Goal: Task Accomplishment & Management: Manage account settings

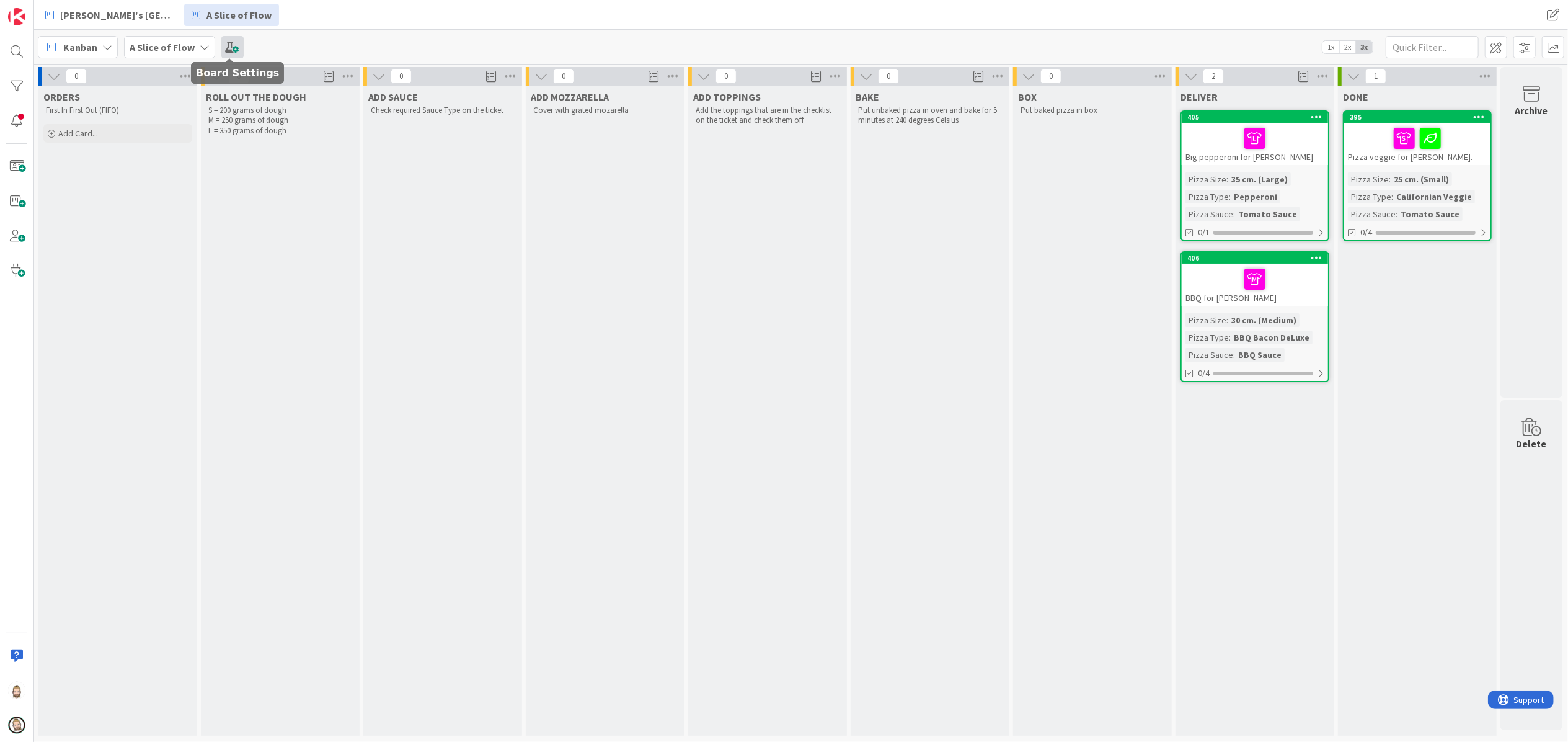
click at [226, 43] on span at bounding box center [232, 47] width 22 height 22
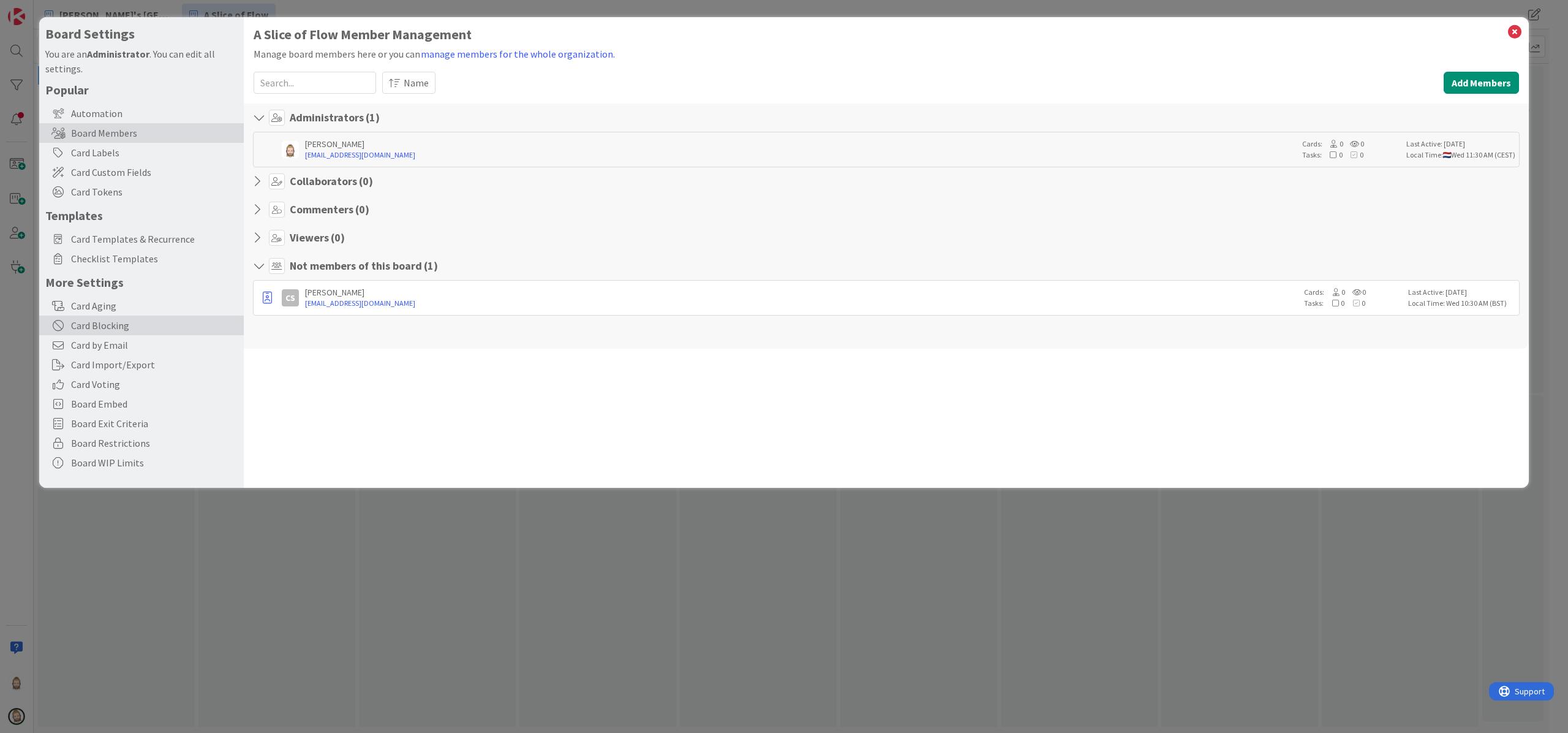
click at [128, 330] on div "Card Blocking" at bounding box center [141, 325] width 205 height 20
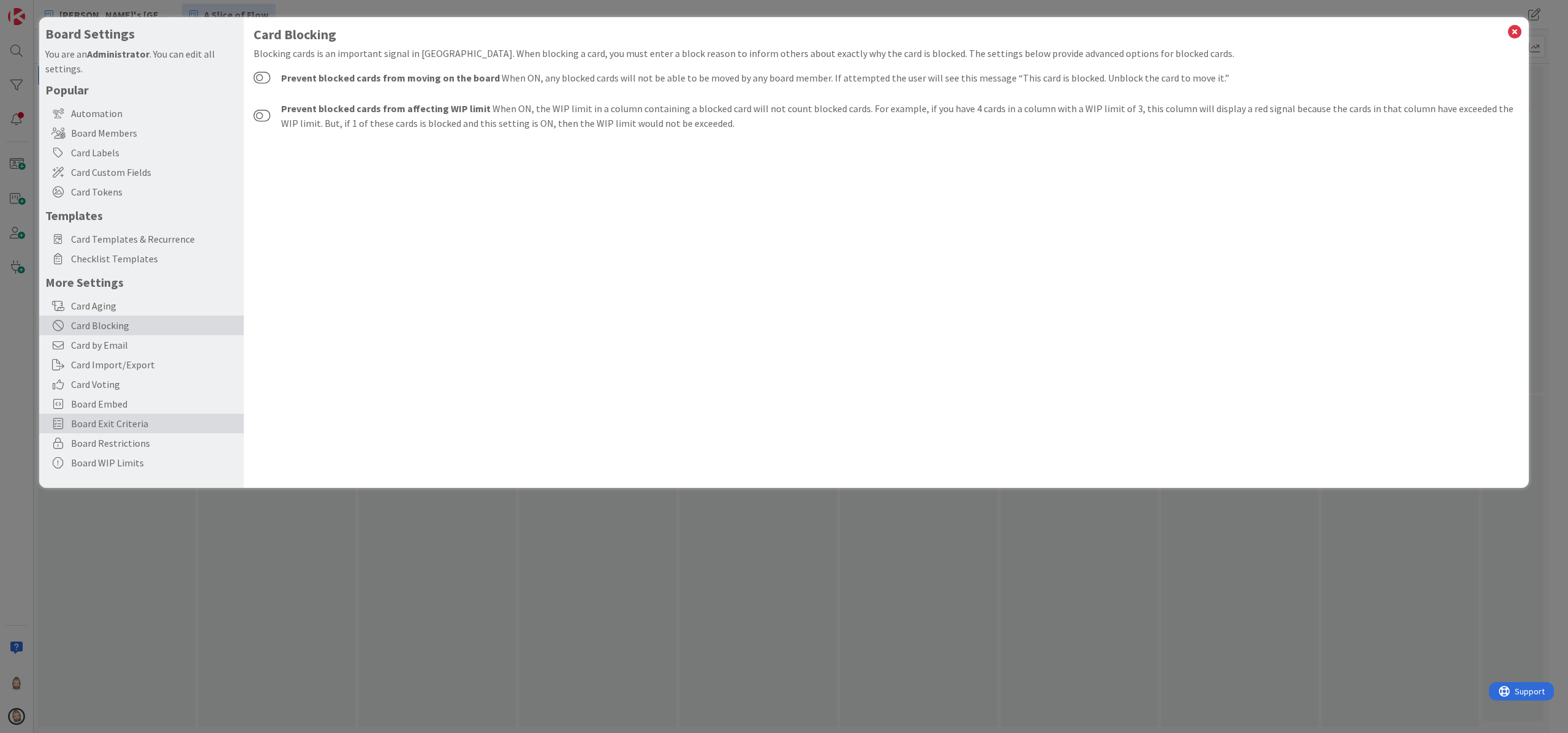
click at [163, 419] on span "Board Exit Criteria" at bounding box center [154, 423] width 167 height 15
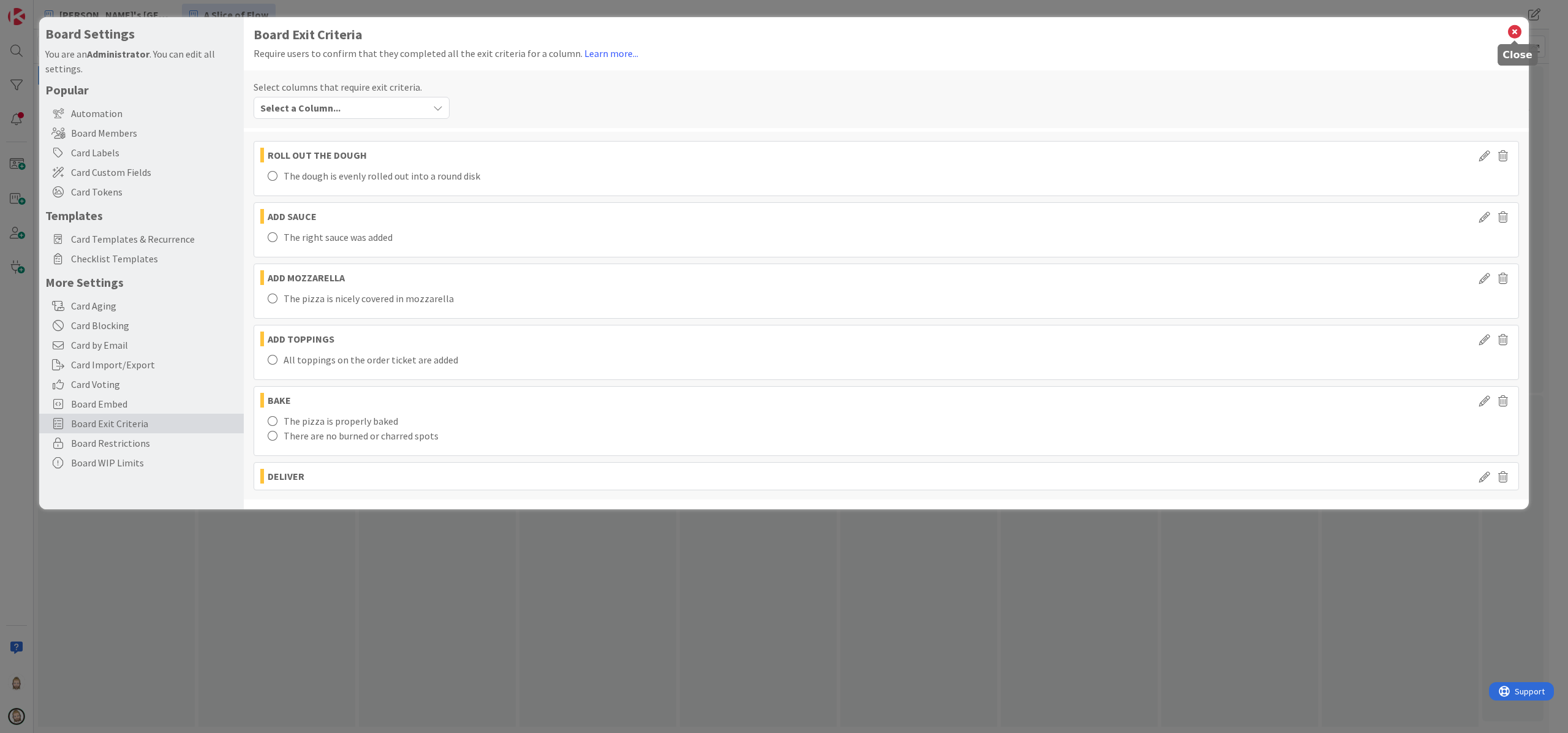
click at [1513, 29] on icon at bounding box center [1514, 31] width 16 height 17
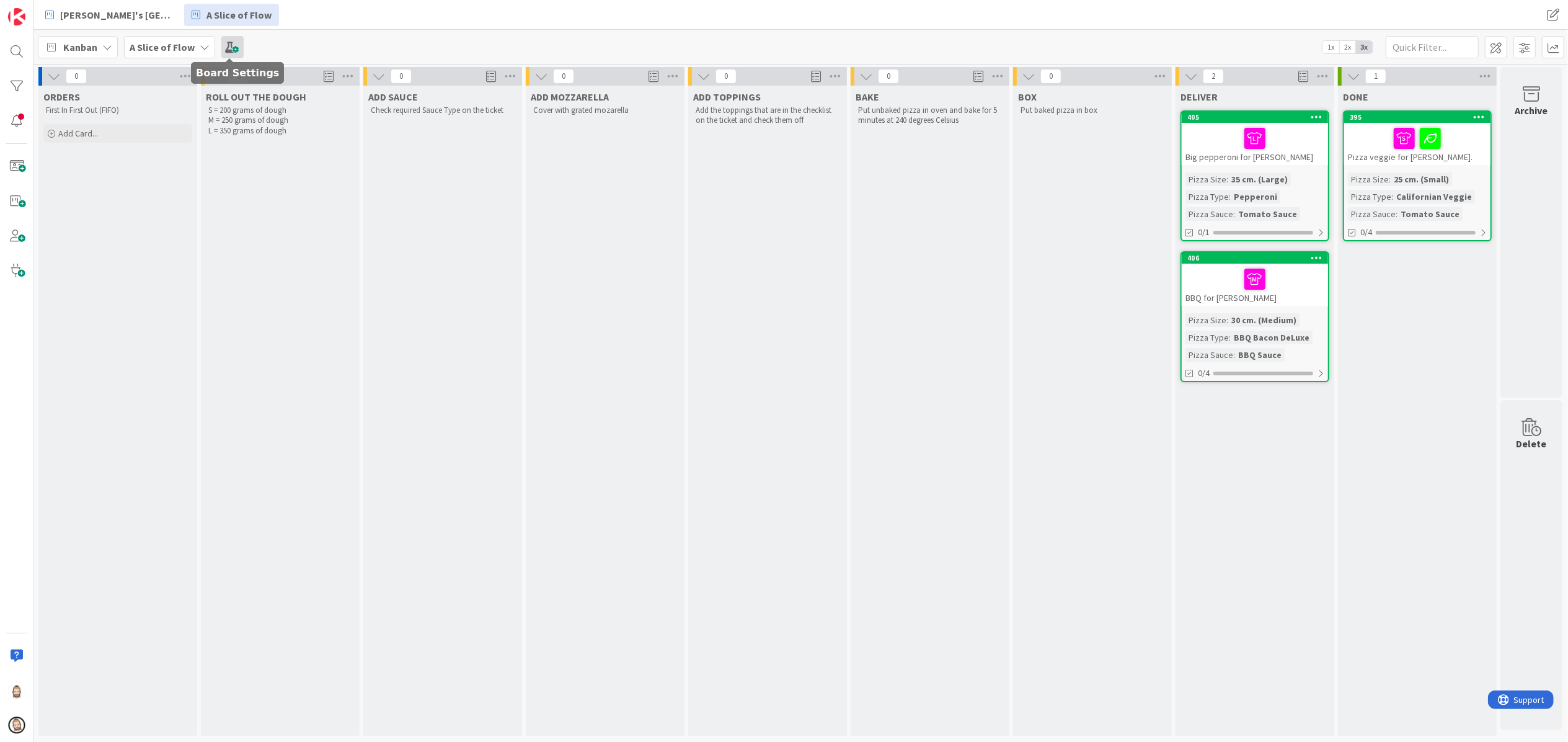
click at [234, 47] on span at bounding box center [232, 47] width 22 height 22
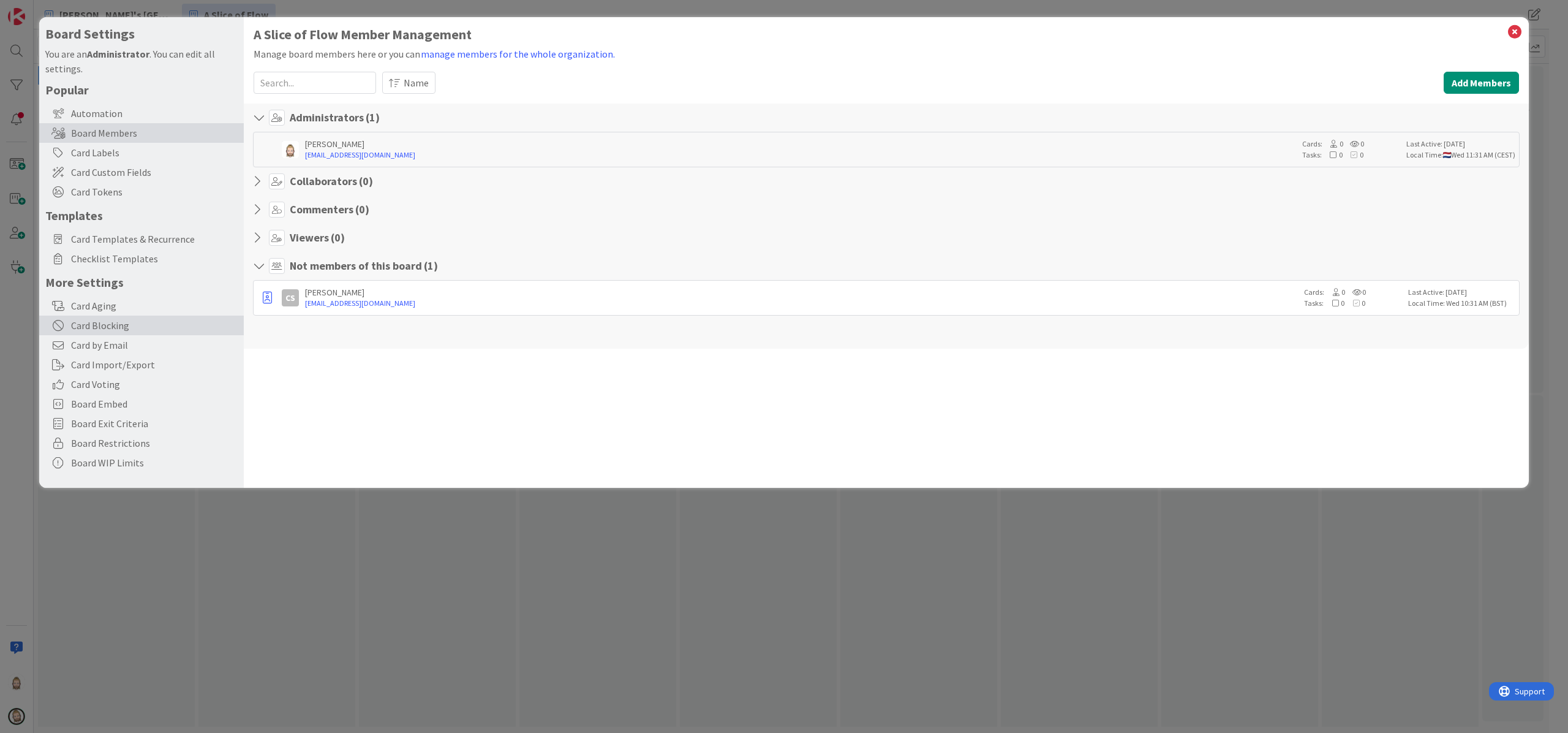
click at [124, 318] on div "Card Blocking" at bounding box center [141, 325] width 205 height 20
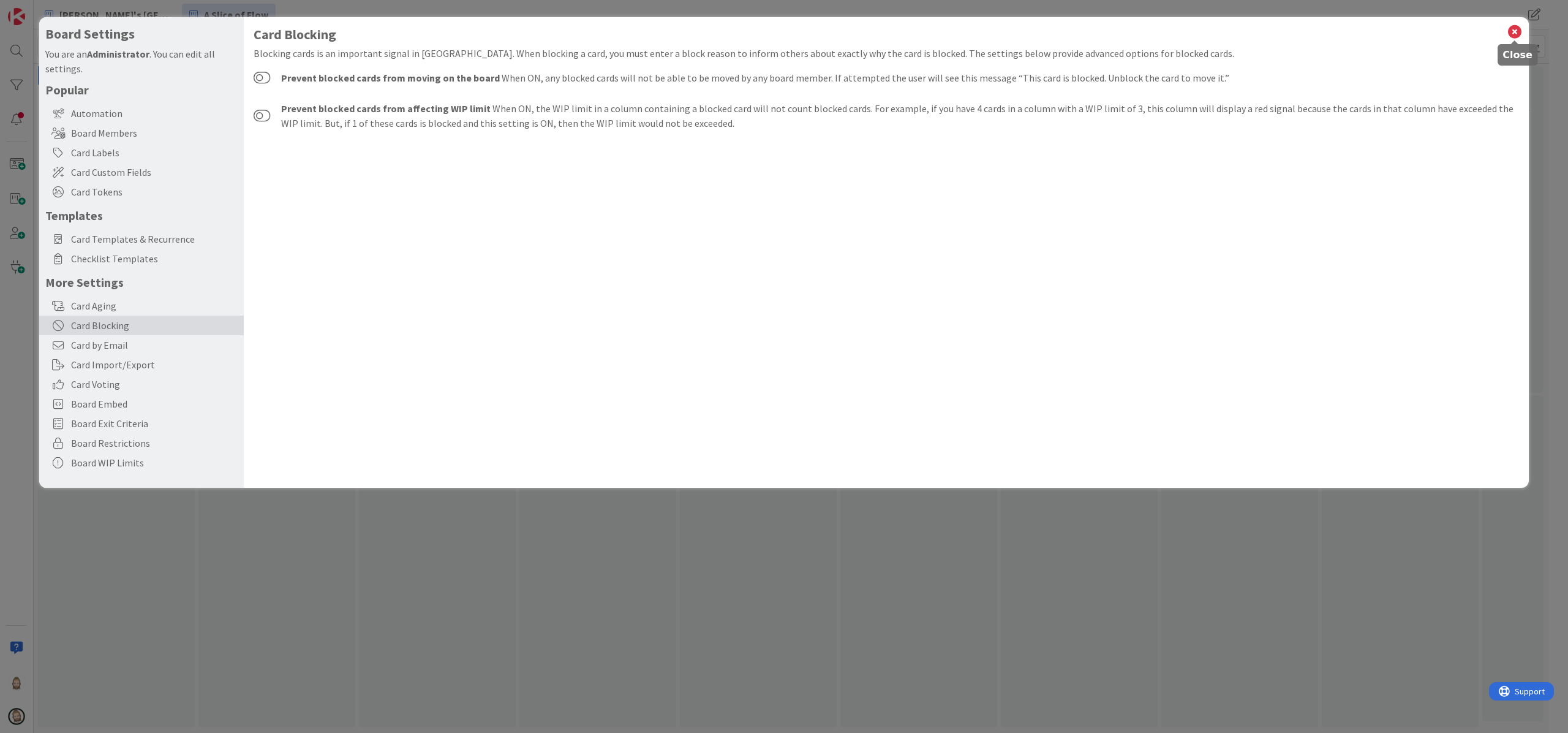
click at [1517, 29] on icon at bounding box center [1514, 31] width 16 height 17
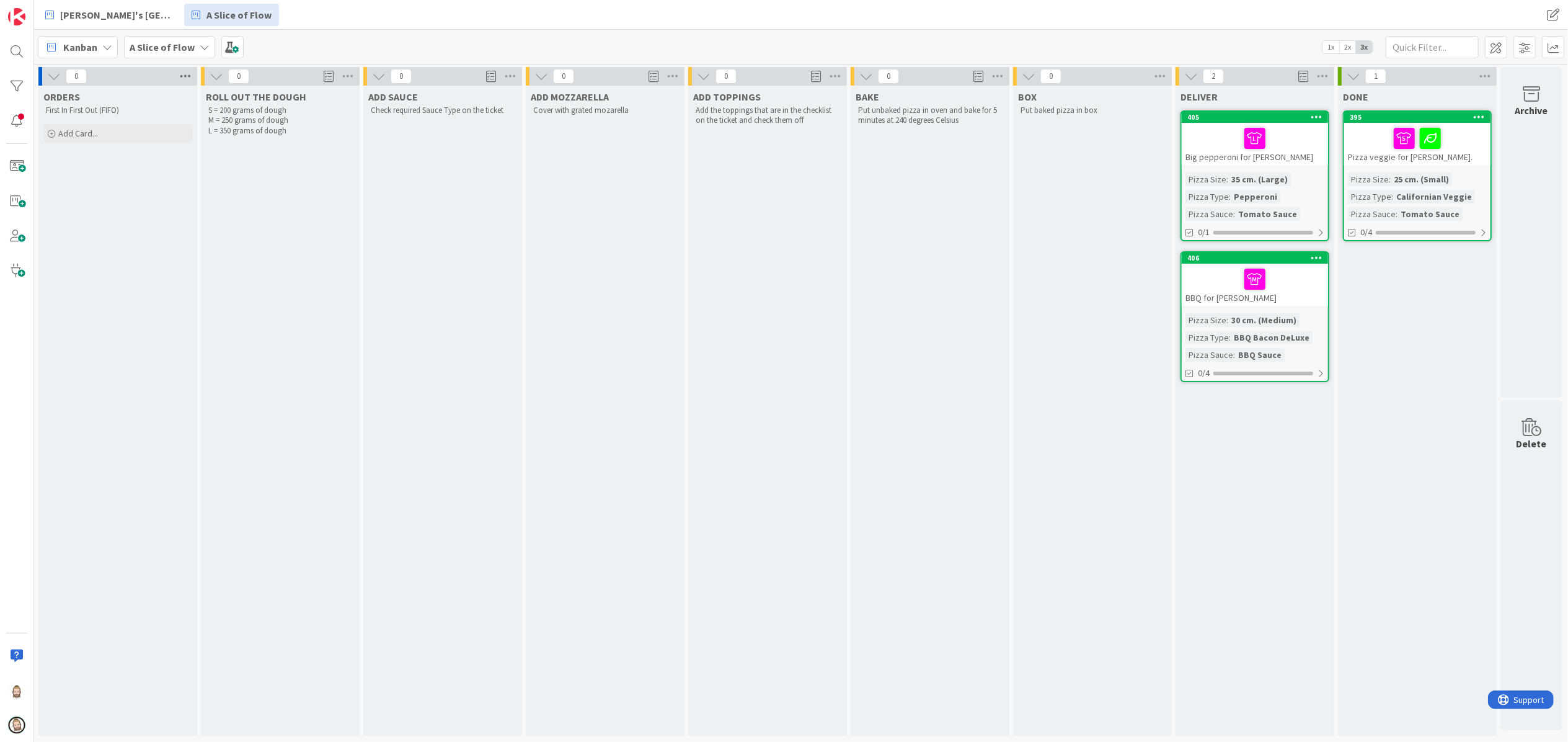
click at [185, 76] on icon at bounding box center [185, 76] width 16 height 19
click at [291, 45] on div "Kanban A Slice of Flow 1x 2x 3x" at bounding box center [801, 47] width 1534 height 34
click at [1491, 39] on span at bounding box center [1496, 47] width 22 height 22
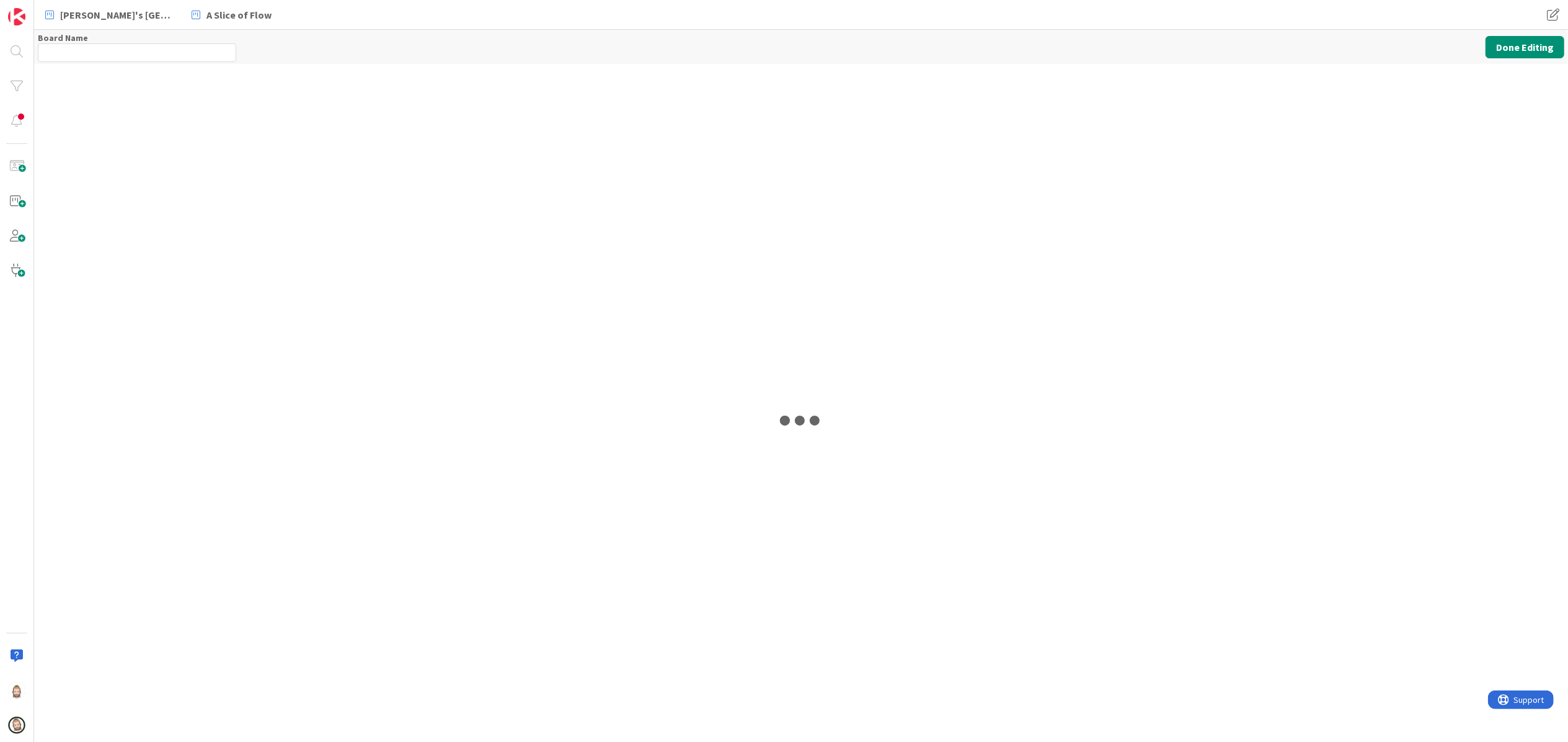
type input "A Slice of Flow"
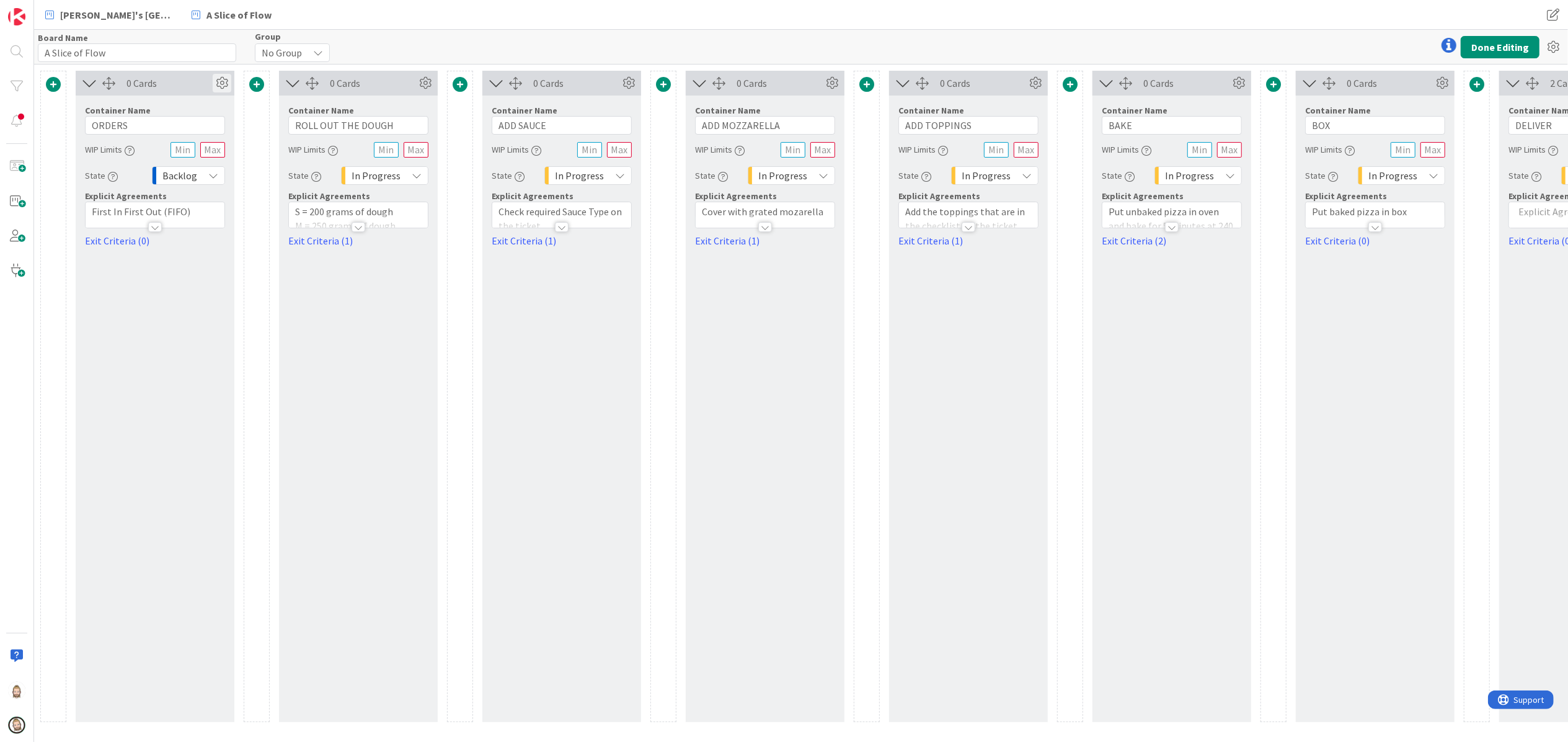
click at [219, 81] on icon at bounding box center [222, 83] width 19 height 19
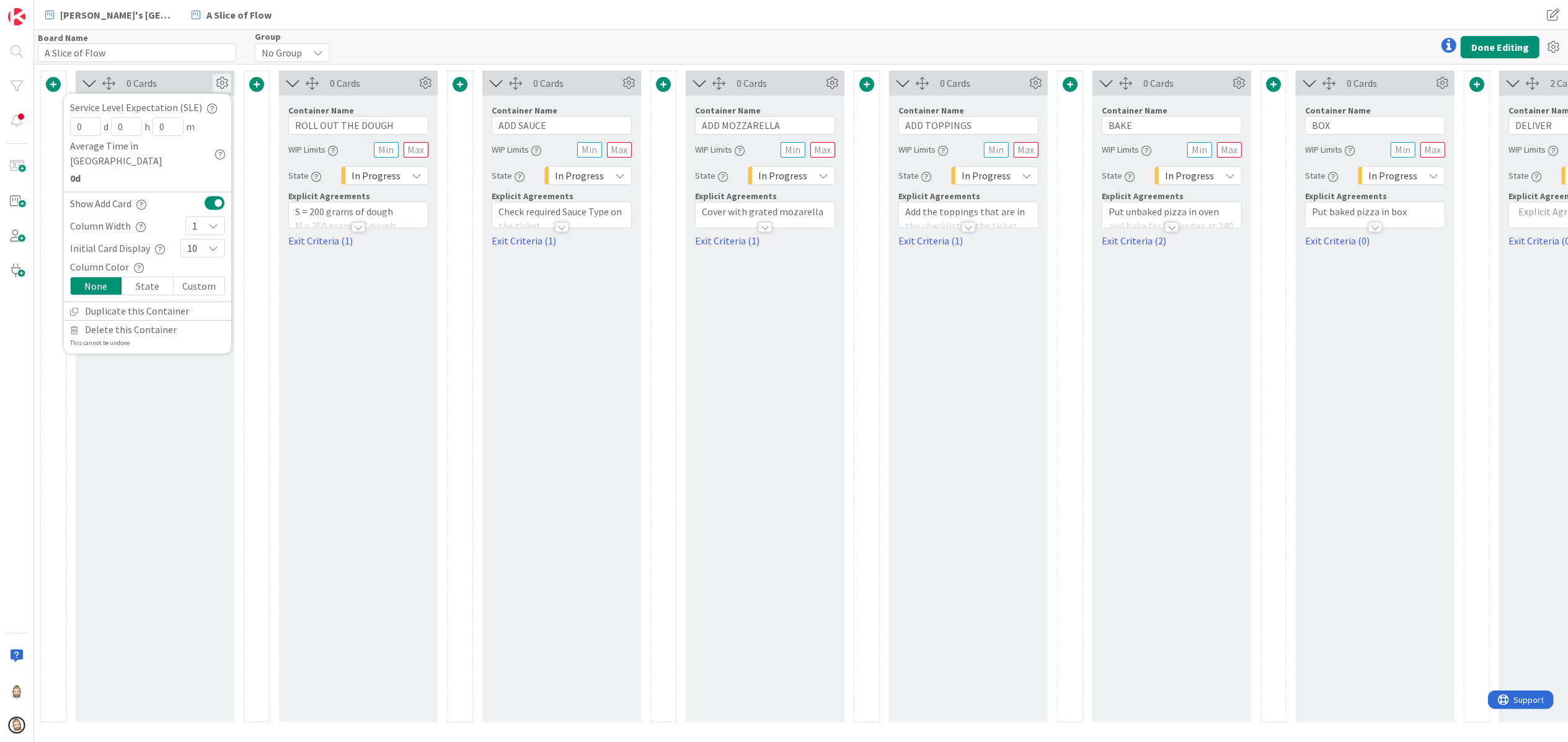
click at [184, 91] on div "0 Cards" at bounding box center [169, 83] width 86 height 15
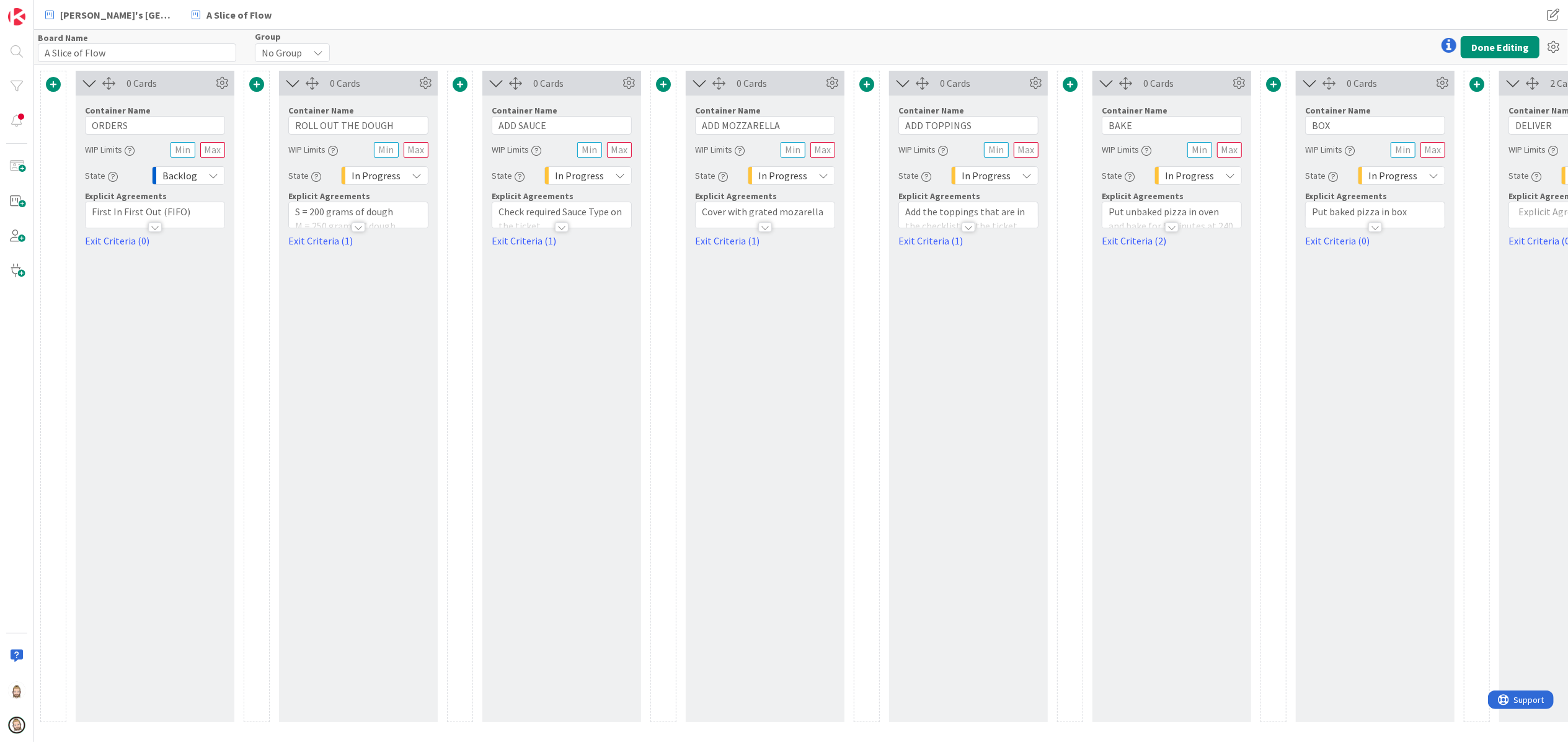
click at [284, 52] on span "No Group" at bounding box center [282, 52] width 40 height 17
click at [377, 41] on div "Board Name 15 / 64 A Slice of Flow Group No Group No Group test boards Rob's Ka…" at bounding box center [801, 47] width 1534 height 34
click at [127, 238] on link "Exit Criteria (0)" at bounding box center [155, 240] width 140 height 15
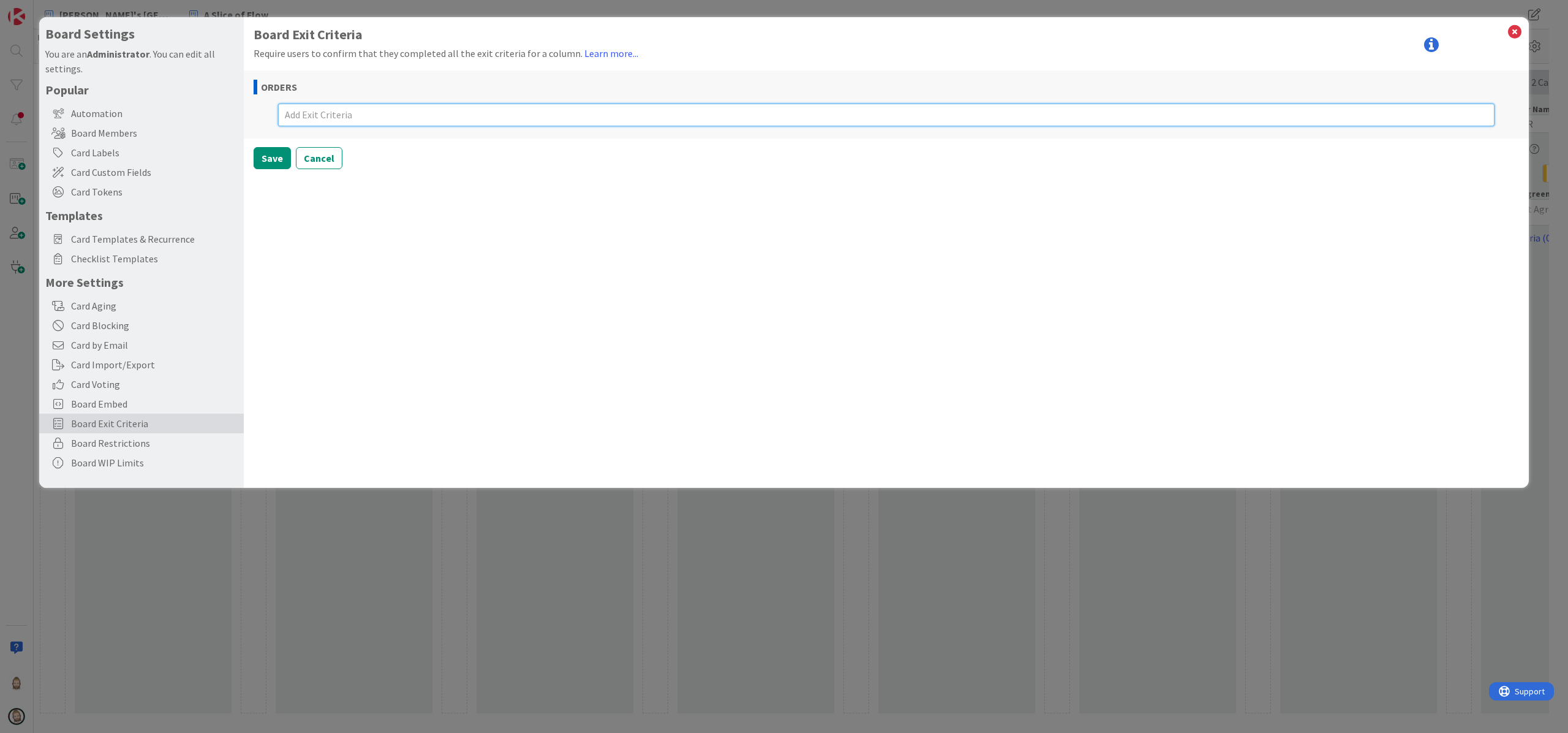
click at [392, 111] on textarea at bounding box center [886, 114] width 1216 height 22
type textarea "x"
type textarea "I"
type textarea "x"
type textarea "Is"
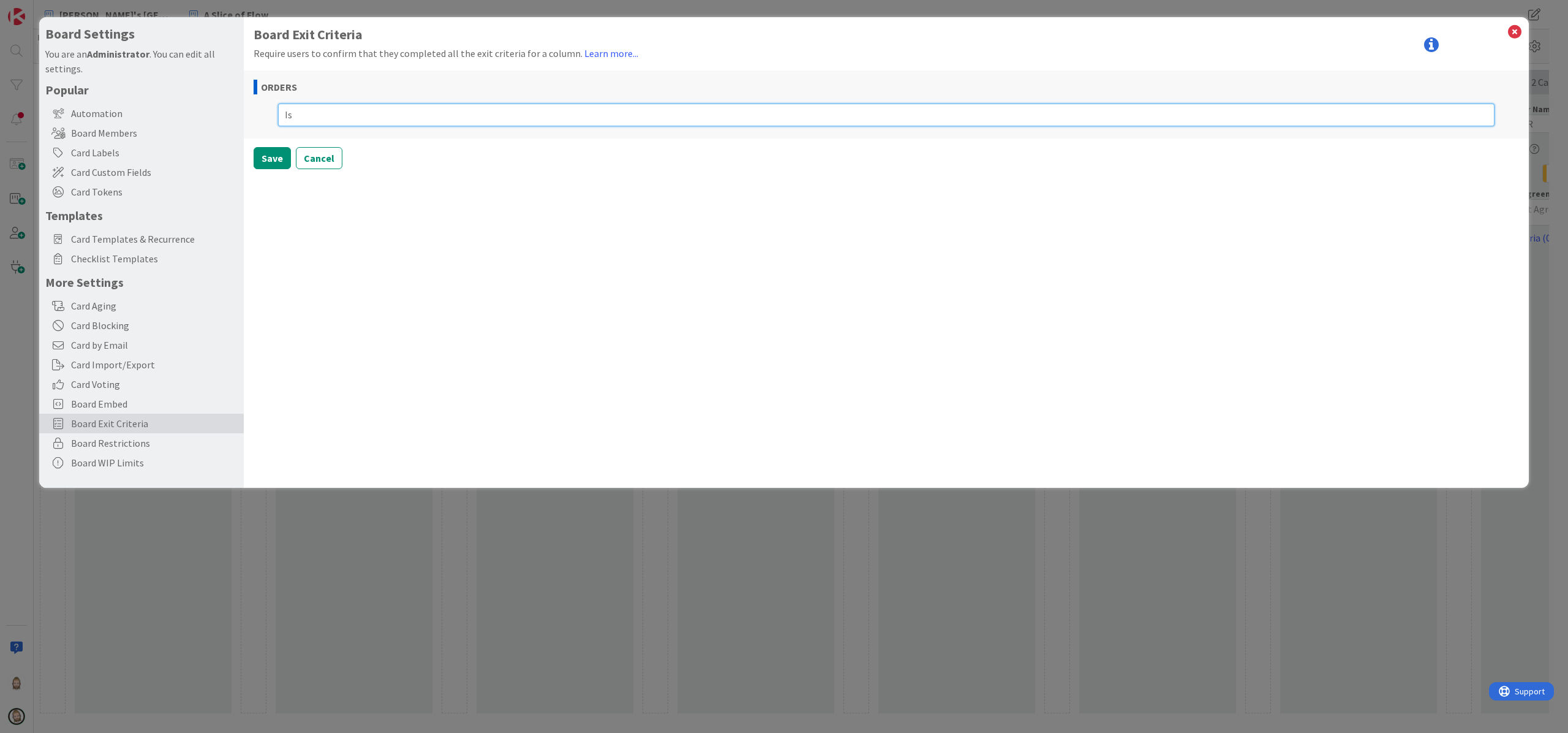
type textarea "x"
type textarea "Is"
type textarea "x"
type textarea "Is t"
type textarea "x"
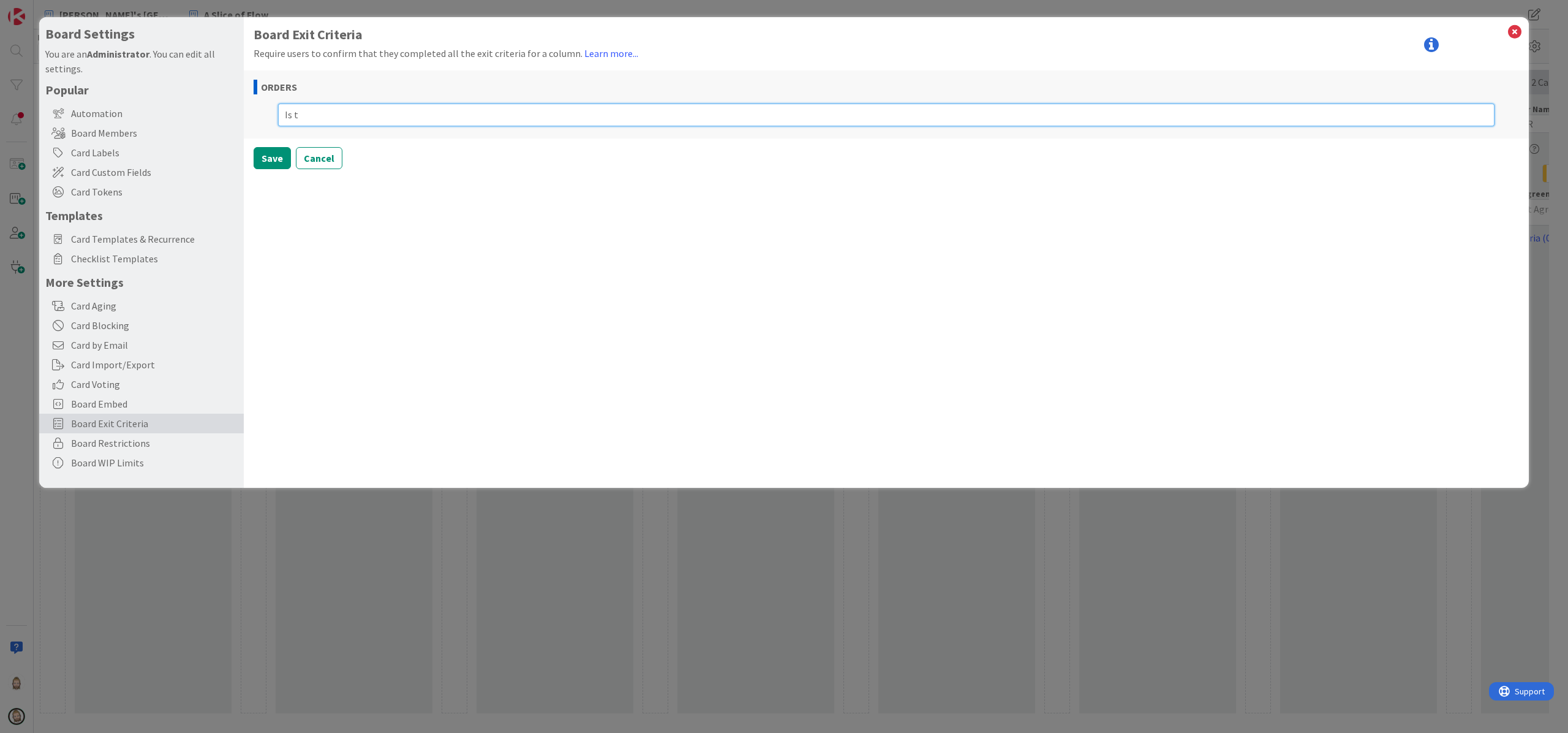
type textarea "Is th"
type textarea "x"
type textarea "Is the"
type textarea "x"
type textarea "Is the"
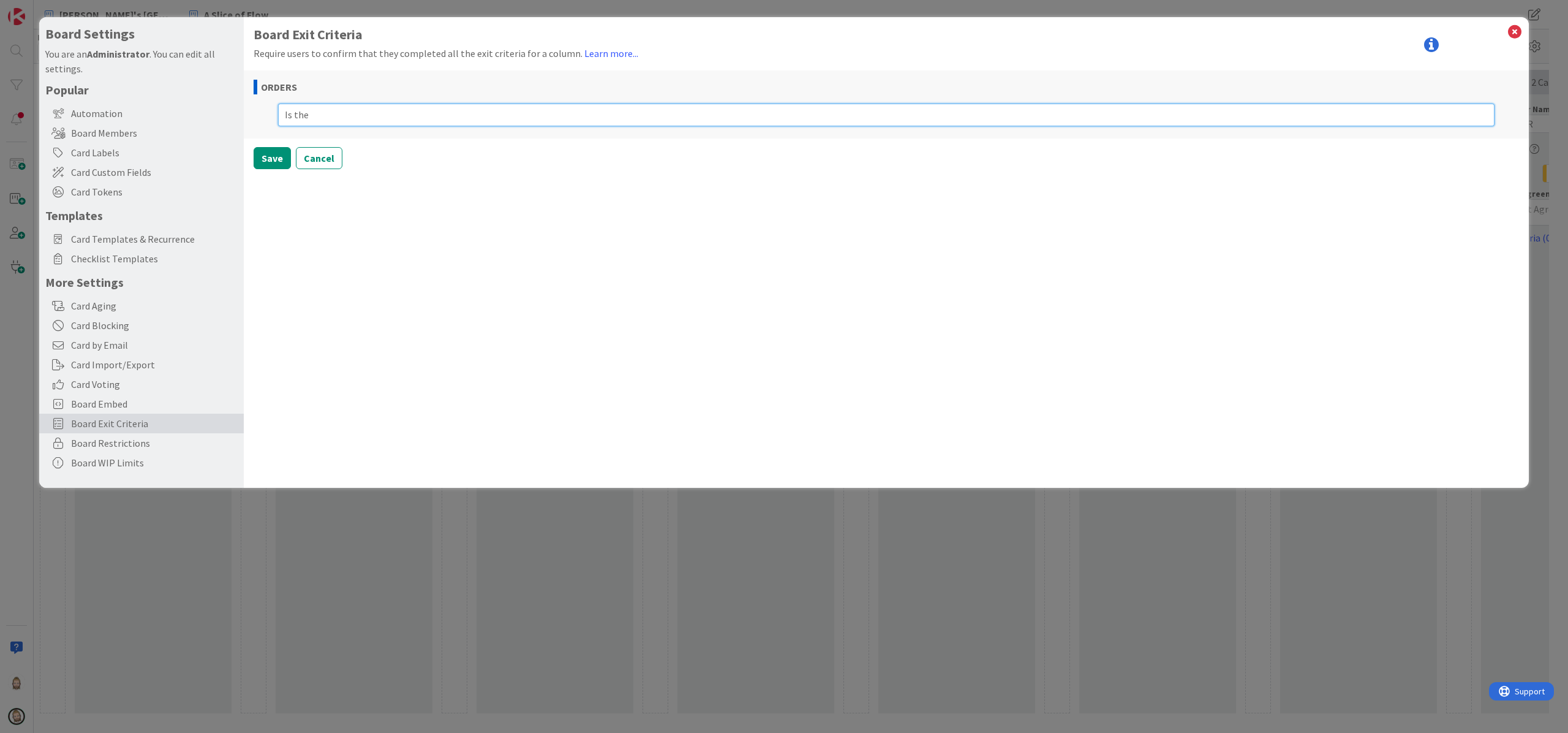
type textarea "x"
type textarea "Is the o"
type textarea "x"
type textarea "Is the or"
type textarea "x"
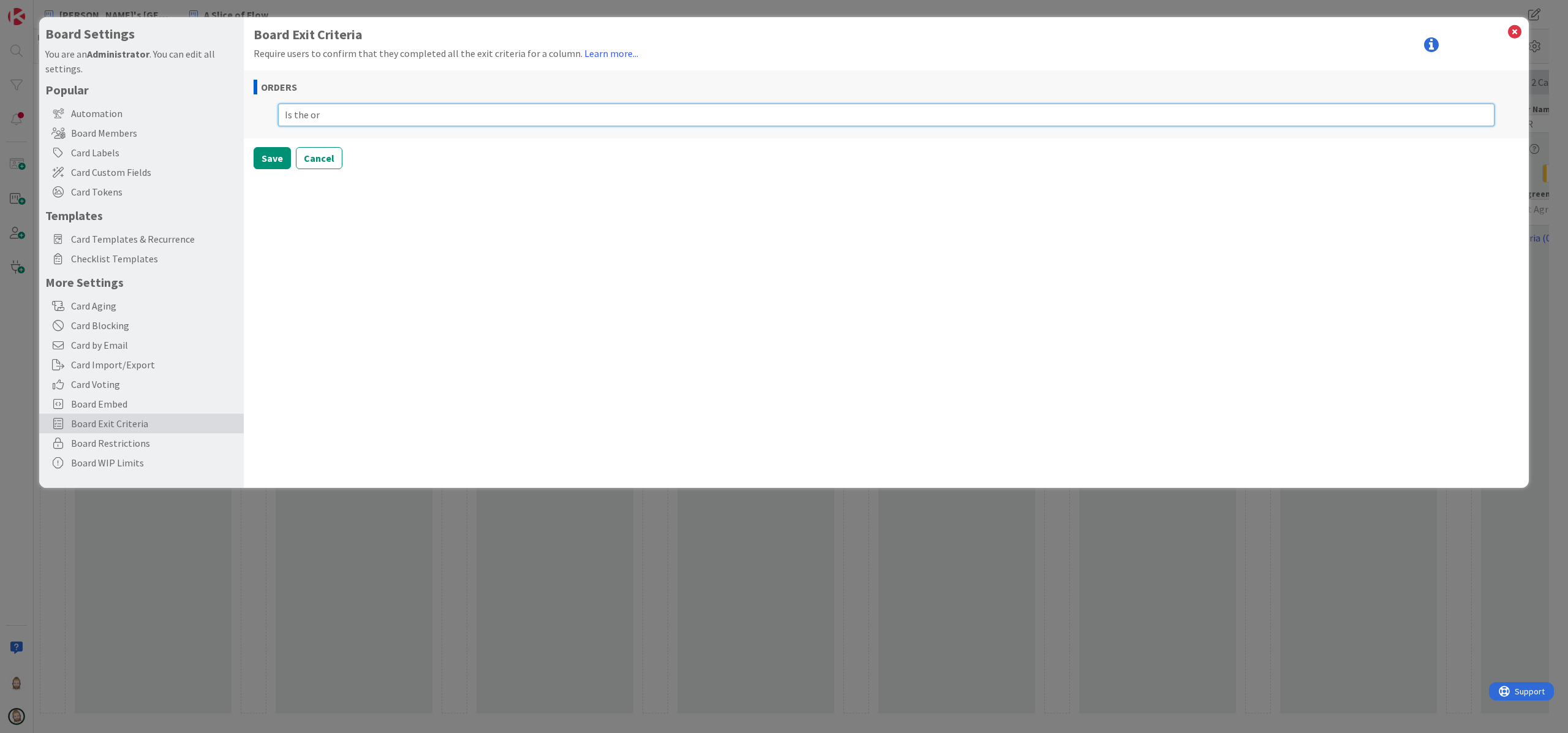
type textarea "Is the ord"
type textarea "x"
type textarea "Is the orde"
type textarea "x"
type textarea "Is the order"
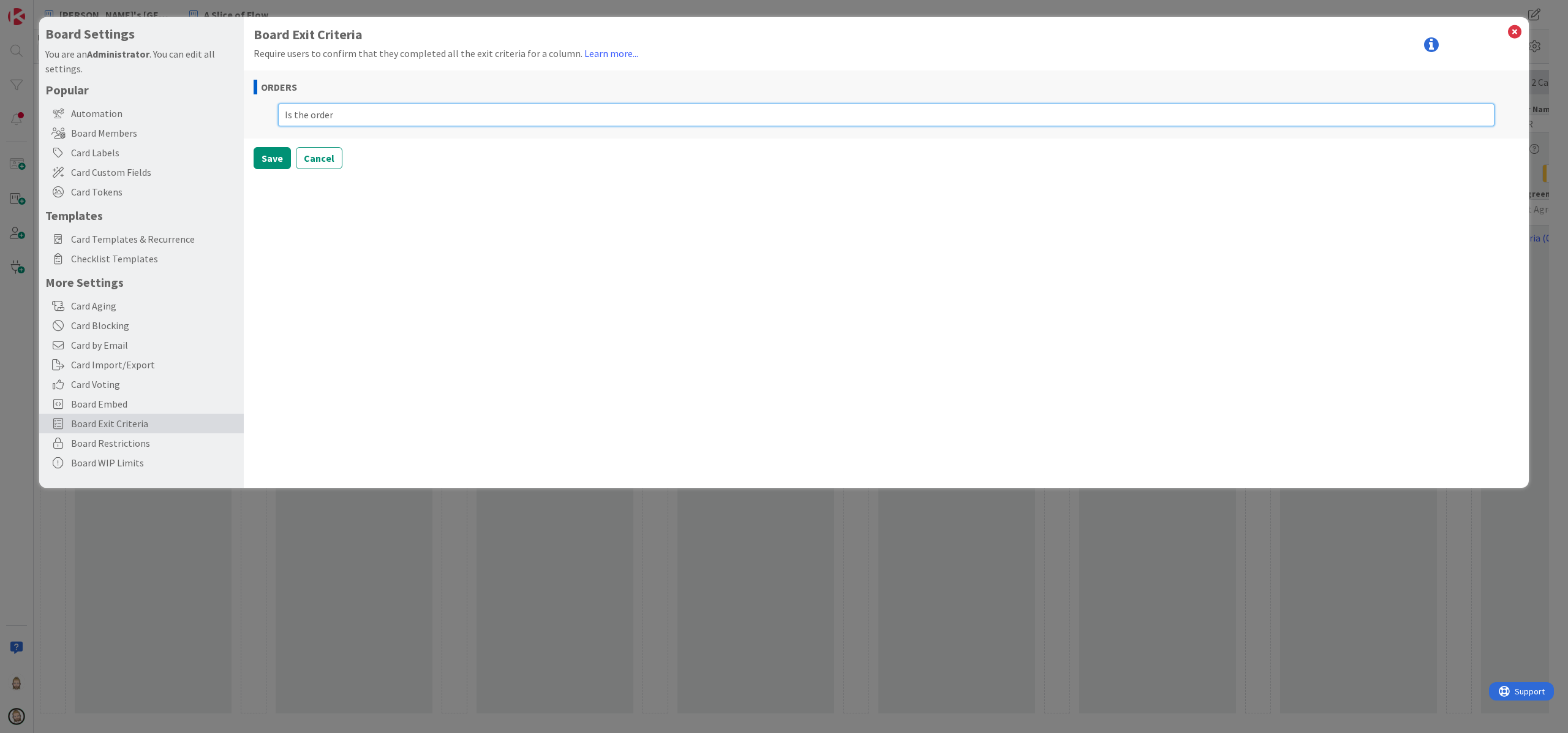
type textarea "x"
type textarea "Is the order"
type textarea "x"
type textarea "Is the order t"
type textarea "x"
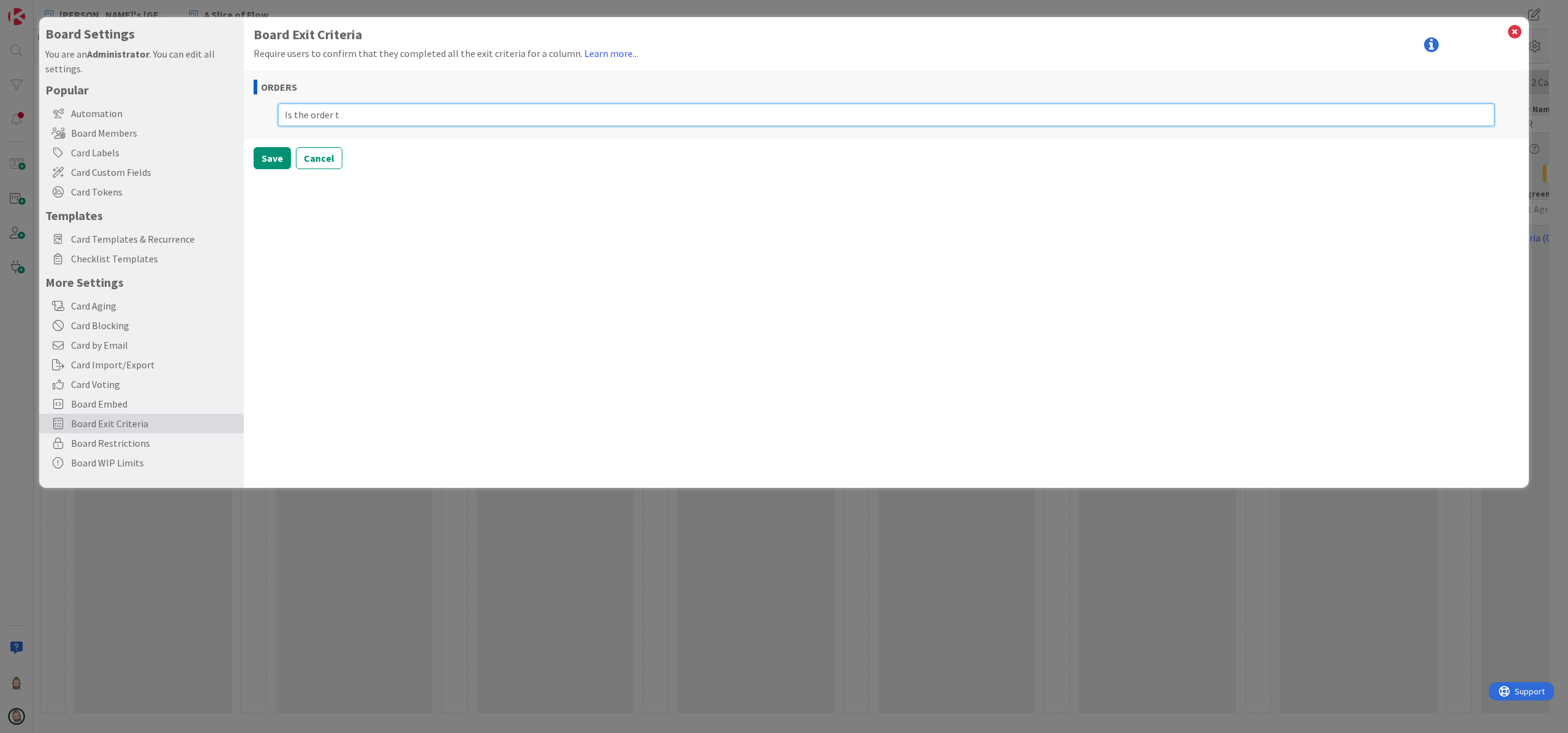
type textarea "Is the order ti"
type textarea "x"
type textarea "Is the order tic"
type textarea "x"
type textarea "Is the order tick"
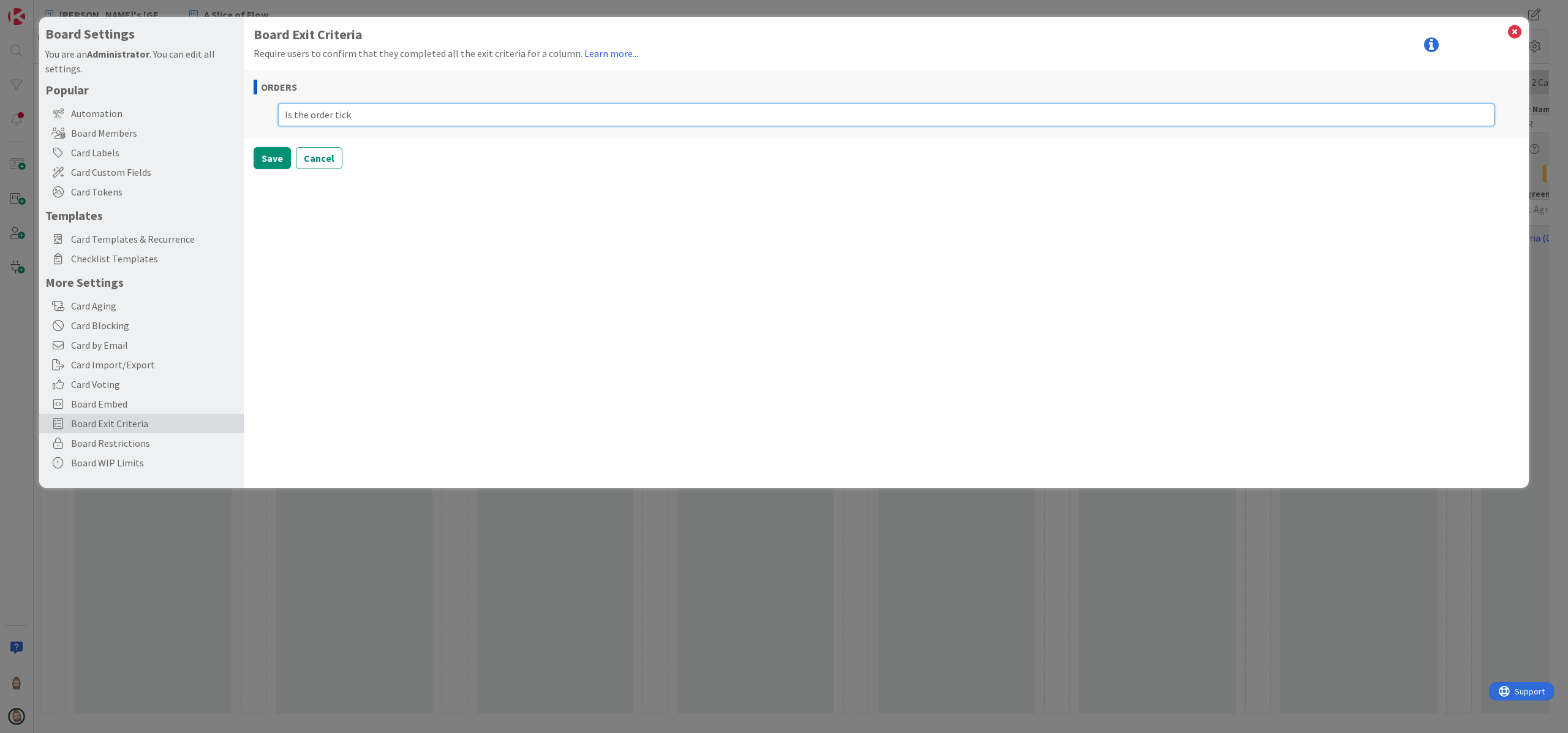
type textarea "x"
type textarea "Is the order ticke"
type textarea "x"
type textarea "Is the order ticket"
type textarea "x"
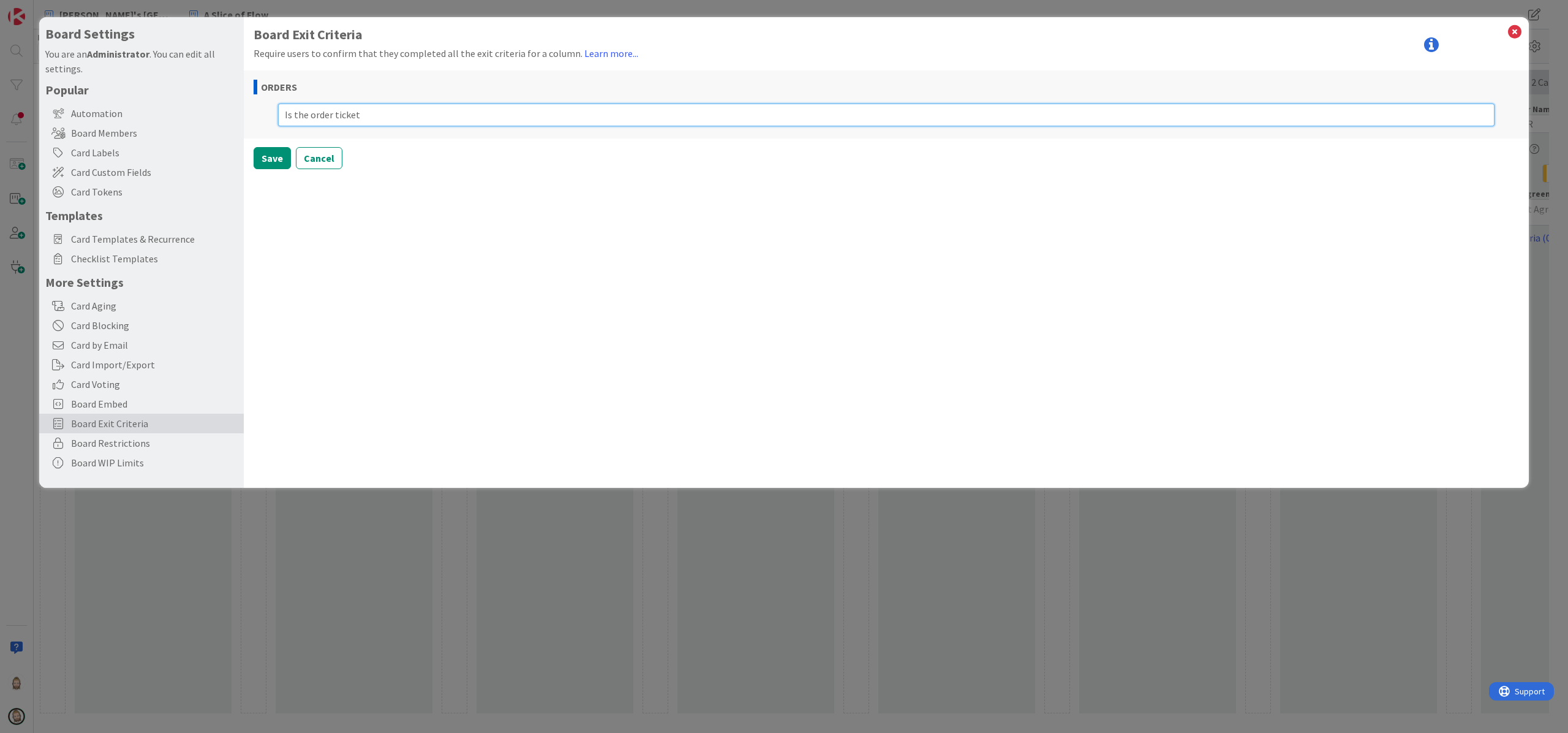
type textarea "Is the order ticket"
type textarea "x"
type textarea "Is the order ticket c"
type textarea "x"
type textarea "Is the order ticket co"
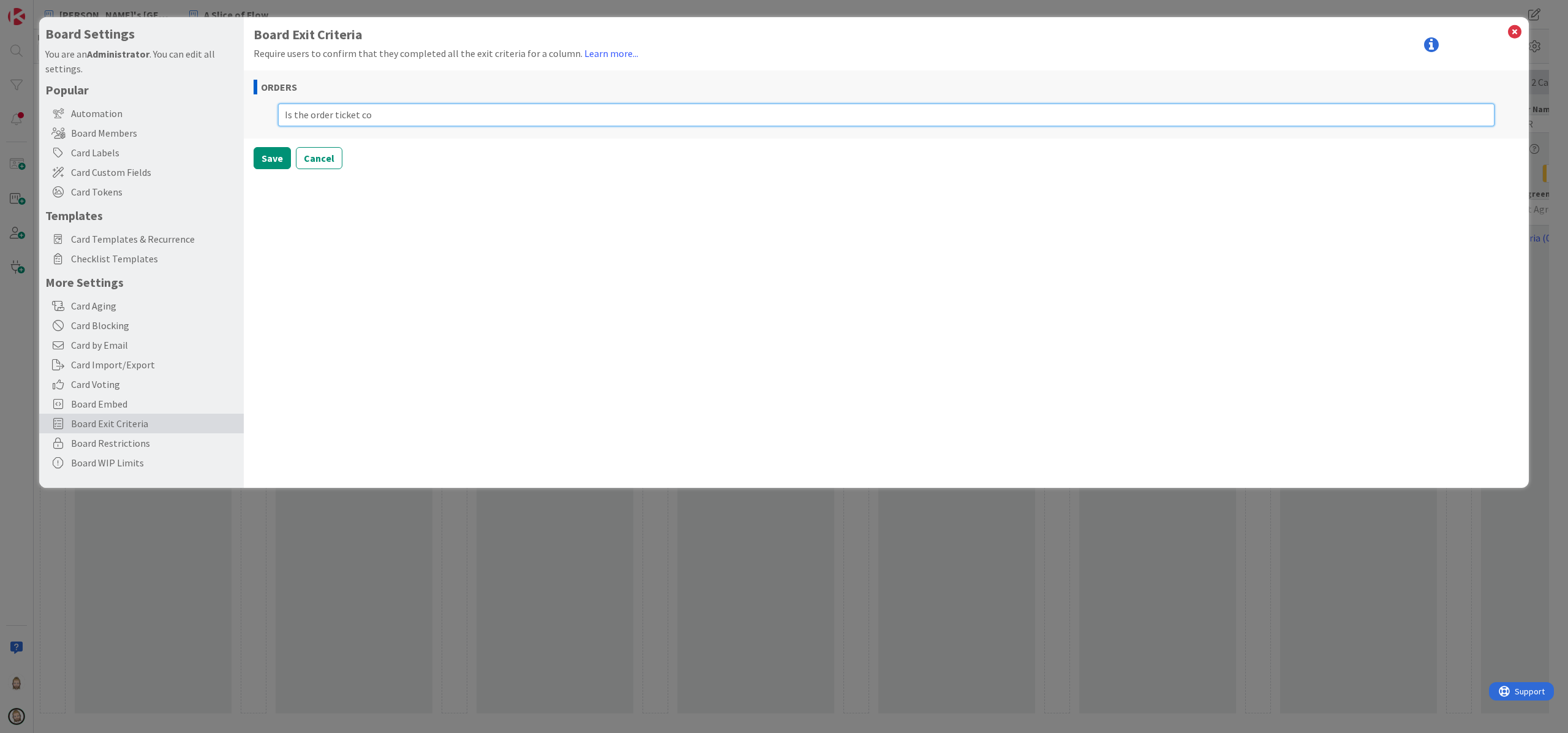
type textarea "x"
type textarea "Is the order ticket com"
type textarea "x"
type textarea "Is the order ticket comp"
type textarea "x"
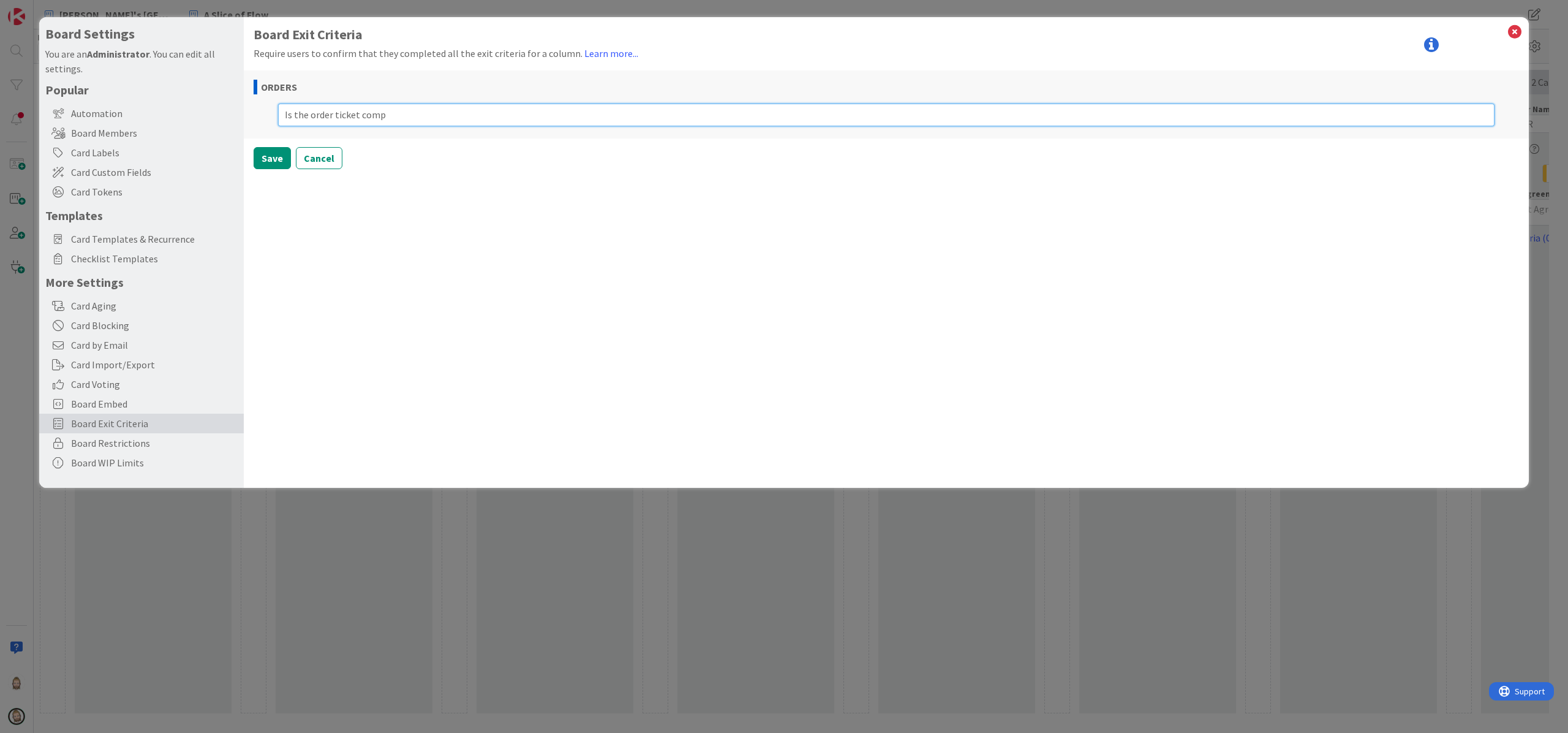
type textarea "Is the order ticket compl"
type textarea "x"
type textarea "Is the order ticket comple"
type textarea "x"
type textarea "Is the order ticket complet"
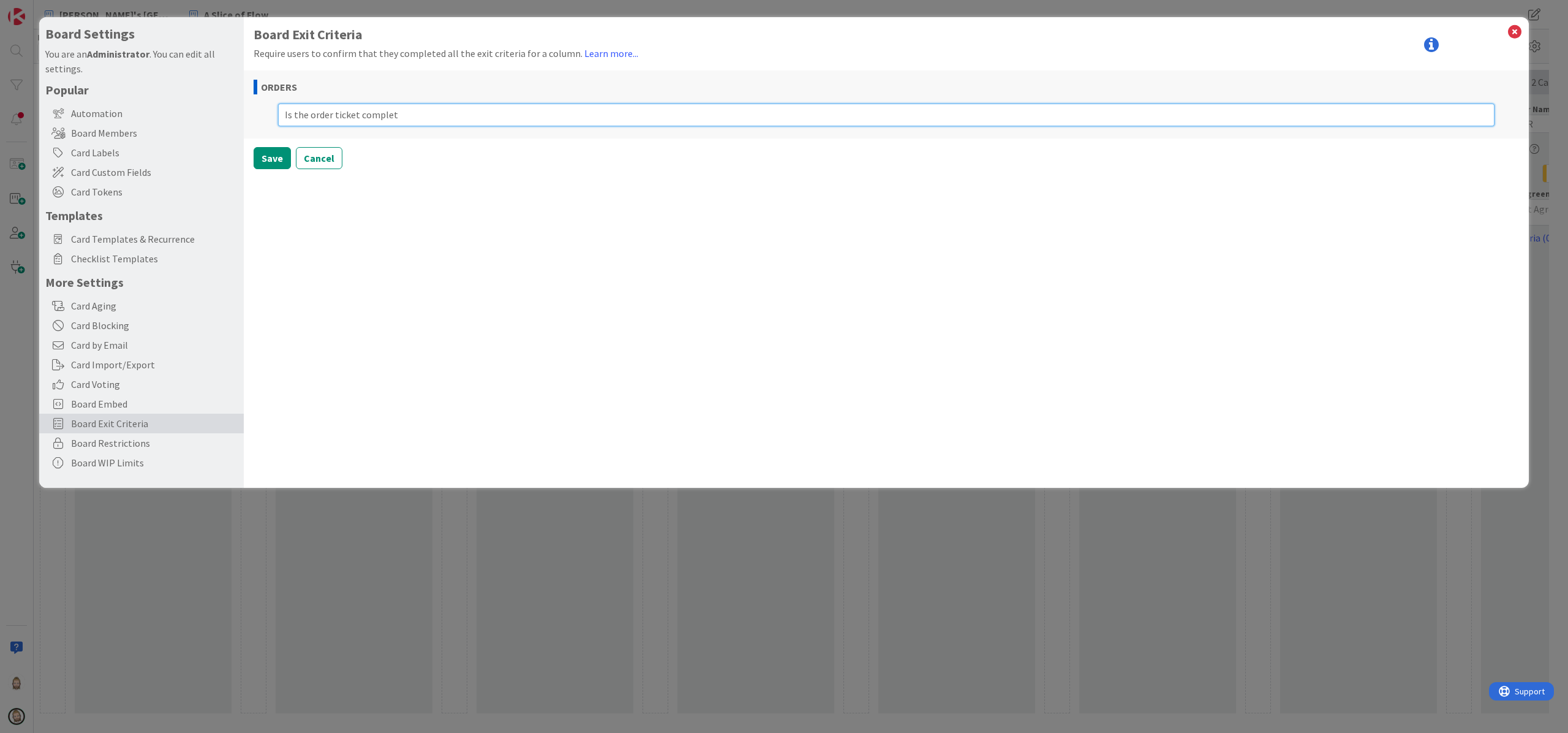
type textarea "x"
type textarea "Is the order ticket complete"
type textarea "x"
type textarea "Is the order ticket complete?"
type textarea "x"
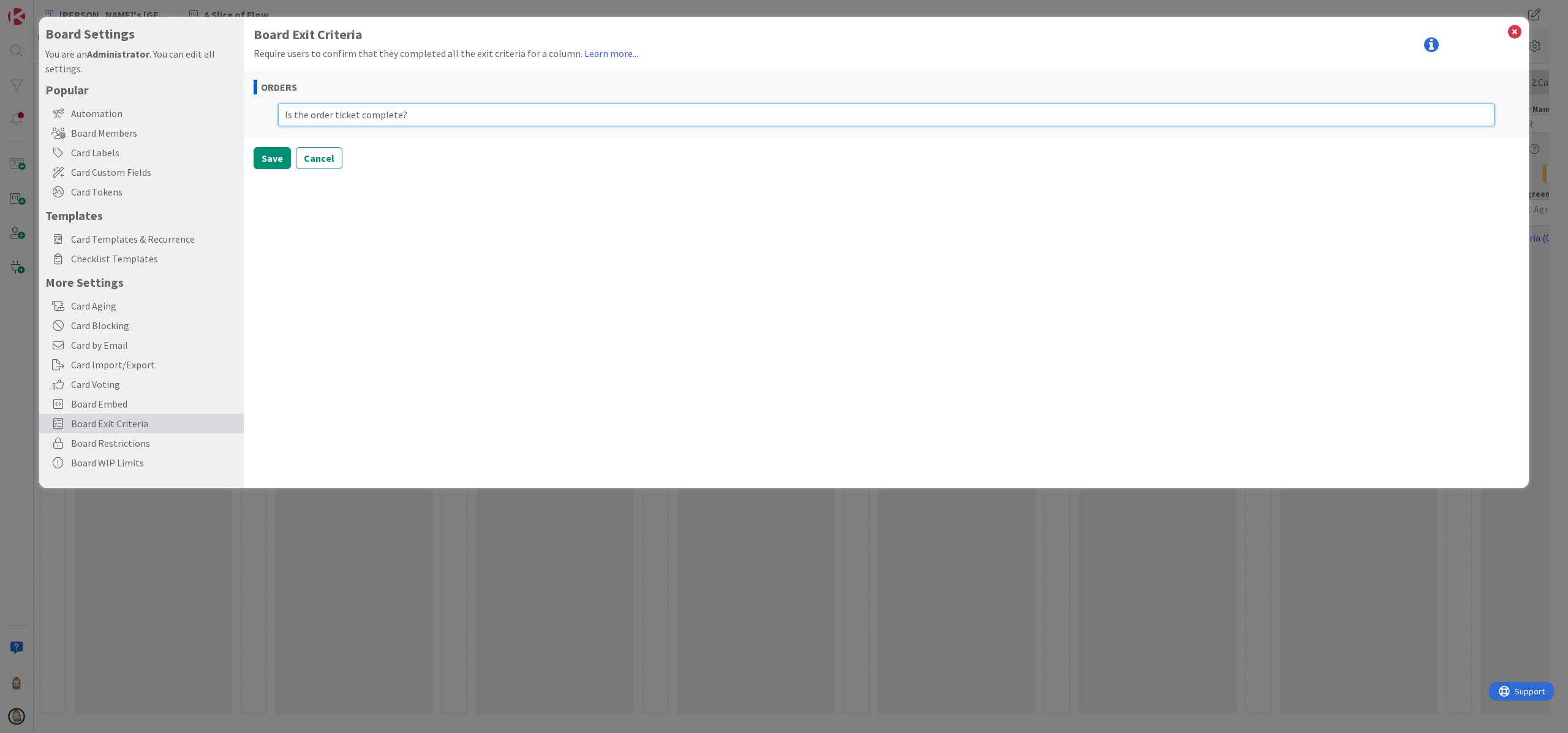
type textarea "Is the order ticket complete?"
type textarea "x"
type textarea "Is the order ticket complete? ("
type textarea "x"
type textarea "Is the order ticket complete? (c"
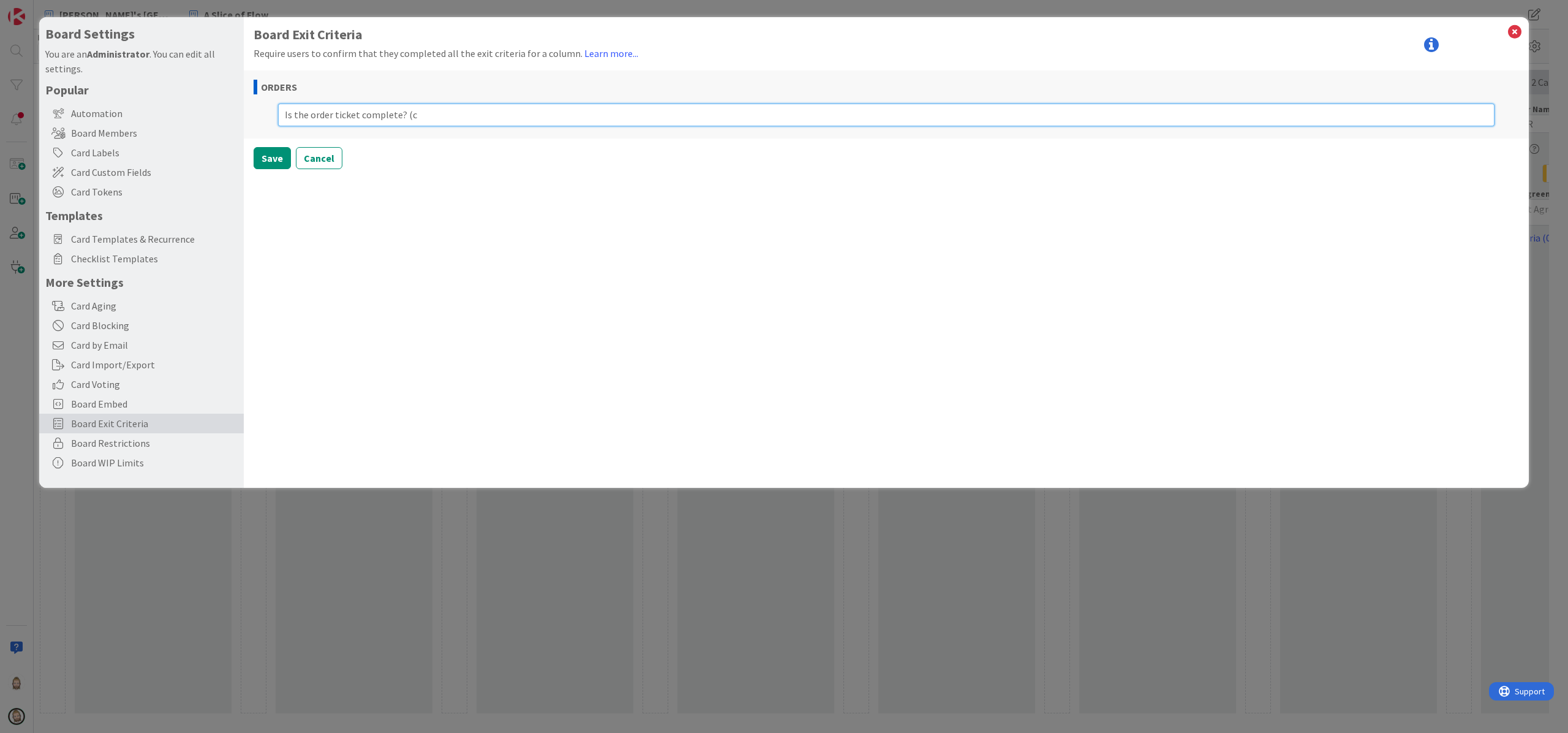
type textarea "x"
type textarea "Is the order ticket complete? (cu"
type textarea "x"
type textarea "Is the order ticket complete? (cus"
type textarea "x"
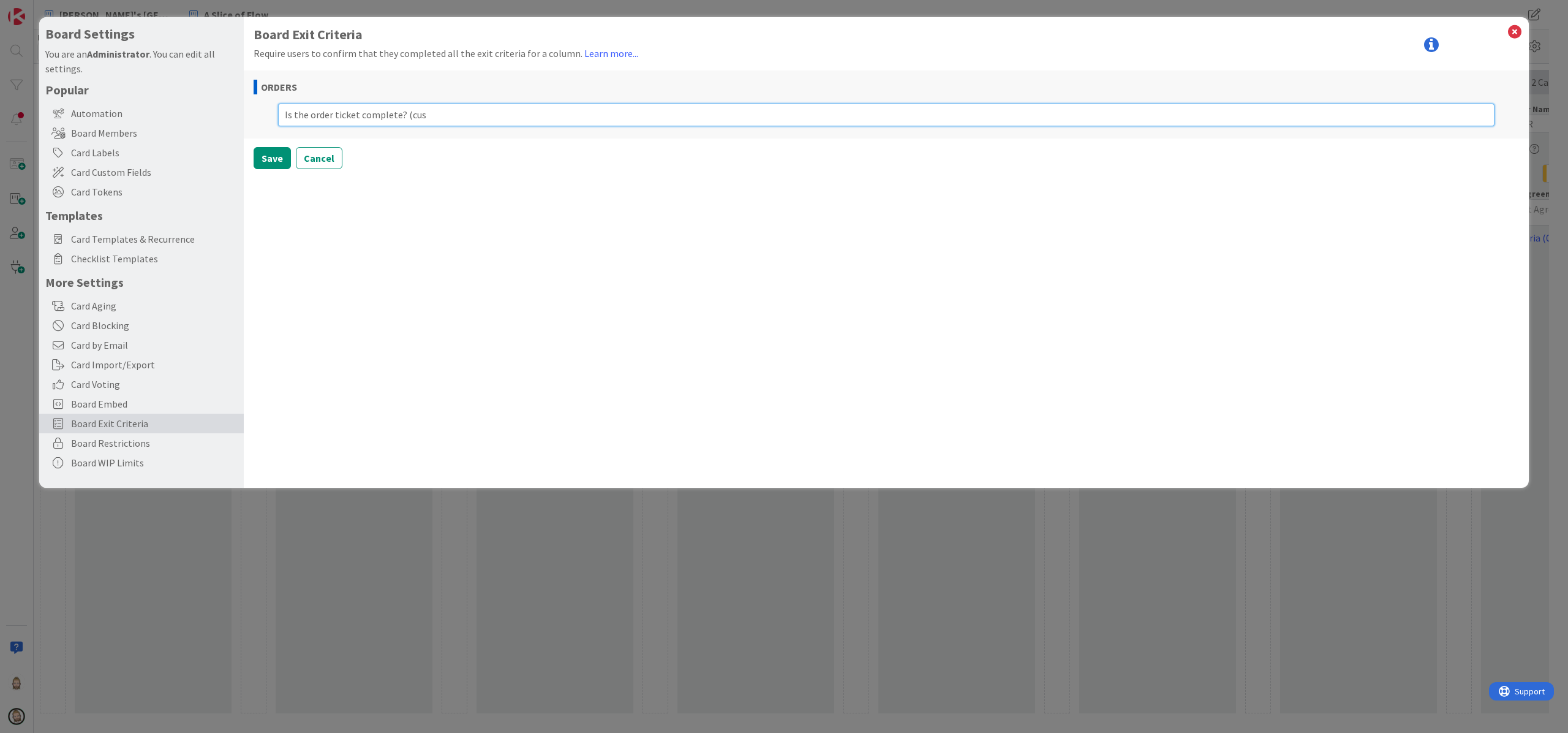
type textarea "Is the order ticket complete? (cust"
type textarea "x"
type textarea "Is the order ticket complete? (custo"
type textarea "x"
type textarea "Is the order ticket complete? (custom"
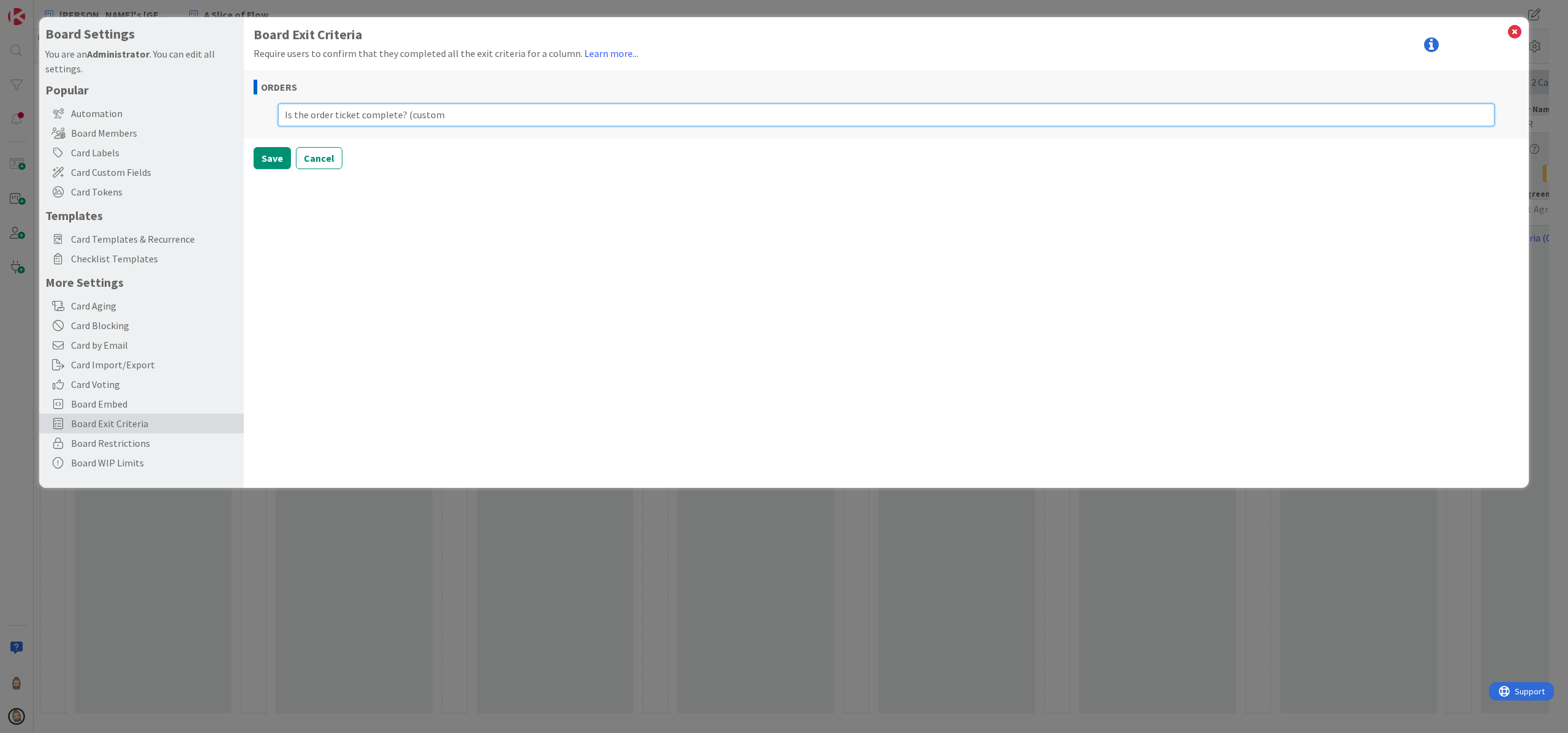
type textarea "x"
type textarea "Is the order ticket complete? (custome"
type textarea "x"
type textarea "Is the order ticket complete? (customer"
type textarea "x"
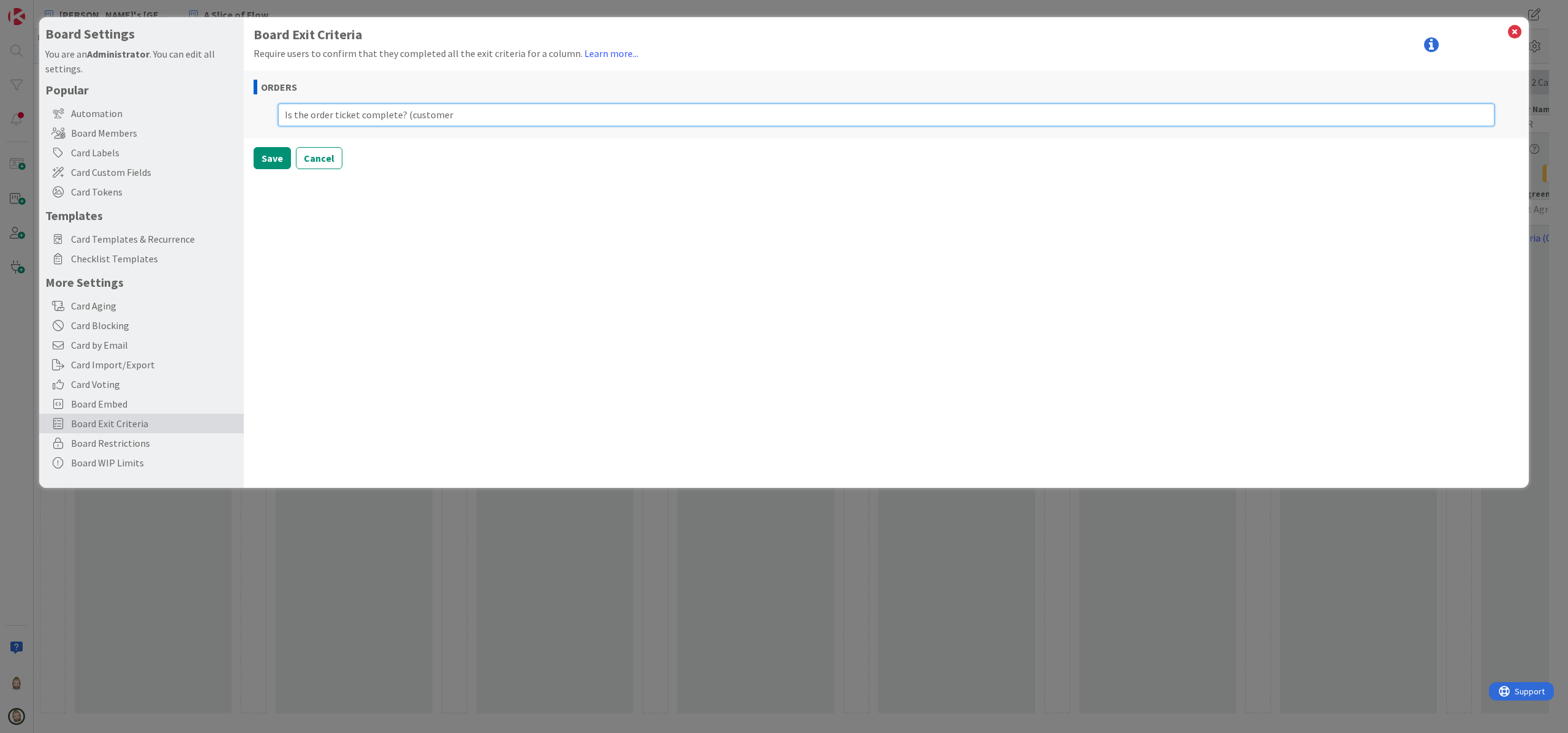
type textarea "Is the order ticket complete? (customer"
type textarea "x"
type textarea "Is the order ticket complete? (customer n"
type textarea "x"
type textarea "Is the order ticket complete? (customer na"
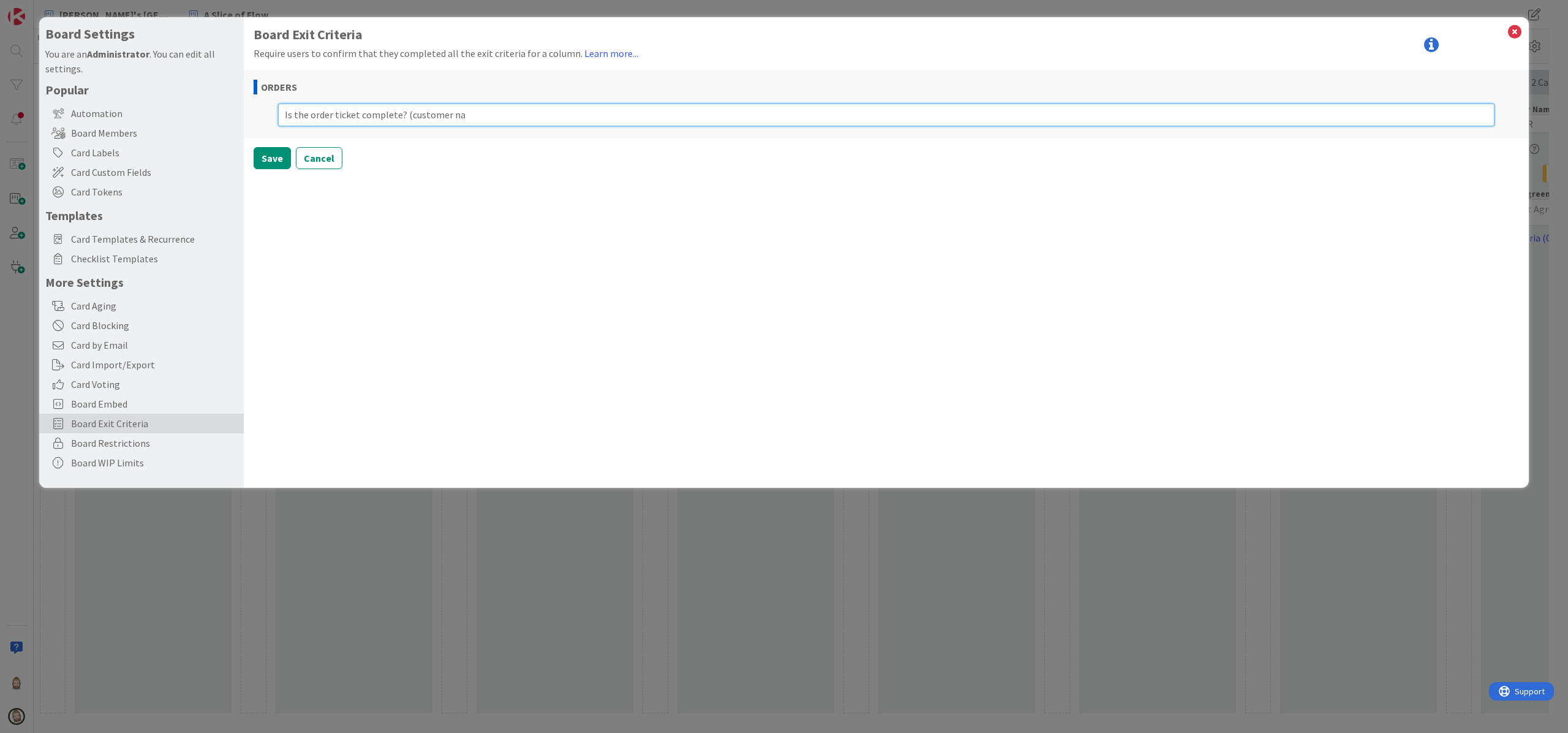
type textarea "x"
type textarea "Is the order ticket complete? (customer nam"
type textarea "x"
type textarea "Is the order ticket complete? (customer name"
type textarea "x"
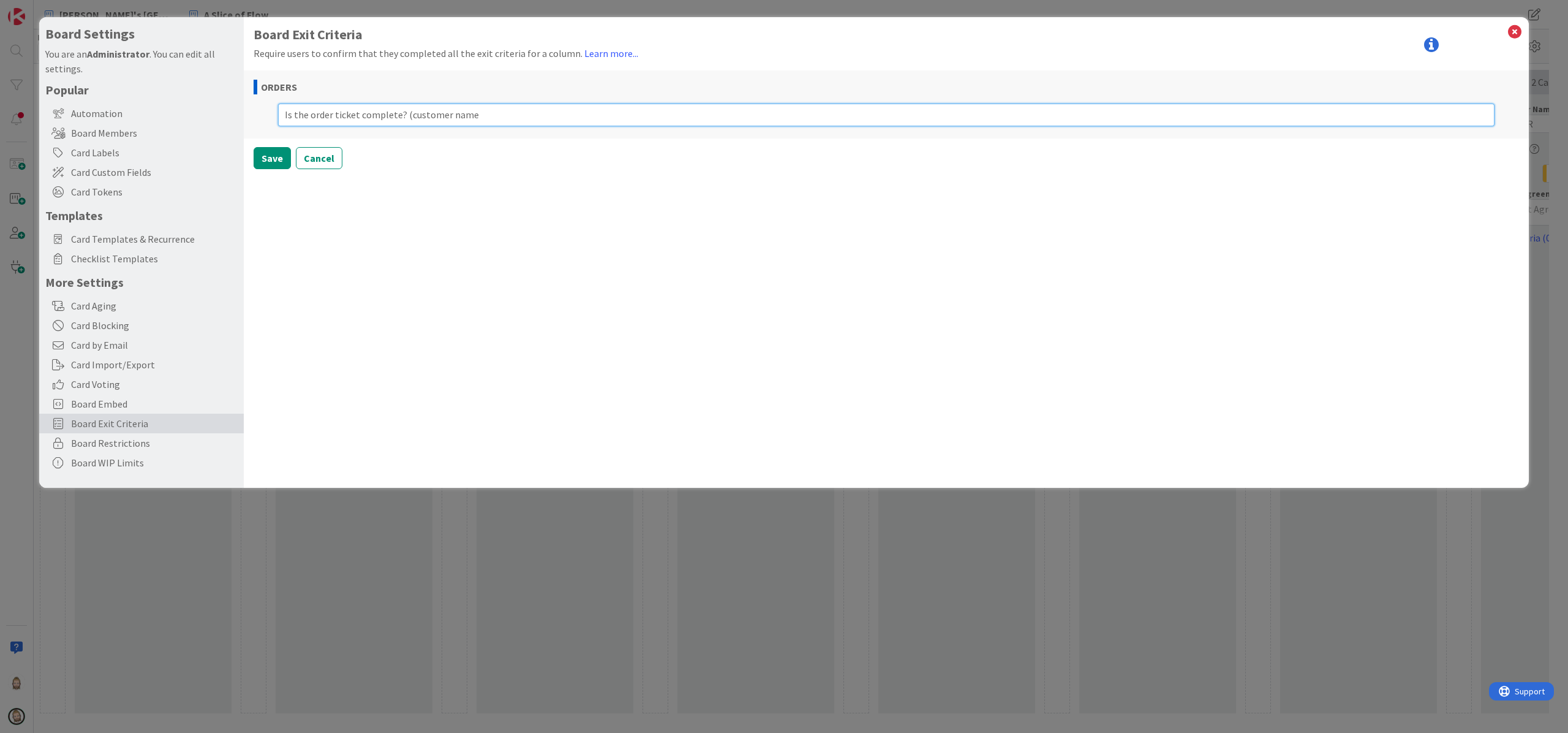
type textarea "Is the order ticket complete? (customer name,"
type textarea "x"
type textarea "Is the order ticket complete? (customer name,"
type textarea "x"
type textarea "Is the order ticket complete? (customer name, p"
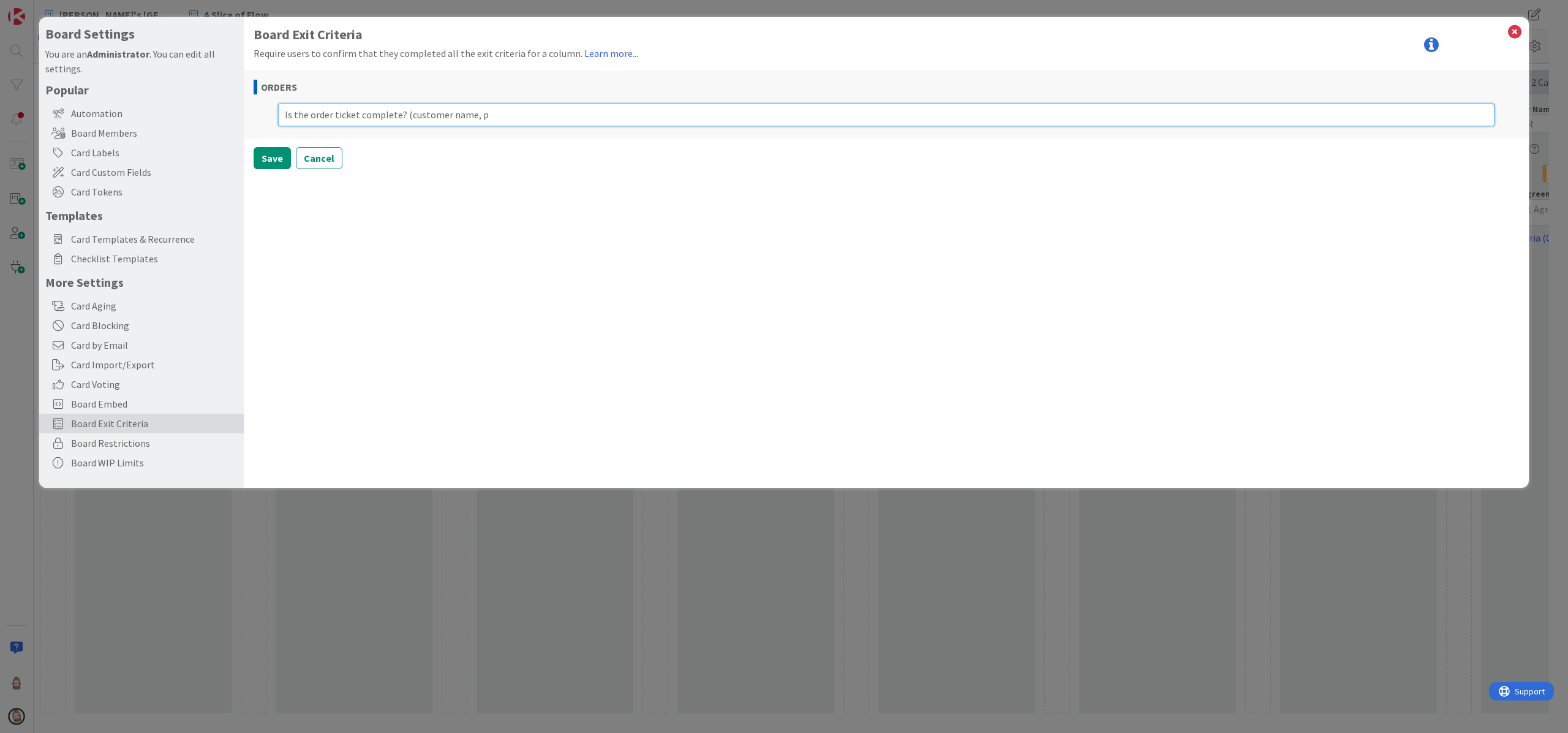
type textarea "x"
type textarea "Is the order ticket complete? (customer name, pi"
type textarea "x"
type textarea "Is the order ticket complete? (customer name, [GEOGRAPHIC_DATA]"
type textarea "x"
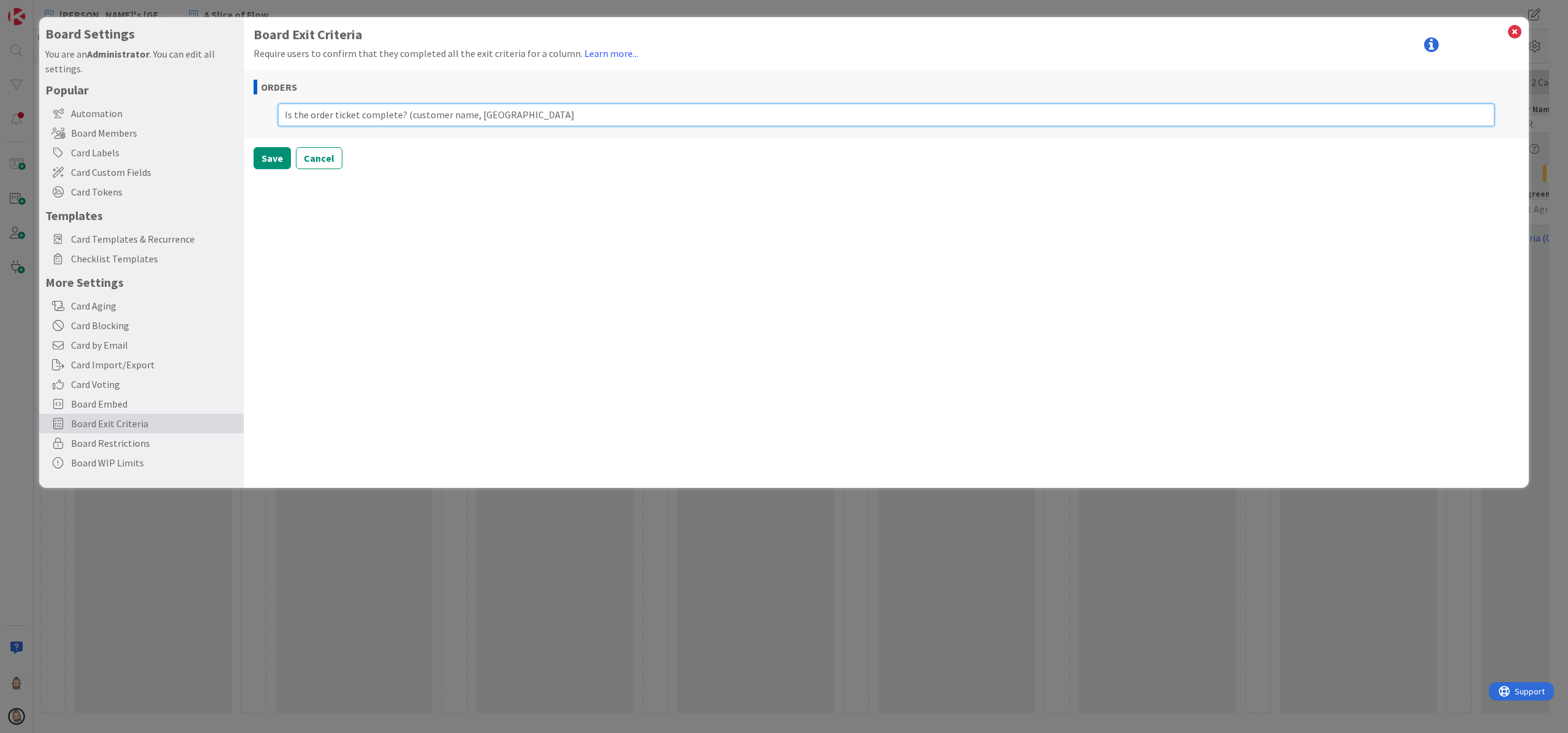
type textarea "Is the order ticket complete? (customer name, pizz"
type textarea "x"
type textarea "Is the order ticket complete? (customer name, pizza"
type textarea "x"
type textarea "Is the order ticket complete? (customer name, pizza"
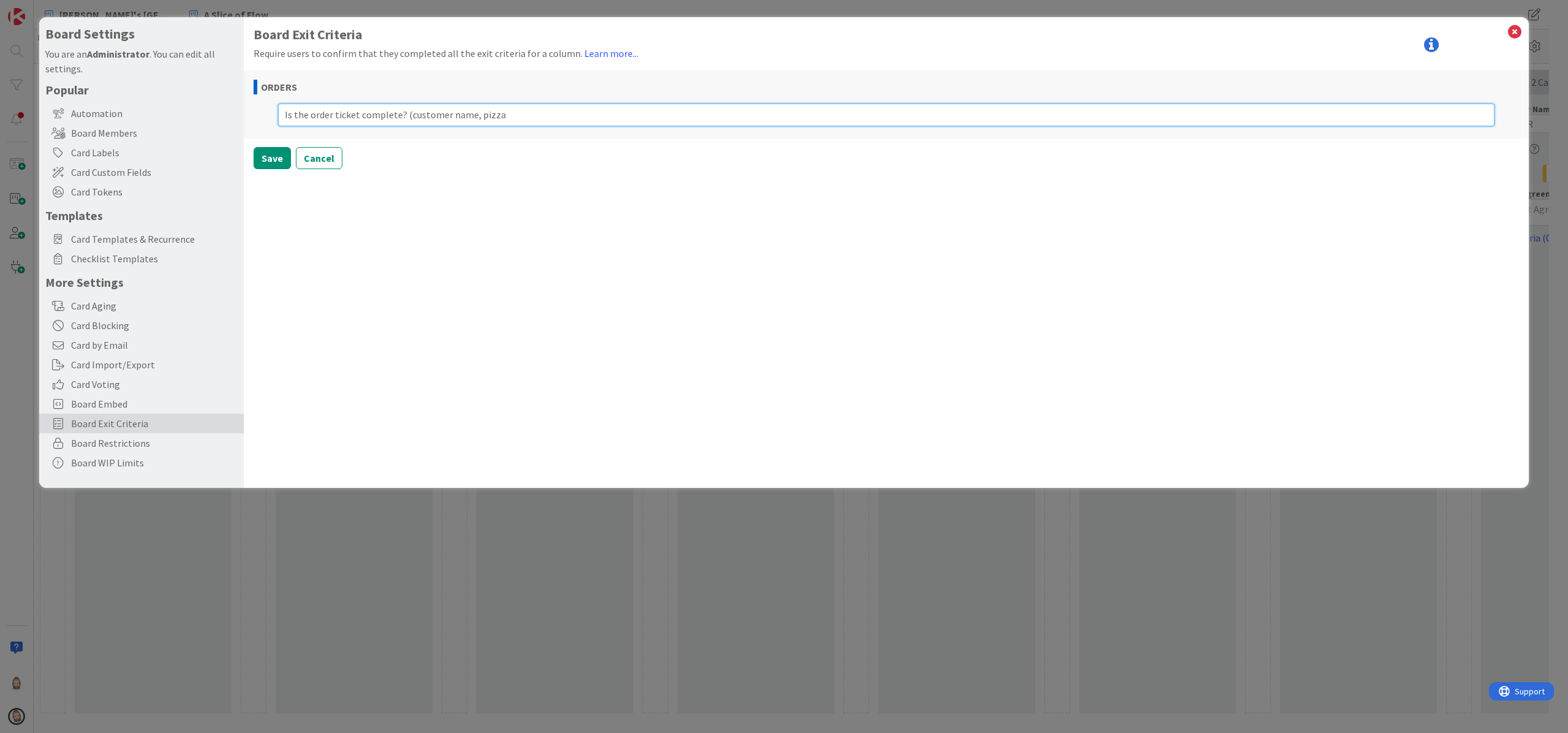
type textarea "x"
type textarea "Is the order ticket complete? (customer name, pizza s"
type textarea "x"
type textarea "Is the order ticket complete? (customer name, pizza si"
type textarea "x"
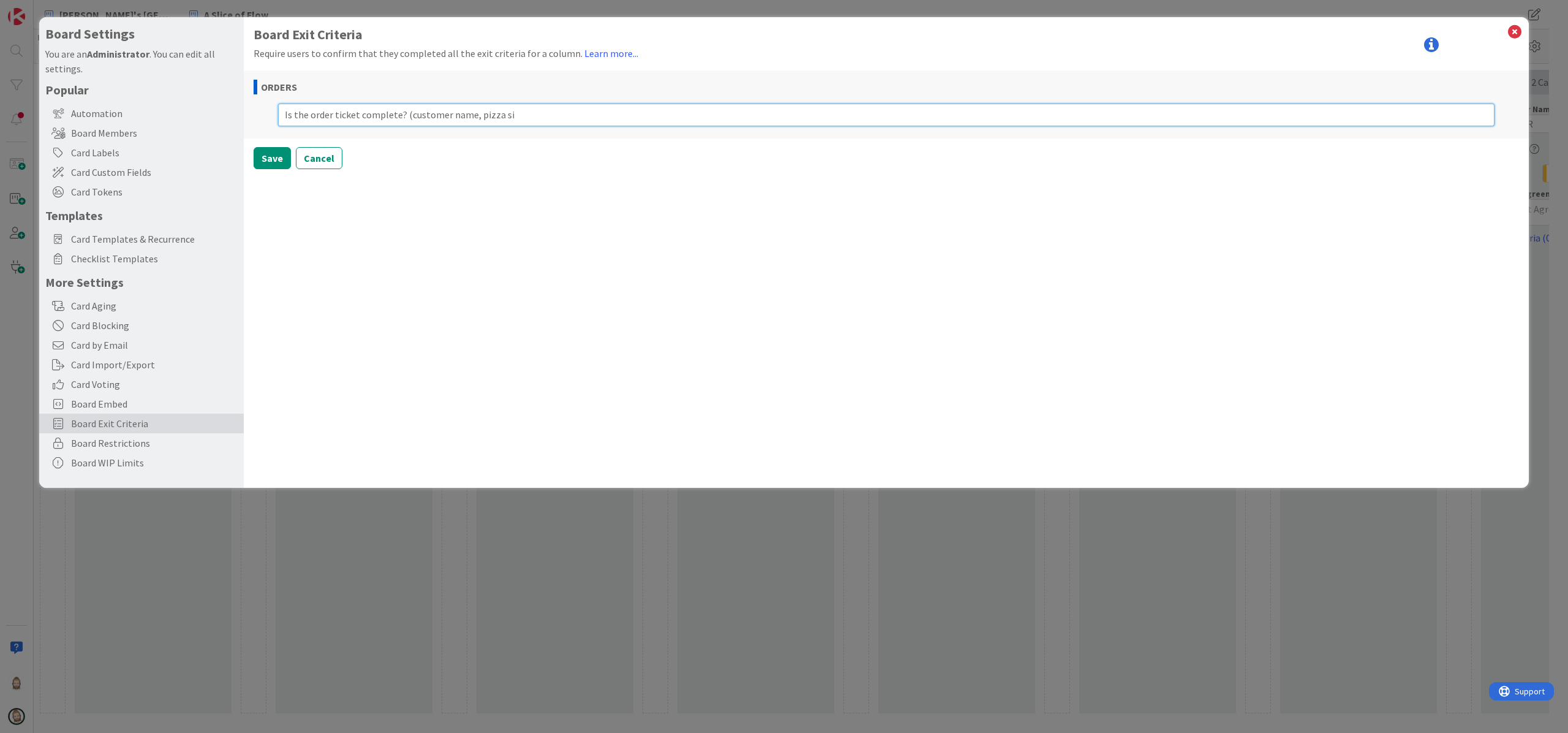
type textarea "Is the order ticket complete? (customer name, pizza siz"
type textarea "x"
type textarea "Is the order ticket complete? (customer name, pizza size"
type textarea "x"
type textarea "Is the order ticket complete? (customer name, pizza size,"
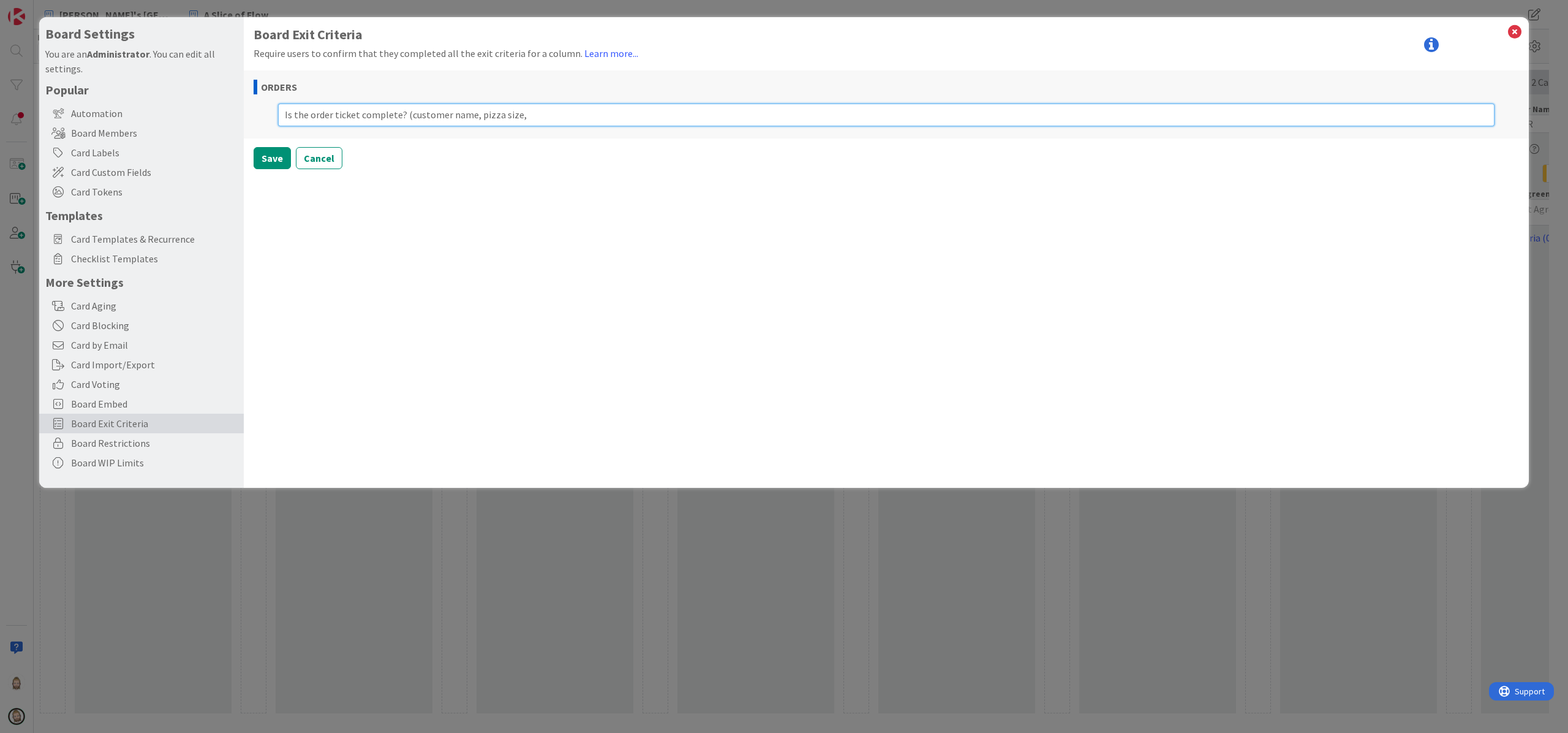
type textarea "x"
type textarea "Is the order ticket complete? (customer name, pizza size,"
type textarea "x"
type textarea "Is the order ticket complete? (customer name, pizza size, t"
type textarea "x"
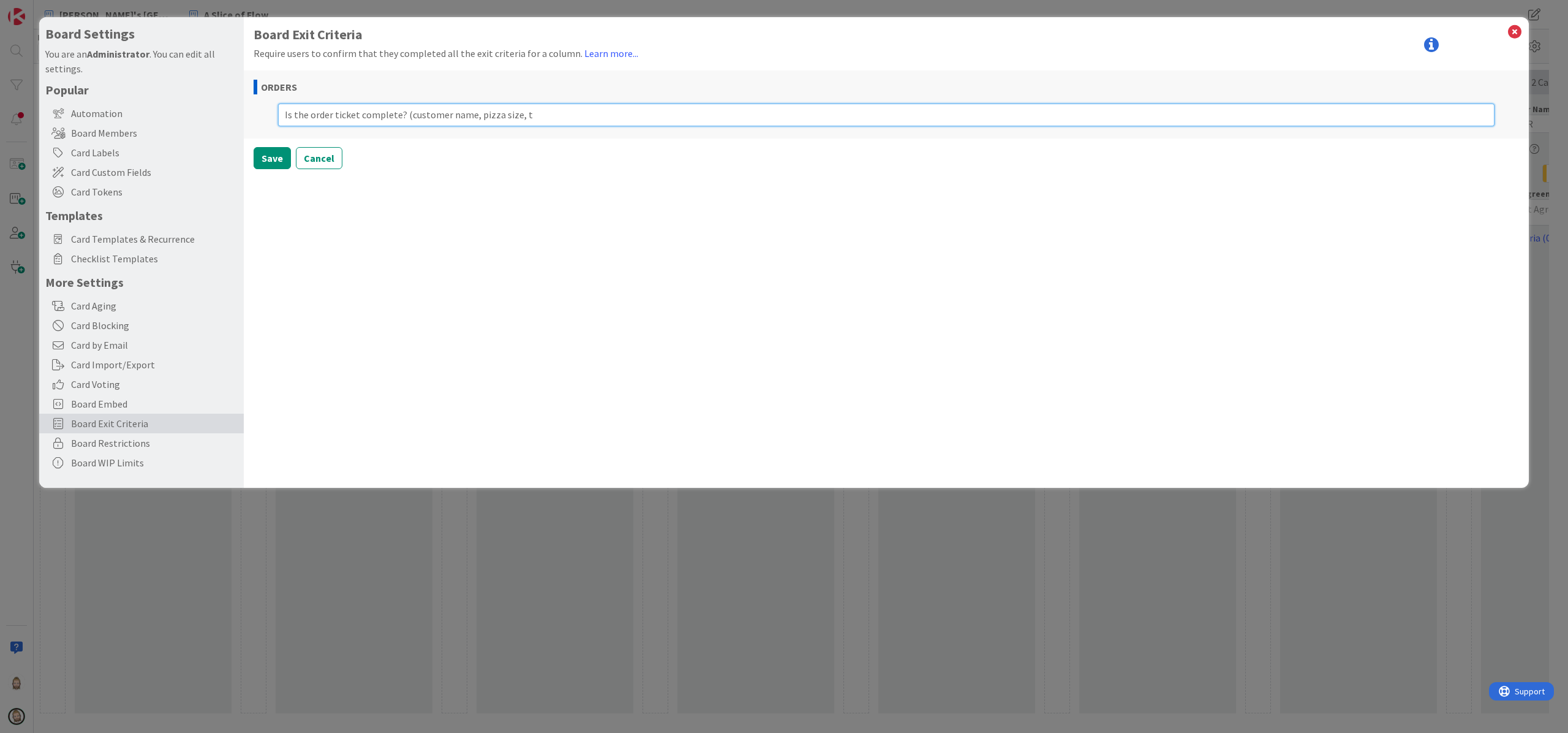
type textarea "Is the order ticket complete? (customer name, pizza size, ty"
type textarea "x"
type textarea "Is the order ticket complete? (customer name, pizza size, typ"
type textarea "x"
type textarea "Is the order ticket complete? (customer name, pizza size, type"
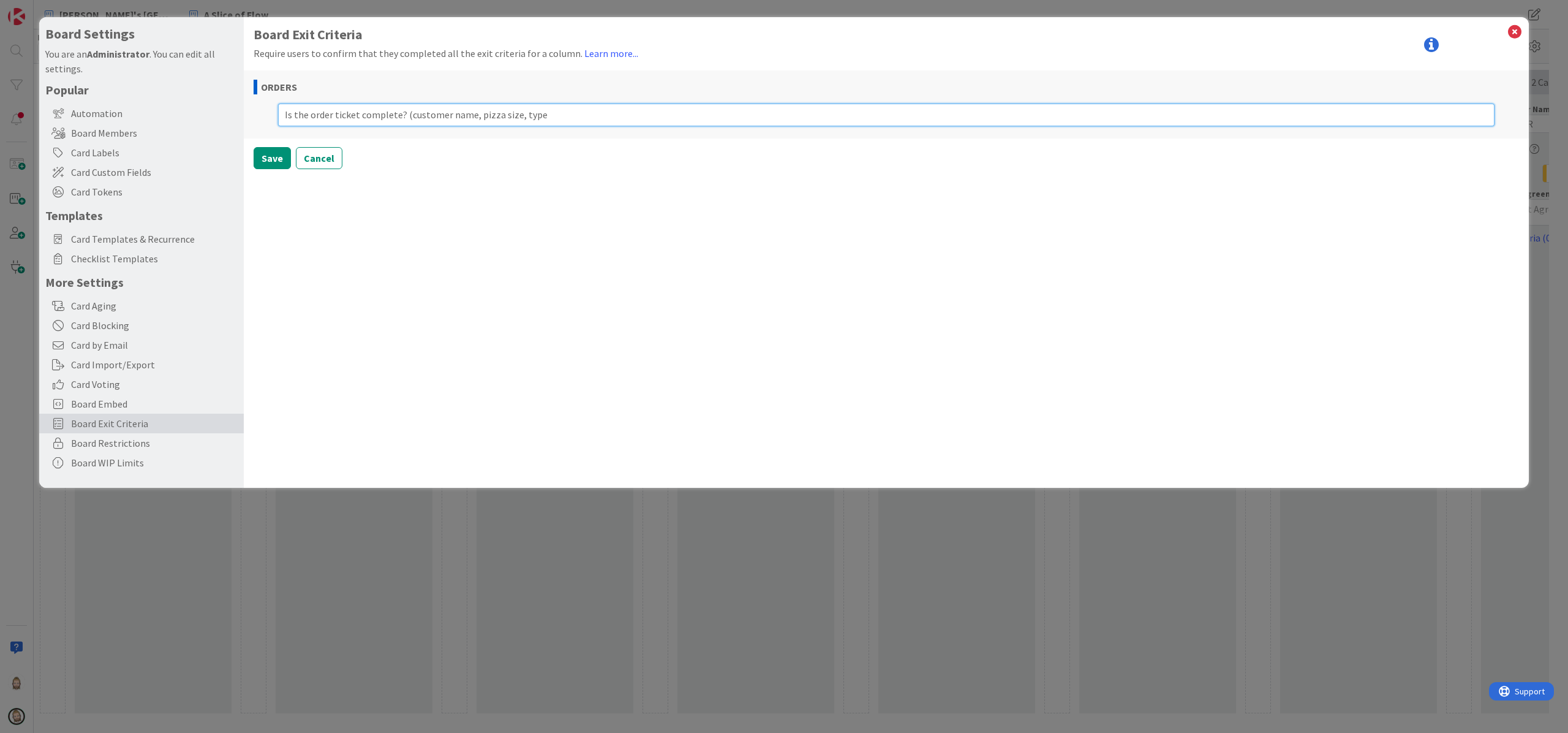
type textarea "x"
type textarea "Is the order ticket complete? (customer name, pizza size, type)"
type textarea "x"
click at [274, 181] on button "Save" at bounding box center [272, 186] width 37 height 22
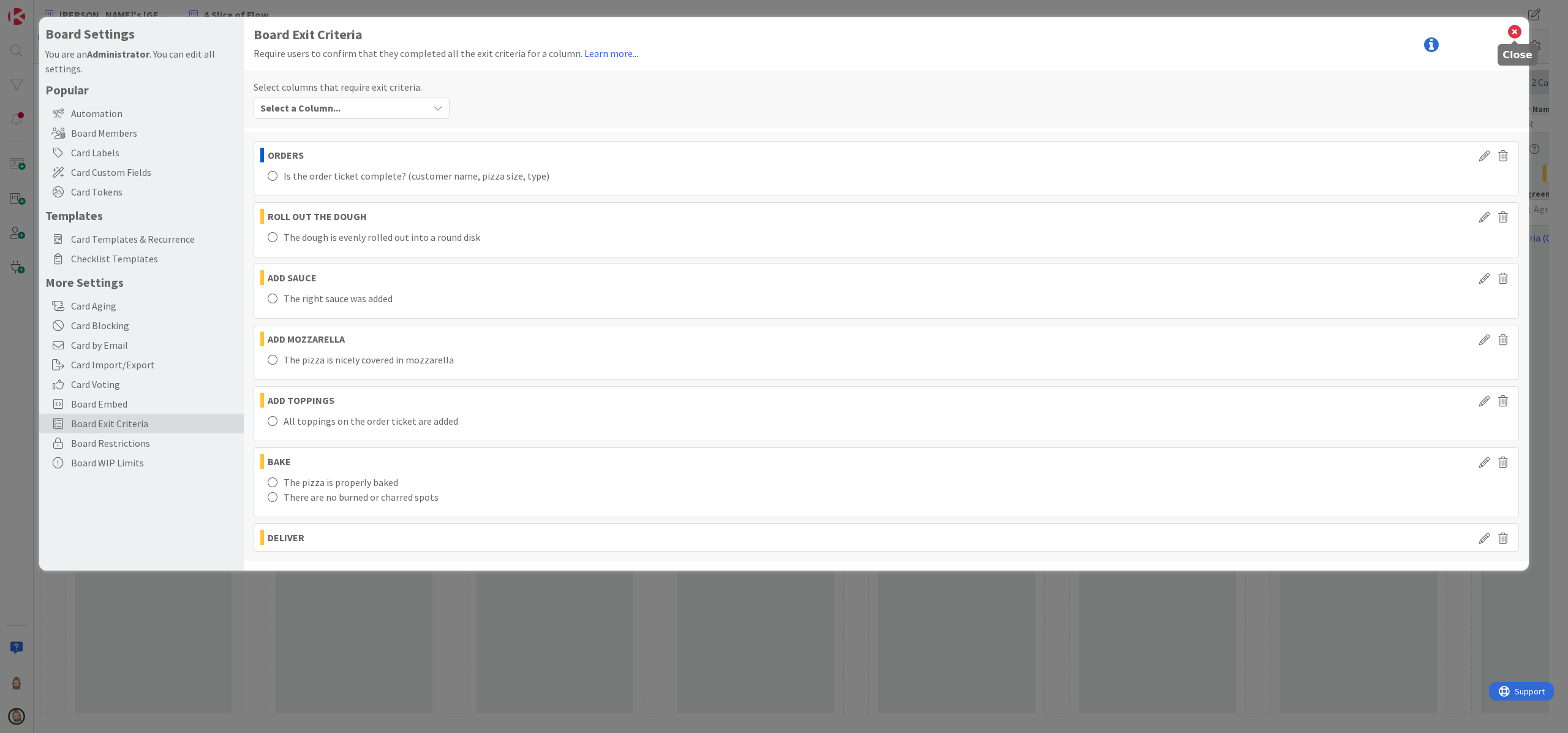
click at [1516, 31] on icon at bounding box center [1514, 31] width 16 height 17
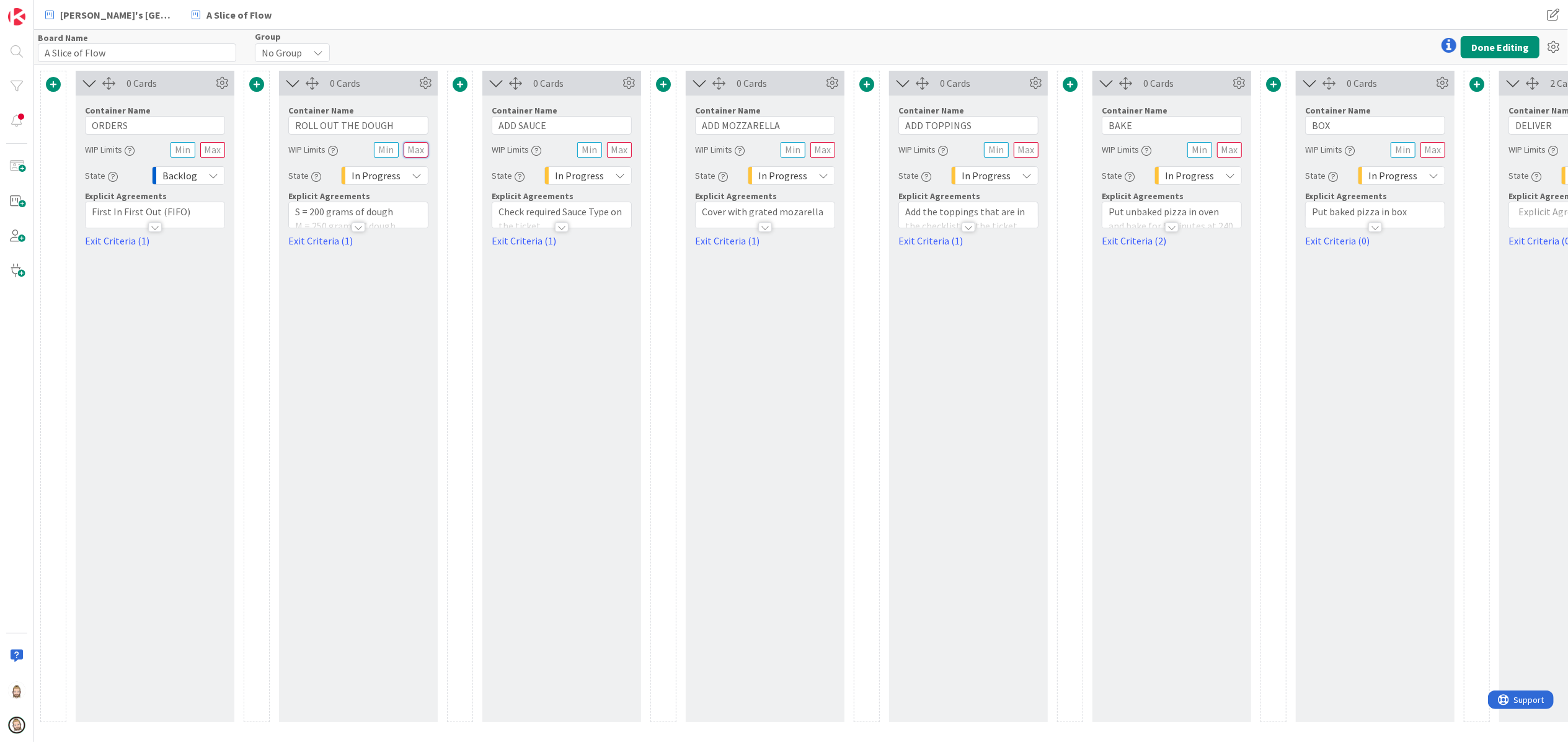
click at [417, 153] on input "text" at bounding box center [416, 150] width 25 height 16
type input "2"
click at [625, 148] on input "text" at bounding box center [619, 150] width 25 height 16
type input "2"
click at [819, 151] on input "text" at bounding box center [823, 150] width 25 height 16
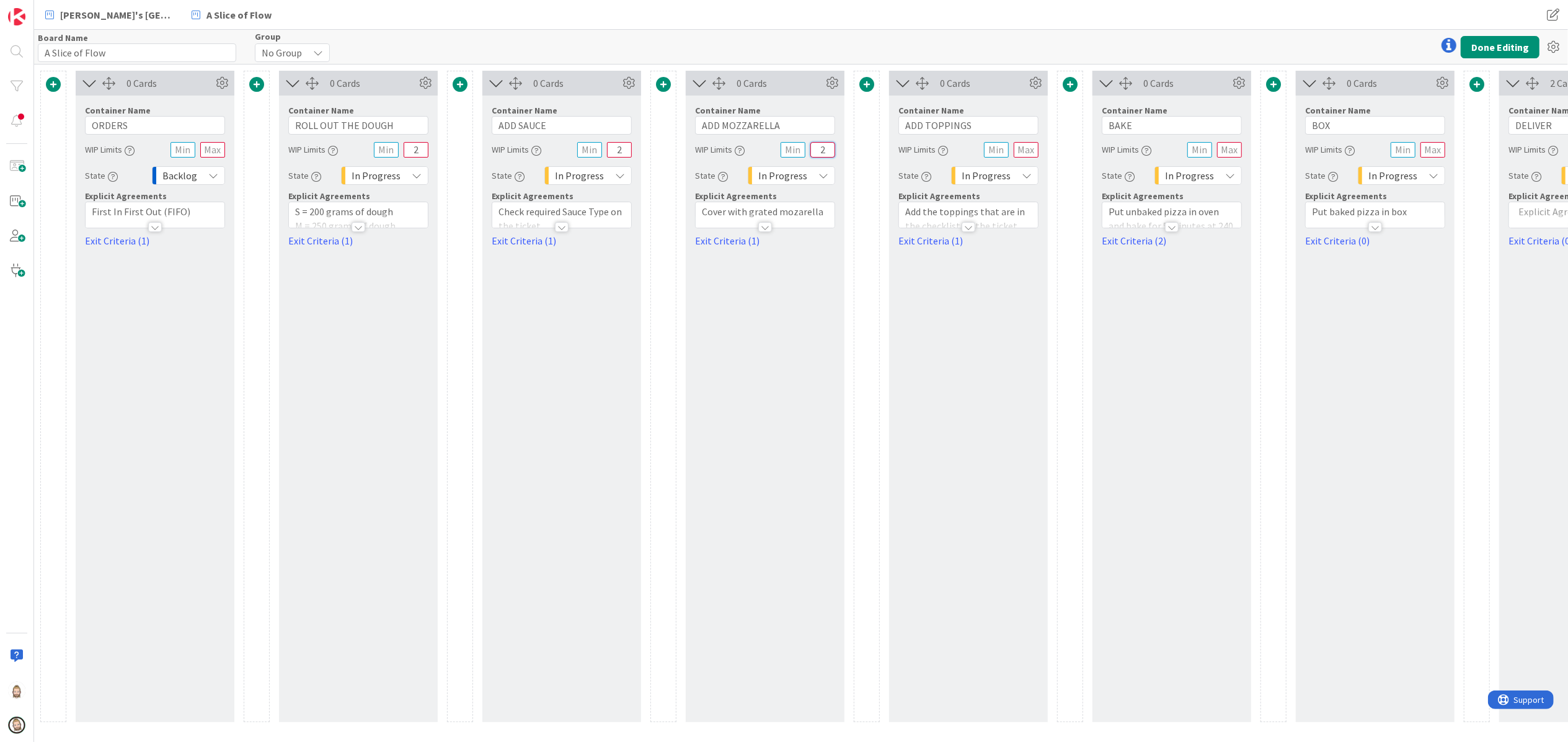
type input "2"
click at [1023, 153] on input "text" at bounding box center [1026, 150] width 25 height 16
type input "2"
click at [1225, 154] on input "text" at bounding box center [1230, 150] width 25 height 16
type input "4"
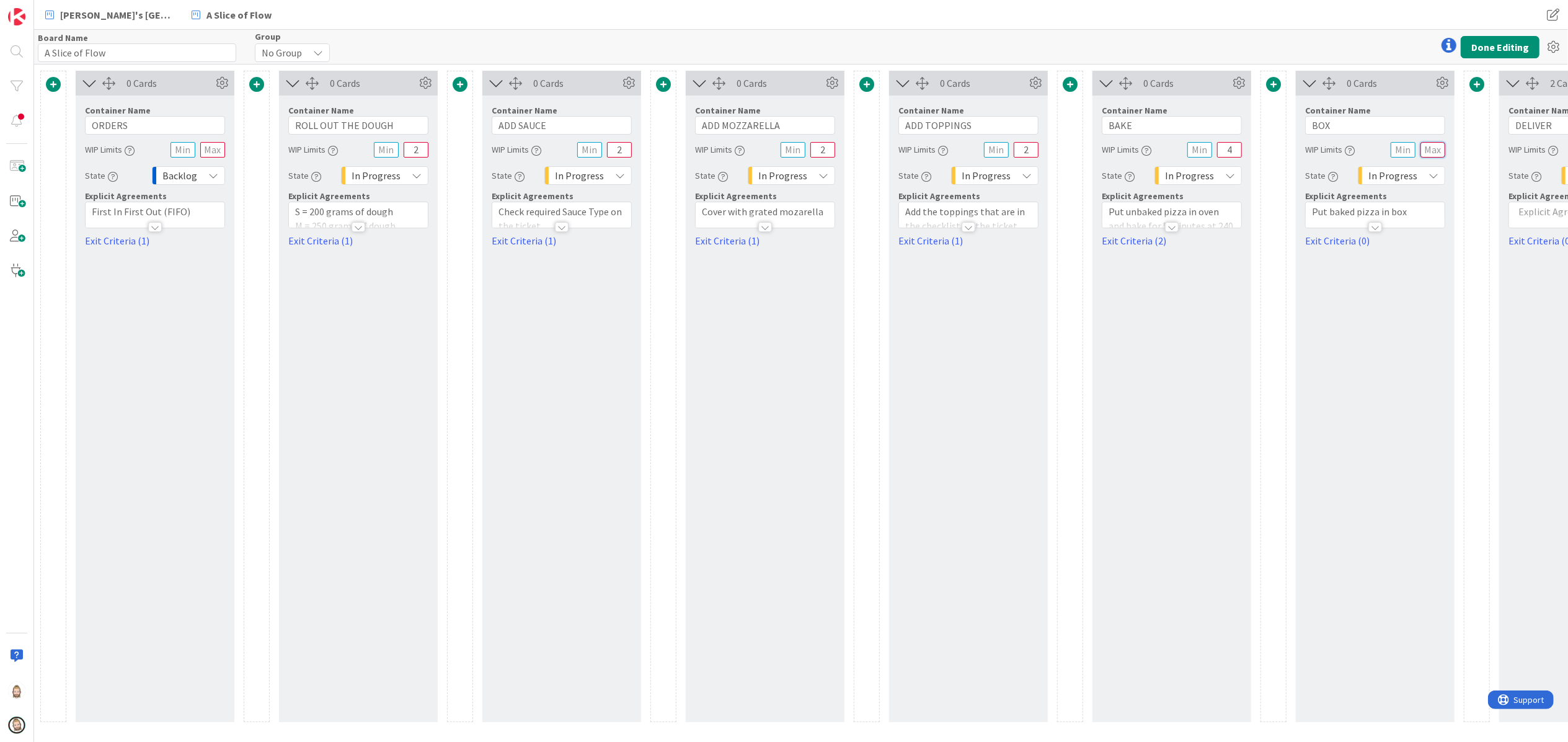
click at [1433, 148] on input "text" at bounding box center [1433, 150] width 25 height 16
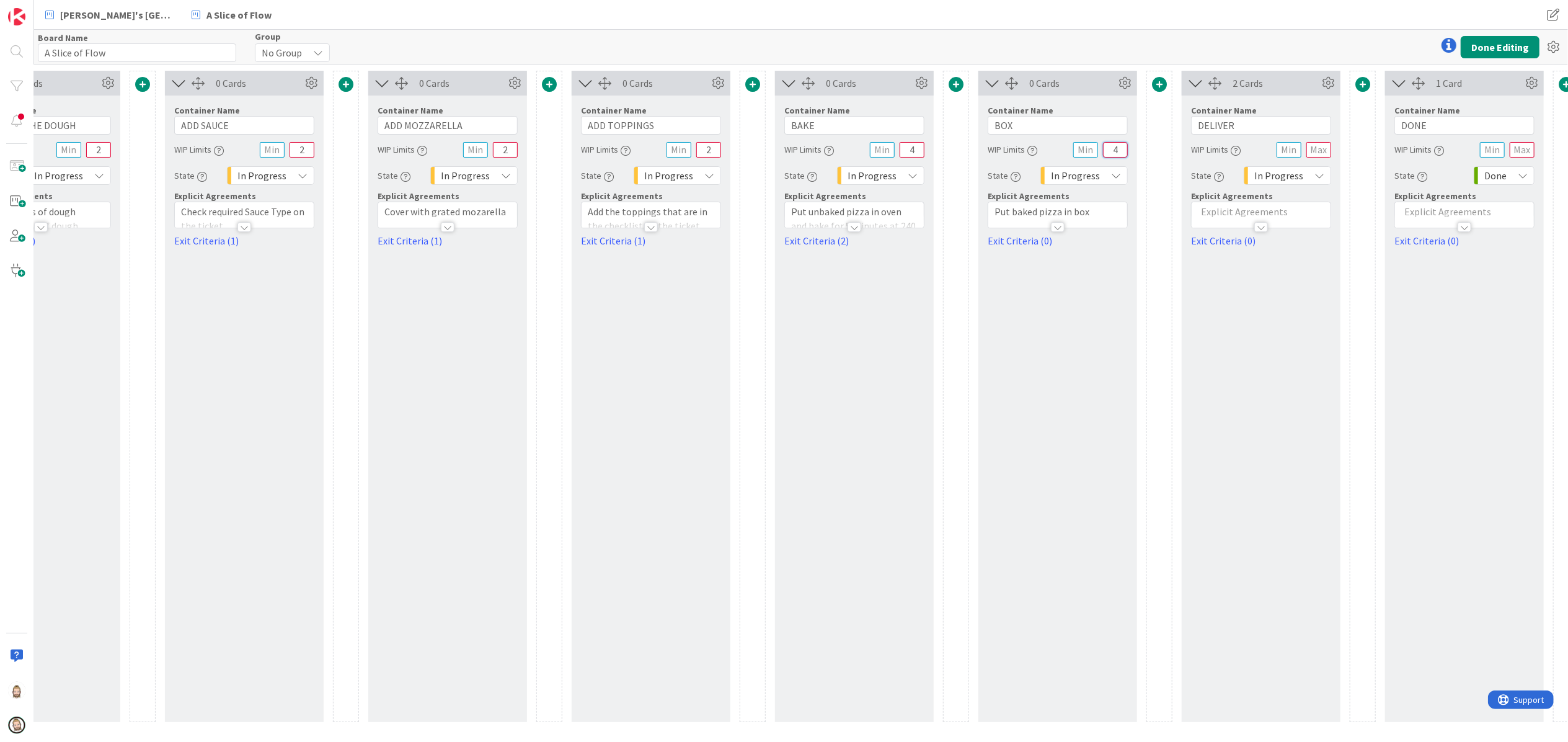
scroll to position [0, 335]
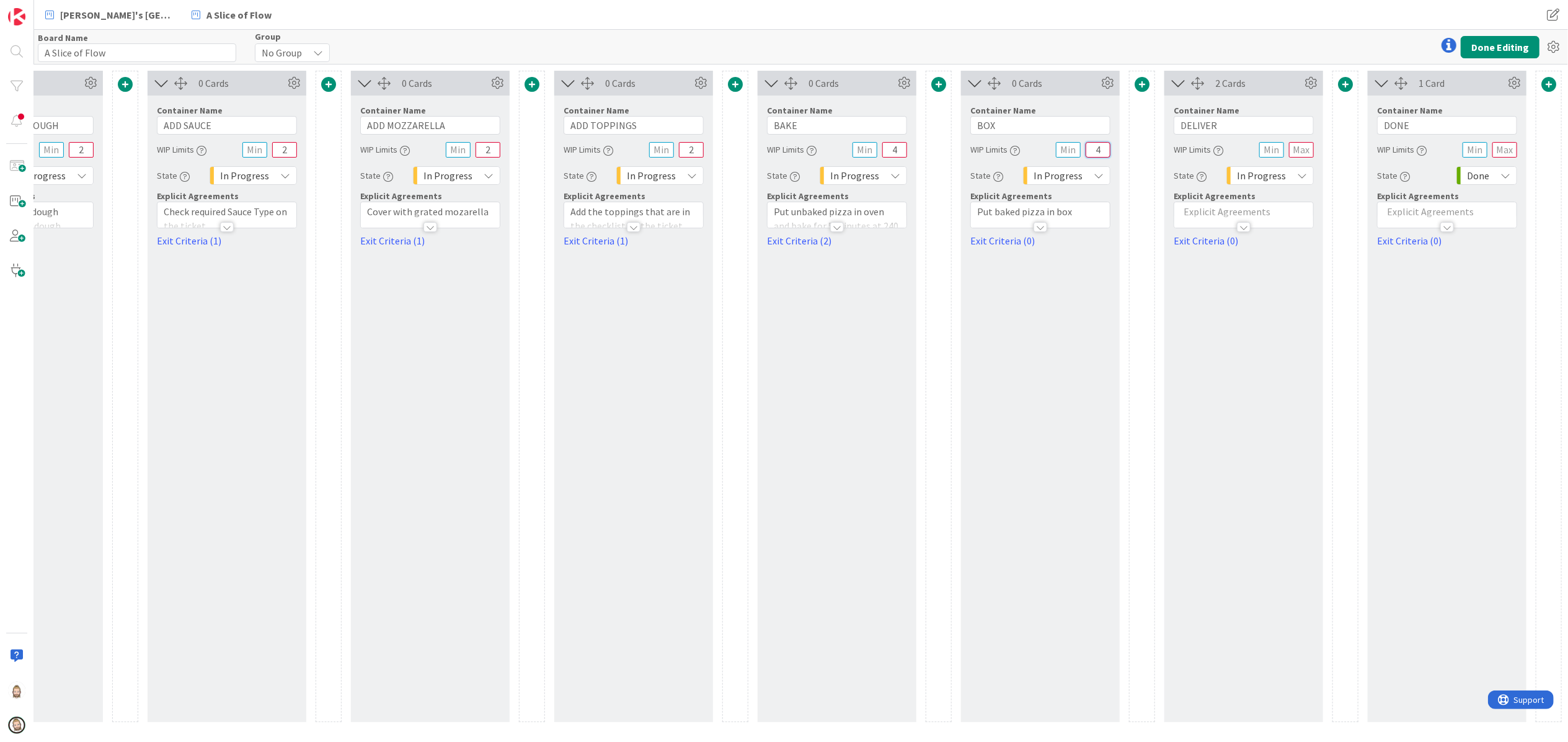
type input "4"
click at [1553, 43] on icon at bounding box center [1553, 47] width 22 height 22
click at [1553, 44] on icon at bounding box center [1553, 47] width 22 height 22
click at [1508, 44] on button "Done Editing" at bounding box center [1501, 47] width 79 height 22
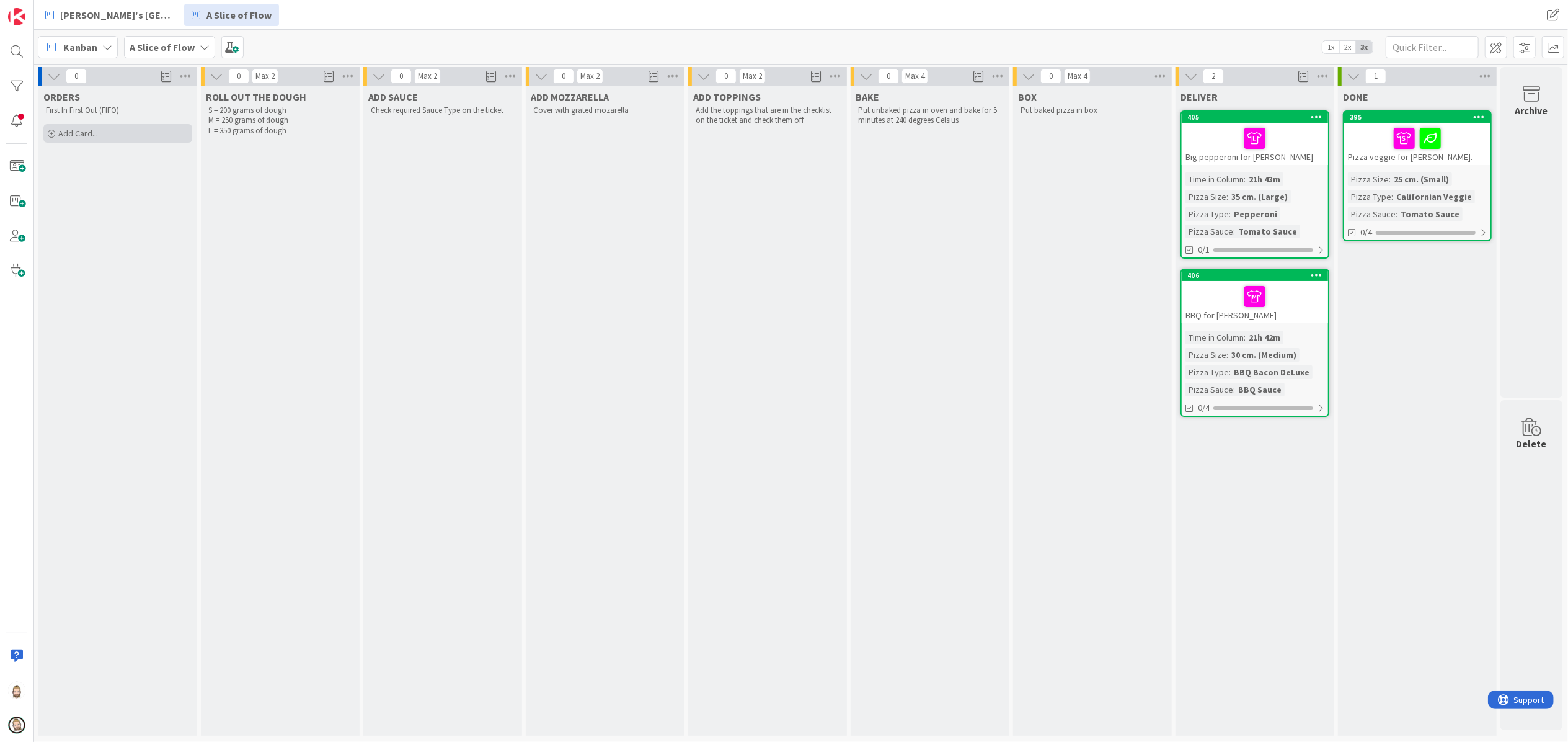
click at [82, 128] on span "Add Card..." at bounding box center [78, 133] width 39 height 11
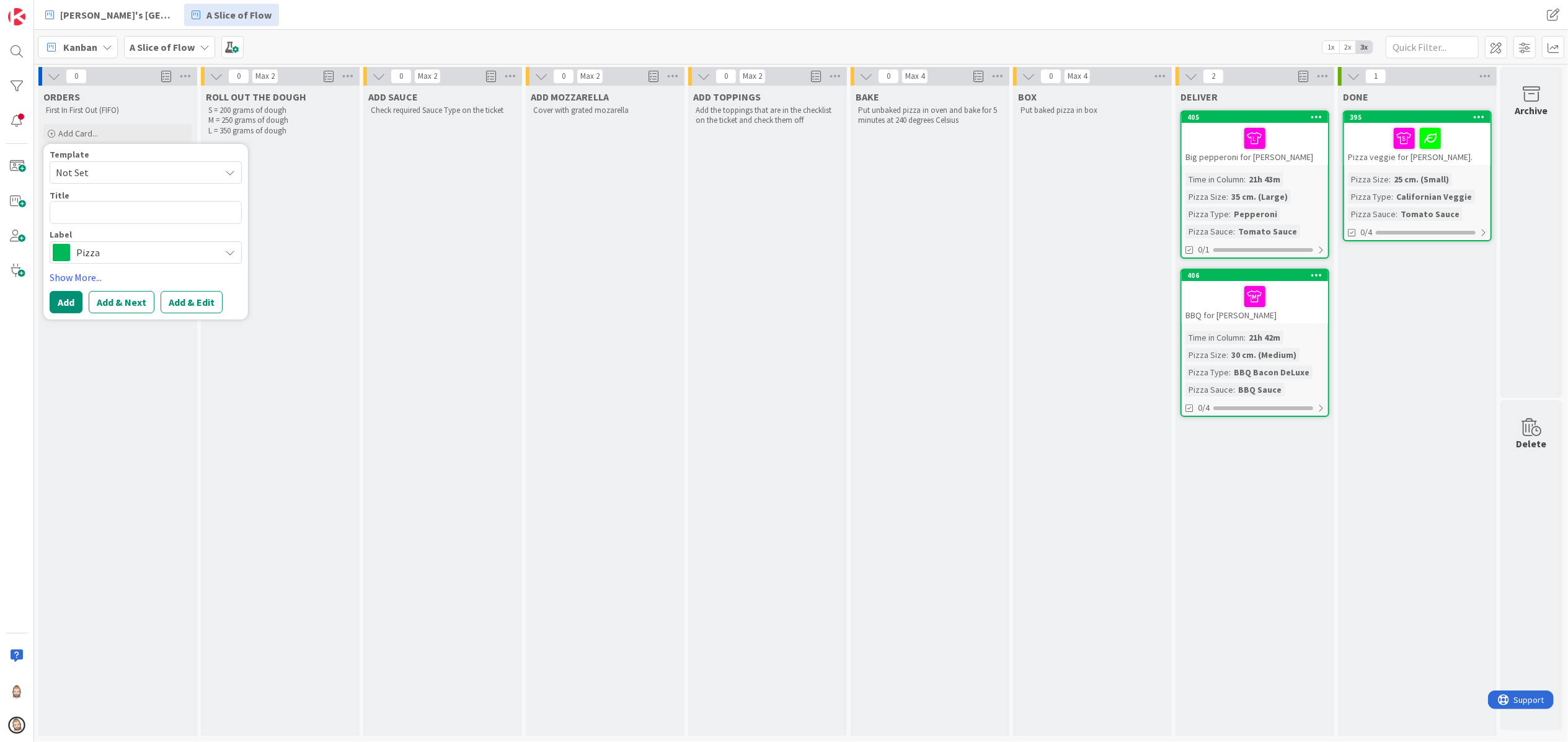
click at [90, 166] on span "Not Set" at bounding box center [133, 172] width 155 height 16
click at [90, 212] on link "Not Set" at bounding box center [152, 203] width 203 height 23
click at [107, 175] on span "Not Set" at bounding box center [133, 172] width 155 height 16
click at [102, 223] on span "Pizza" at bounding box center [155, 226] width 177 height 16
type textarea "x"
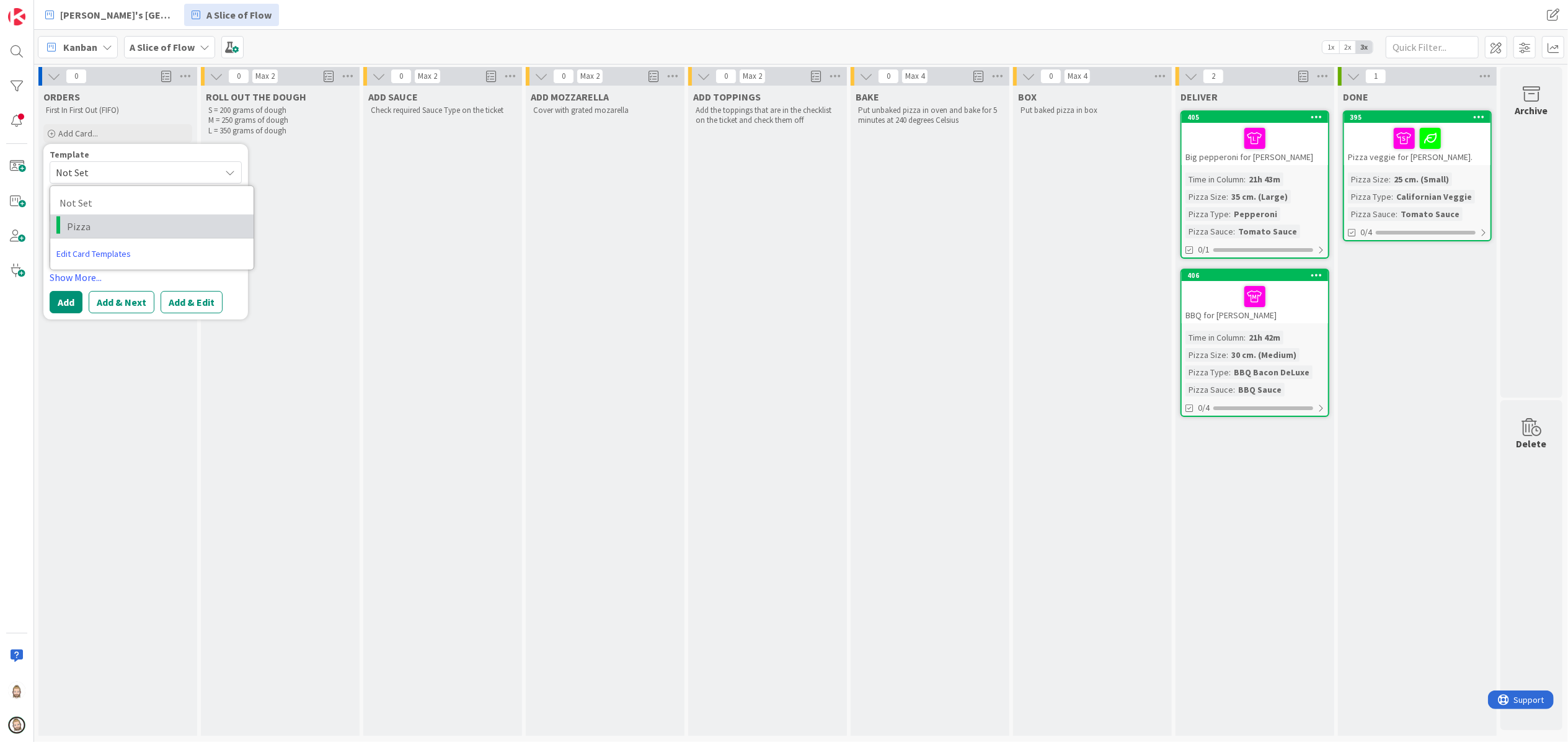
type textarea "Pizza"
click at [119, 214] on textarea "Pizza" at bounding box center [146, 212] width 192 height 23
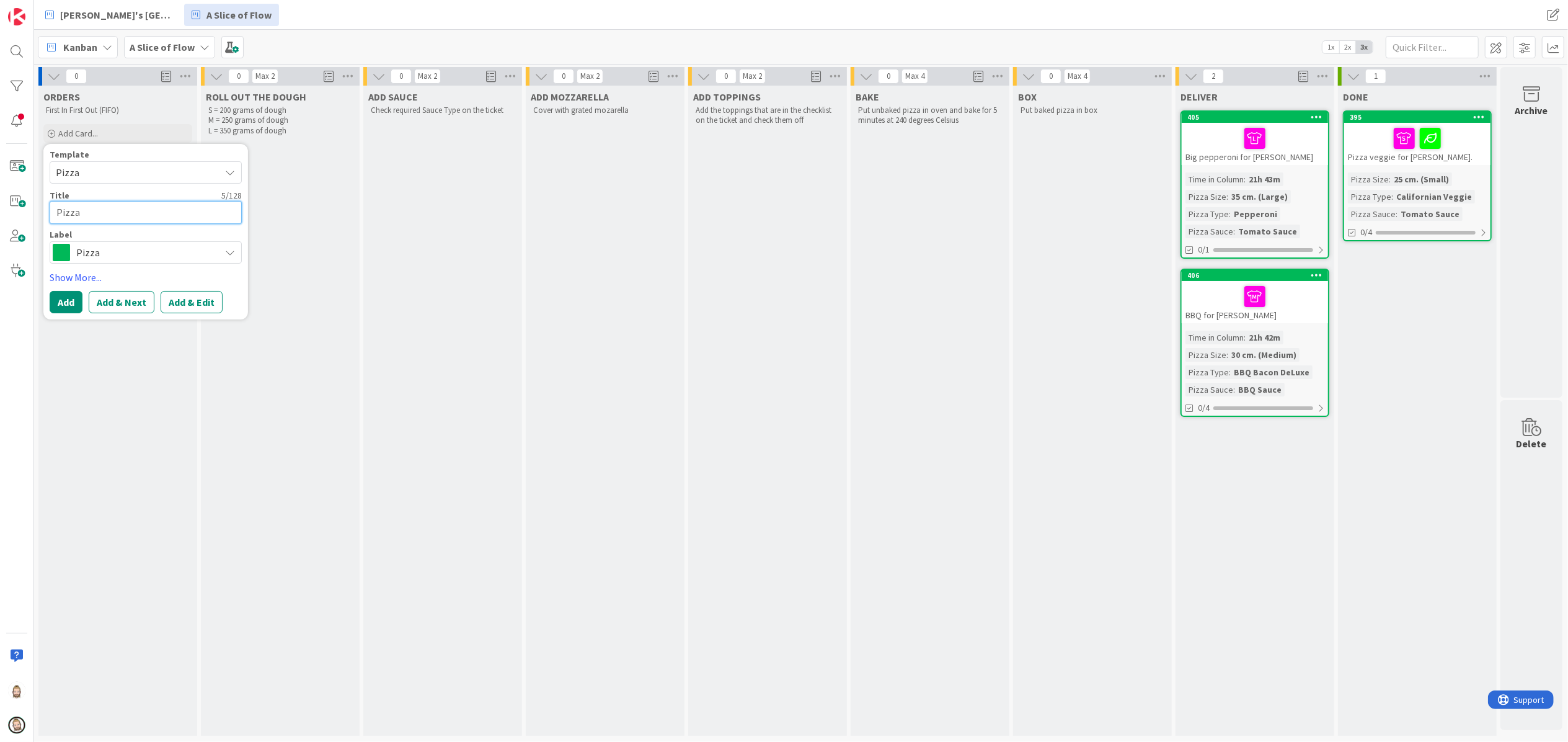
click at [119, 214] on textarea "Pizza" at bounding box center [146, 212] width 192 height 23
type textarea "x"
type textarea "M"
type textarea "x"
type textarea "Ma"
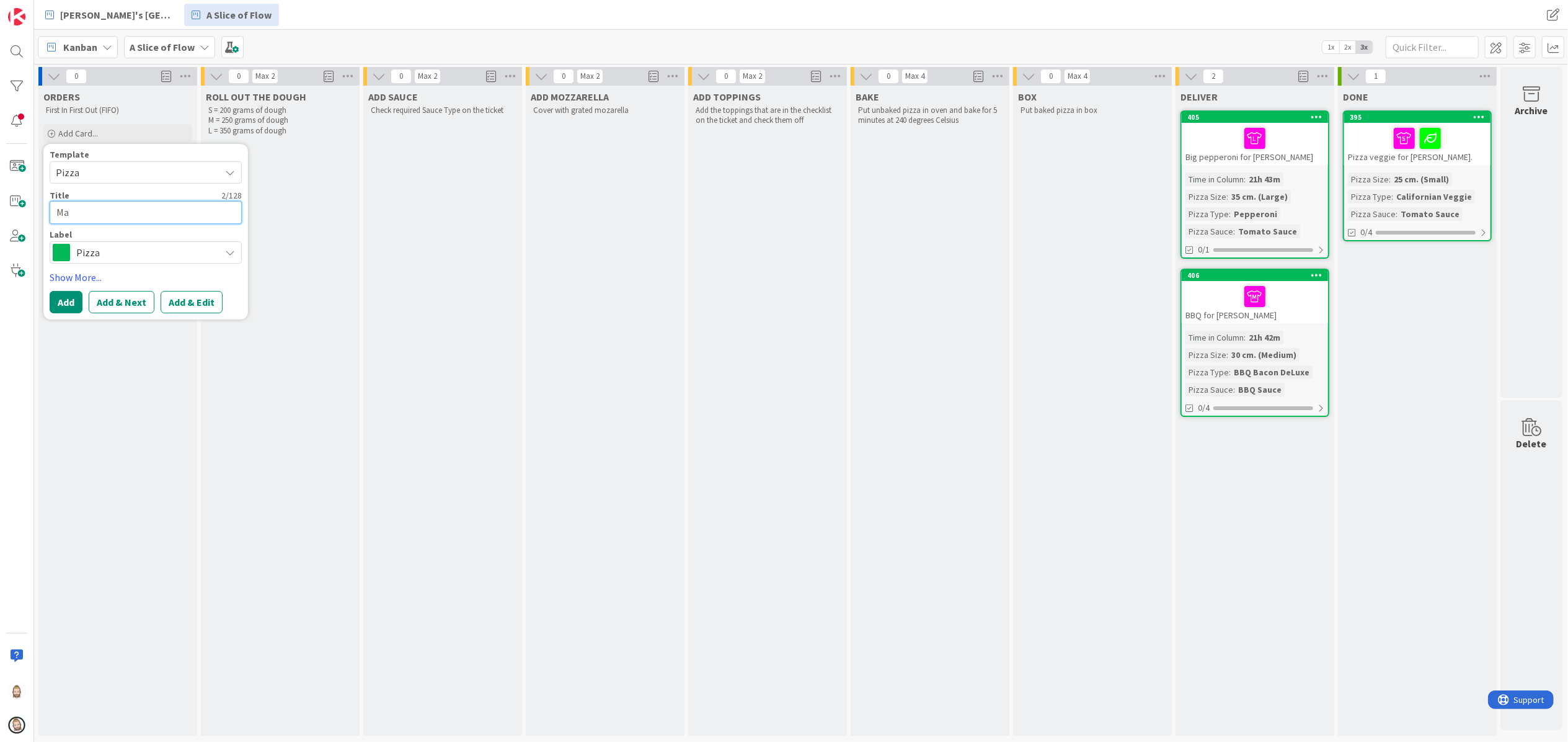
type textarea "x"
type textarea "Mar"
type textarea "x"
type textarea "Marg"
type textarea "x"
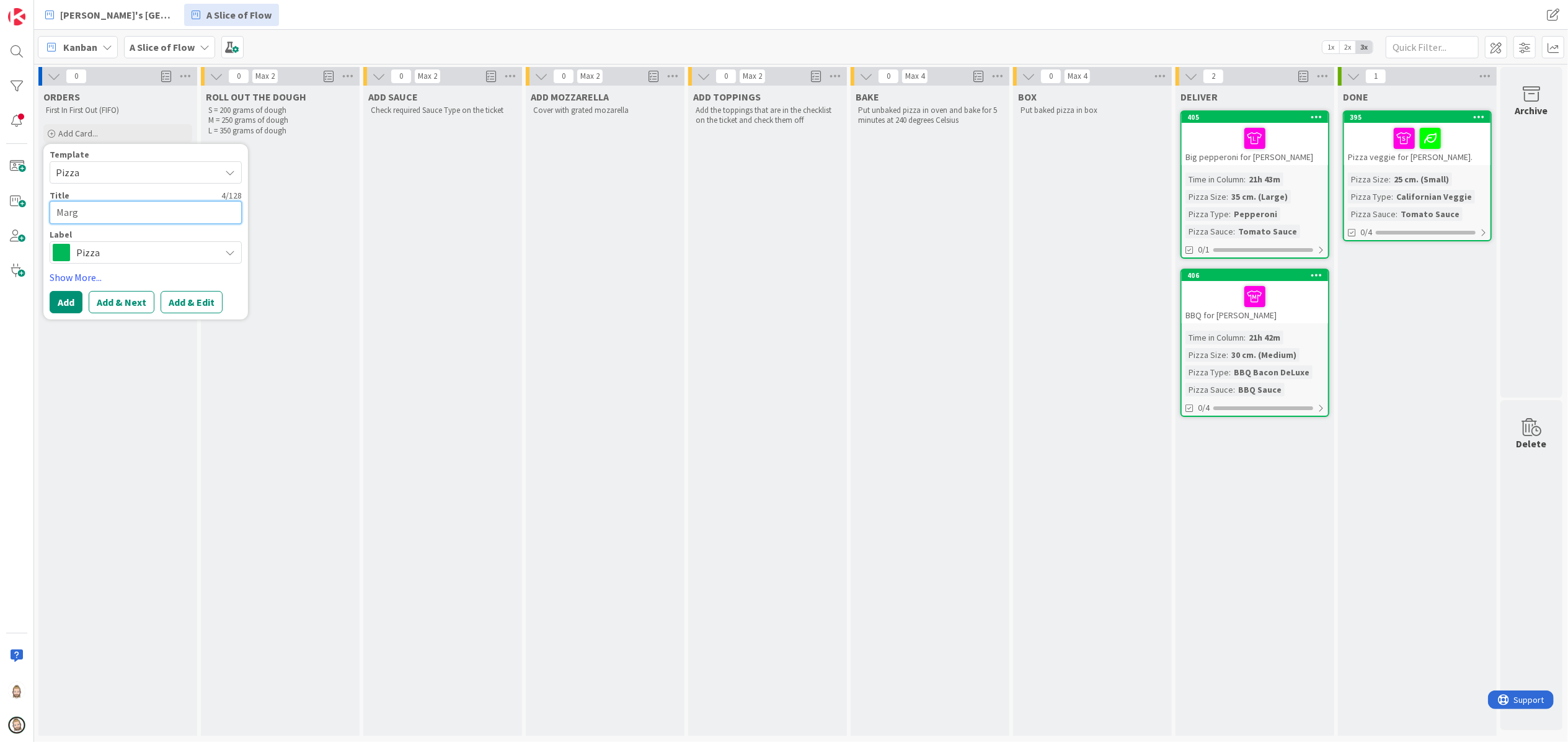
type textarea "Margh"
type textarea "x"
type textarea "Marghe"
type textarea "x"
type textarea "Margher"
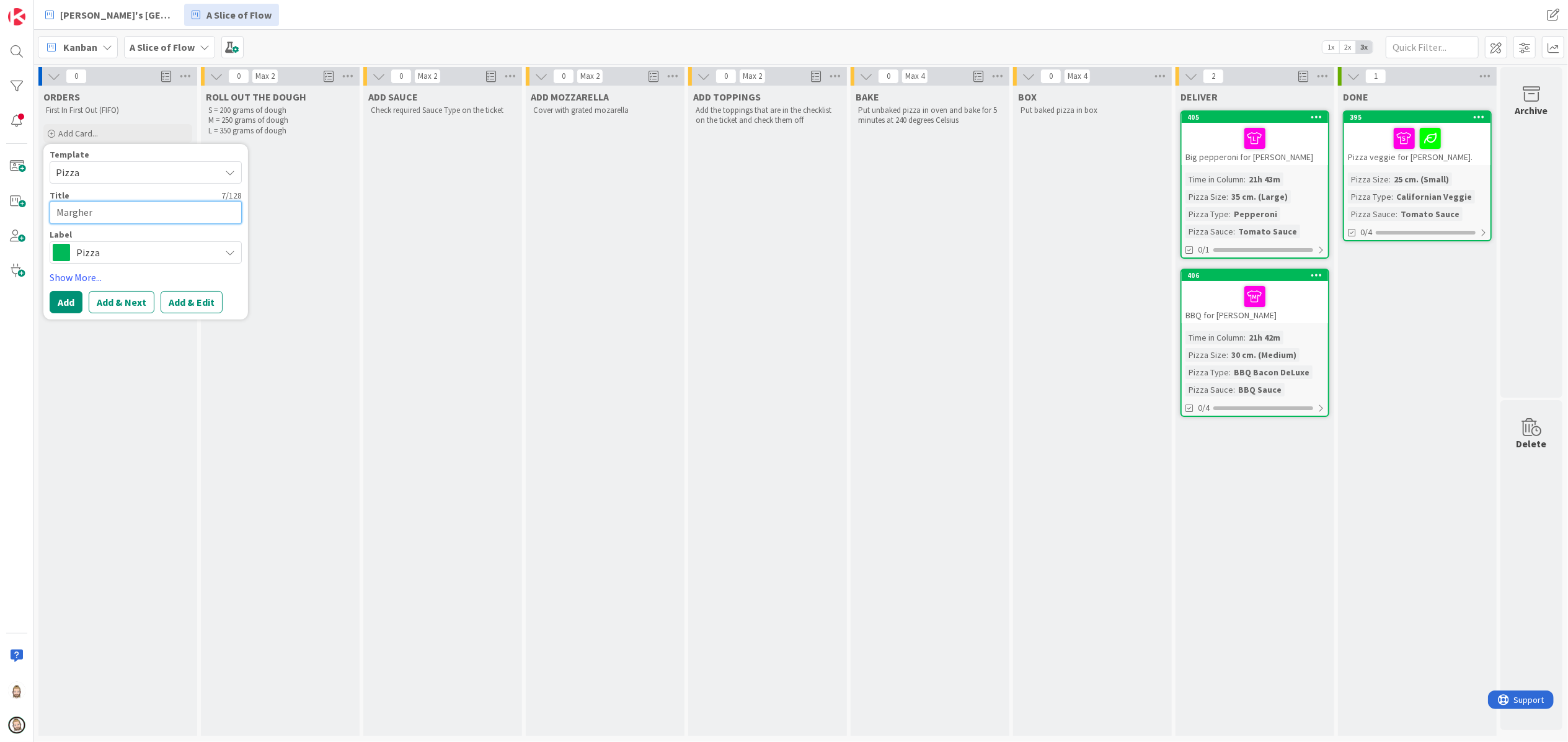
type textarea "x"
type textarea "Margheri"
type textarea "x"
type textarea "Margherit"
type textarea "x"
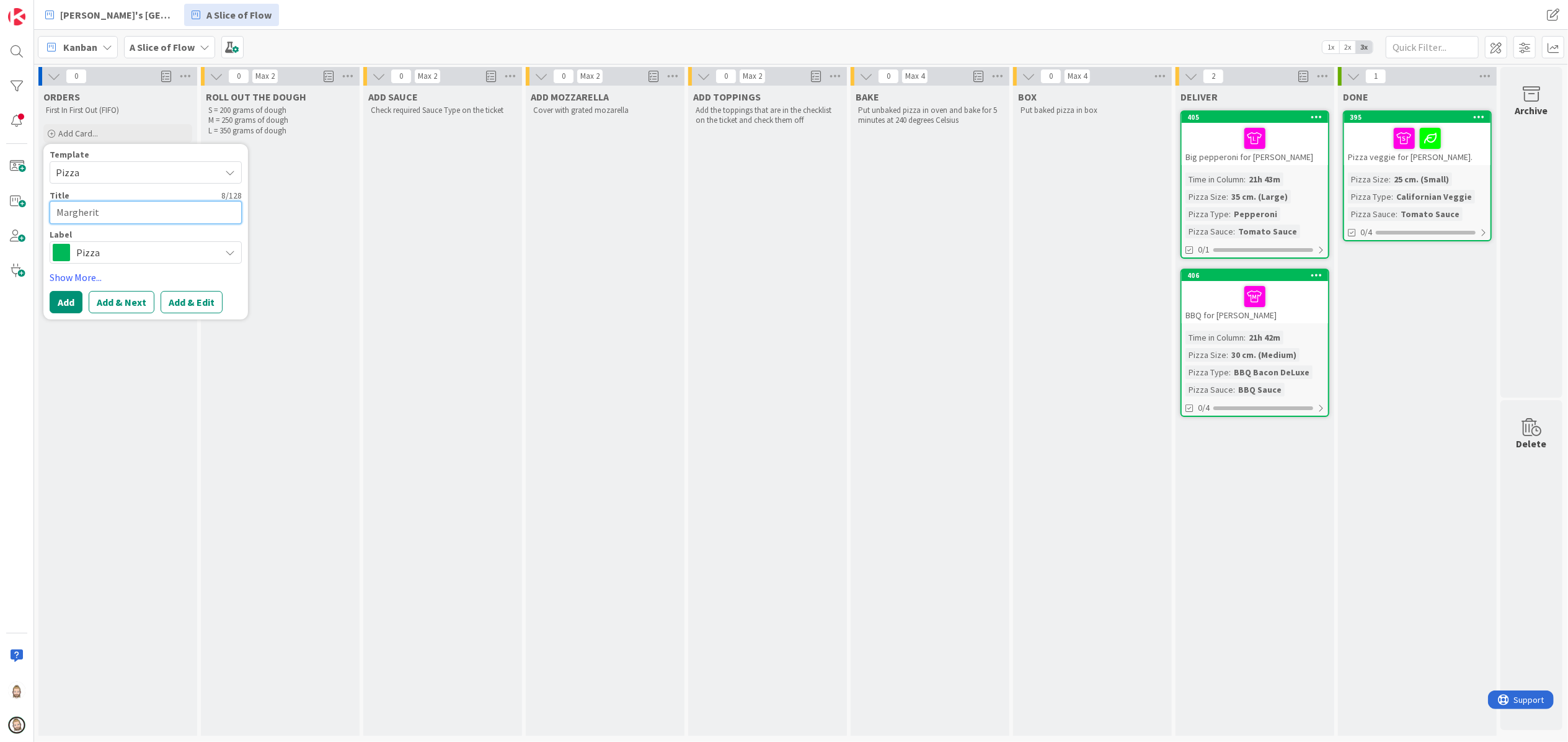
type textarea "Margherita"
type textarea "x"
type textarea "Margherita"
type textarea "x"
type textarea "[PERSON_NAME]"
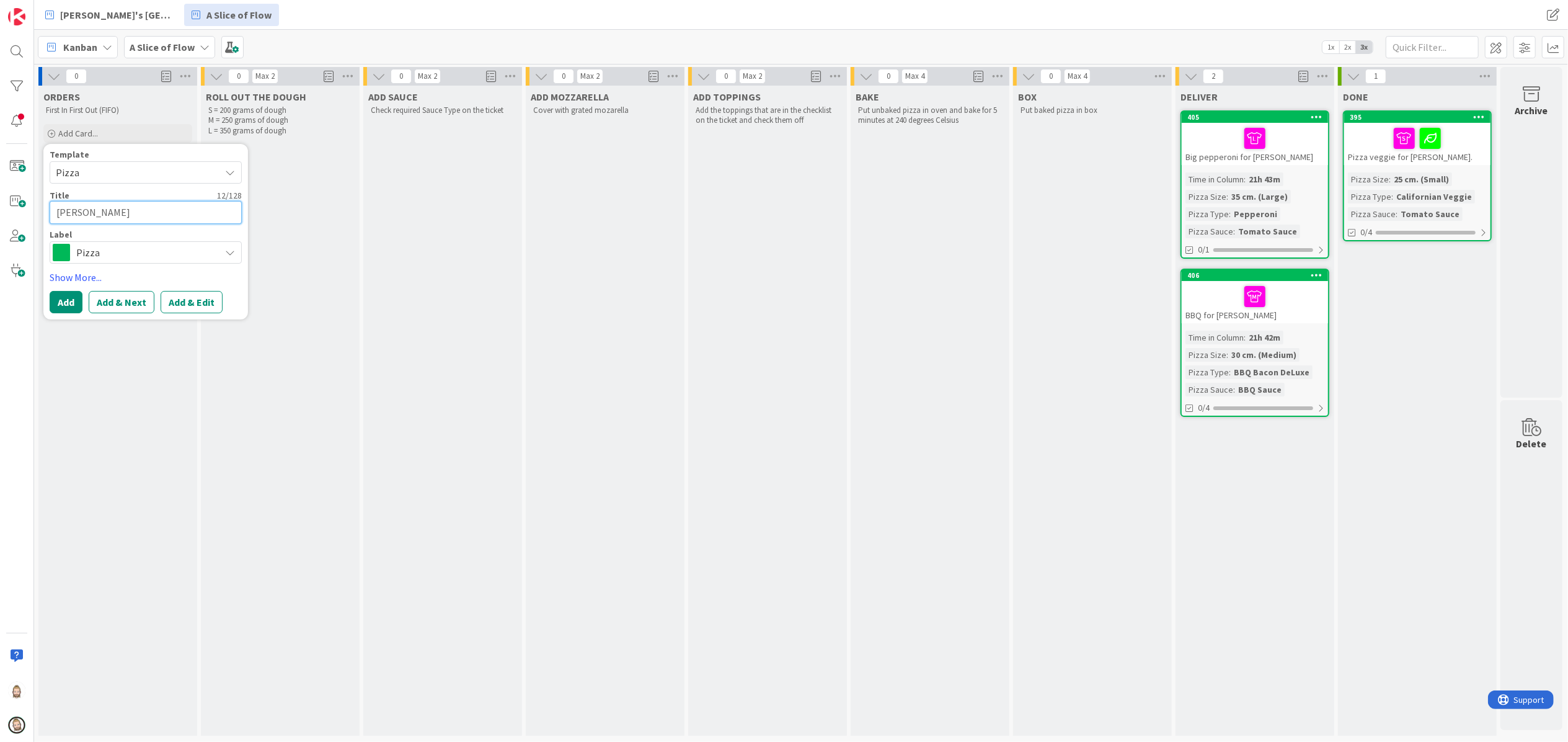
type textarea "x"
type textarea "[PERSON_NAME] fr"
type textarea "x"
type textarea "[PERSON_NAME]"
type textarea "x"
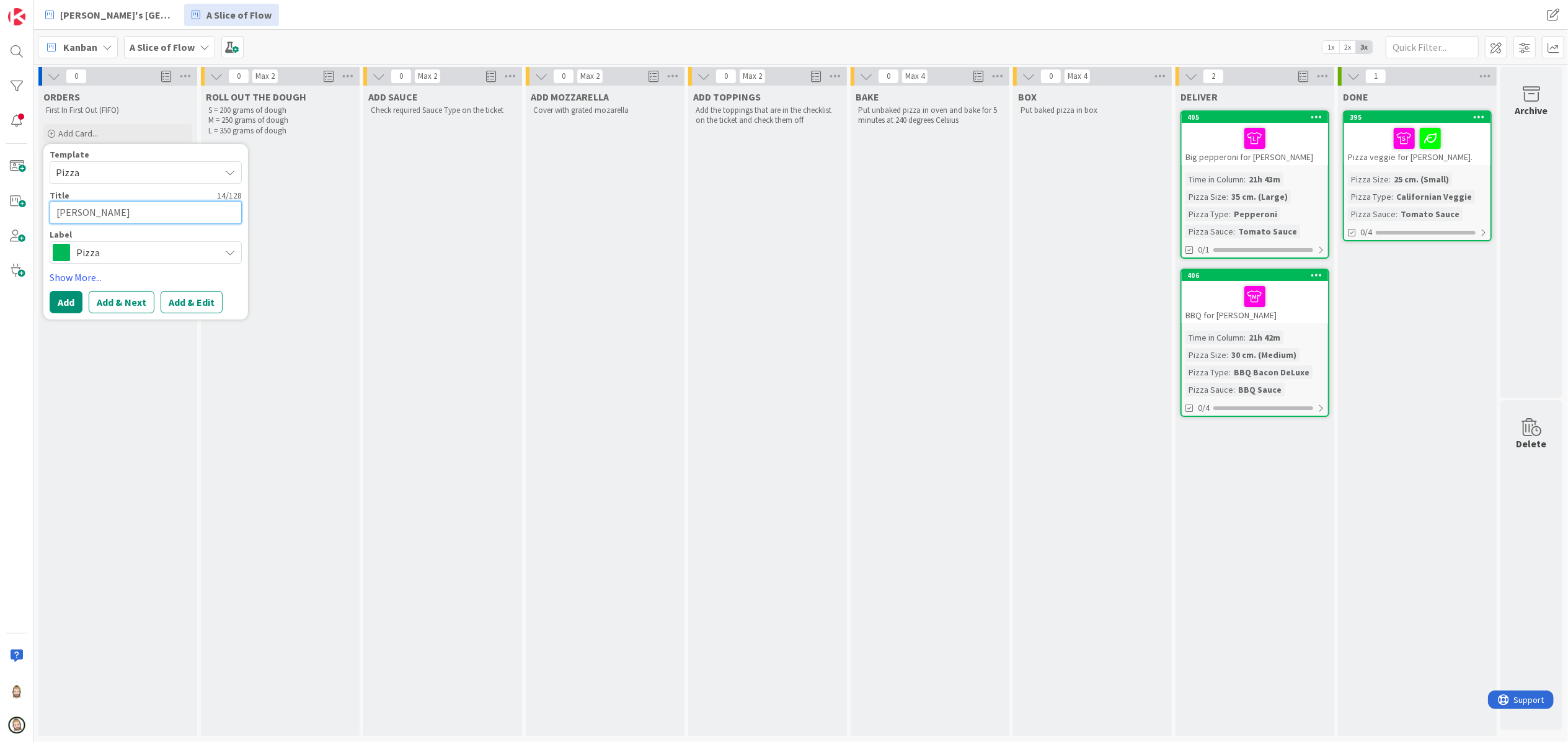
type textarea "[PERSON_NAME] fr"
type textarea "x"
type textarea "[PERSON_NAME]"
type textarea "x"
type textarea "[PERSON_NAME]"
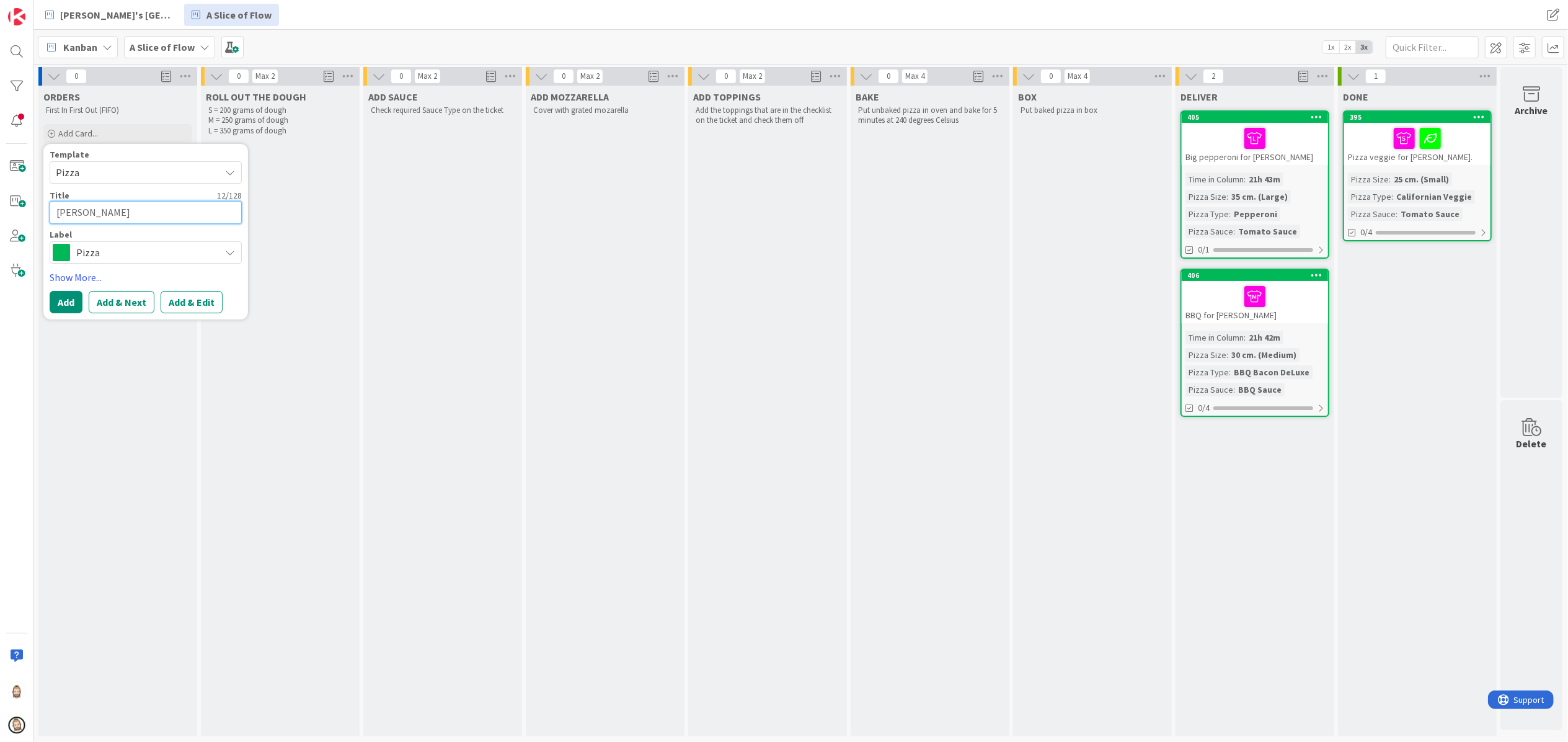
type textarea "x"
type textarea "Margherita for"
type textarea "x"
type textarea "Margherita for"
type textarea "x"
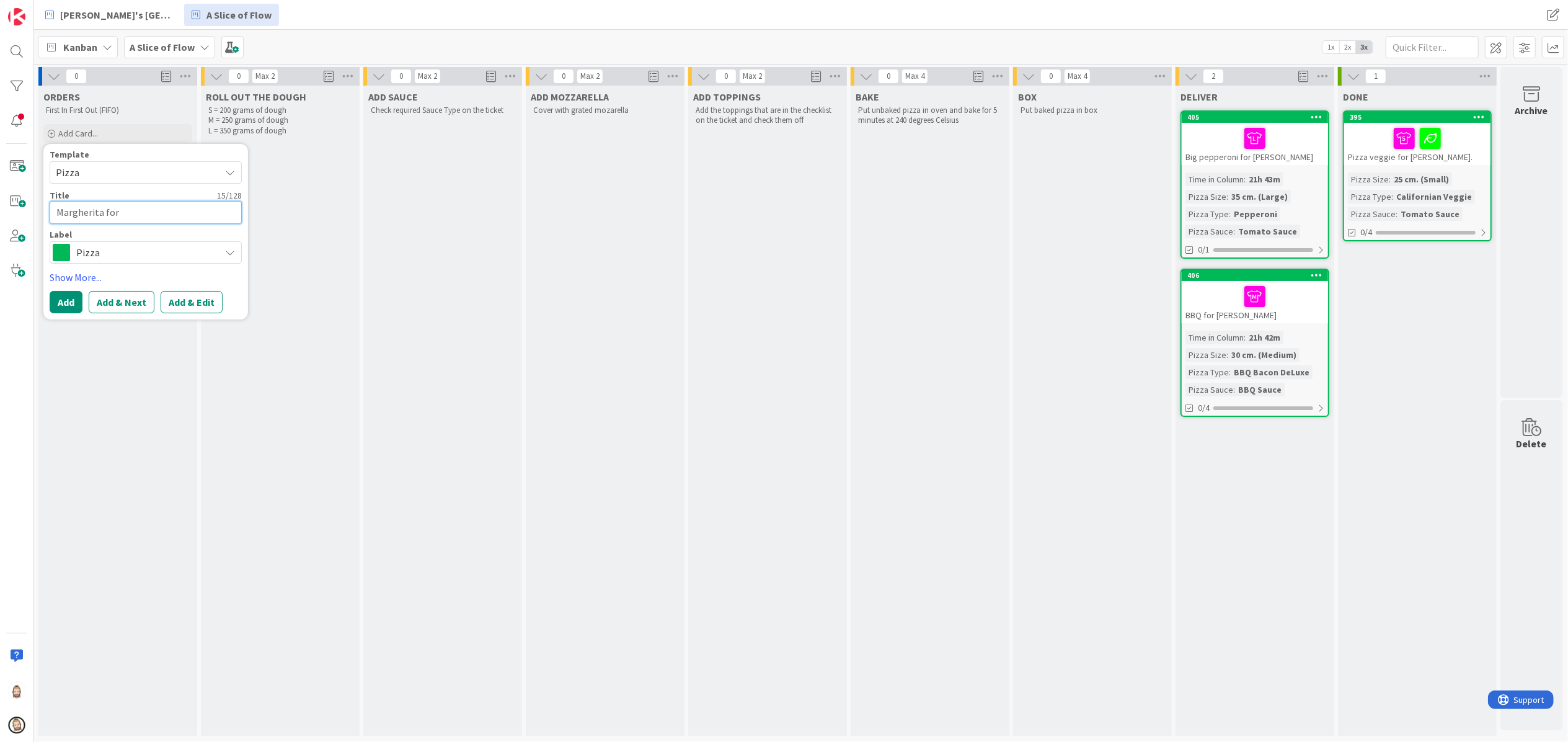
type textarea "Margherita for I"
type textarea "x"
type textarea "[PERSON_NAME] for Iv"
type textarea "x"
type textarea "Margherita for [PERSON_NAME]"
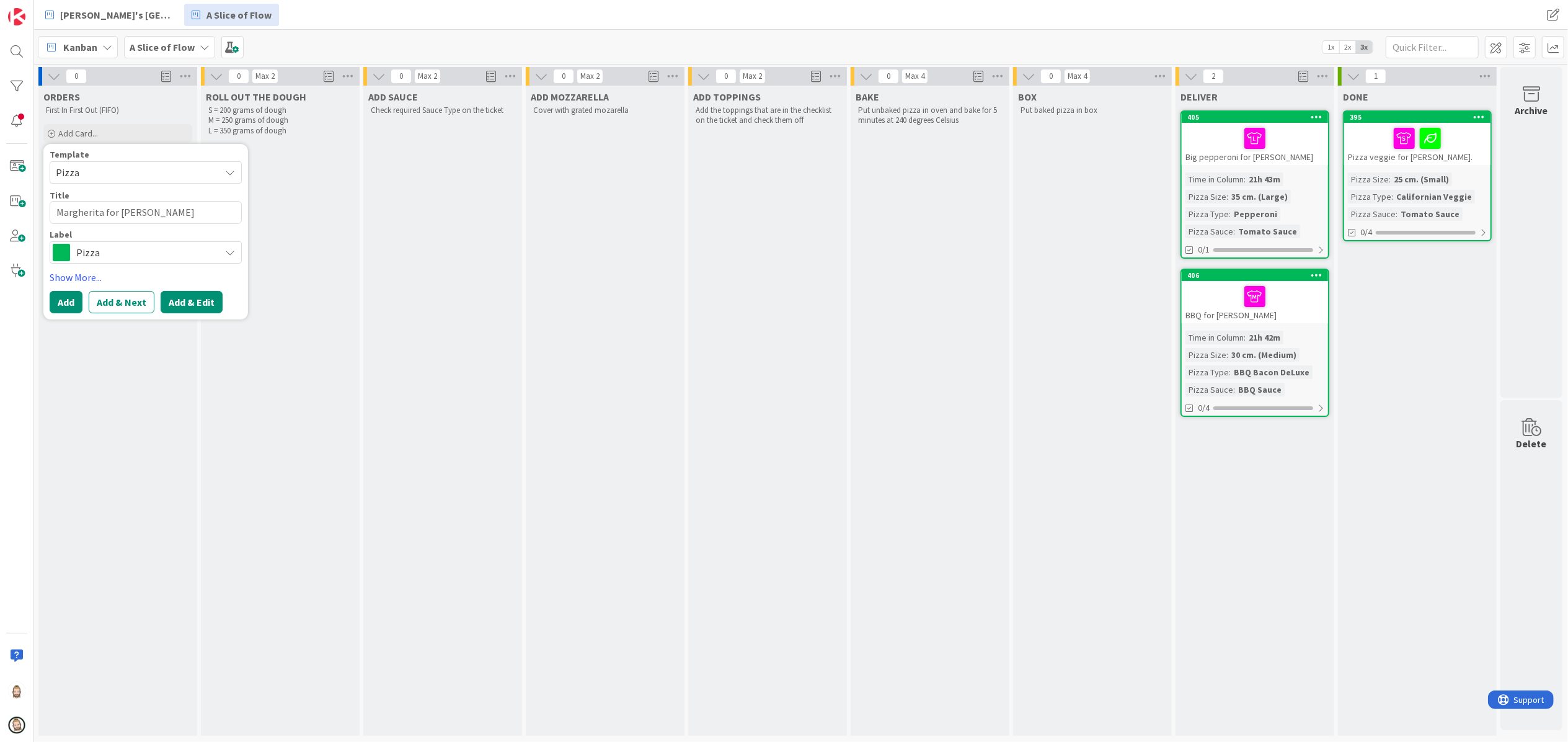
click at [181, 302] on button "Add & Edit" at bounding box center [192, 302] width 62 height 22
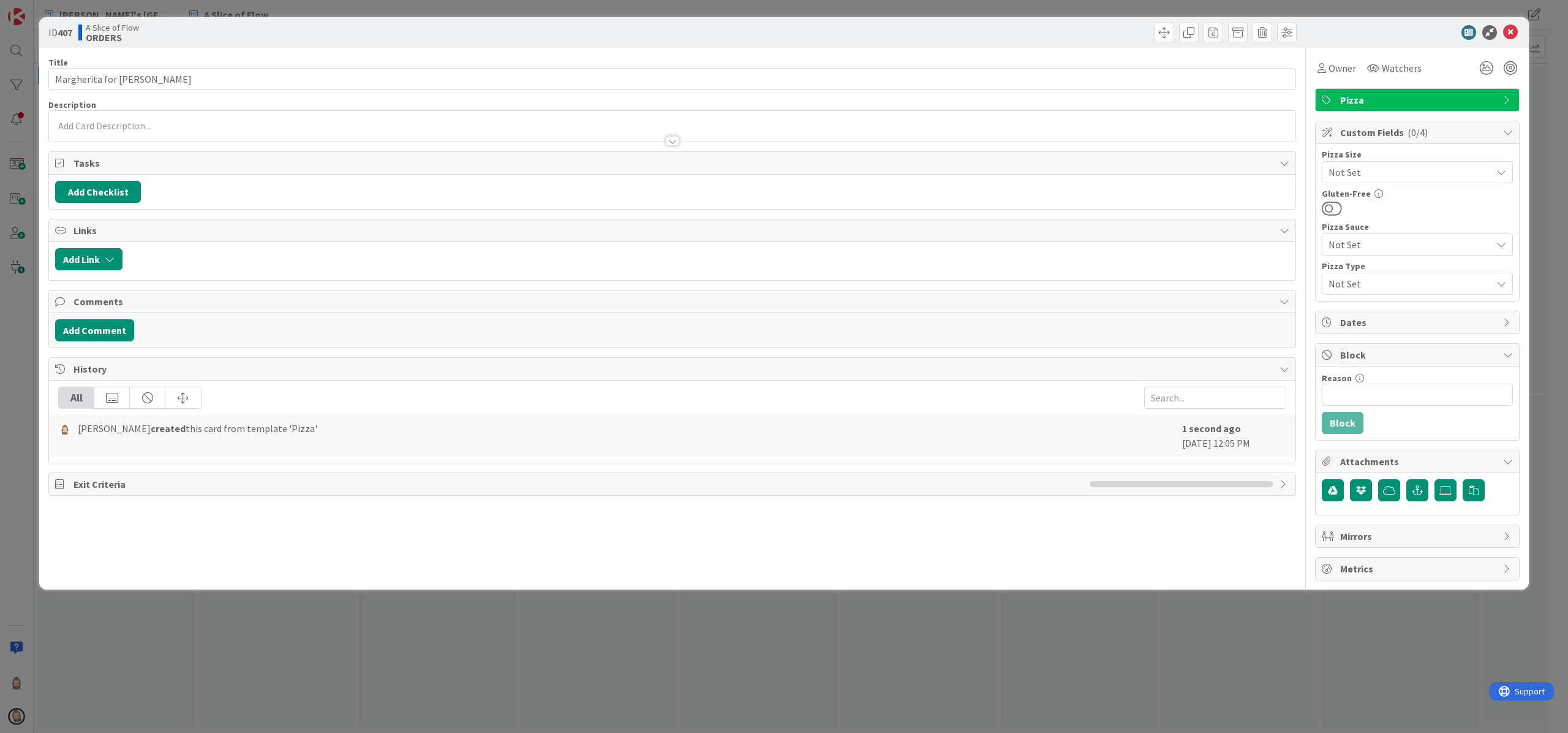
click at [1408, 166] on span "Not Set" at bounding box center [1406, 172] width 157 height 17
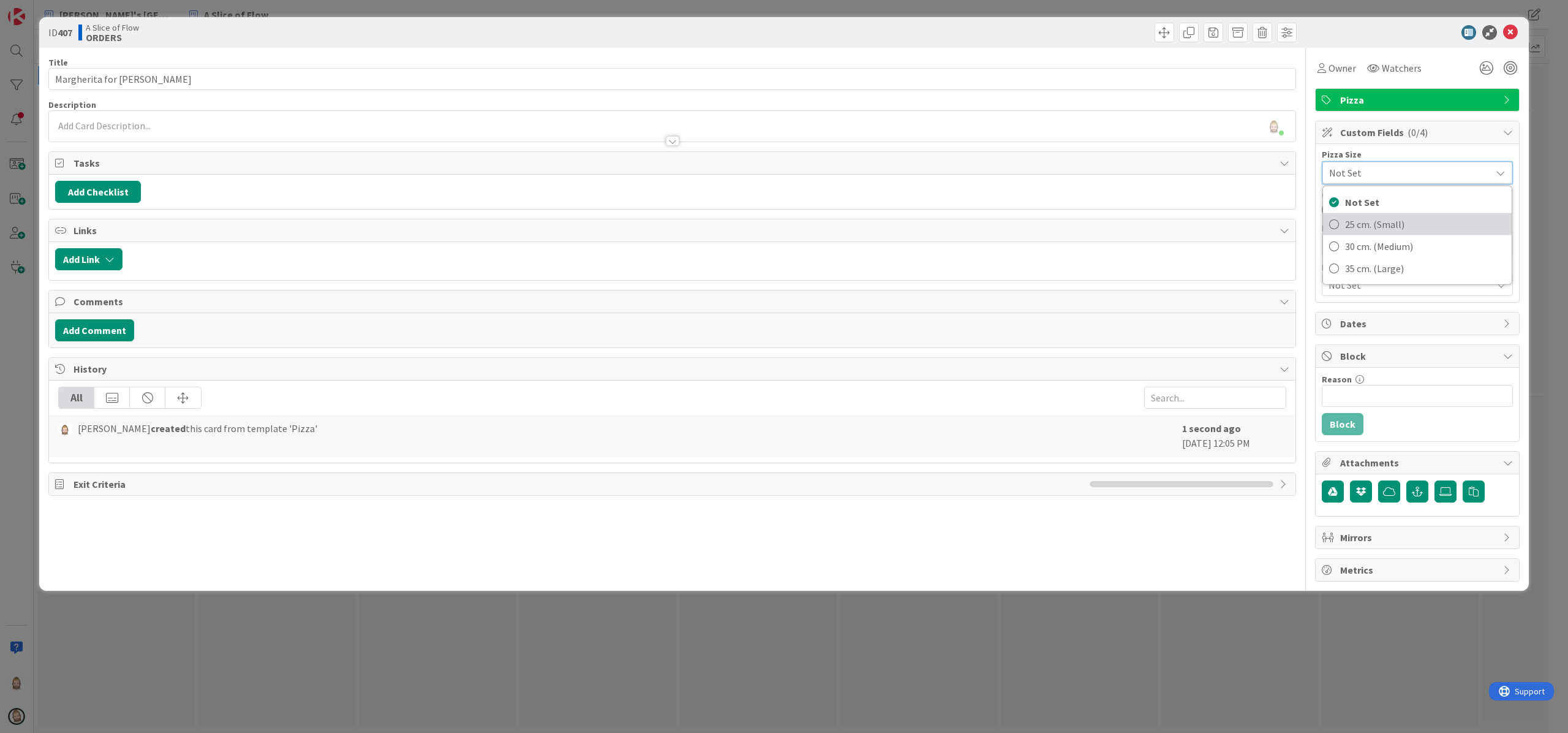
click at [1402, 218] on span "25 cm. (Small)" at bounding box center [1425, 224] width 160 height 19
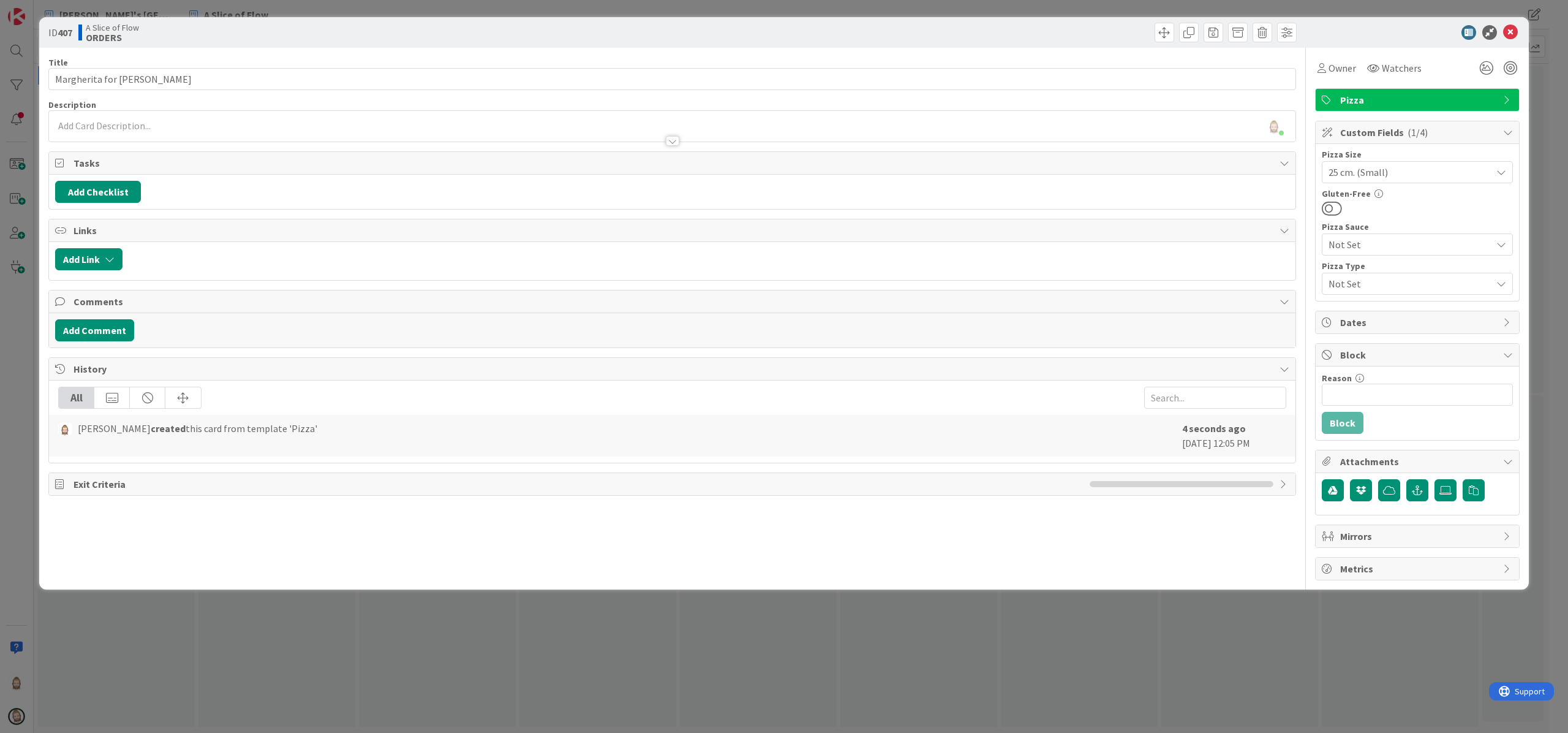
click at [1404, 286] on span "Not Set" at bounding box center [1406, 283] width 157 height 17
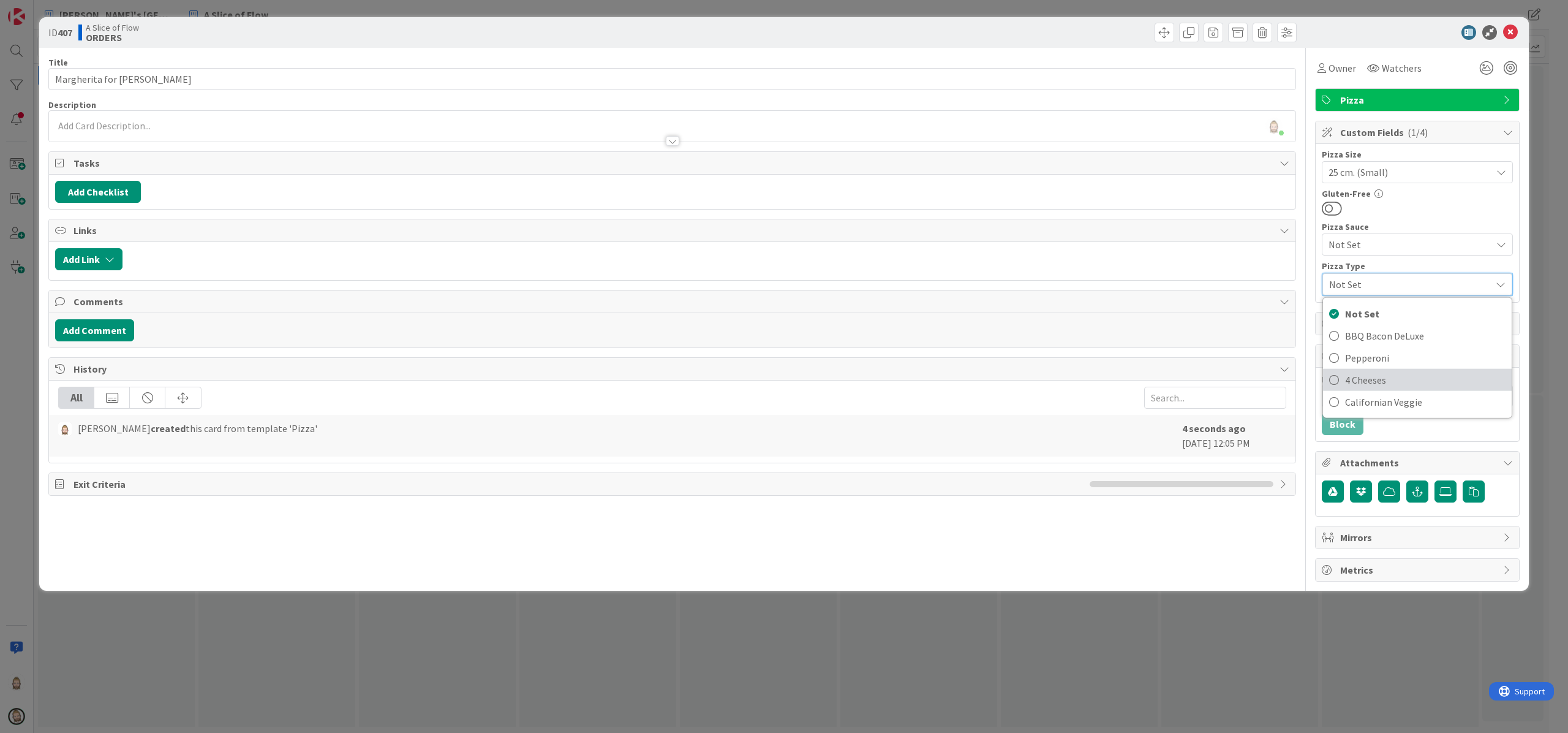
click at [1402, 380] on span "4 Cheeses" at bounding box center [1425, 380] width 160 height 19
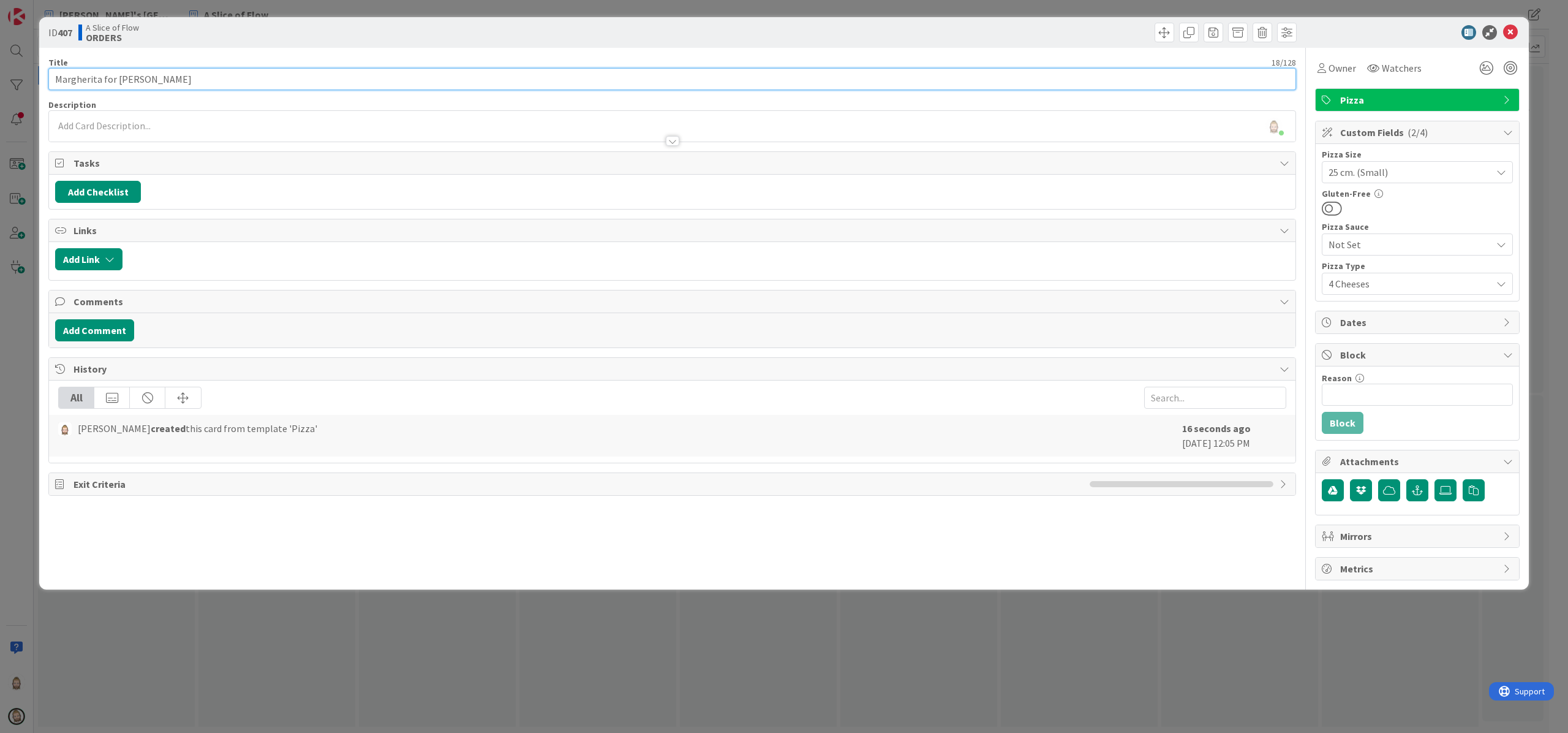
click at [77, 81] on input "Margherita for [PERSON_NAME]" at bounding box center [672, 79] width 1248 height 22
type input "4 cheeses for [PERSON_NAME]"
click at [1473, 358] on span "Block" at bounding box center [1418, 354] width 157 height 15
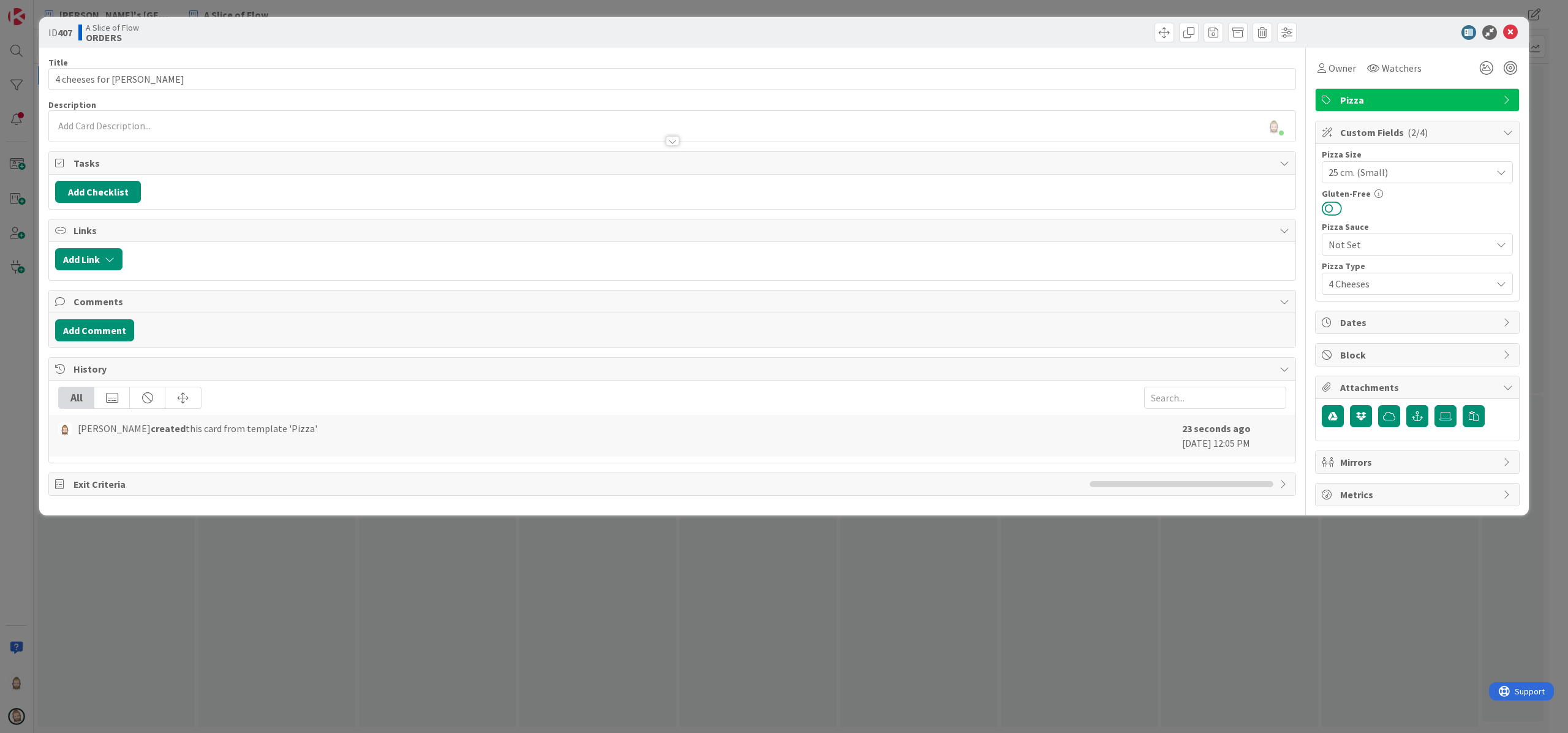
click at [1331, 210] on button at bounding box center [1332, 208] width 20 height 16
click at [1517, 27] on icon at bounding box center [1510, 32] width 15 height 15
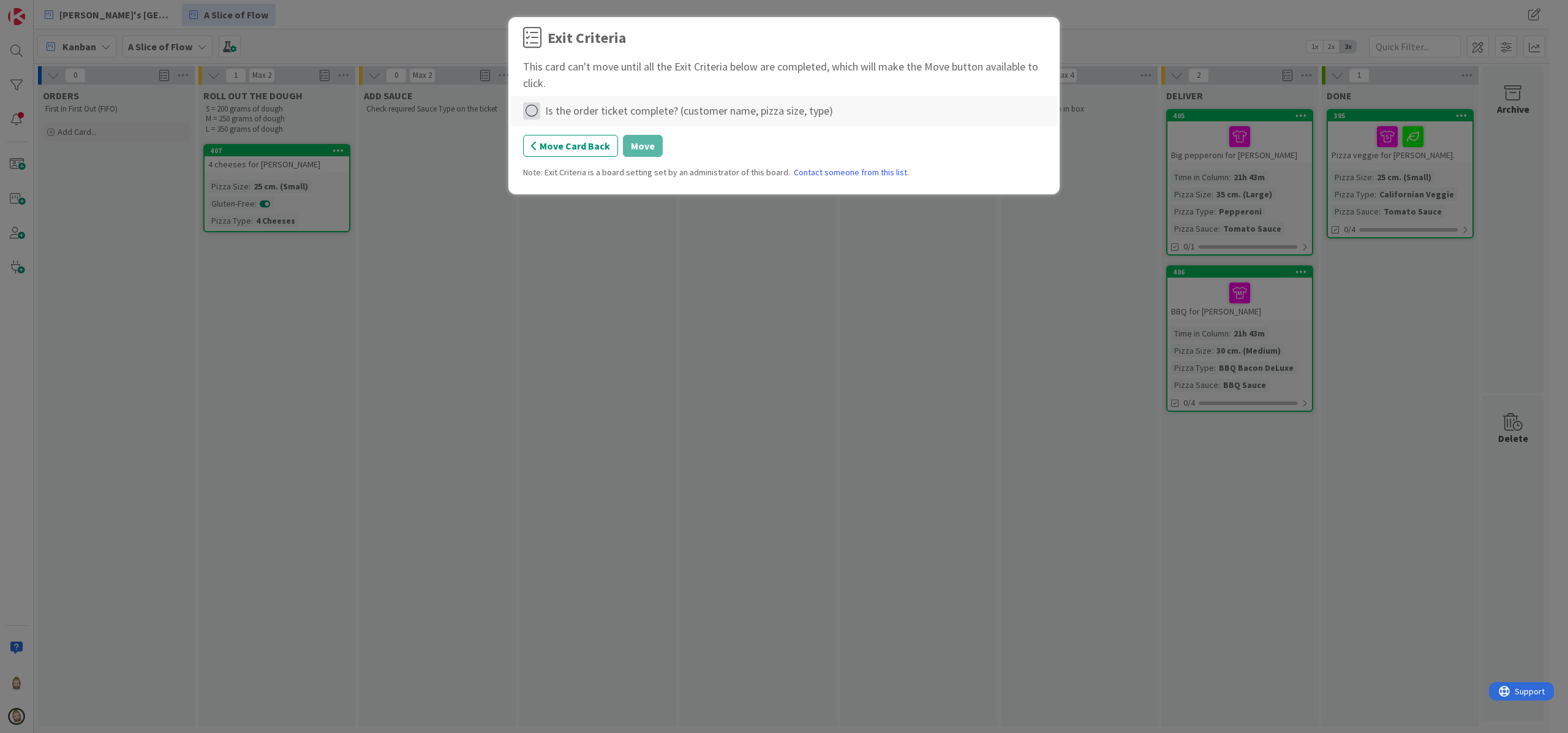
click at [530, 111] on icon at bounding box center [531, 111] width 17 height 17
click at [591, 136] on link "Complete" at bounding box center [600, 137] width 153 height 18
click at [638, 141] on button "Move" at bounding box center [643, 146] width 40 height 22
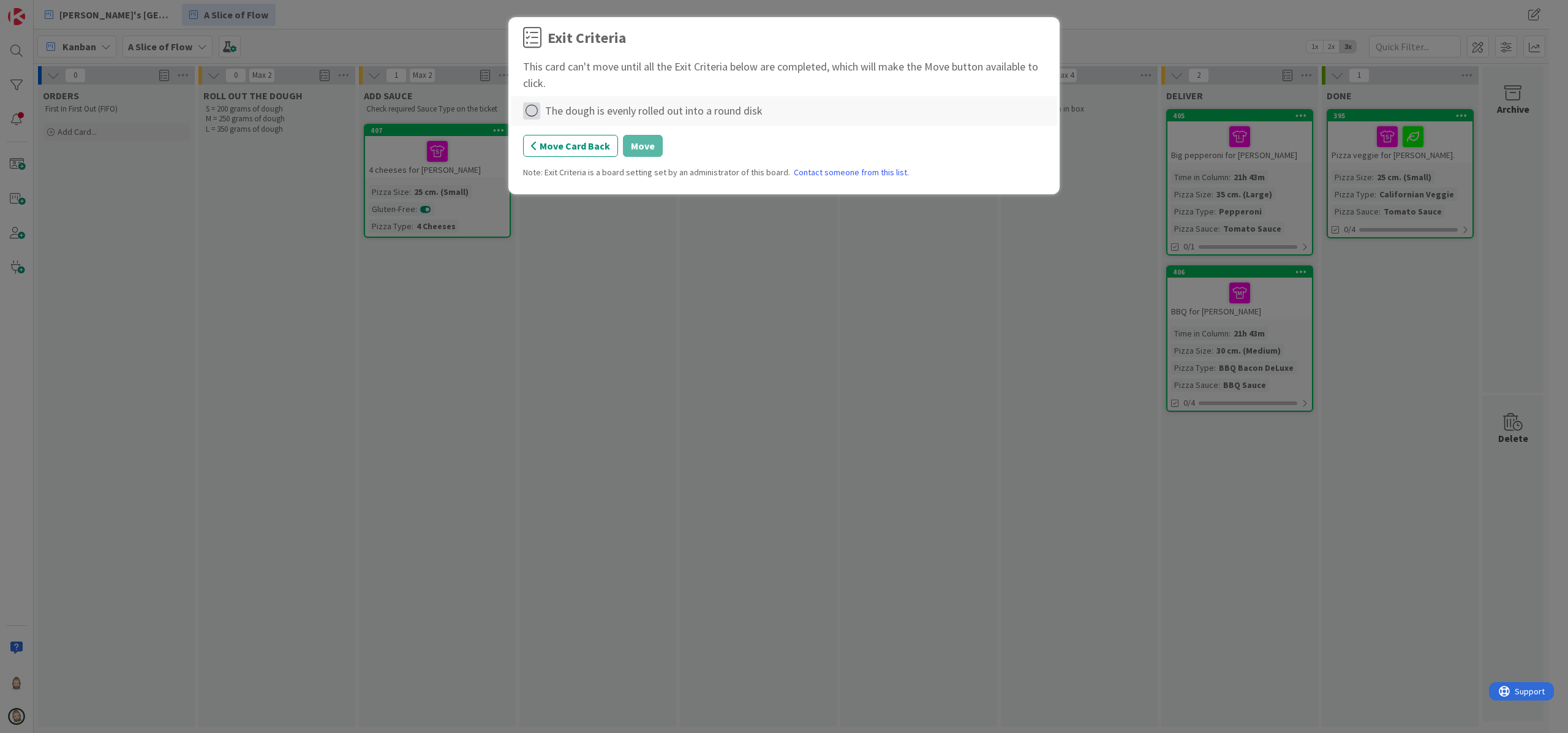
click at [525, 114] on icon at bounding box center [531, 111] width 17 height 17
click at [591, 128] on link "Complete" at bounding box center [600, 137] width 153 height 18
click at [635, 139] on button "Move" at bounding box center [643, 146] width 40 height 22
click at [534, 110] on icon at bounding box center [531, 111] width 17 height 17
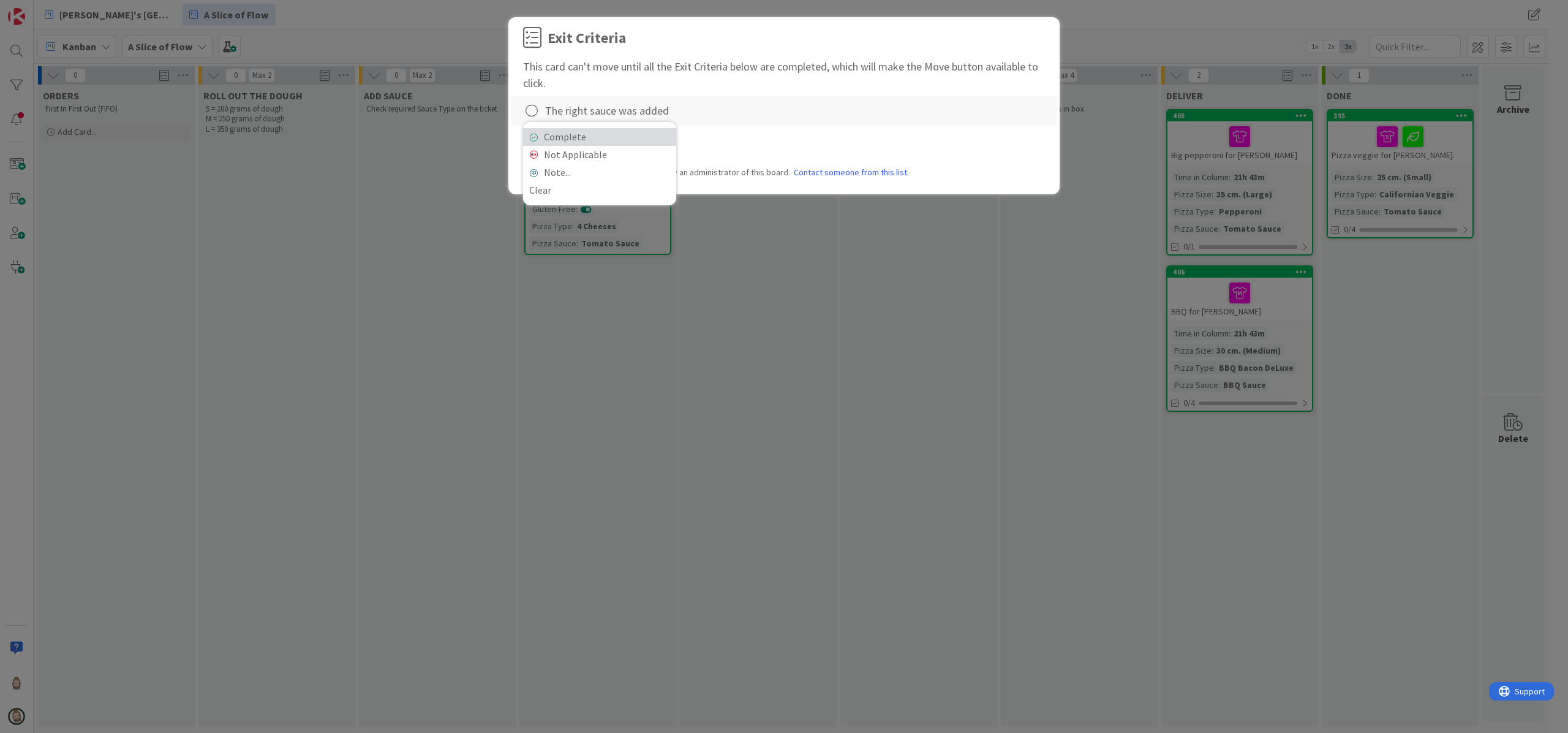
click at [583, 139] on link "Complete" at bounding box center [600, 137] width 153 height 18
click at [657, 146] on button "Move" at bounding box center [643, 146] width 40 height 22
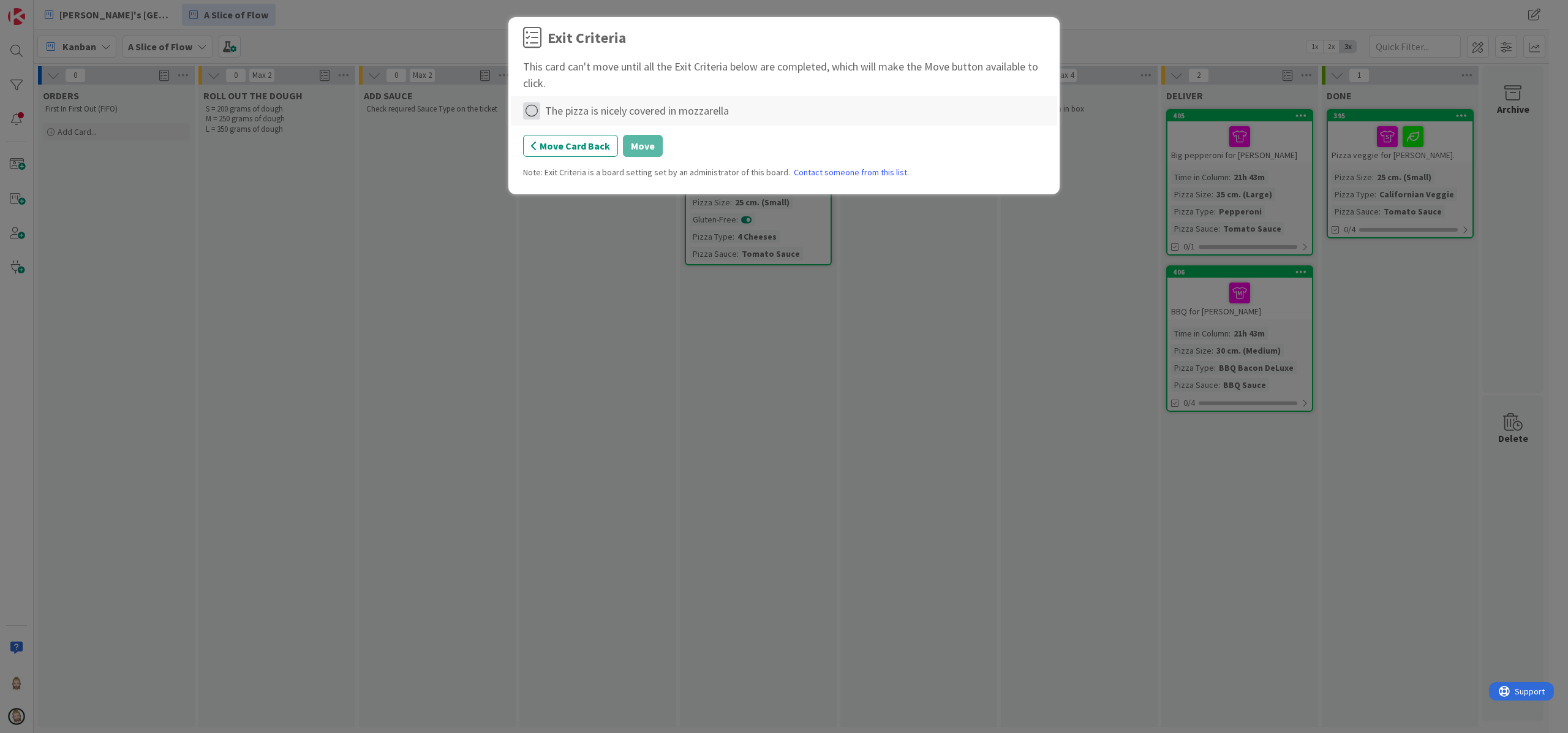
click at [535, 110] on icon at bounding box center [531, 111] width 17 height 17
click at [613, 129] on link "Complete" at bounding box center [600, 137] width 153 height 18
click at [648, 152] on button "Move" at bounding box center [643, 146] width 40 height 22
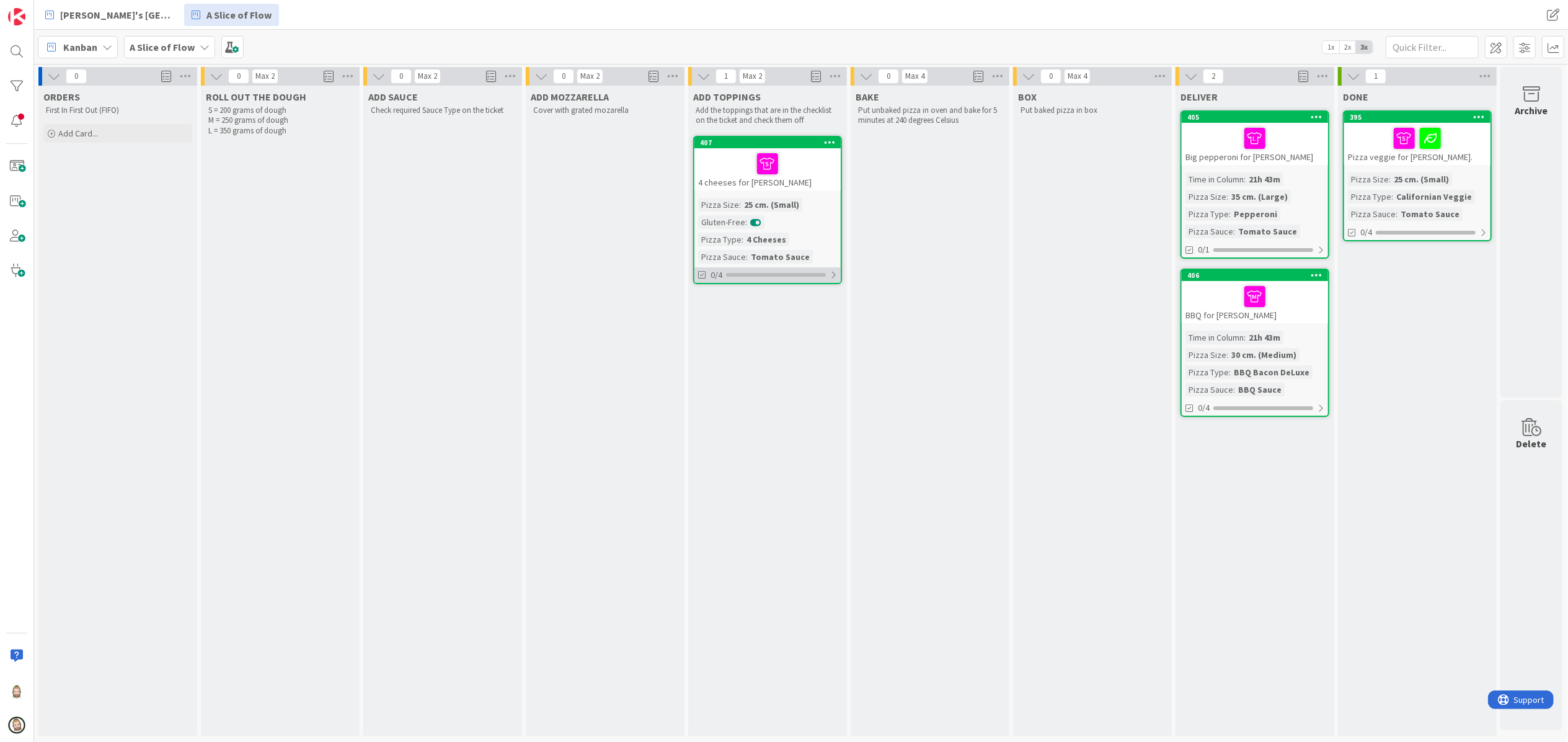
click at [834, 275] on div at bounding box center [833, 275] width 7 height 10
click at [826, 272] on div "0/4" at bounding box center [767, 275] width 146 height 16
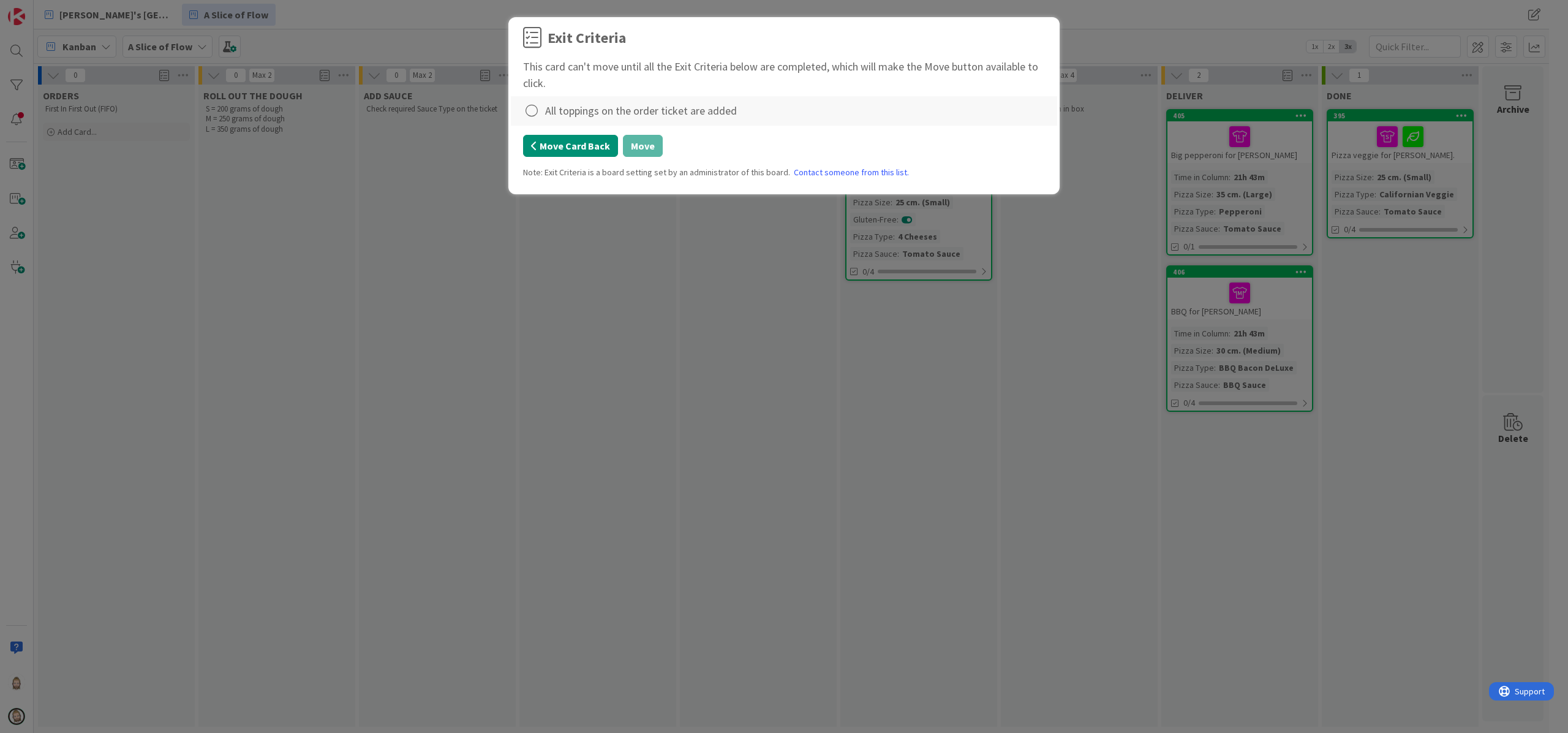
click at [557, 151] on button "Move Card Back" at bounding box center [570, 146] width 95 height 22
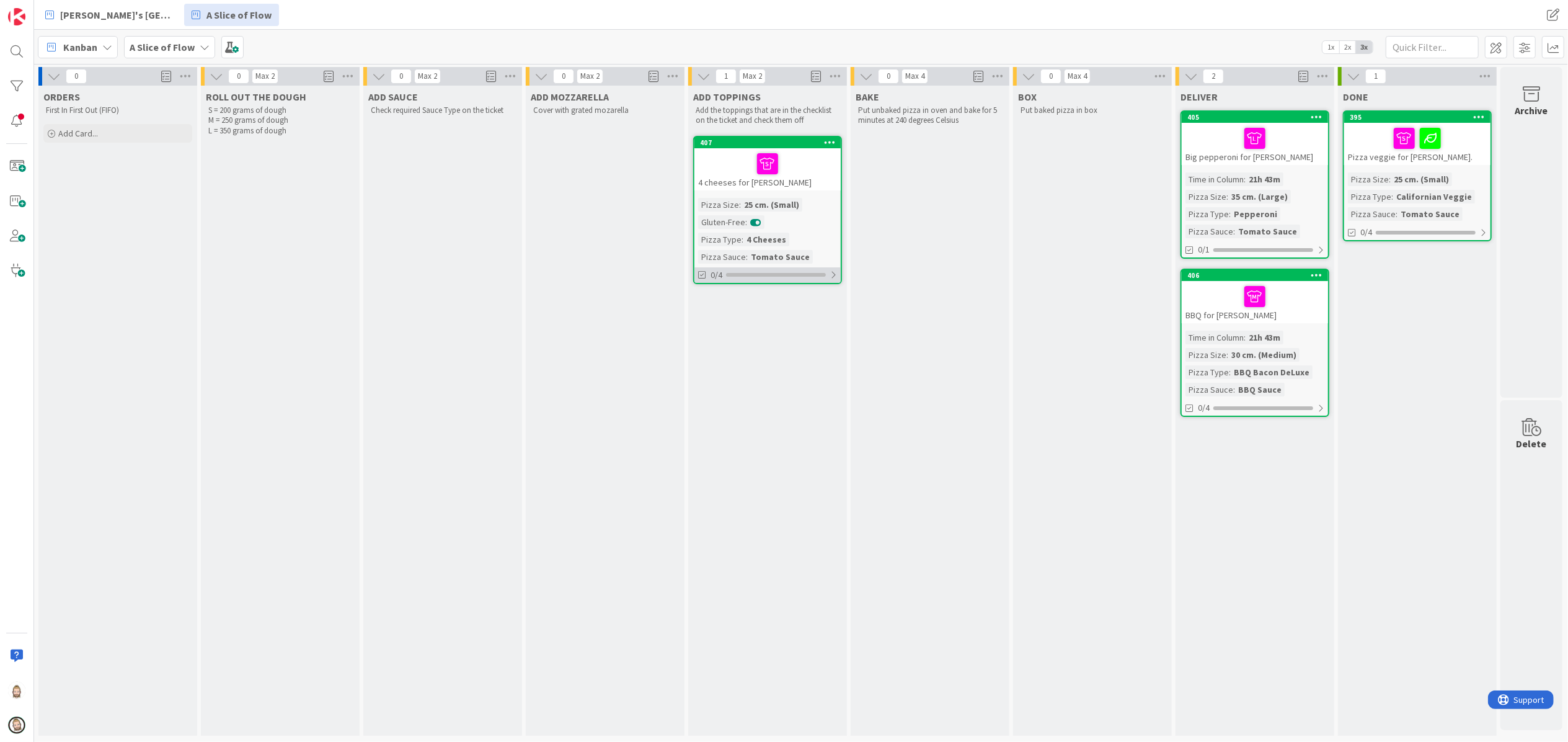
click at [738, 269] on div "0/4" at bounding box center [767, 275] width 146 height 16
click at [705, 304] on icon at bounding box center [703, 305] width 10 height 10
click at [705, 302] on icon at bounding box center [703, 305] width 10 height 10
click at [700, 309] on icon at bounding box center [703, 305] width 10 height 10
click at [703, 304] on icon at bounding box center [703, 305] width 10 height 10
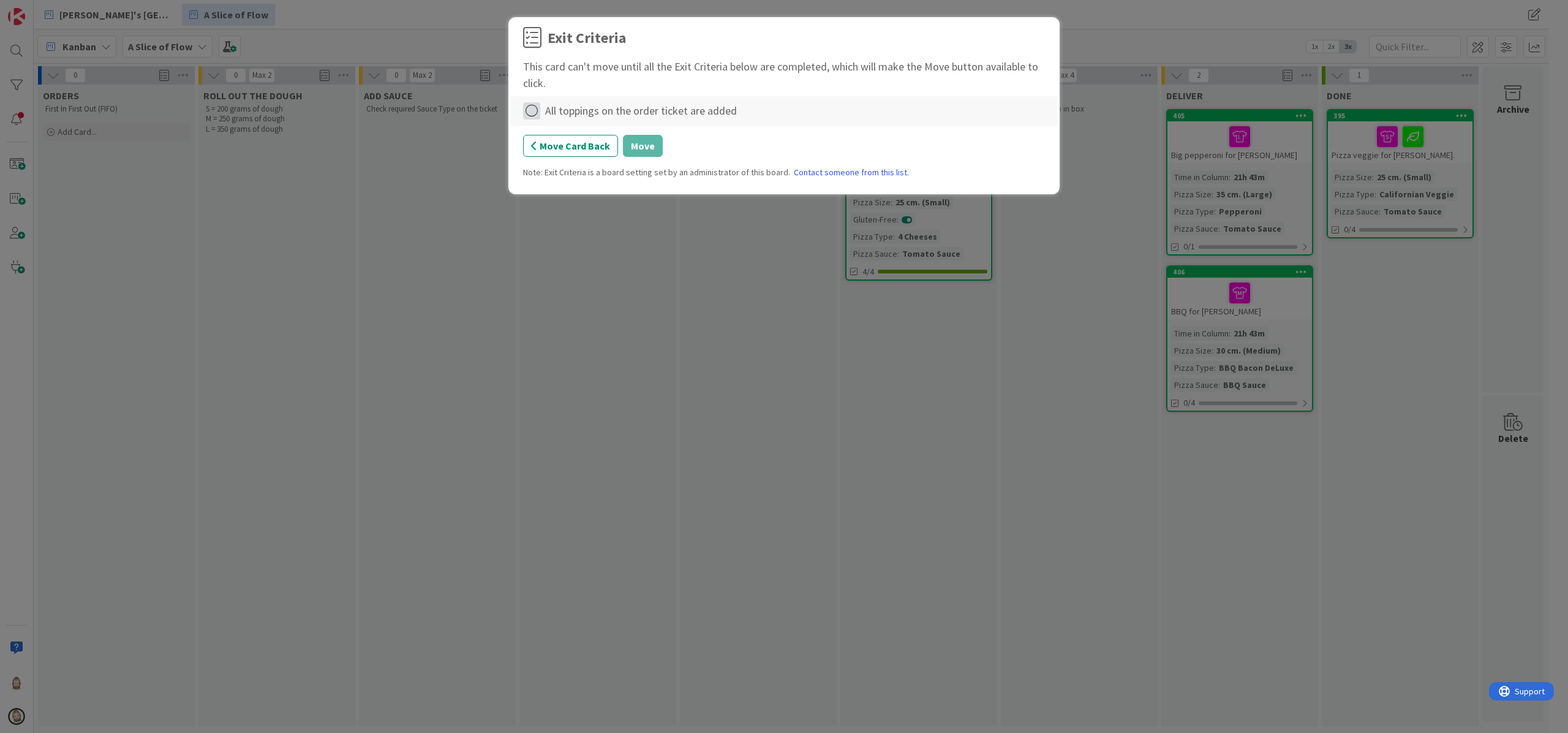
click at [535, 112] on icon at bounding box center [531, 111] width 17 height 17
click at [574, 137] on link "Complete" at bounding box center [600, 137] width 153 height 18
click at [645, 145] on button "Move" at bounding box center [643, 146] width 40 height 22
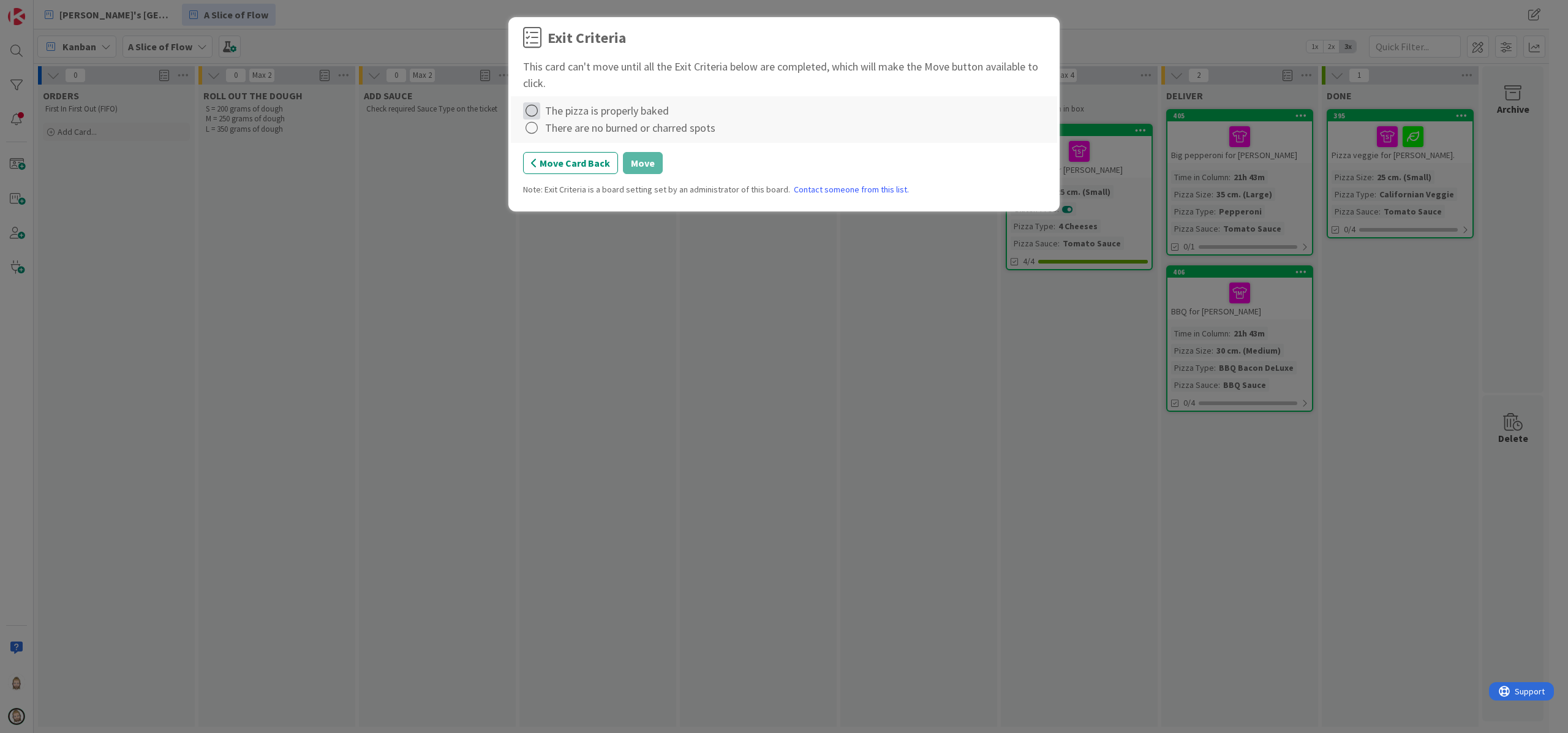
click at [528, 113] on icon at bounding box center [531, 111] width 17 height 17
click at [570, 132] on link "Complete" at bounding box center [600, 137] width 153 height 18
click at [527, 126] on icon at bounding box center [531, 128] width 17 height 17
click at [569, 150] on link "Complete" at bounding box center [600, 154] width 153 height 18
click at [648, 161] on button "Move" at bounding box center [643, 163] width 40 height 22
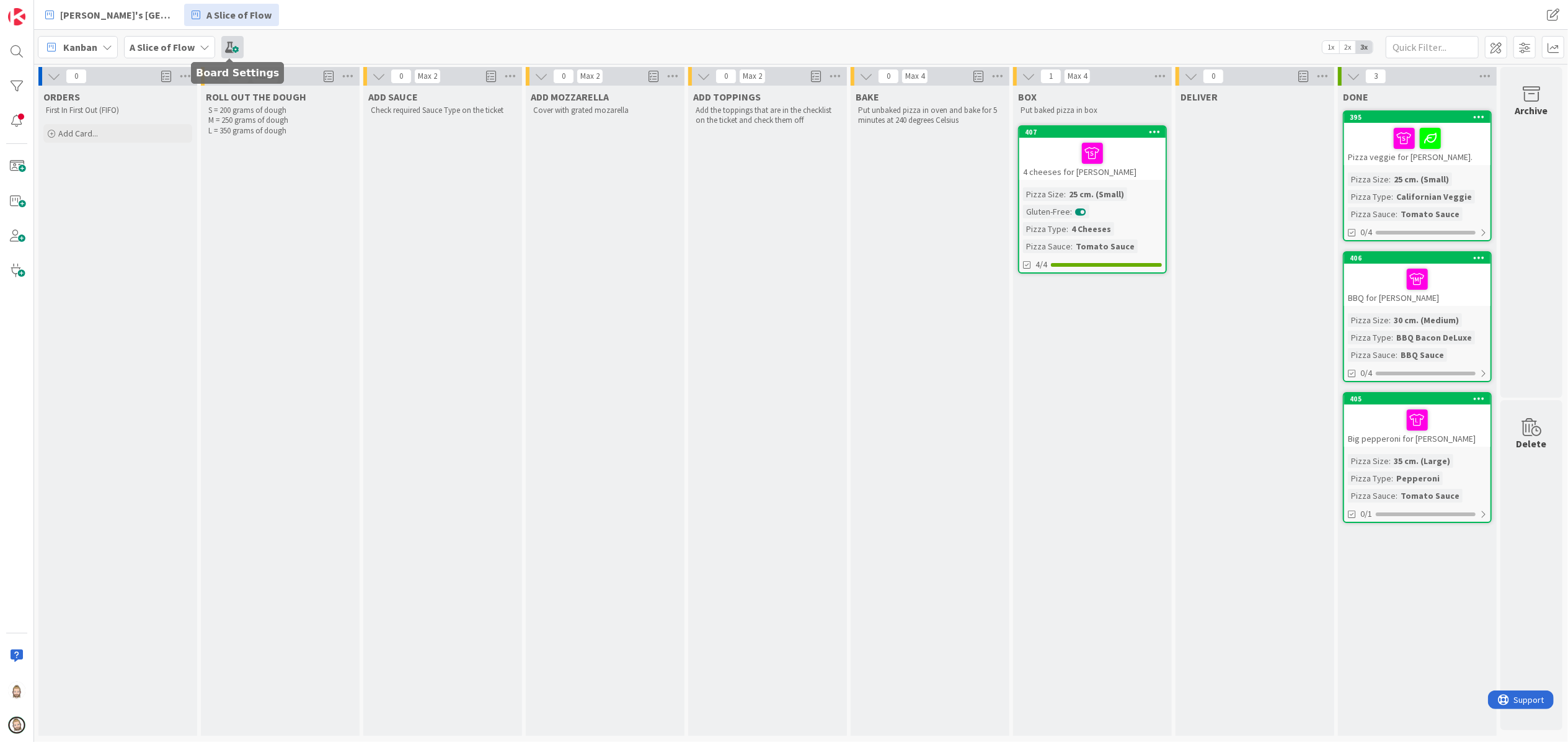
click at [231, 47] on span at bounding box center [232, 47] width 22 height 22
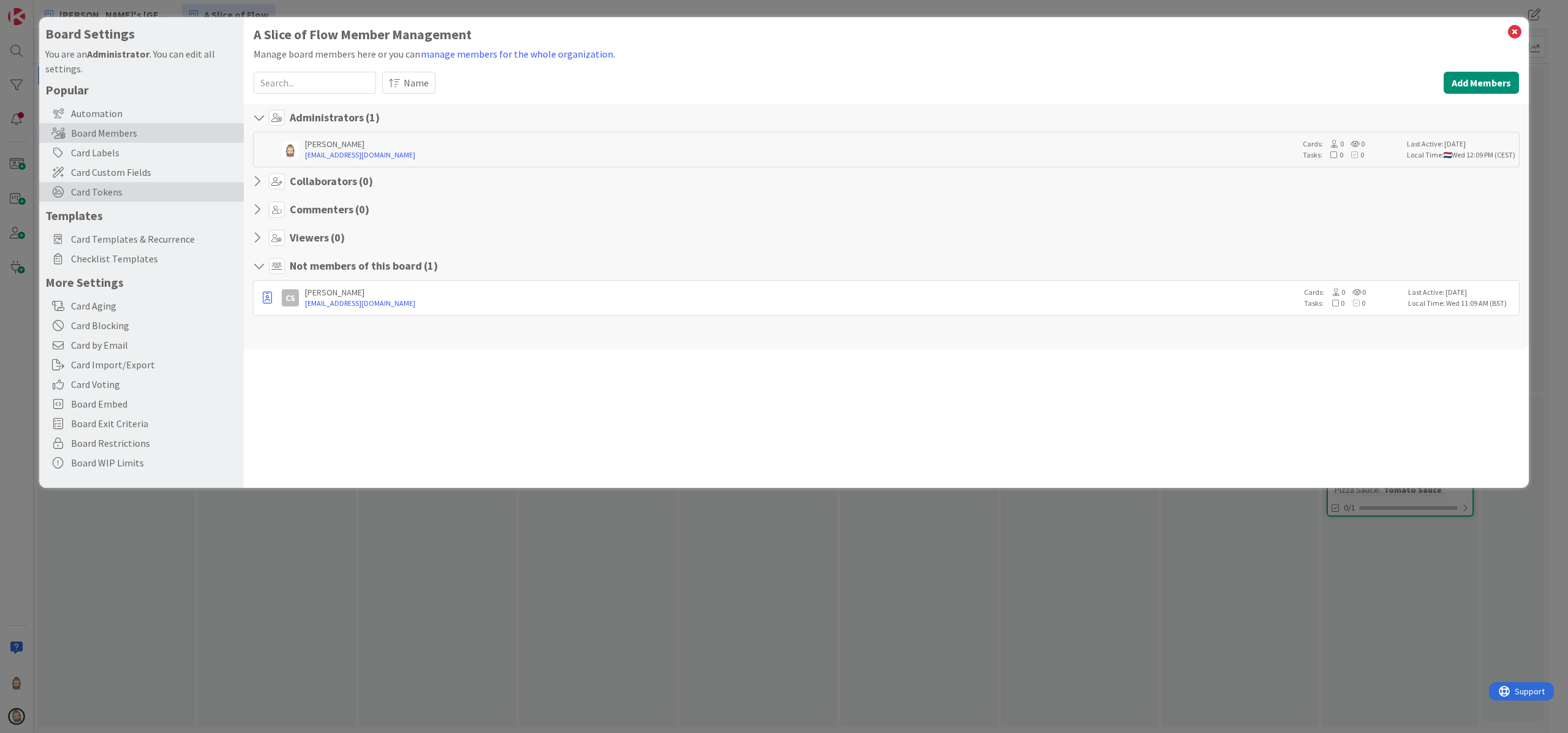
click at [154, 193] on span "Card Tokens" at bounding box center [154, 191] width 167 height 15
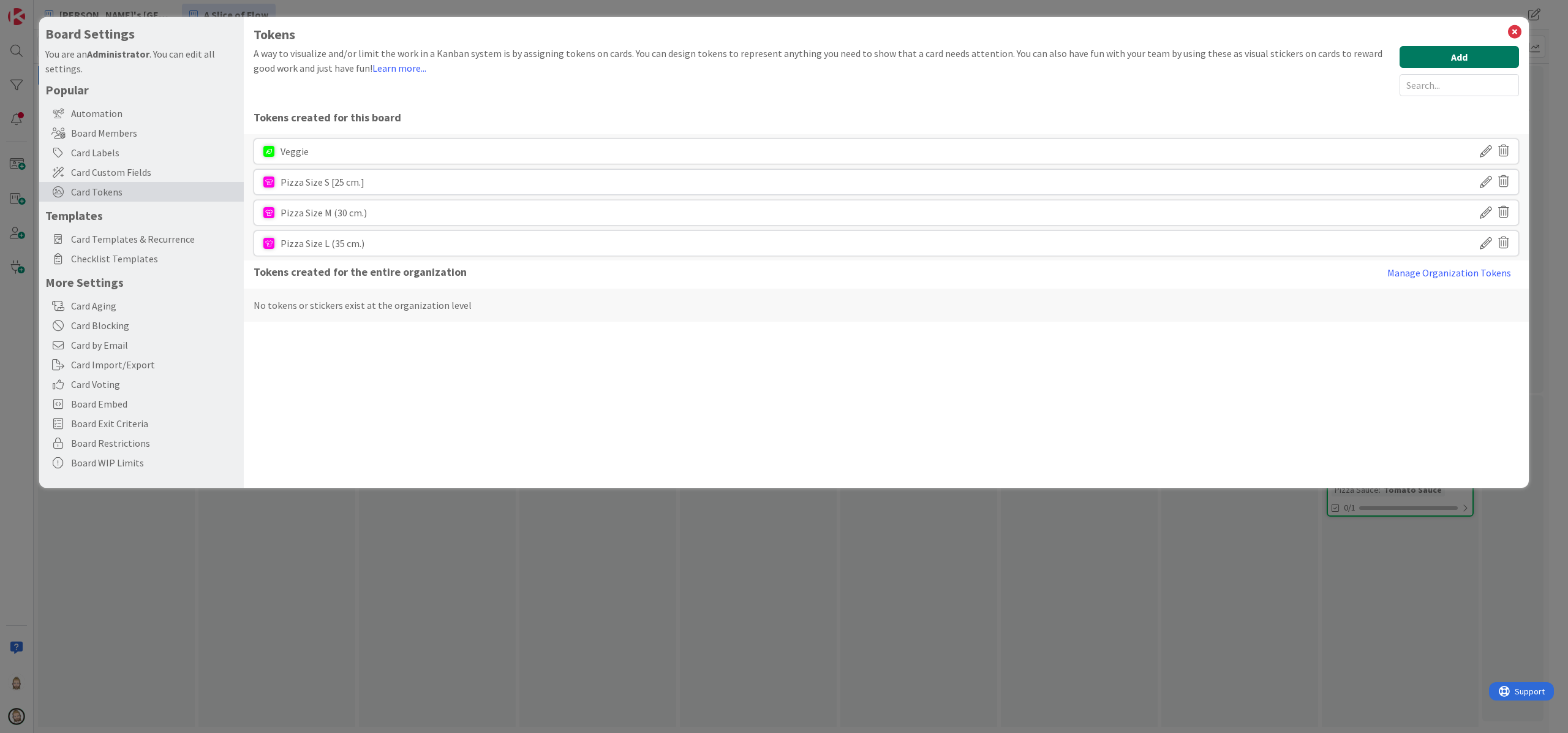
click at [1433, 51] on button "Add" at bounding box center [1459, 57] width 120 height 22
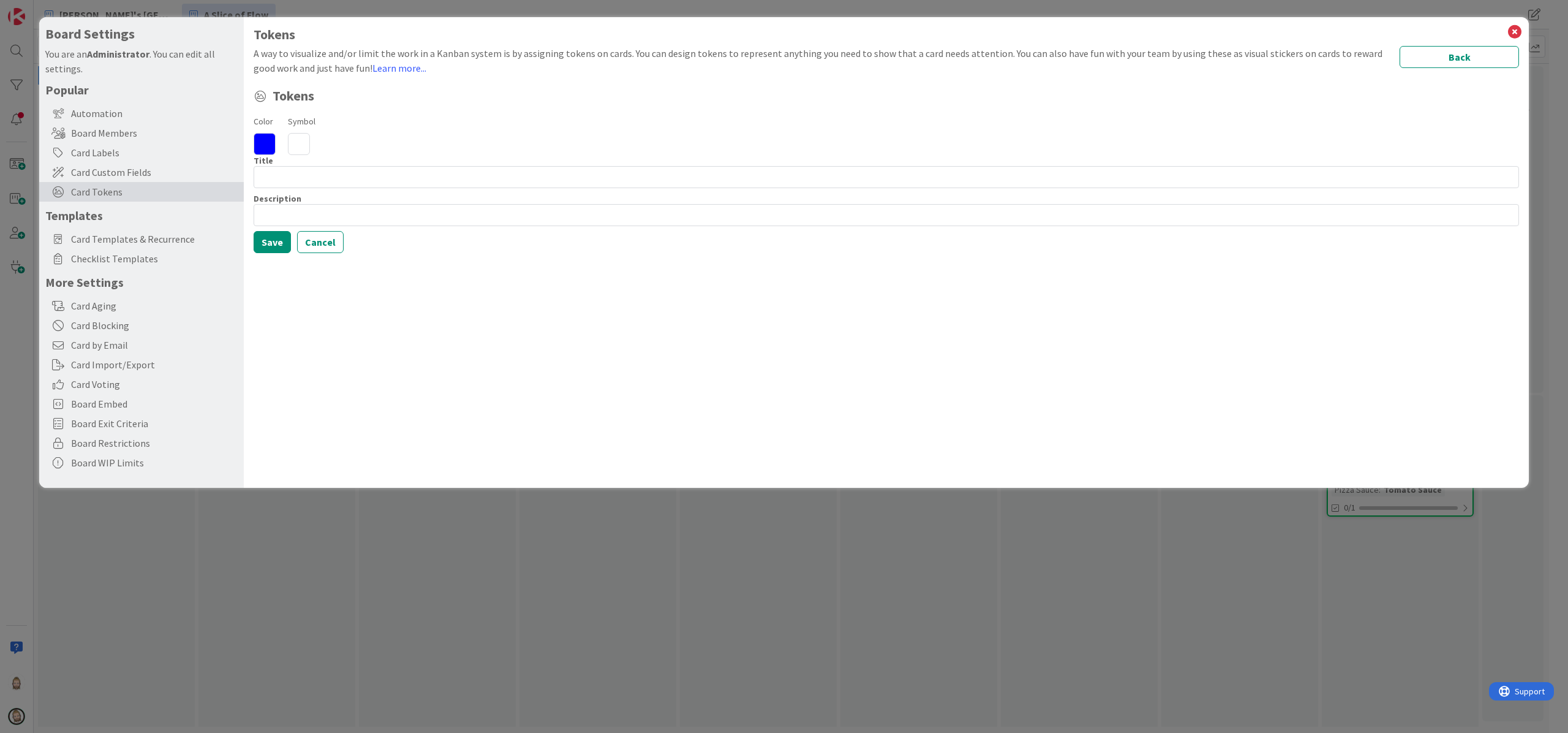
click at [295, 139] on icon at bounding box center [299, 144] width 22 height 22
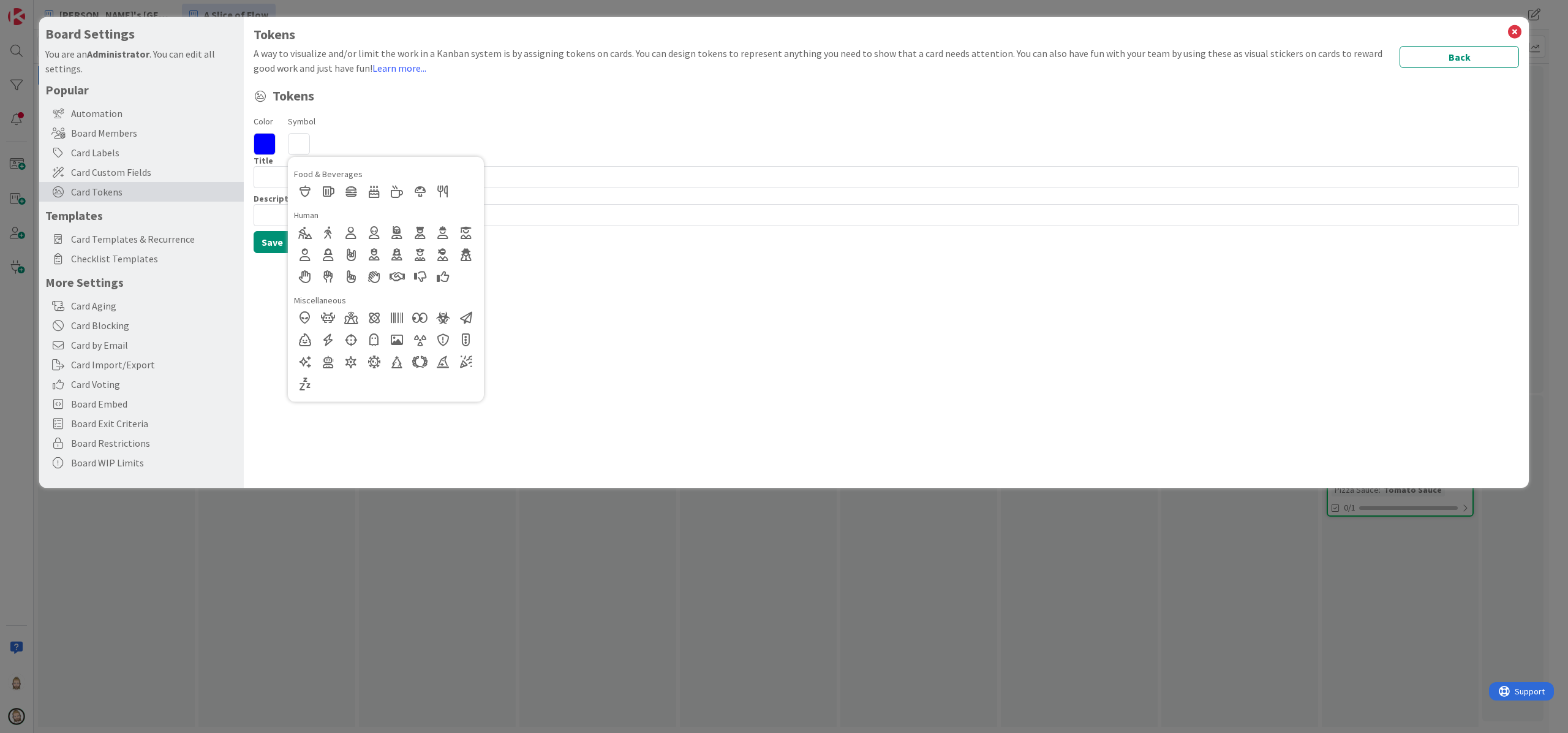
scroll to position [237, 0]
click at [375, 347] on div at bounding box center [374, 352] width 22 height 22
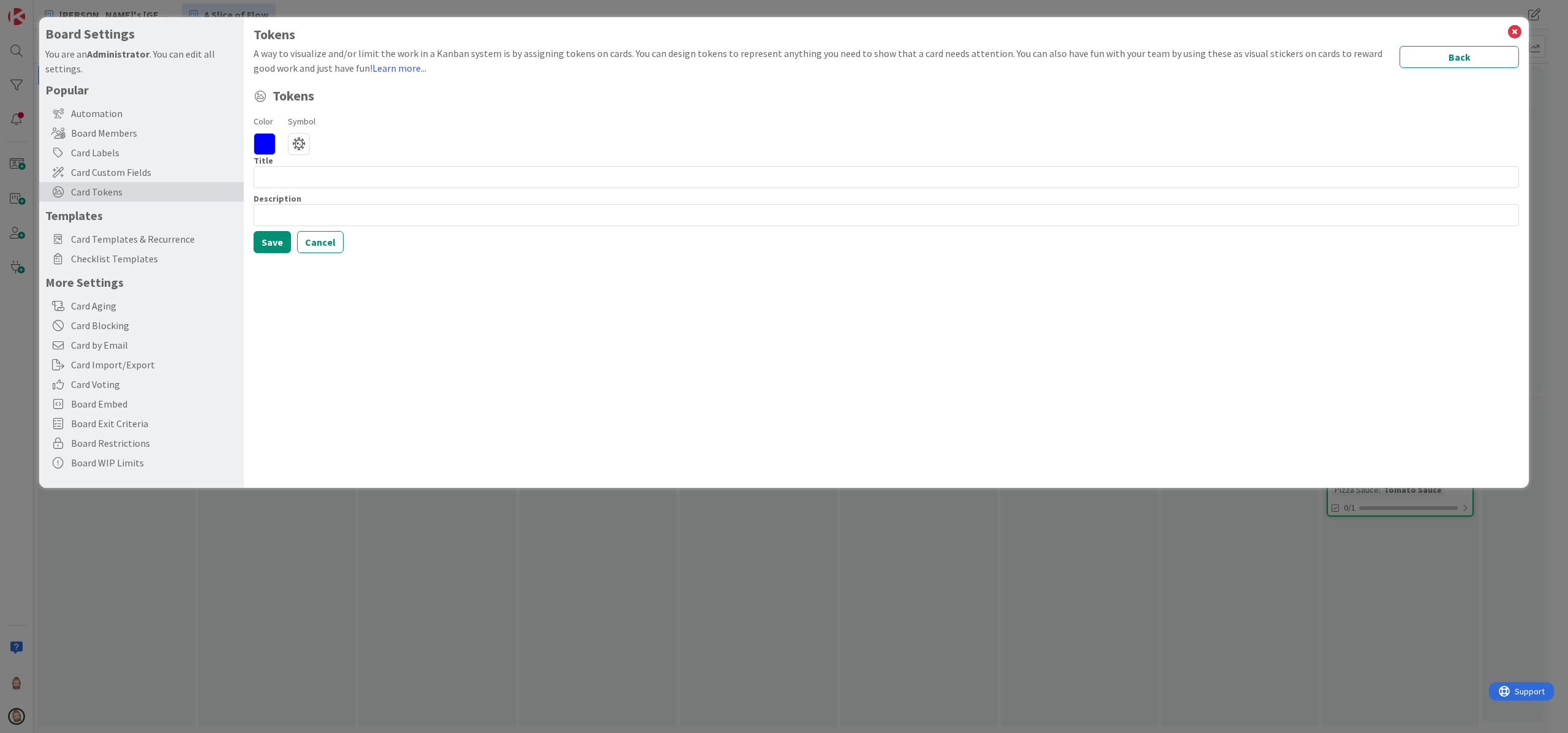
click at [266, 139] on icon at bounding box center [265, 144] width 22 height 22
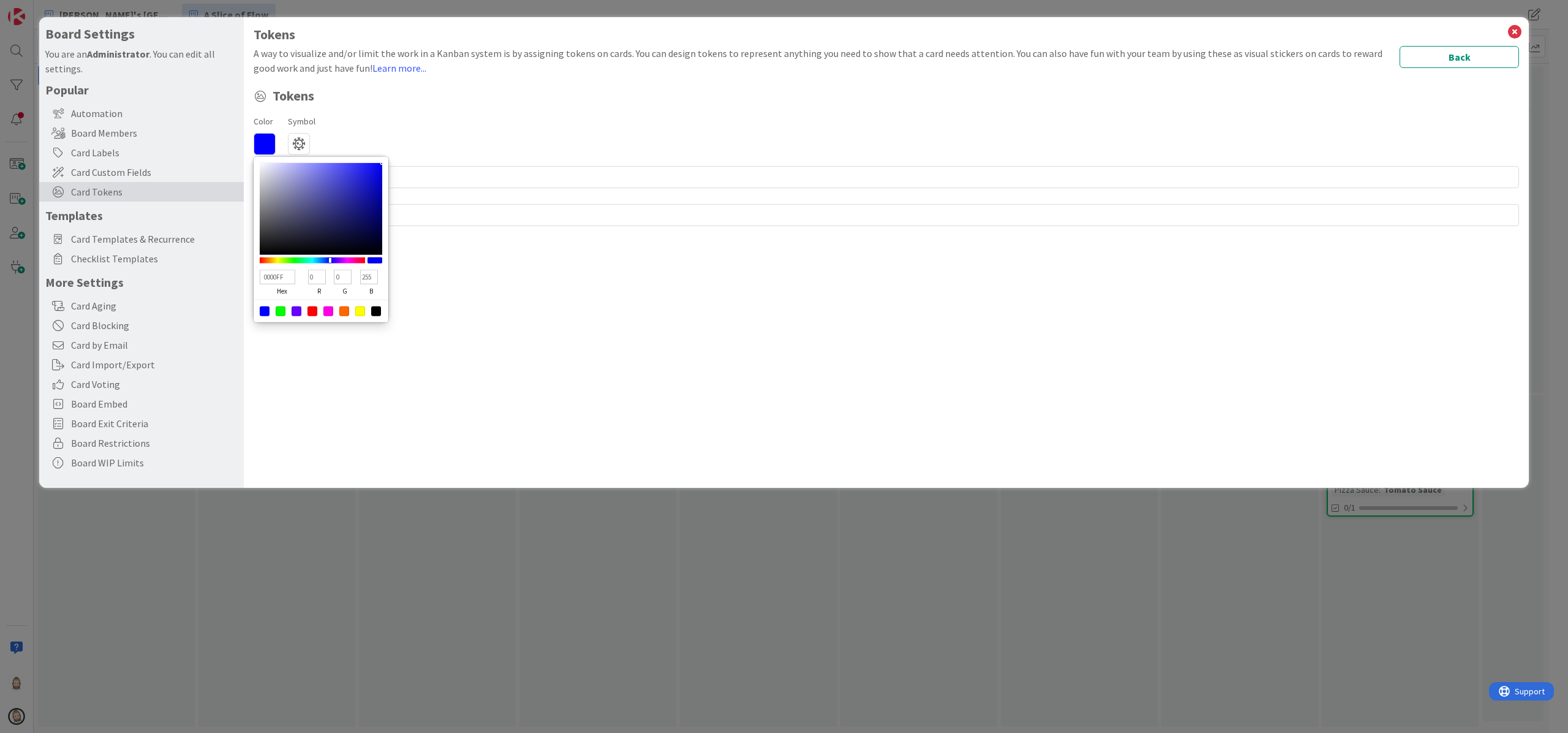
click at [313, 311] on div at bounding box center [312, 311] width 10 height 10
type input "FF0000"
type input "255"
type input "0"
click at [353, 354] on div "Tokens A way to visualize and/or limit the work in a Kanban system is by assign…" at bounding box center [886, 253] width 1285 height 471
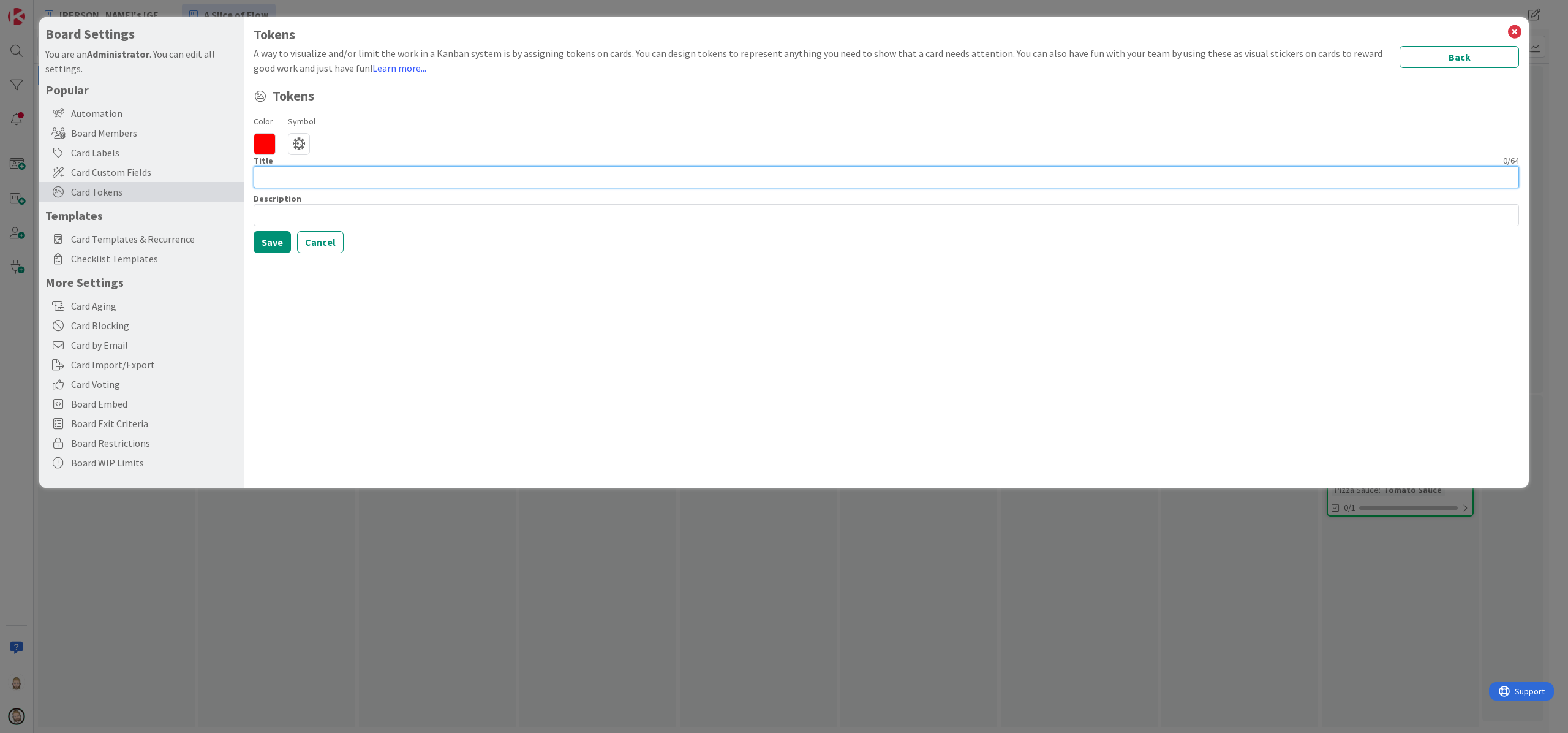
click at [352, 183] on input at bounding box center [887, 177] width 1266 height 22
type input "Glutenfree Dough"
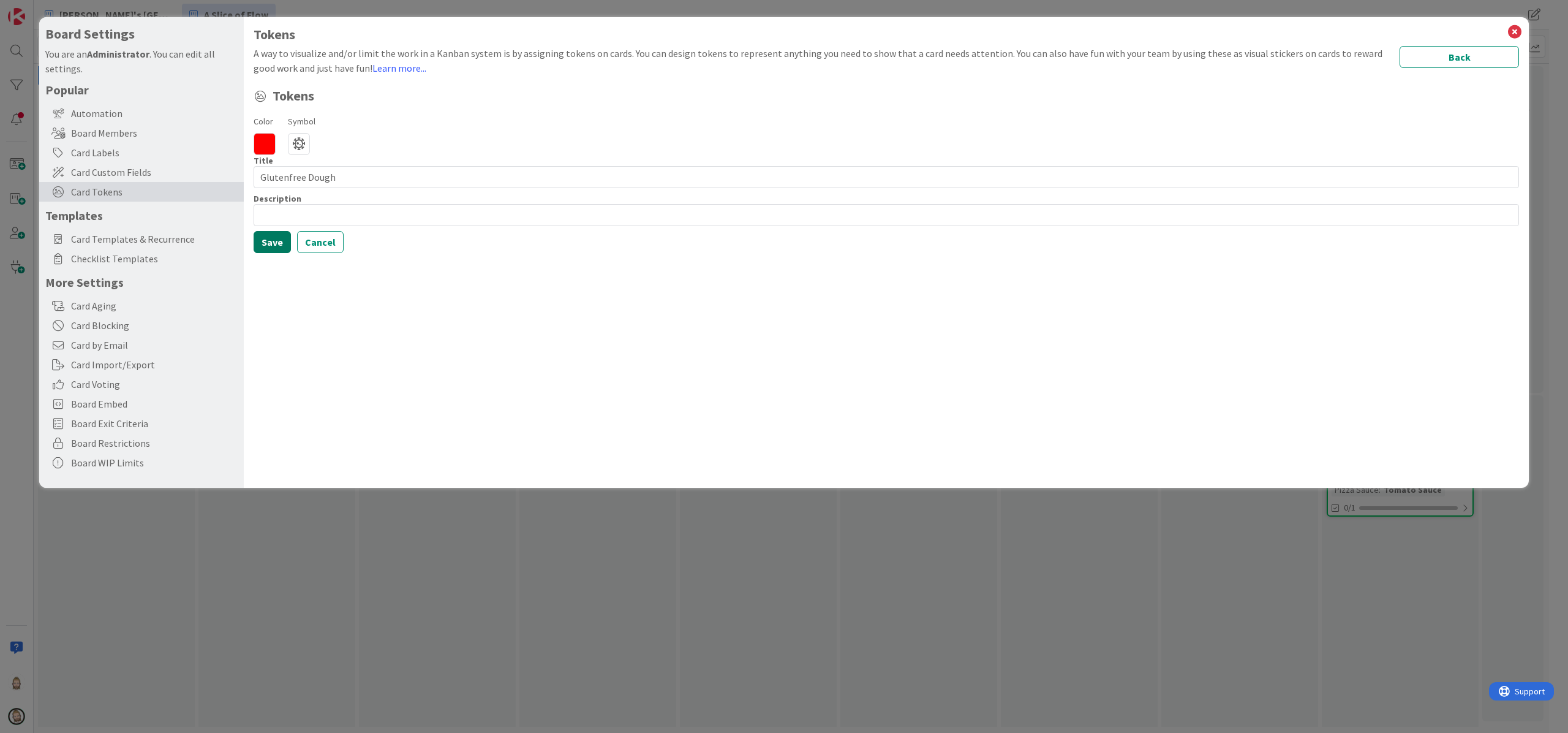
click at [268, 242] on button "Save" at bounding box center [272, 242] width 37 height 22
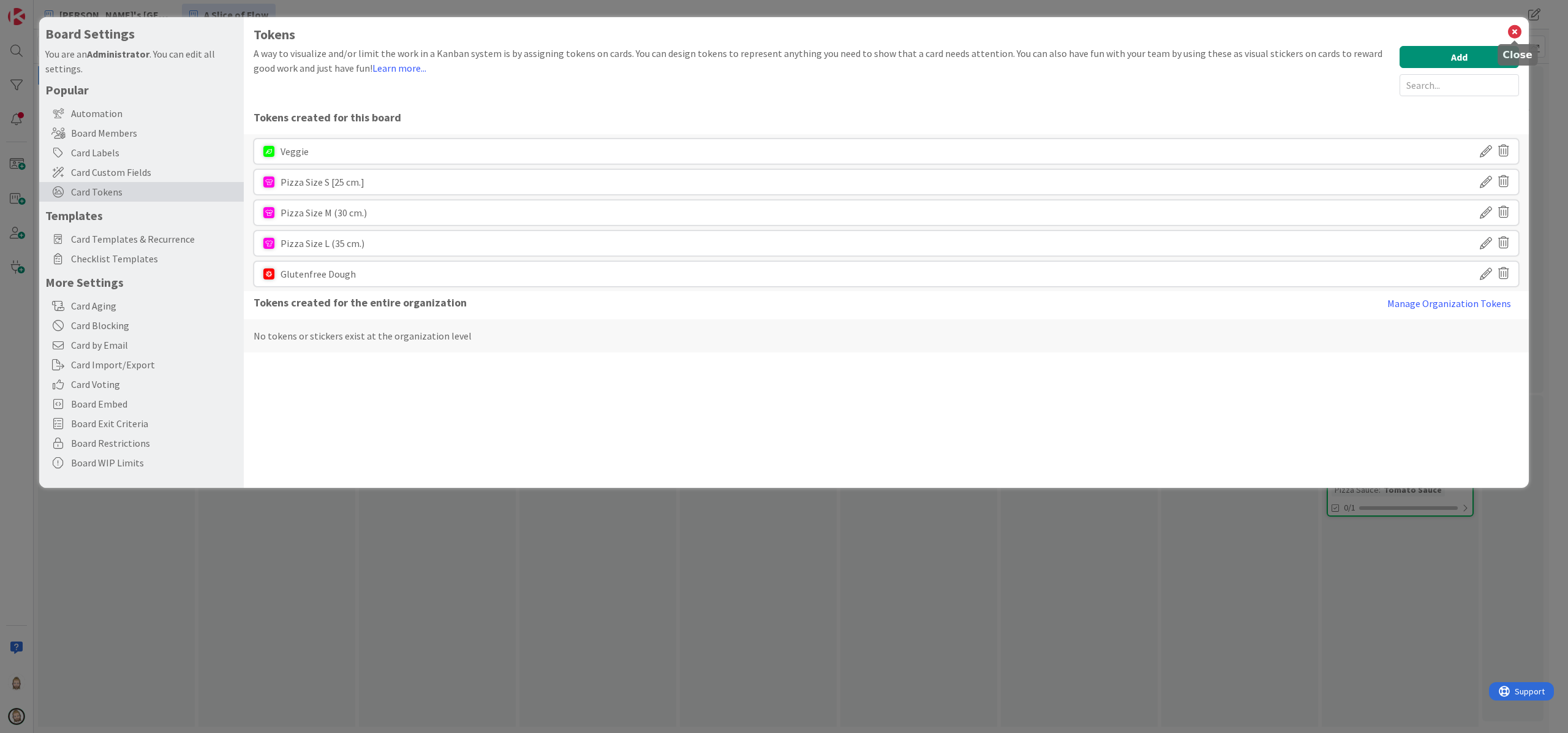
click at [1517, 29] on icon at bounding box center [1514, 31] width 16 height 17
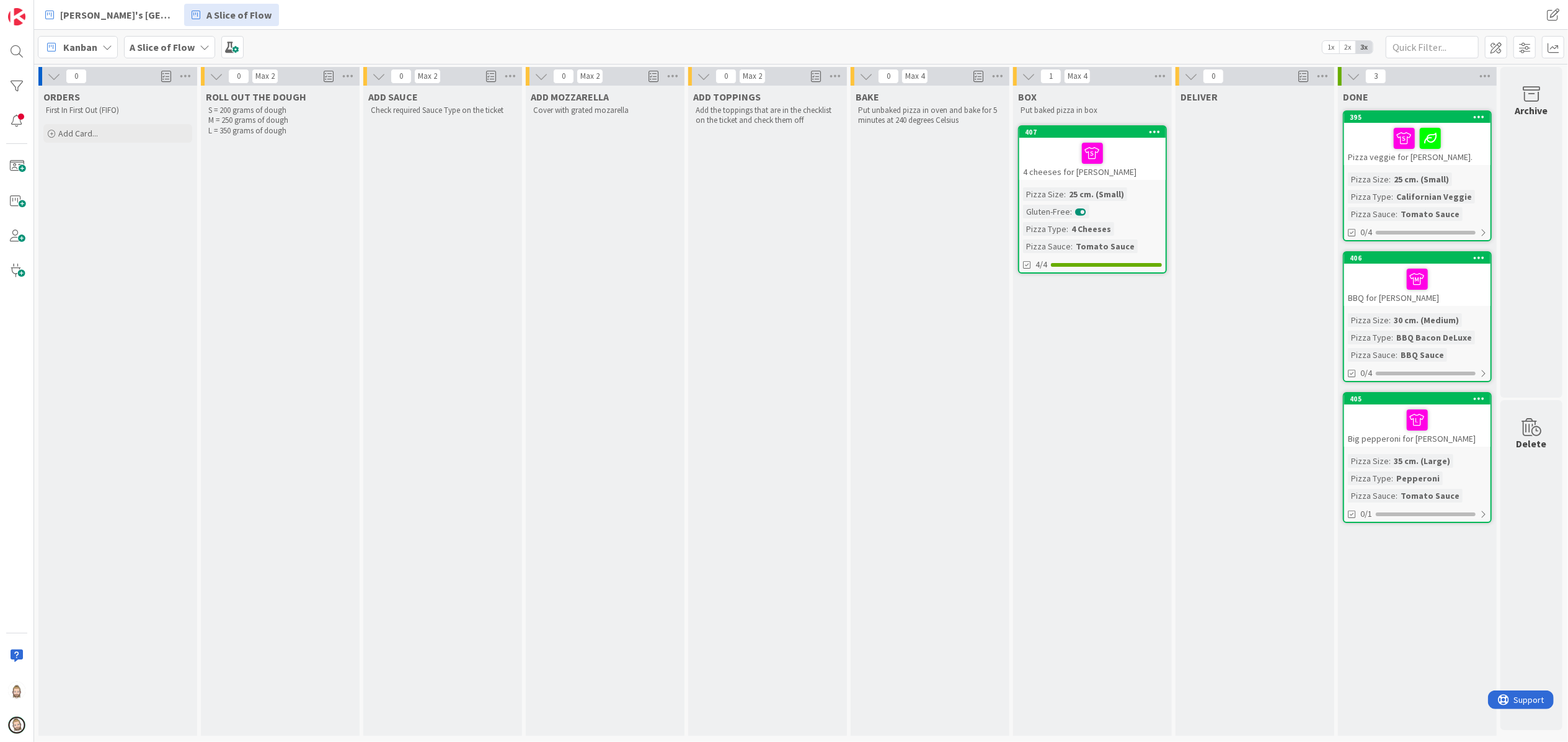
click at [1126, 149] on div at bounding box center [1092, 153] width 139 height 26
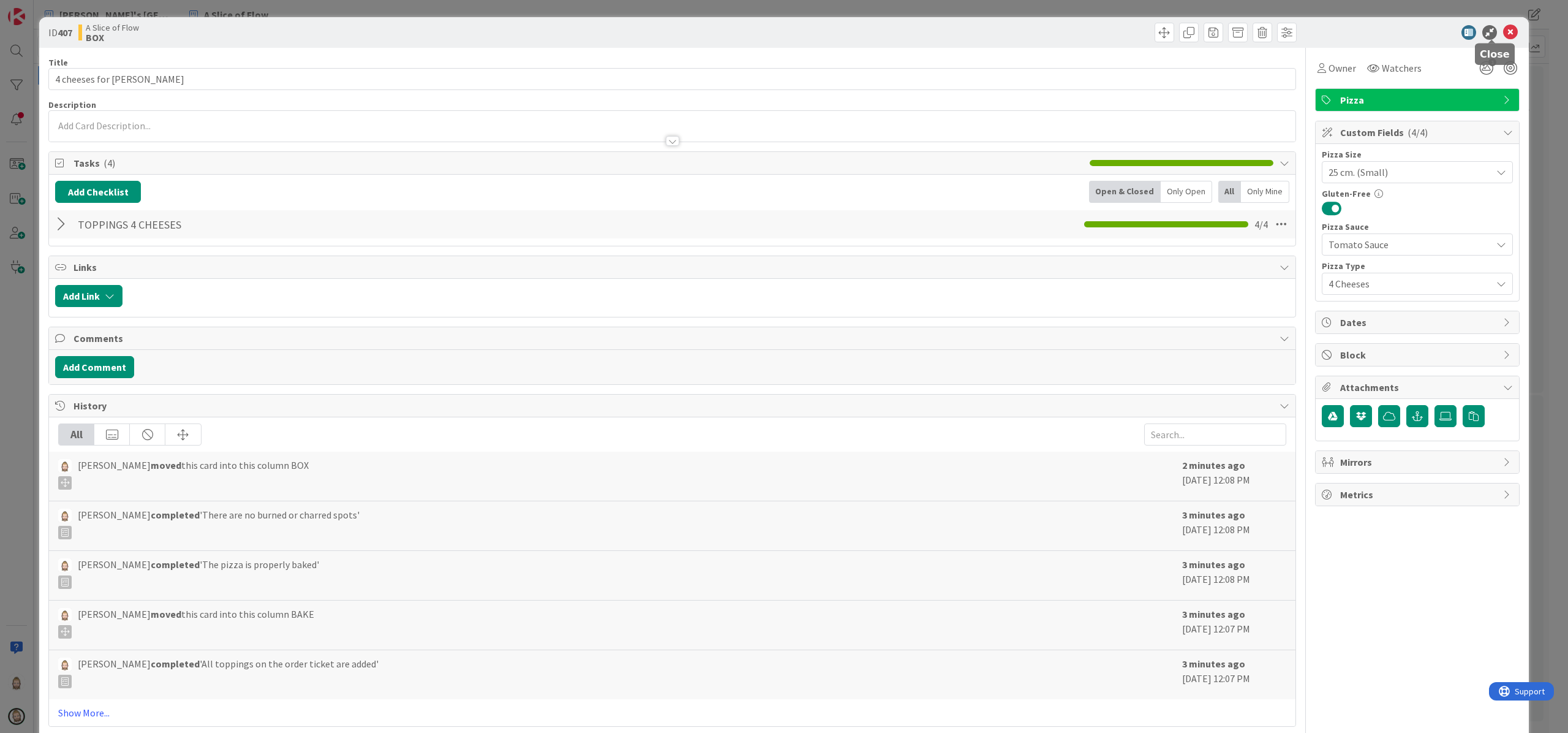
click at [1503, 29] on icon at bounding box center [1510, 32] width 15 height 15
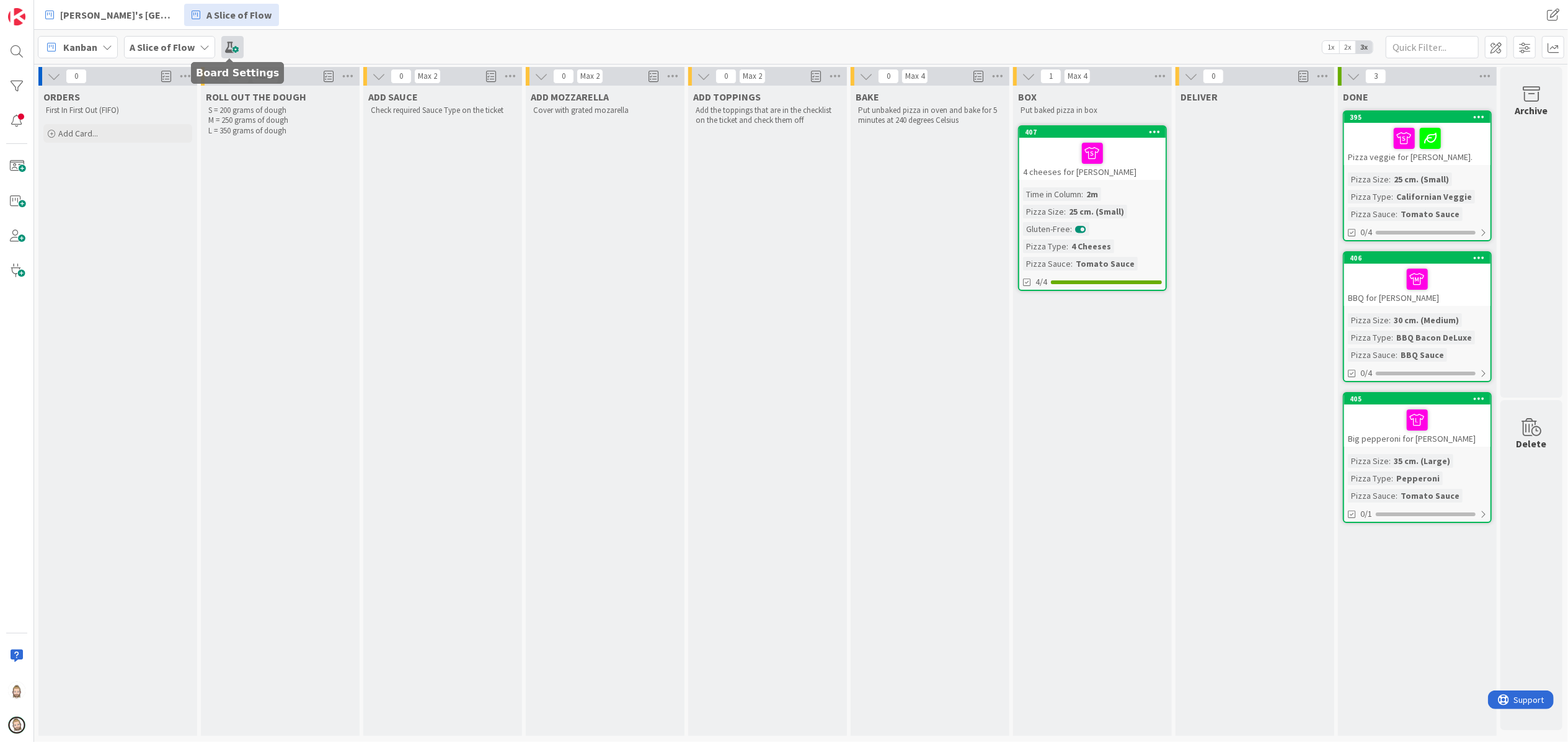
click at [228, 39] on span at bounding box center [232, 47] width 22 height 22
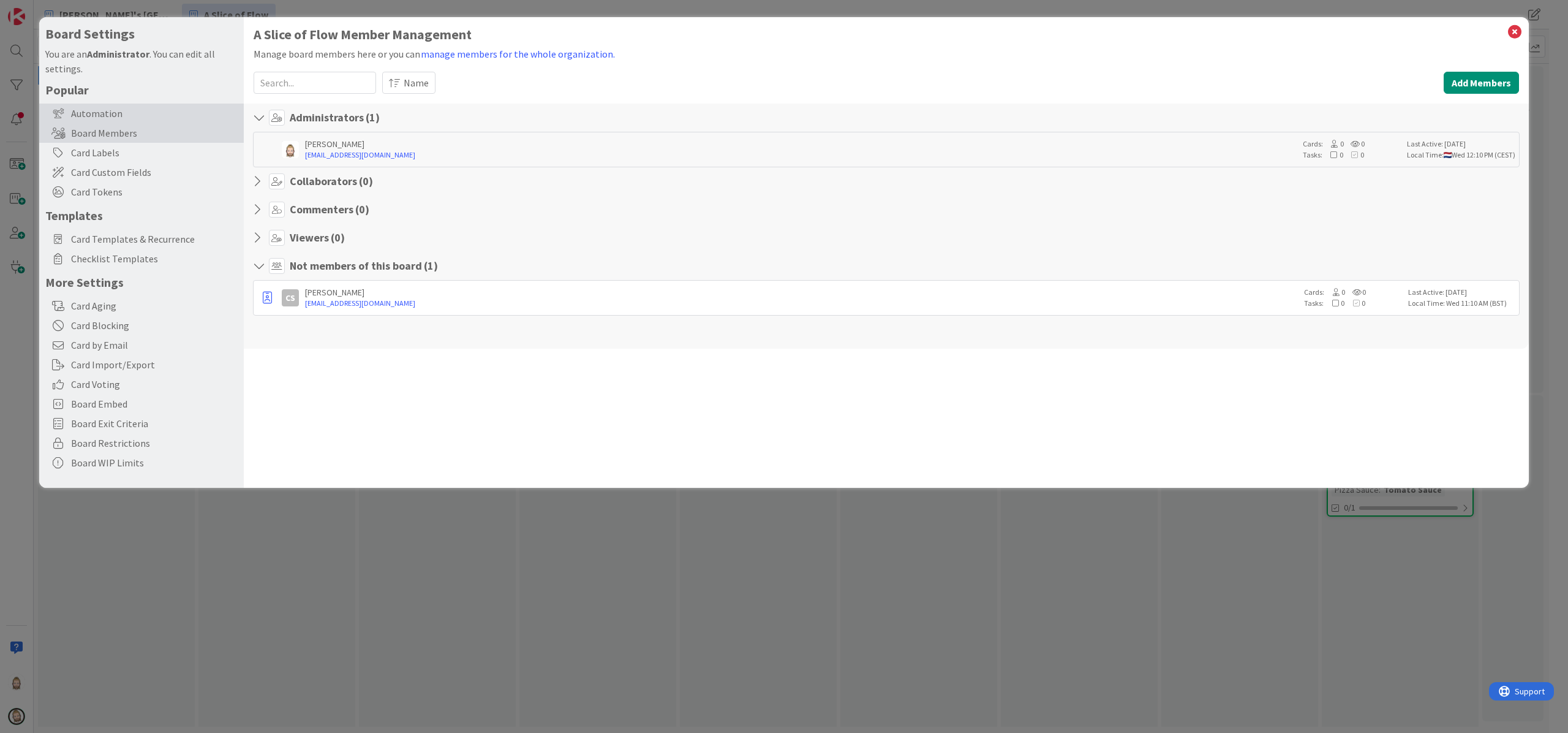
click at [146, 111] on div "Automation" at bounding box center [141, 113] width 205 height 20
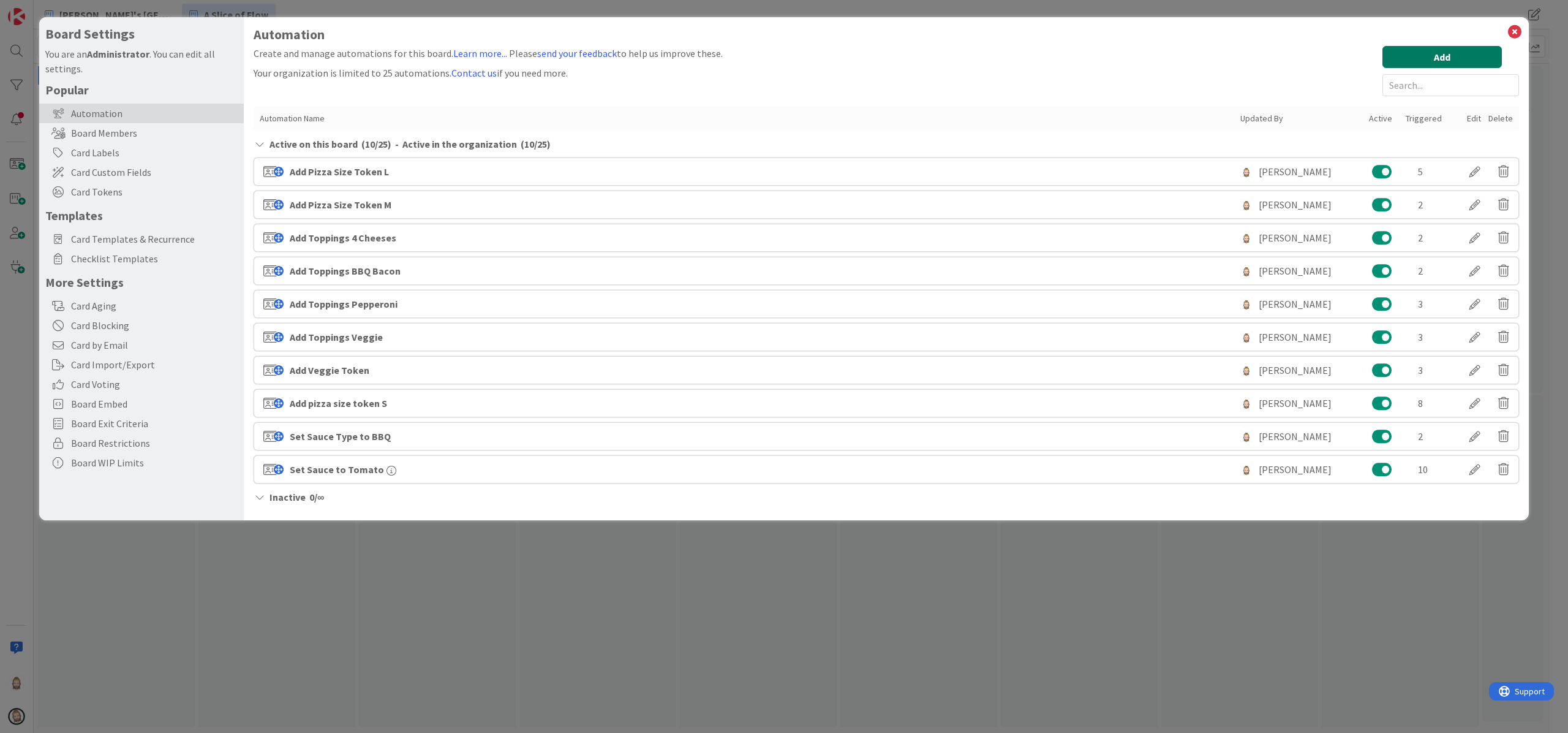
click at [1475, 44] on div "Automation Create and manage automations for this board. Learn more... Please s…" at bounding box center [887, 269] width 1266 height 484
click at [1463, 53] on button "Add" at bounding box center [1442, 57] width 120 height 22
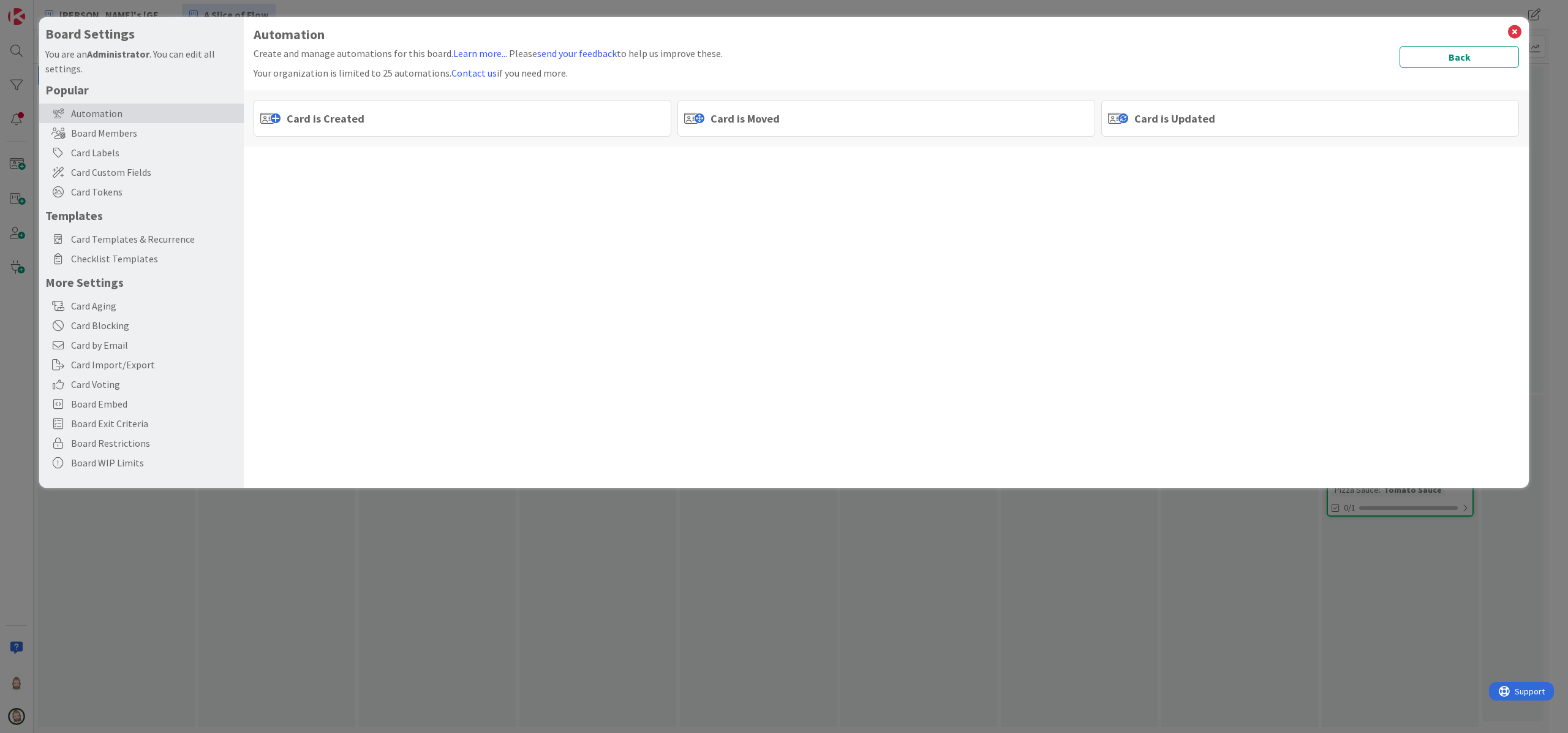
click at [720, 115] on span "Card is Moved" at bounding box center [745, 118] width 69 height 17
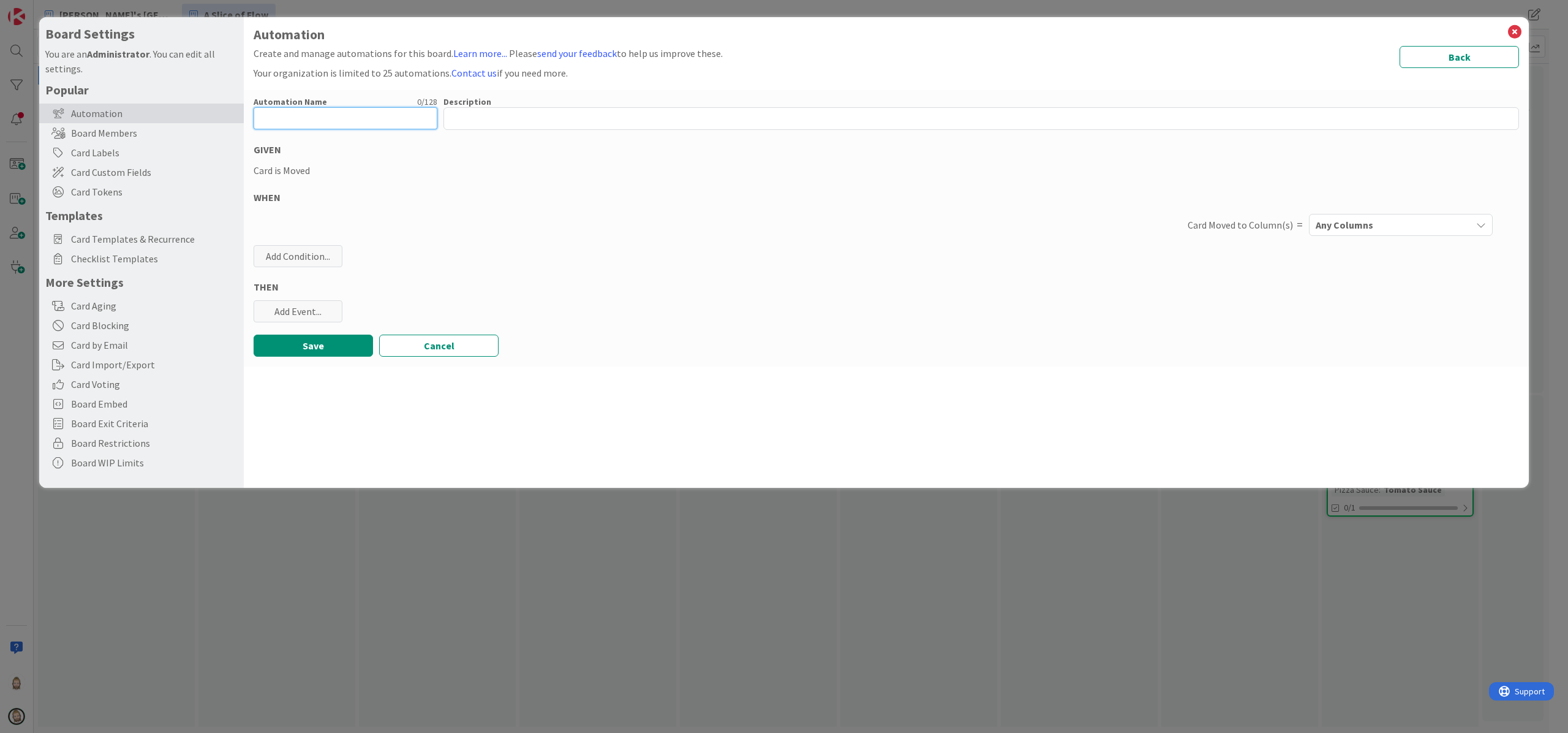
click at [402, 117] on input "text" at bounding box center [345, 118] width 183 height 22
type input "Add Gluten Free Token"
click at [1356, 219] on span "Any Columns" at bounding box center [1344, 225] width 58 height 16
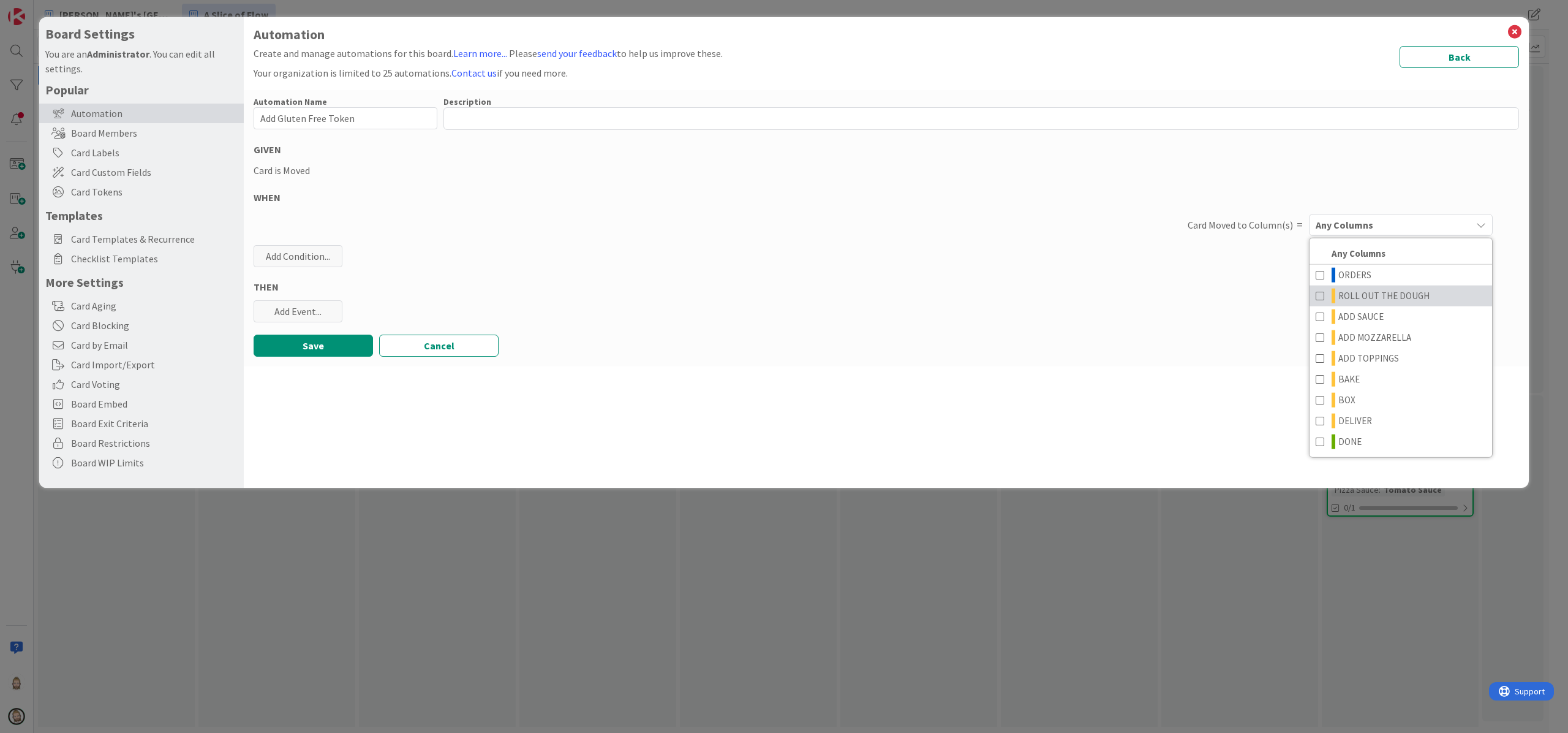
click at [1318, 294] on span at bounding box center [1320, 295] width 10 height 15
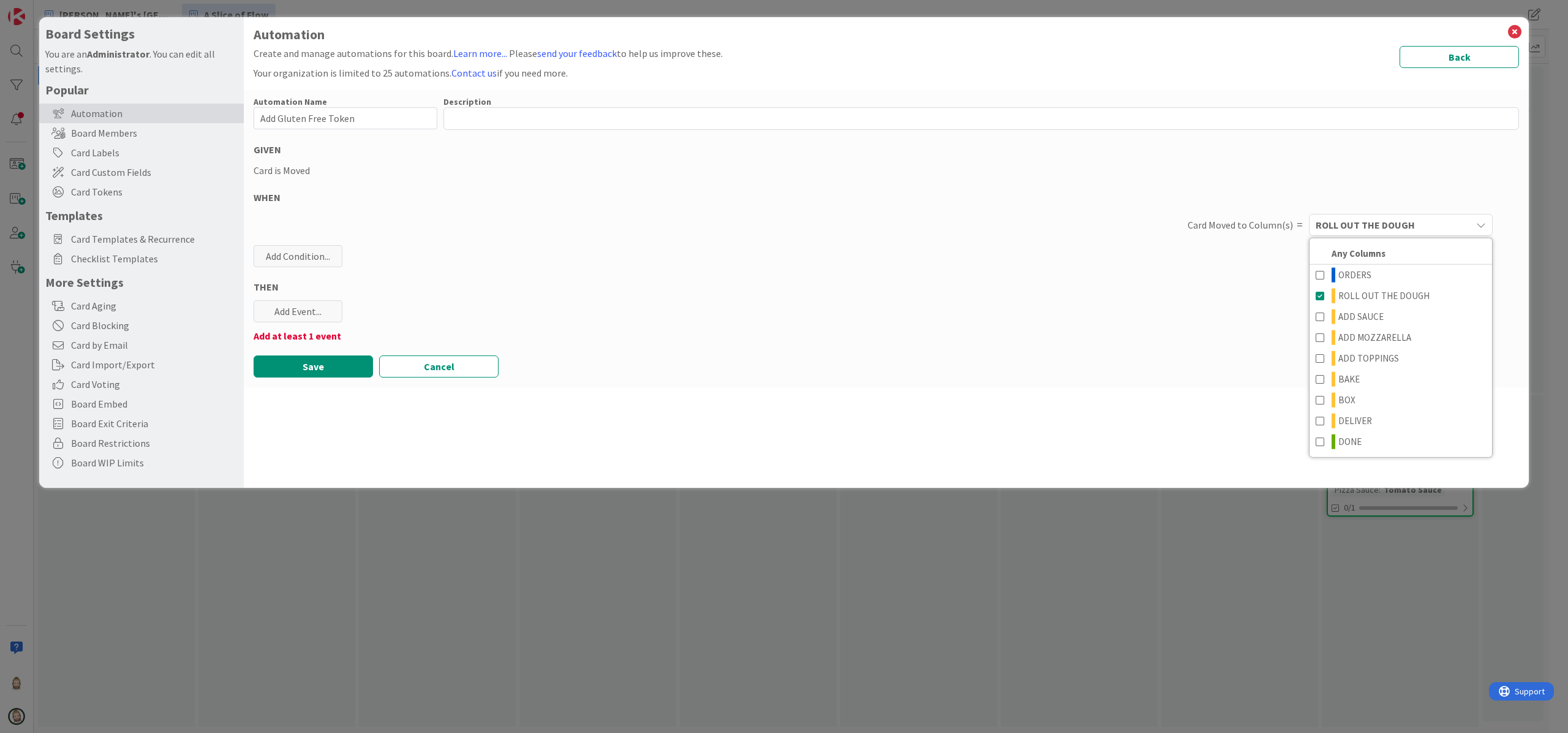
click at [1313, 174] on div "Card is Moved" at bounding box center [887, 170] width 1266 height 15
click at [314, 249] on div "Add Condition..." at bounding box center [298, 256] width 89 height 22
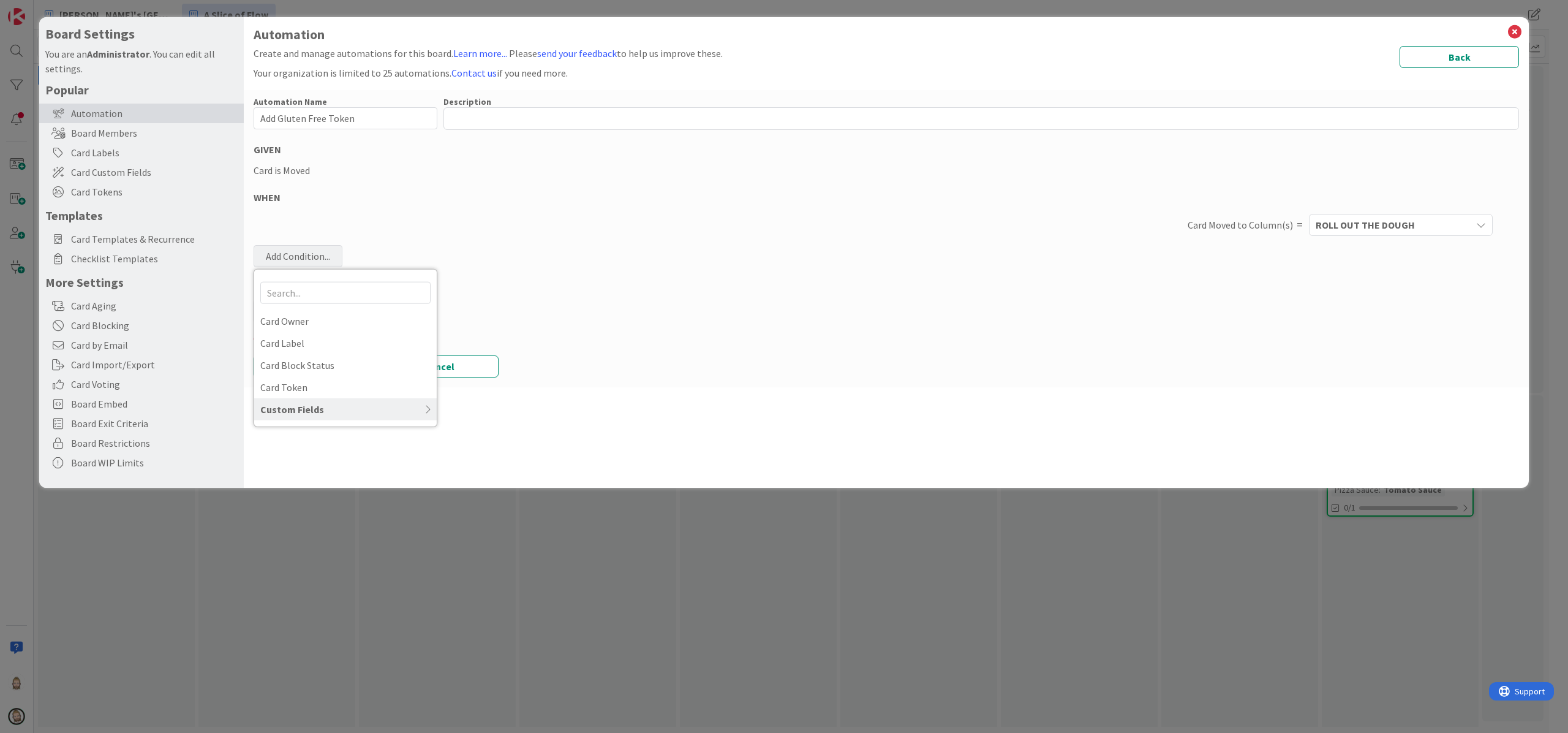
click at [334, 404] on icon at bounding box center [377, 408] width 107 height 10
click at [333, 455] on span "Gluten-Free" at bounding box center [345, 453] width 170 height 19
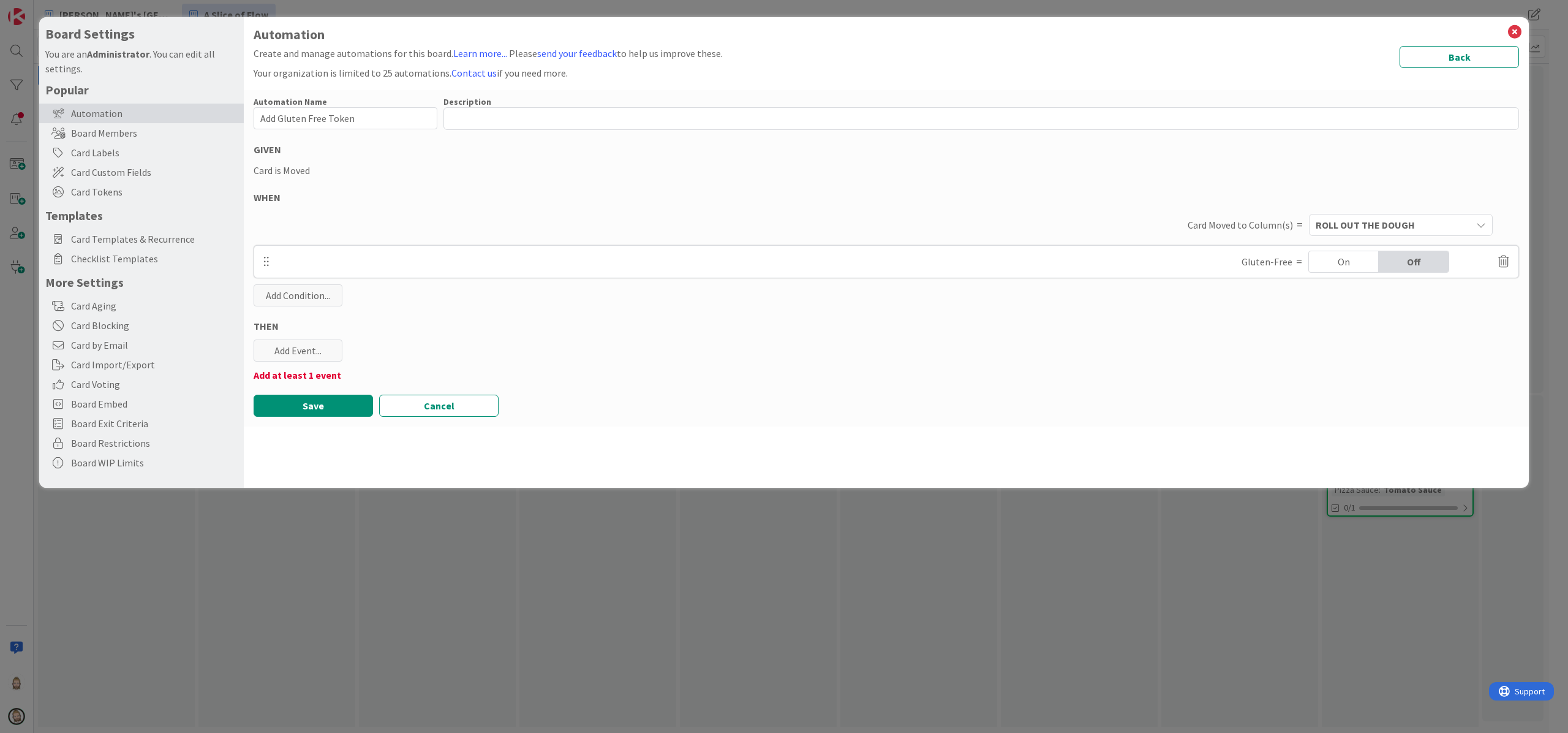
click at [1328, 262] on div "On" at bounding box center [1344, 262] width 70 height 21
click at [306, 347] on div "Add Event..." at bounding box center [298, 351] width 89 height 22
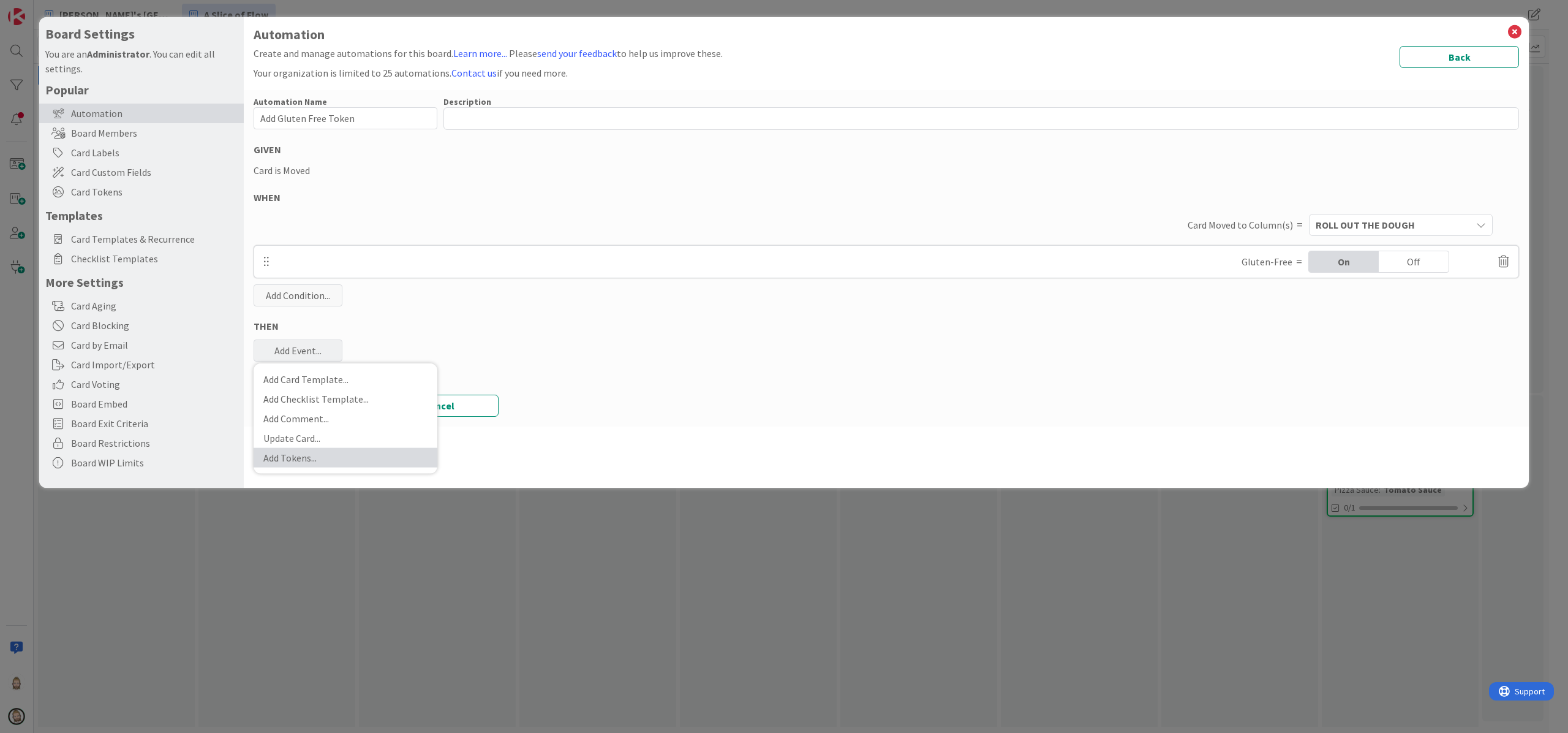
click at [344, 448] on link "Add Tokens ..." at bounding box center [345, 457] width 183 height 20
click at [346, 414] on span "Choose at least one..." at bounding box center [345, 411] width 170 height 22
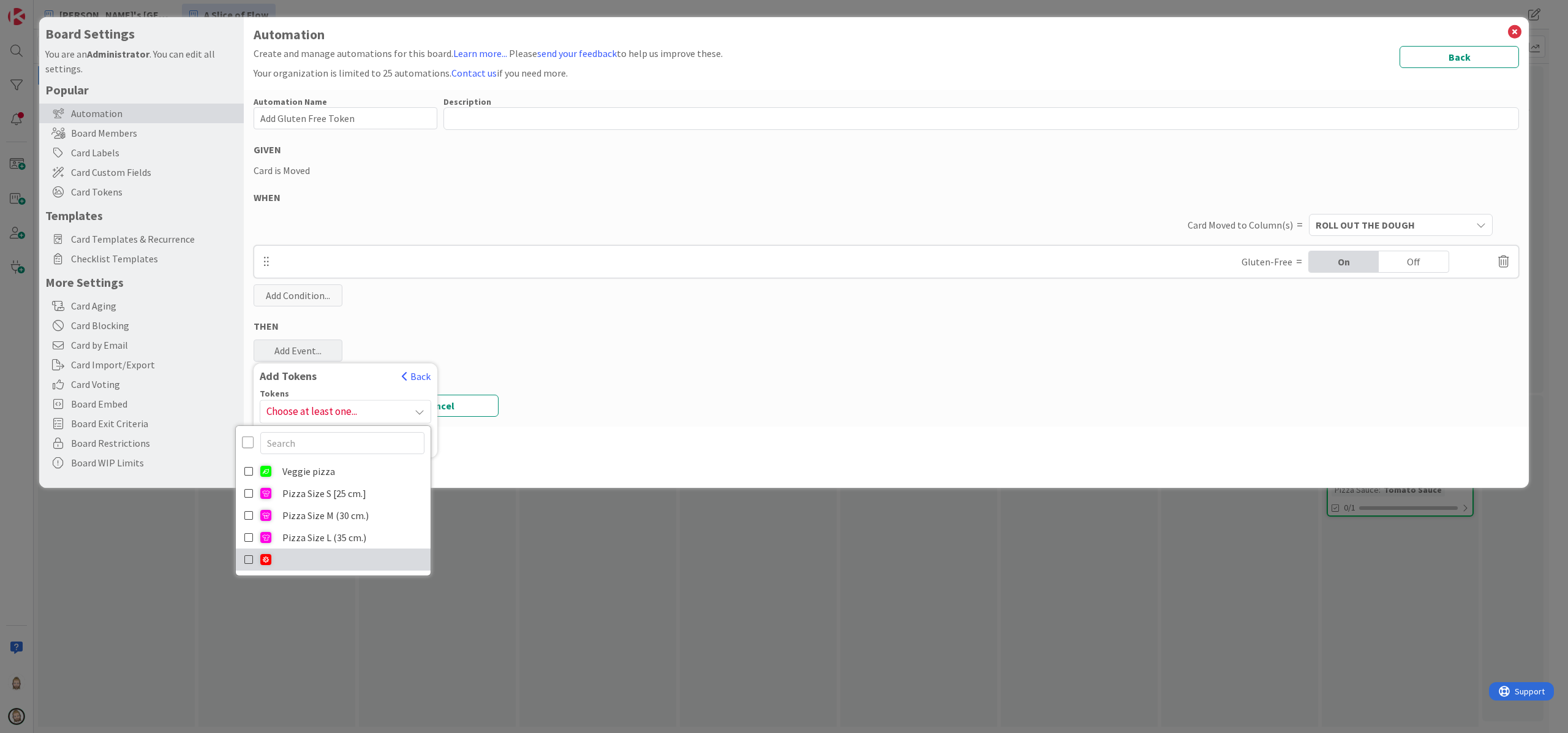
click at [326, 555] on link at bounding box center [333, 560] width 195 height 22
click at [625, 434] on div "Automation Create and manage automations for this board. Learn more... Please s…" at bounding box center [886, 253] width 1285 height 471
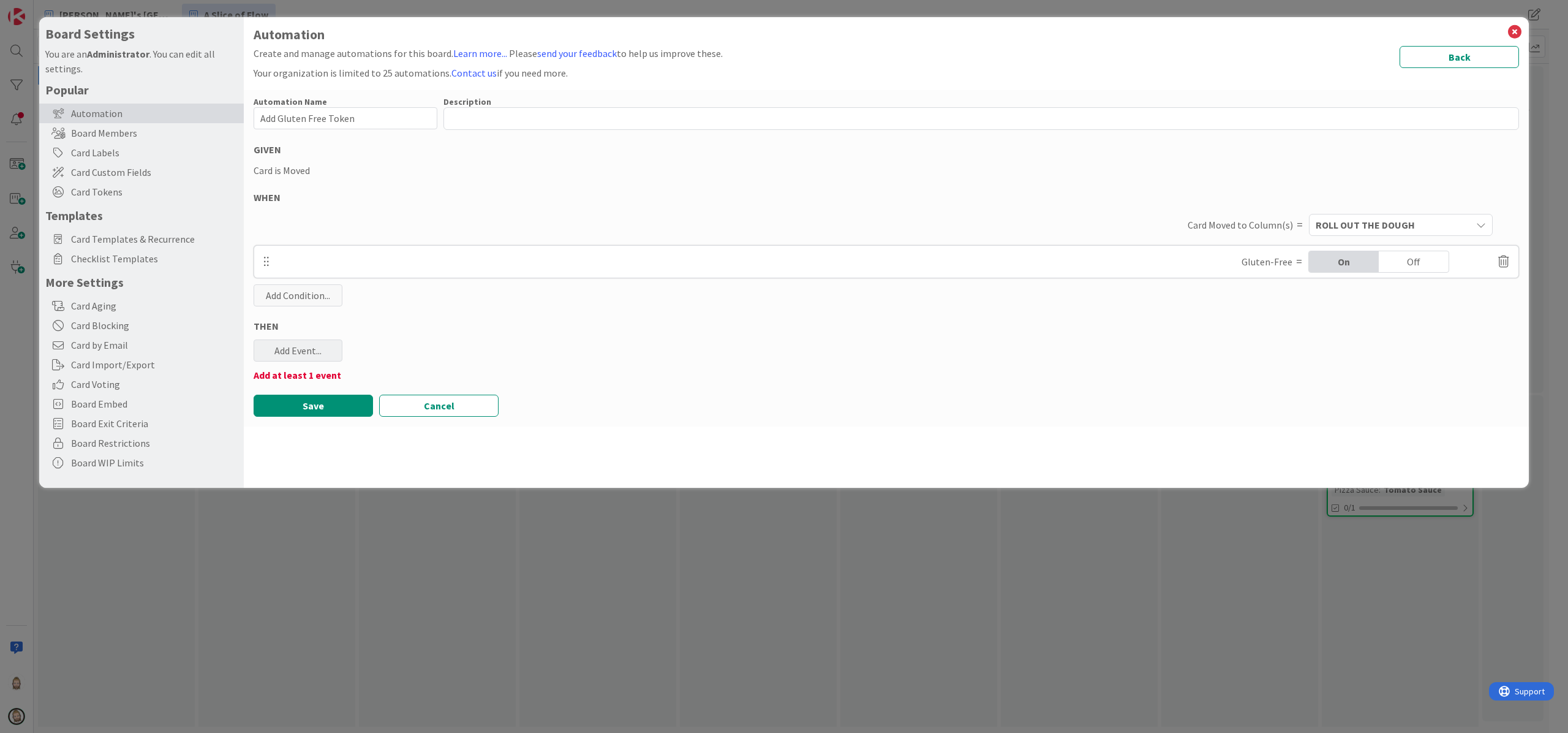
click at [306, 350] on div "Add Event..." at bounding box center [298, 351] width 89 height 22
click at [290, 461] on link "Add Tokens ..." at bounding box center [345, 457] width 183 height 20
click at [334, 384] on div "Add Tokens Back" at bounding box center [345, 379] width 183 height 20
click at [339, 407] on span "Choose at least one..." at bounding box center [345, 411] width 170 height 22
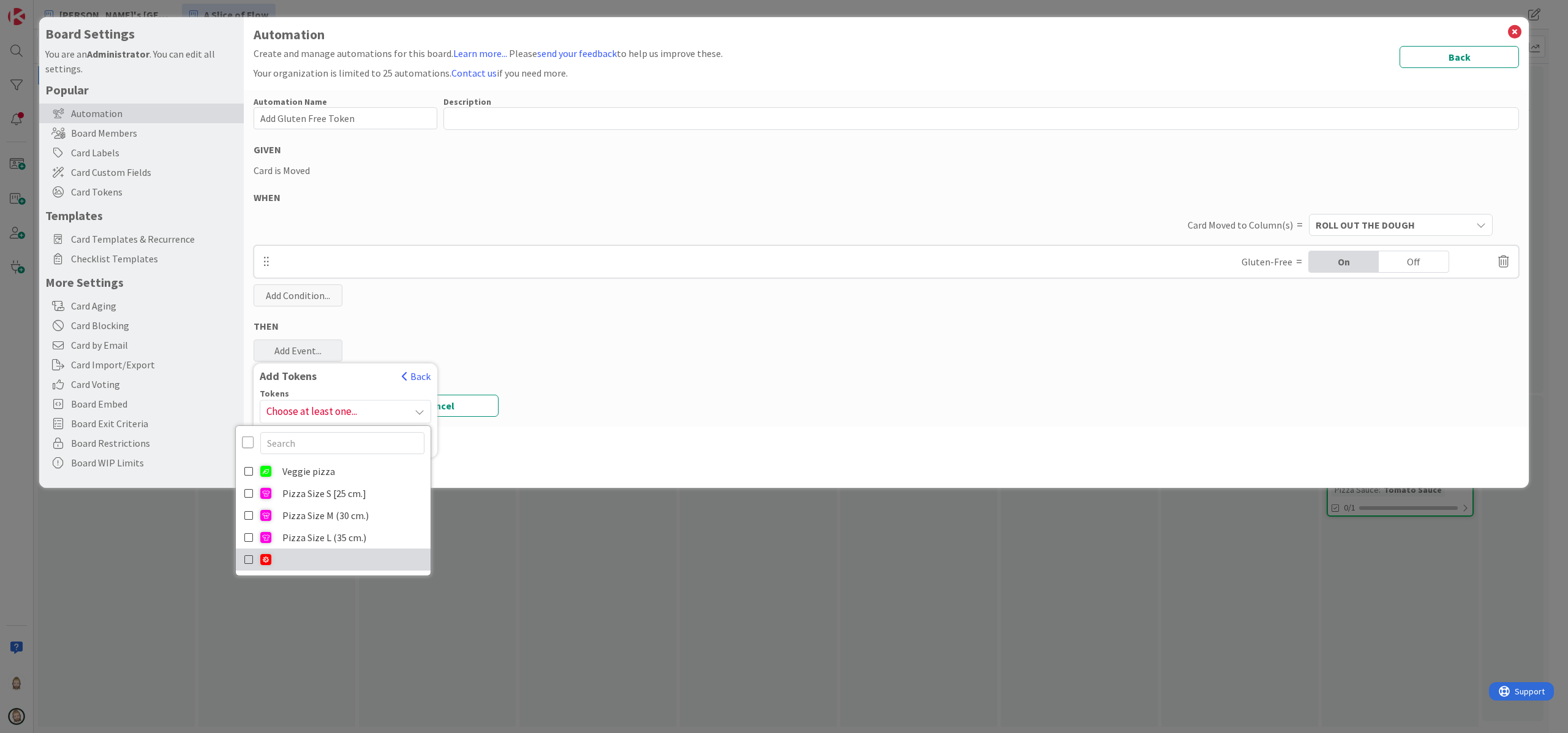
click at [309, 553] on link at bounding box center [333, 560] width 195 height 22
click at [362, 388] on div "Add Tokens Back" at bounding box center [345, 379] width 183 height 20
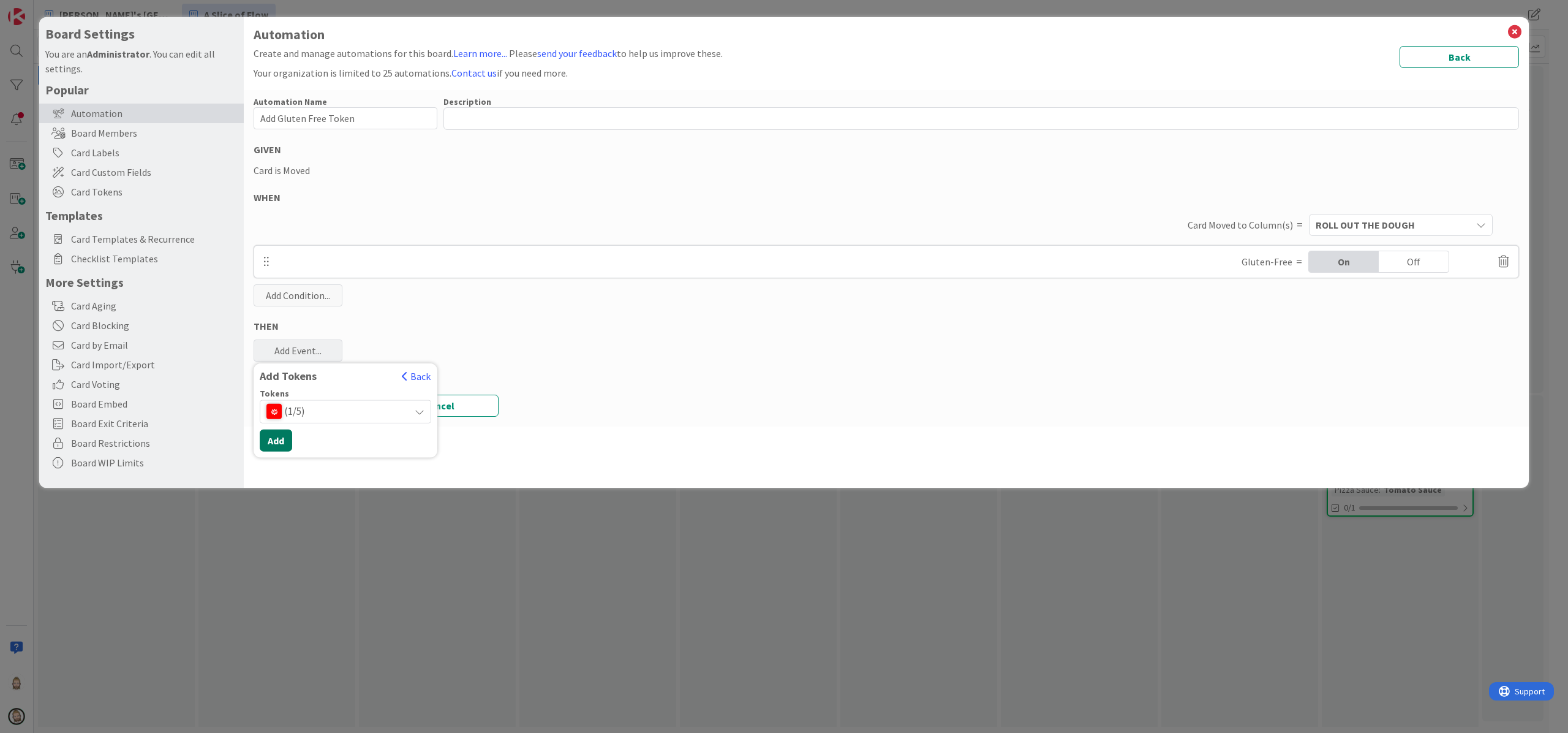
click at [277, 436] on button "Add" at bounding box center [276, 440] width 33 height 22
click at [307, 414] on button "Save" at bounding box center [313, 420] width 120 height 22
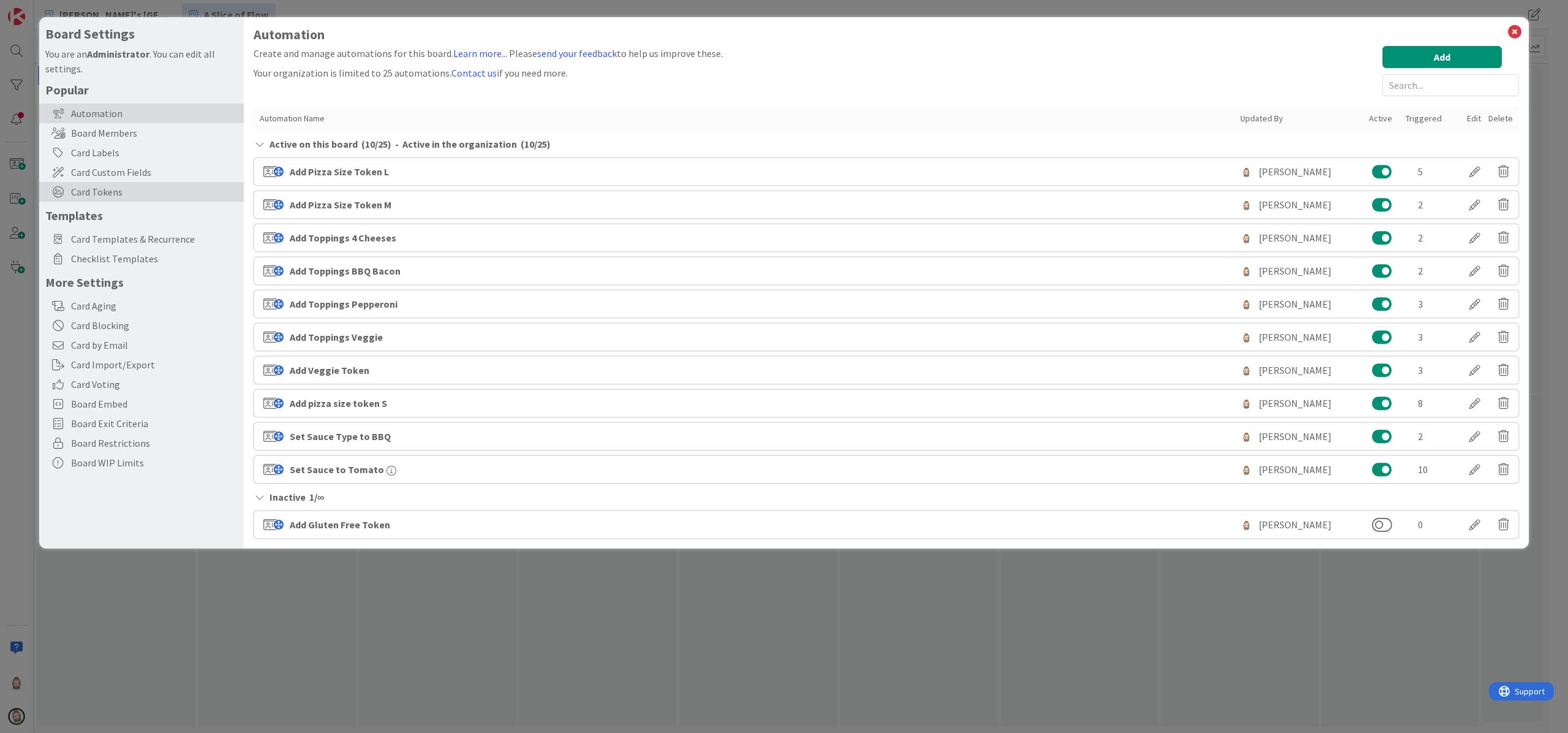
click at [141, 195] on span "Card Tokens" at bounding box center [154, 191] width 167 height 15
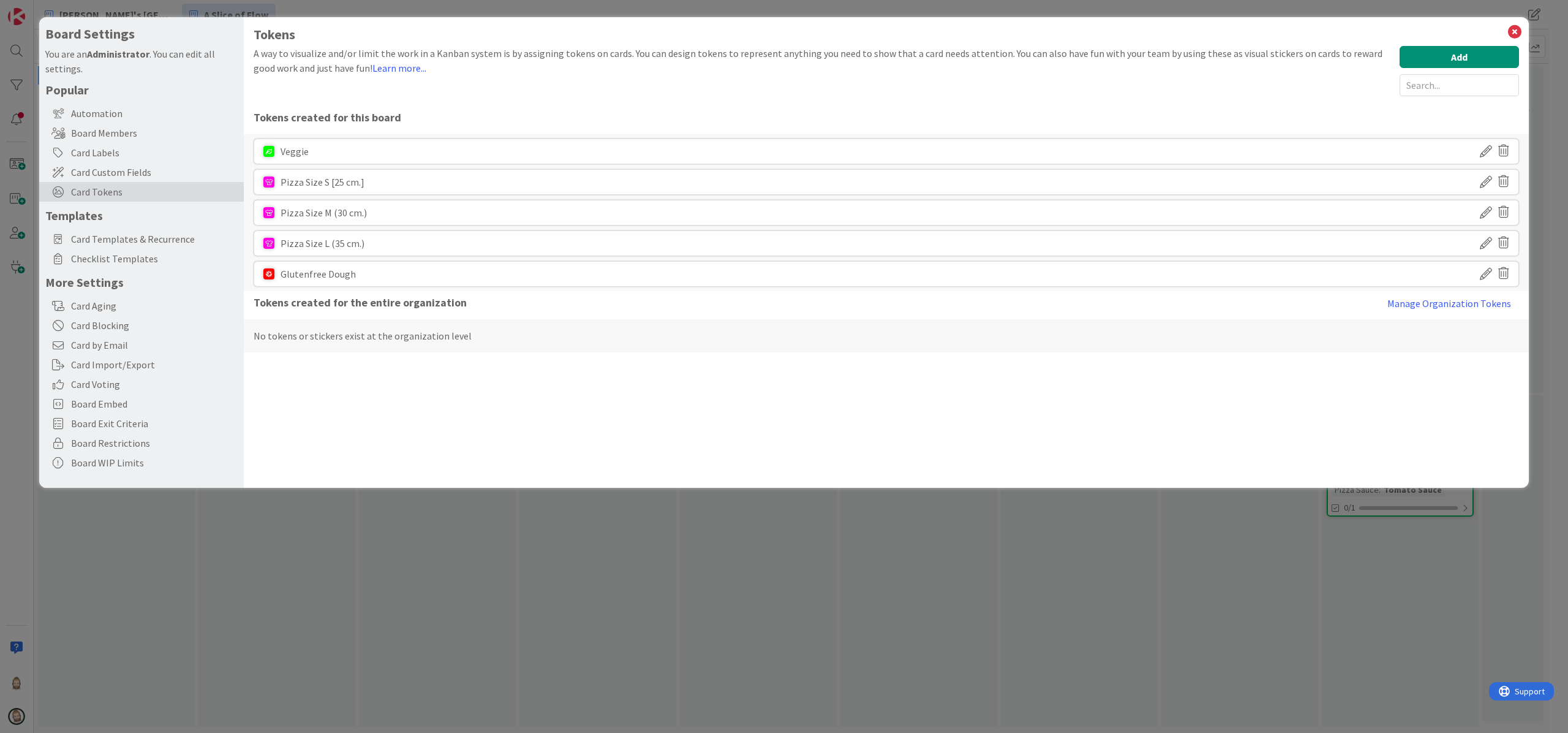
click at [1488, 146] on icon at bounding box center [1486, 151] width 12 height 21
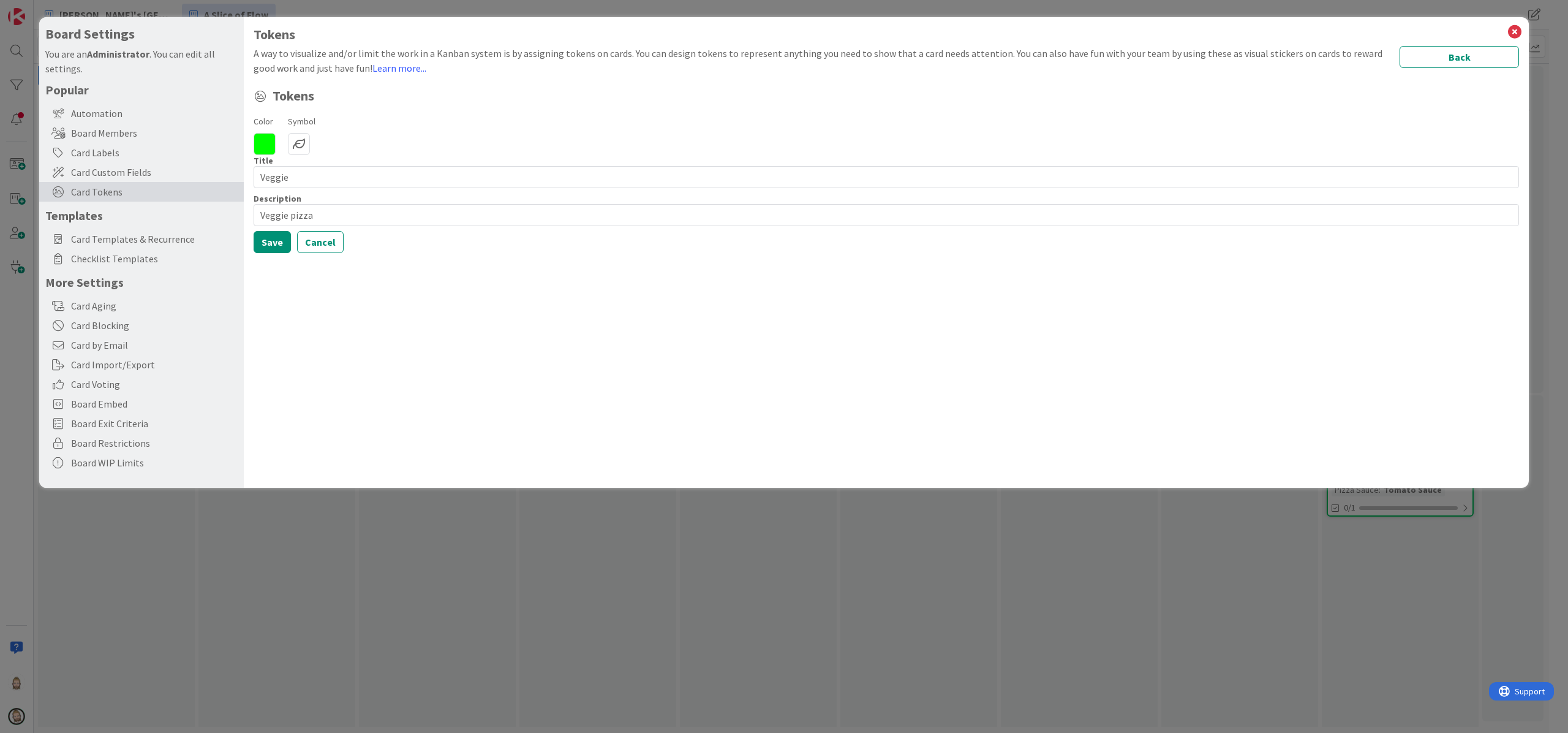
drag, startPoint x: 1440, startPoint y: 58, endPoint x: 1368, endPoint y: 86, distance: 77.3
click at [1441, 58] on button "Back" at bounding box center [1459, 57] width 120 height 22
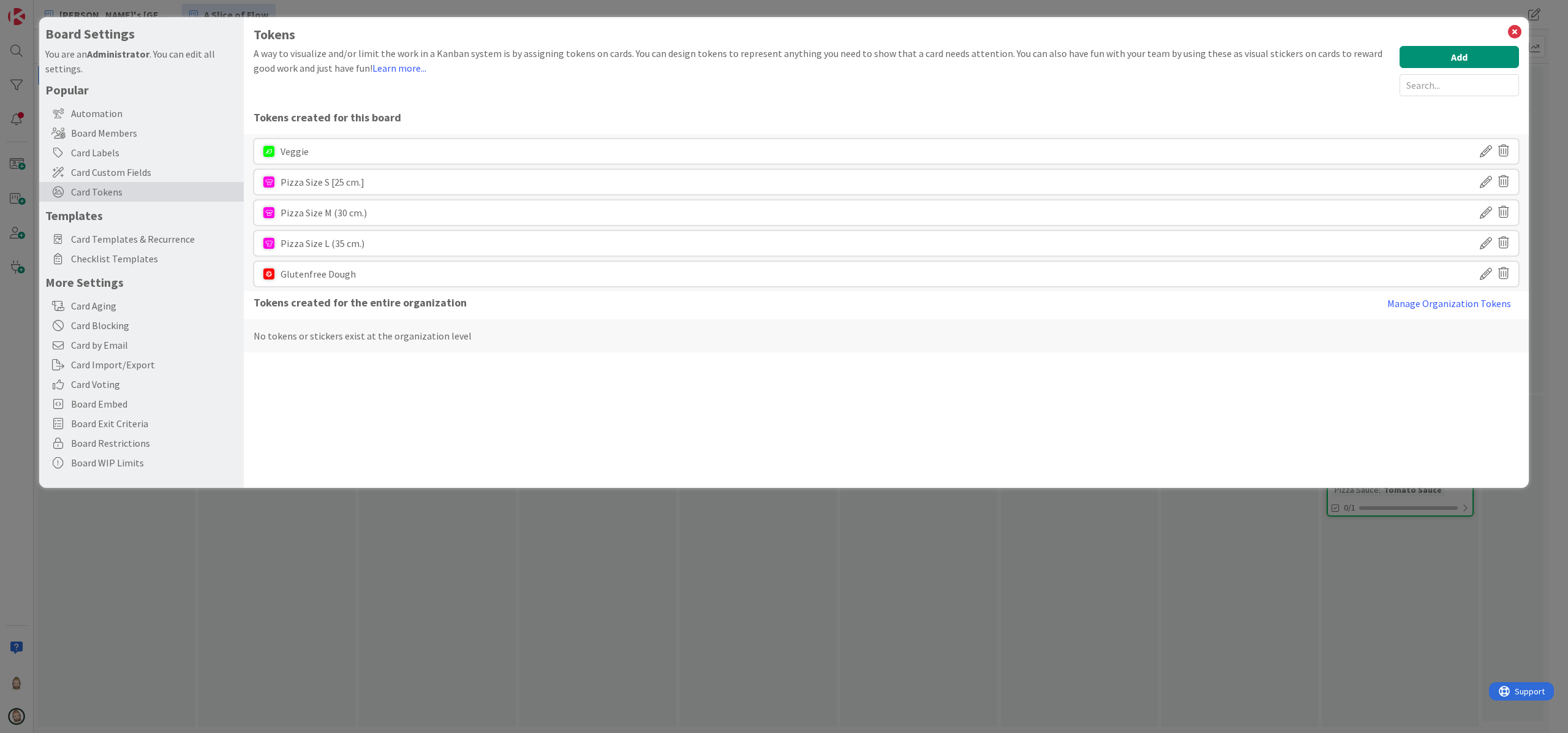
click at [1489, 277] on icon at bounding box center [1486, 274] width 12 height 21
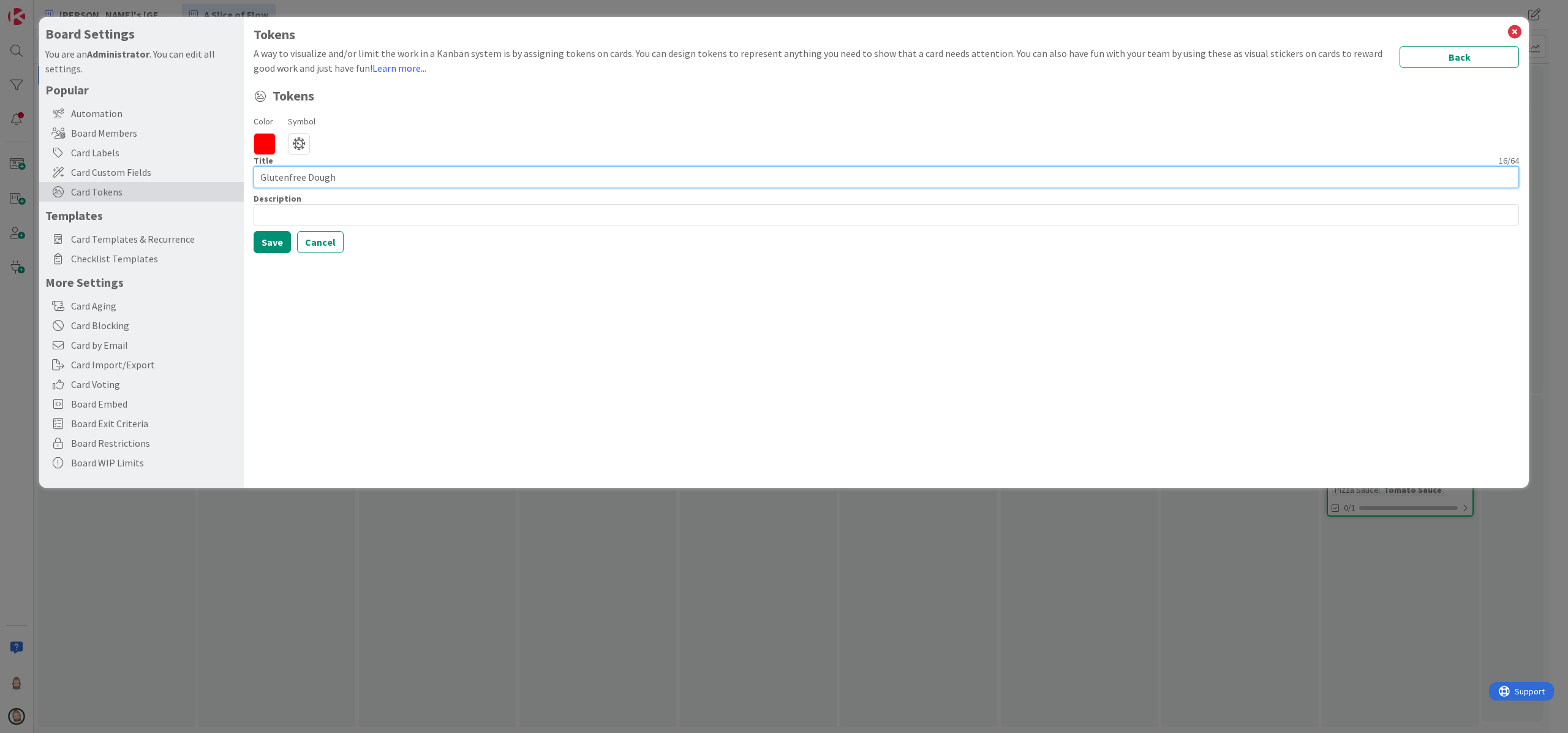
drag, startPoint x: 342, startPoint y: 179, endPoint x: 132, endPoint y: 194, distance: 210.5
click at [132, 194] on div "Board Settings You are an Administrator . You can edit all settings. Popular Au…" at bounding box center [784, 253] width 1489 height 471
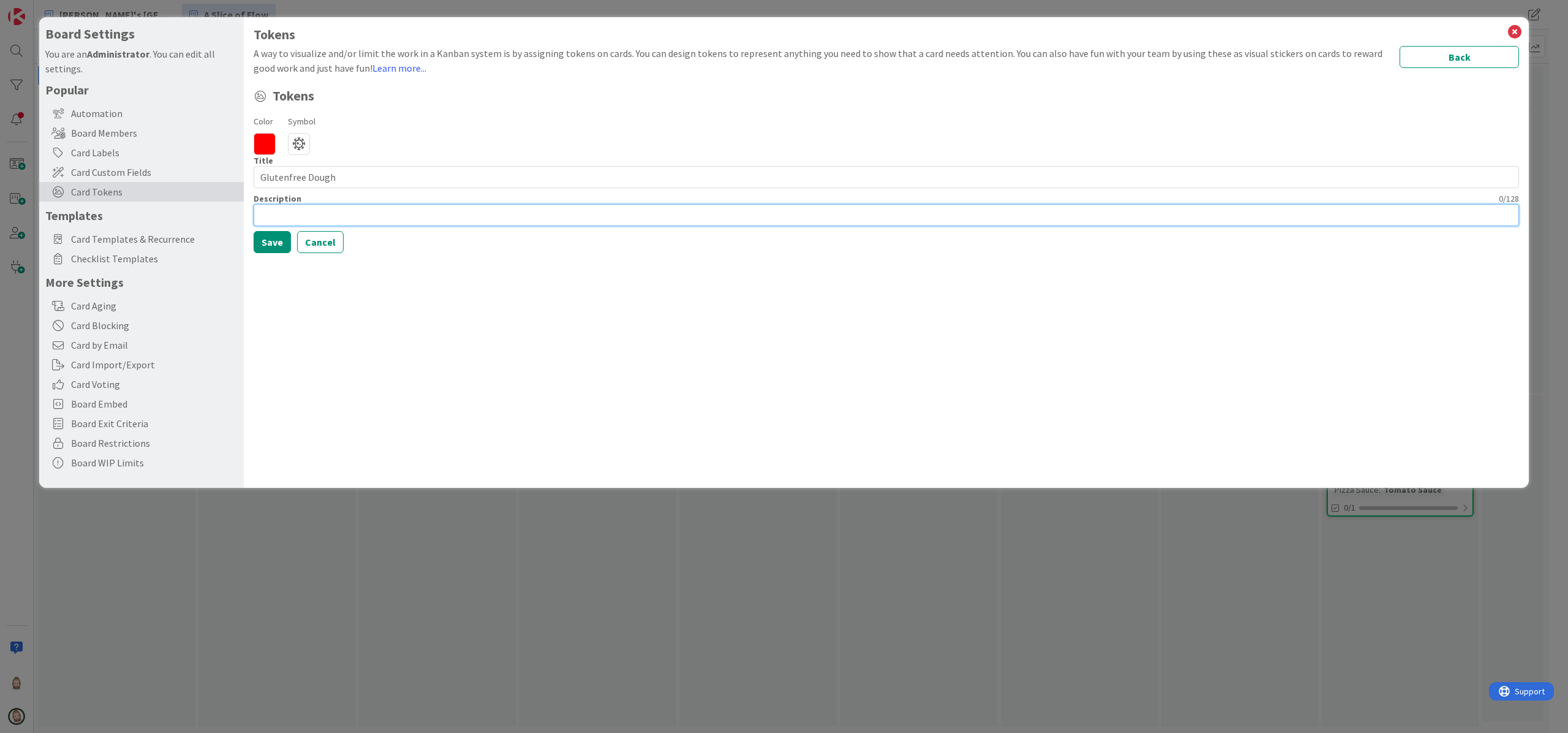
click at [314, 210] on input at bounding box center [887, 215] width 1266 height 22
paste input "Glutenfree Dough"
type input "Glutenfree Dough"
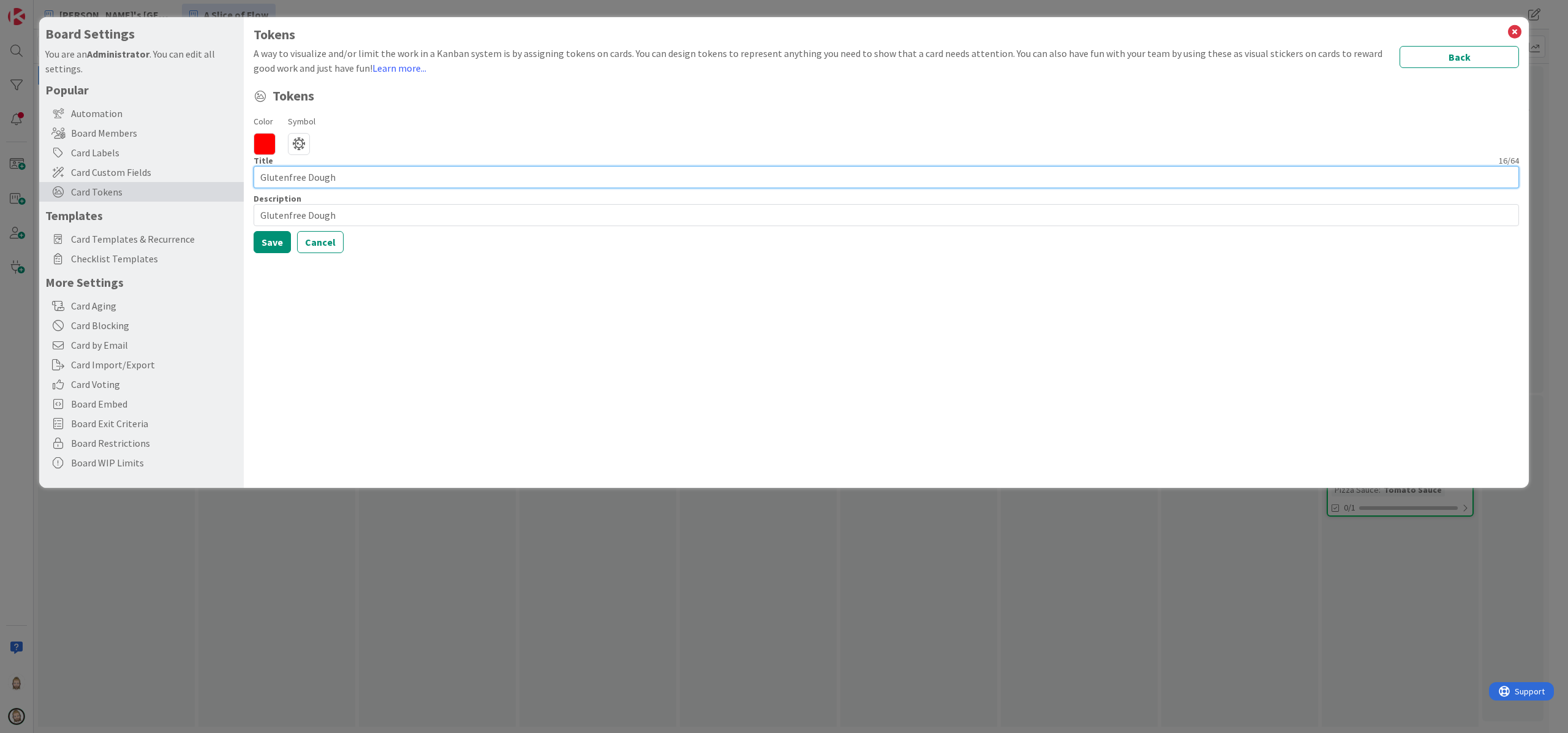
click at [316, 184] on input "Glutenfree Dough" at bounding box center [887, 177] width 1266 height 22
type input "Glutenfree"
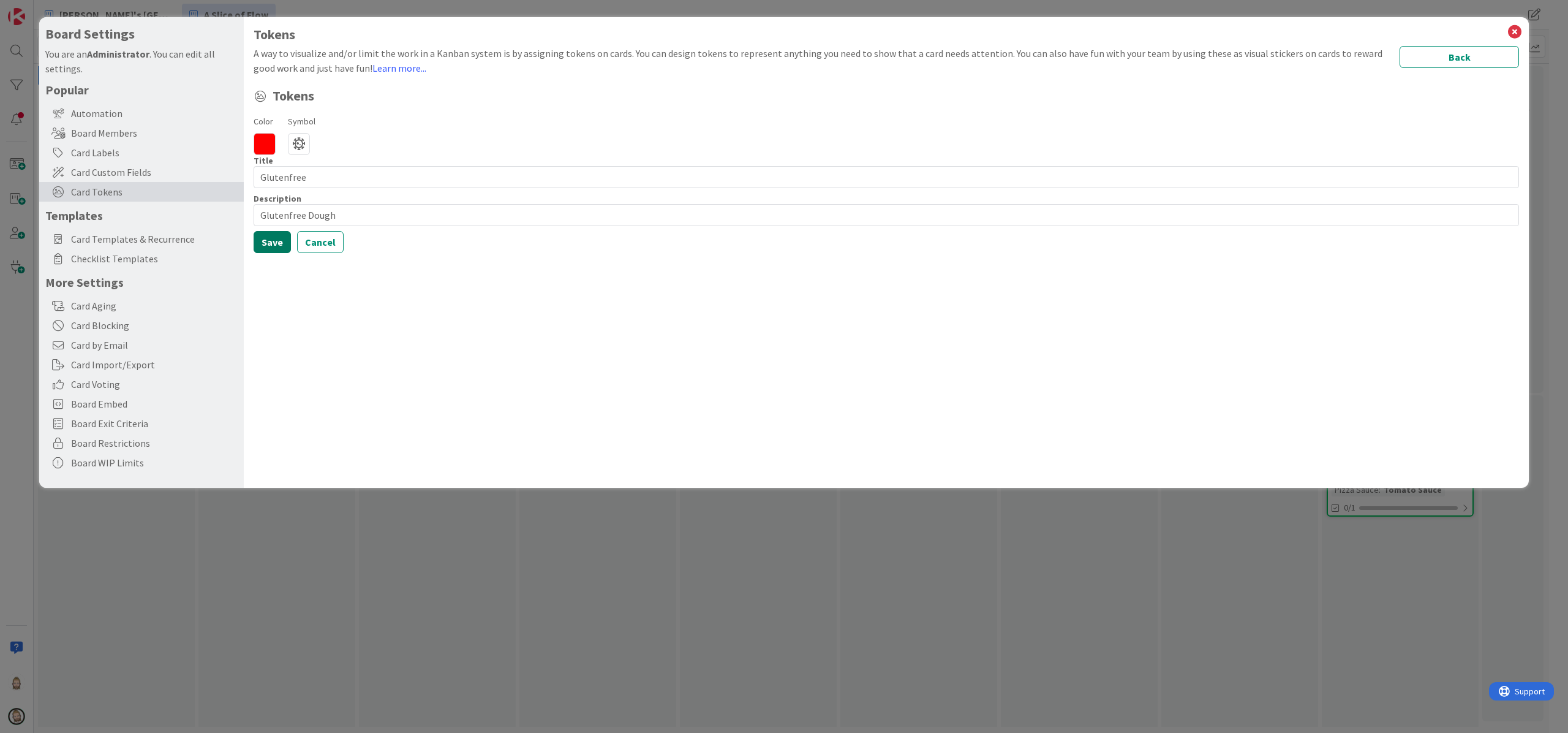
click at [268, 239] on button "Save" at bounding box center [272, 242] width 37 height 22
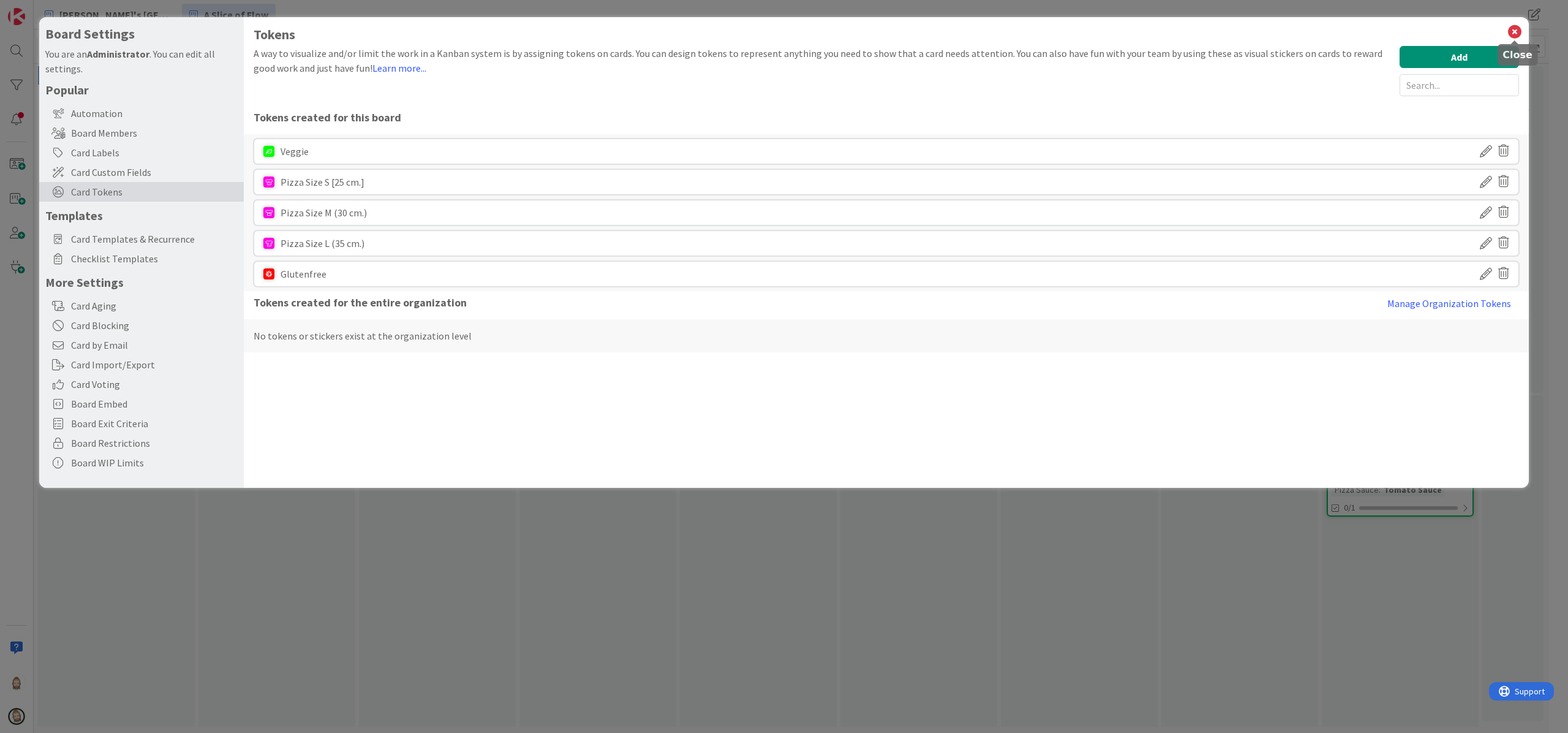
click at [1519, 31] on icon at bounding box center [1514, 31] width 16 height 17
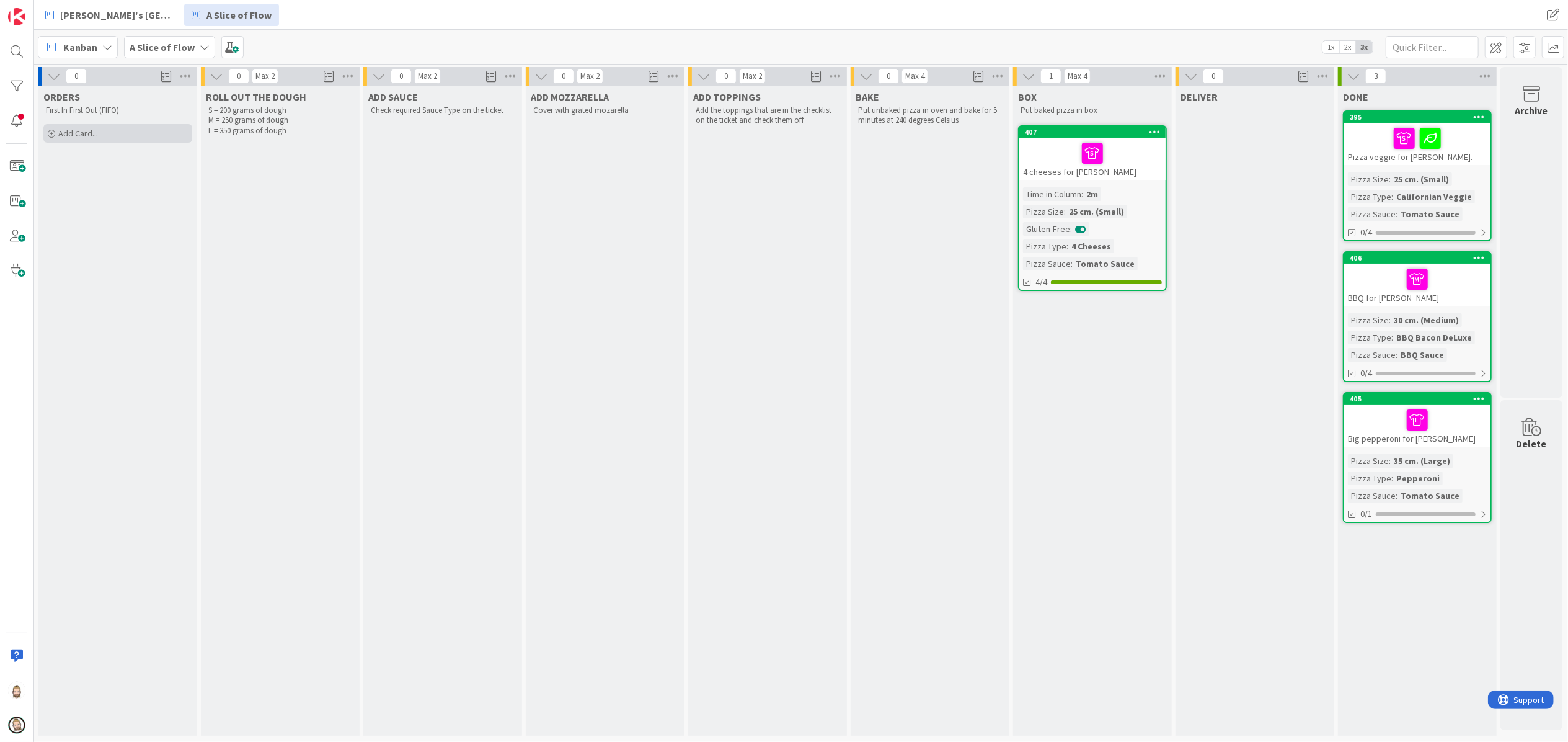
click at [77, 128] on span "Add Card..." at bounding box center [78, 133] width 39 height 11
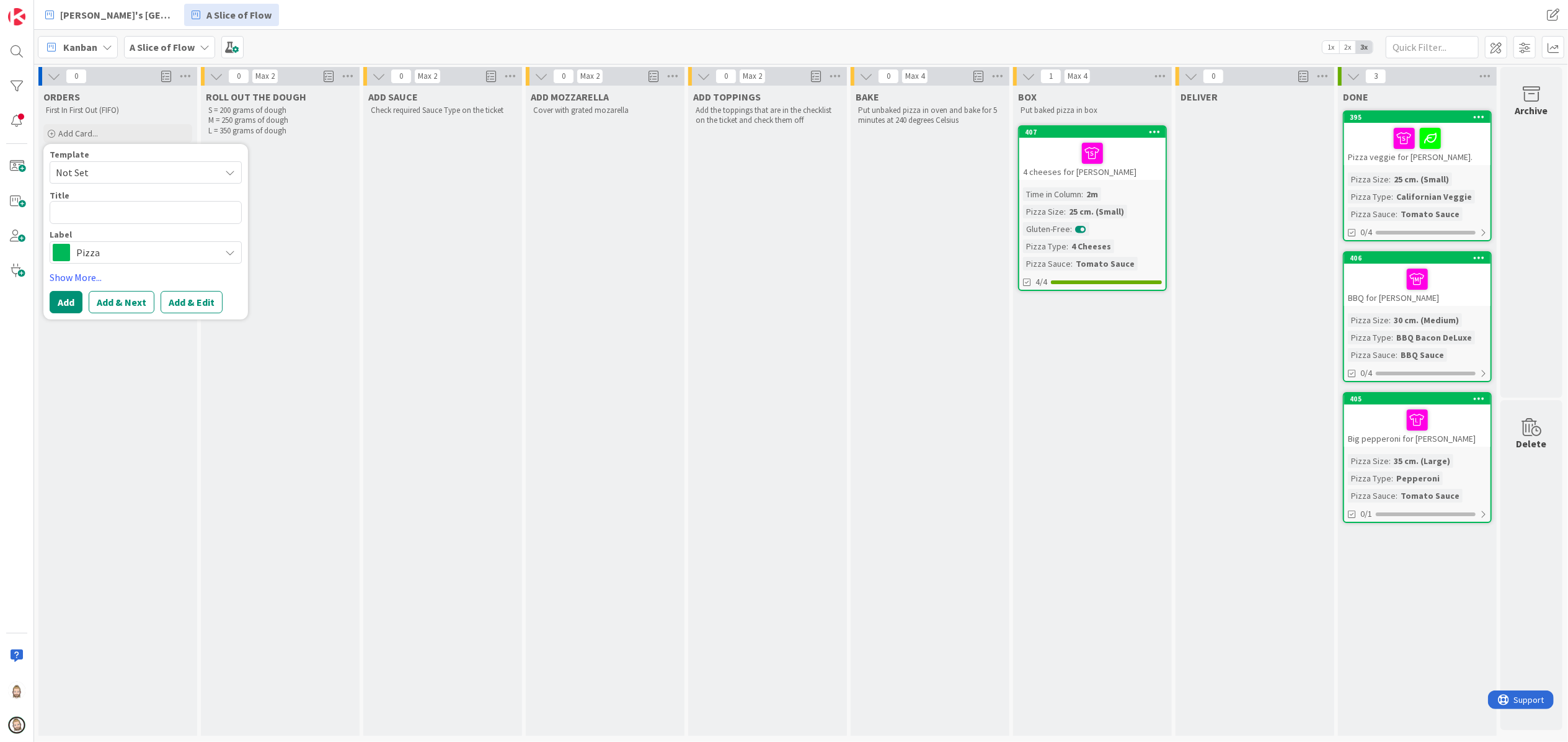
click at [144, 166] on span "Not Set" at bounding box center [133, 172] width 155 height 16
click at [120, 222] on span "Pizza" at bounding box center [155, 226] width 177 height 16
type textarea "x"
type textarea "Pizza"
click at [123, 219] on textarea "Pizza" at bounding box center [146, 212] width 192 height 23
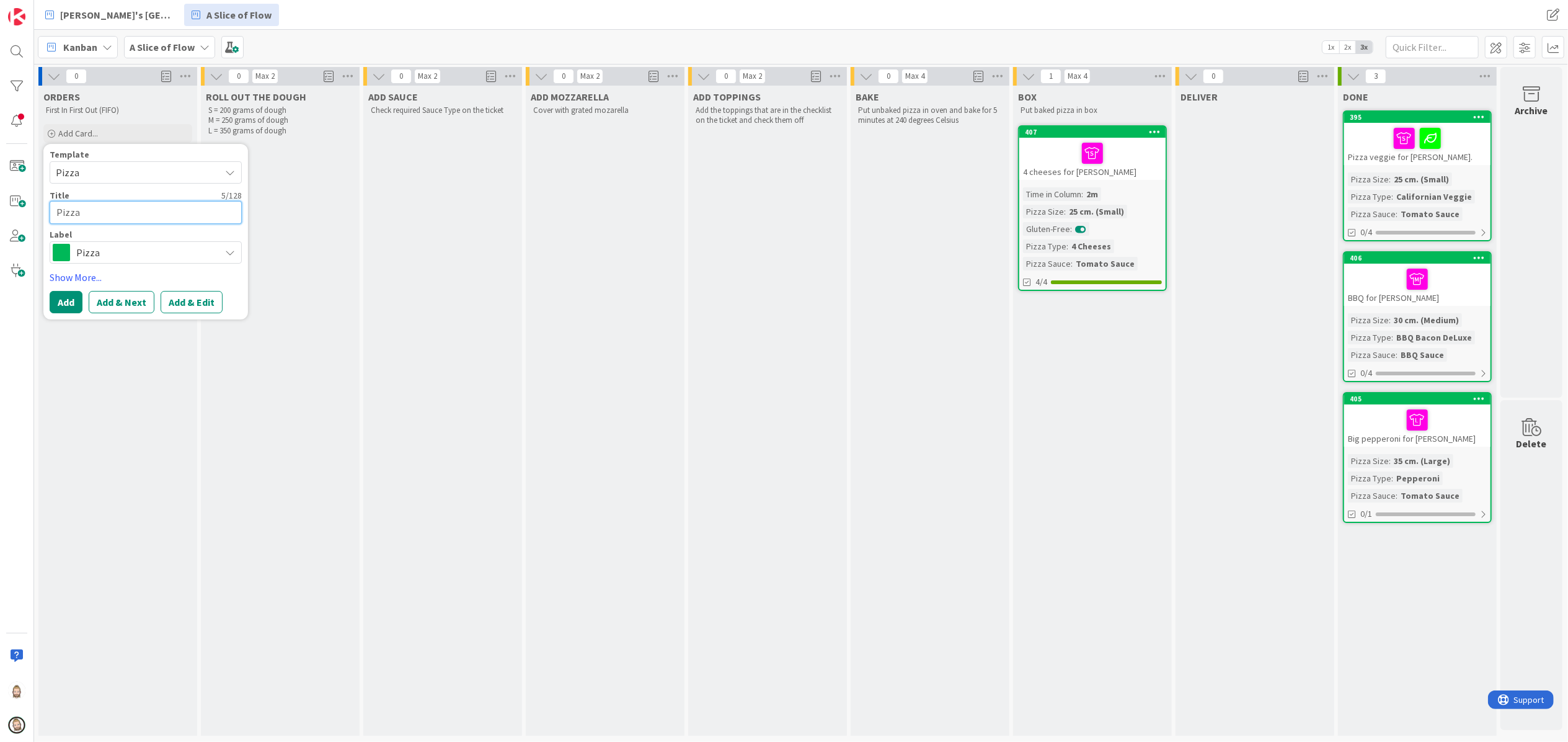
click at [123, 219] on textarea "Pizza" at bounding box center [146, 212] width 192 height 23
type textarea "x"
type textarea "P"
type textarea "x"
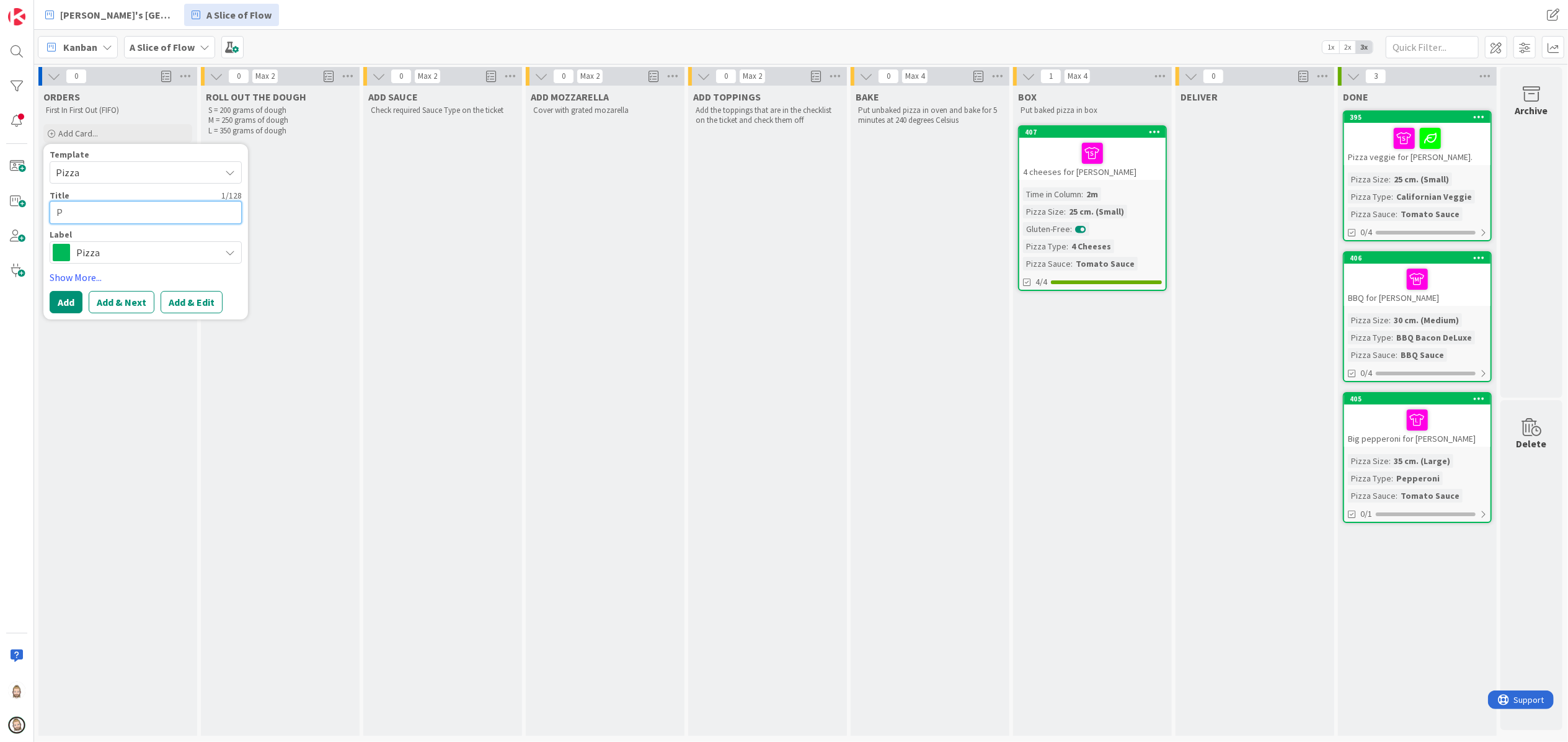
type textarea "Pe"
type textarea "x"
type textarea "Pep"
type textarea "x"
type textarea "Pepp"
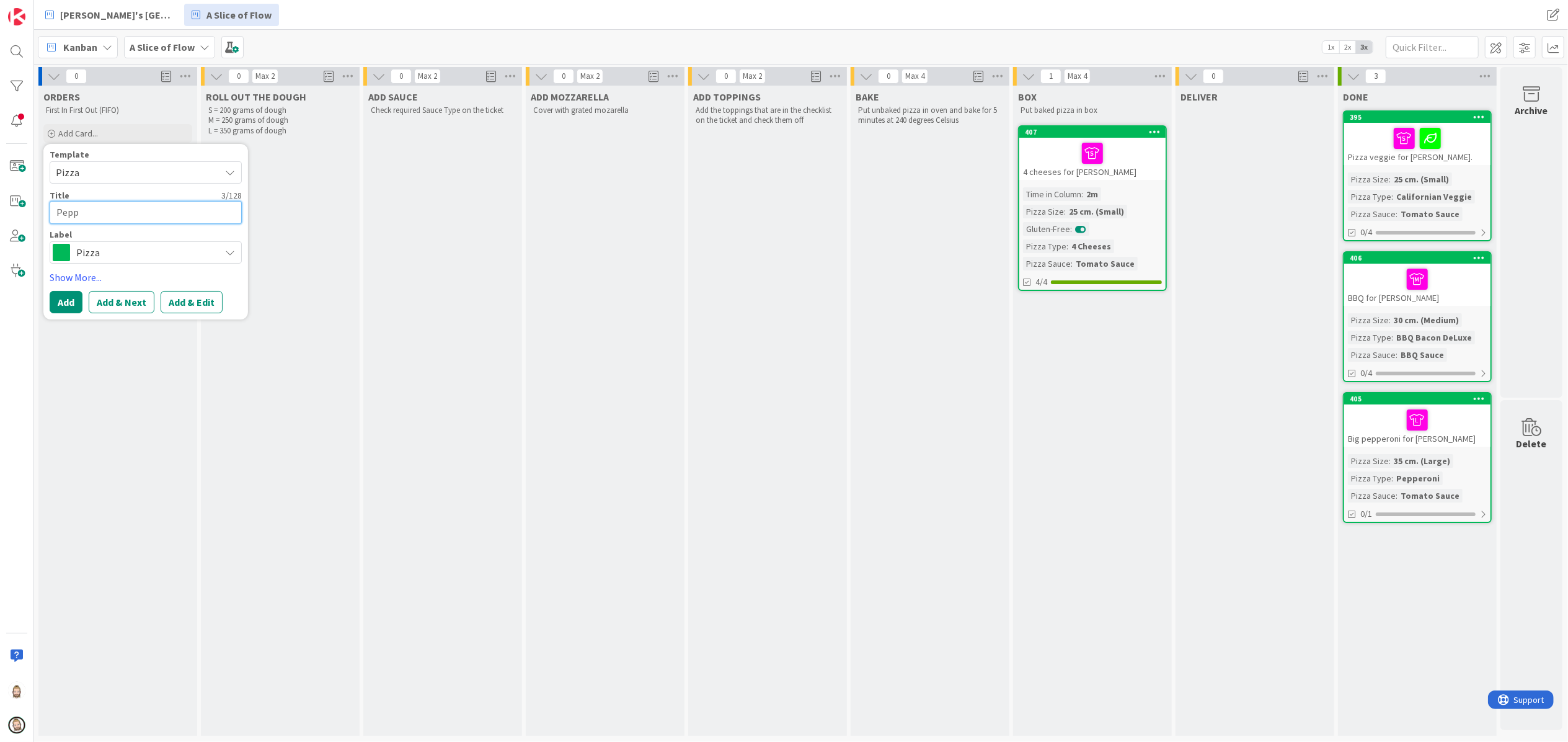
type textarea "x"
click at [203, 295] on button "Add & Edit" at bounding box center [192, 302] width 62 height 22
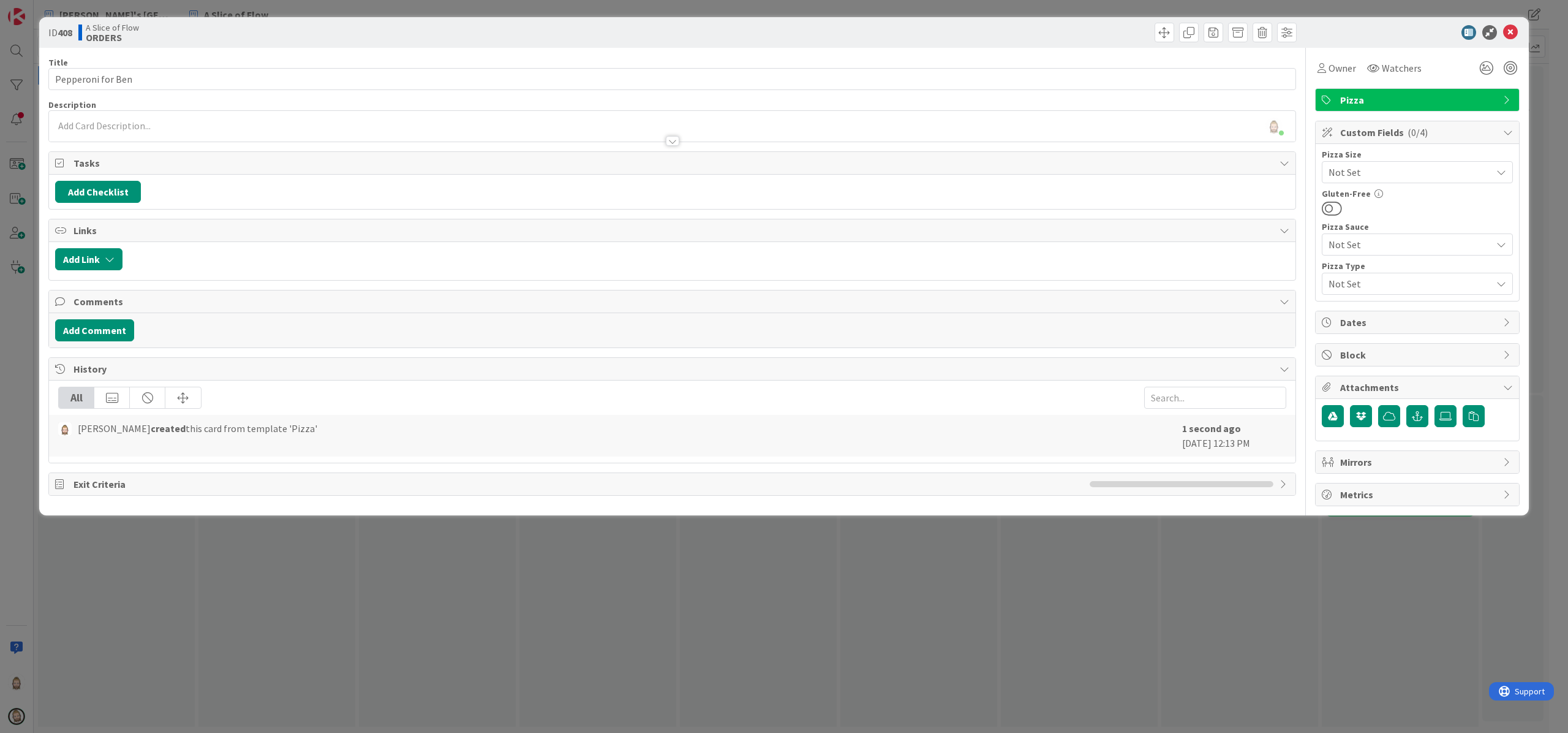
click at [1401, 176] on span "Not Set" at bounding box center [1406, 172] width 157 height 17
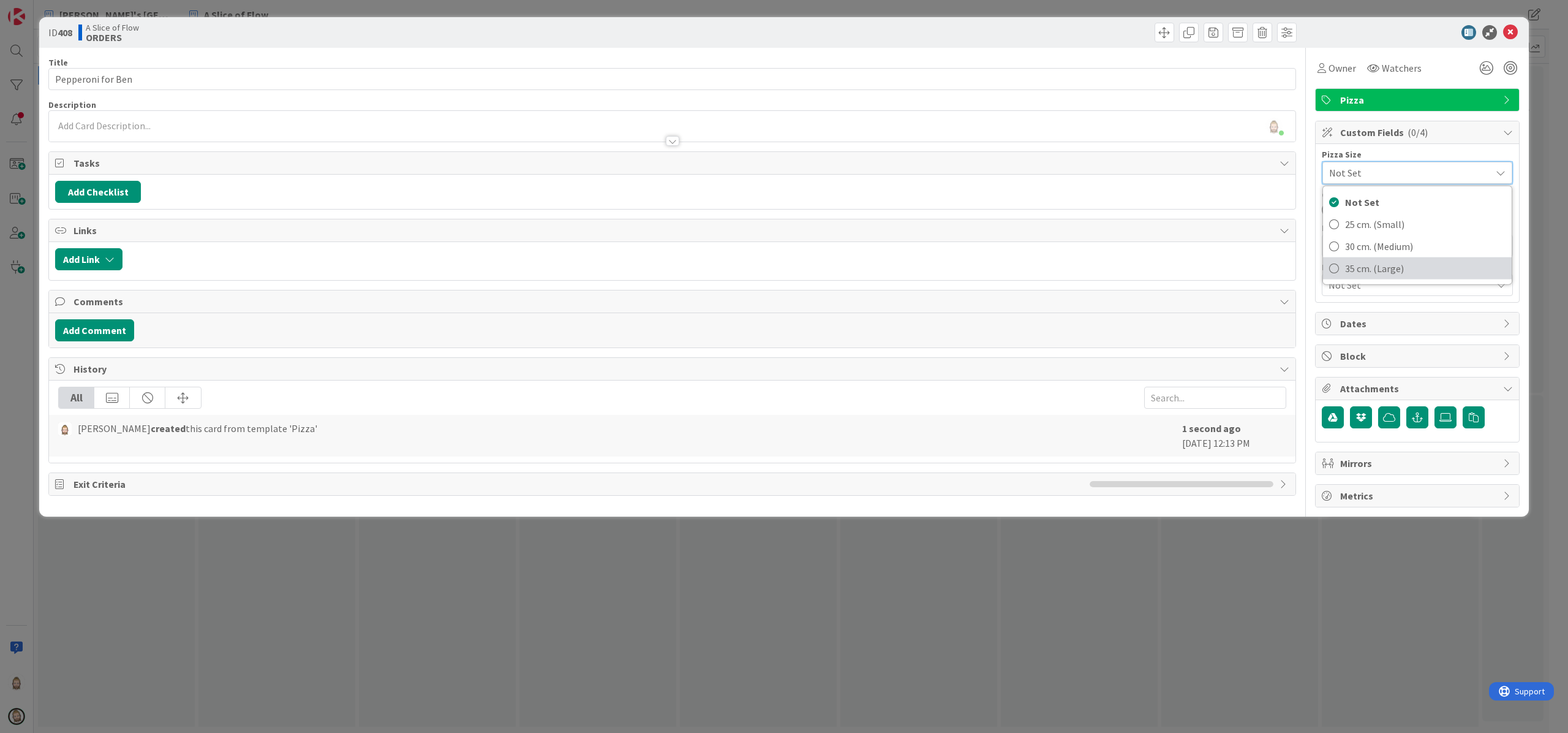
click at [1405, 266] on span "35 cm. (Large)" at bounding box center [1425, 268] width 160 height 19
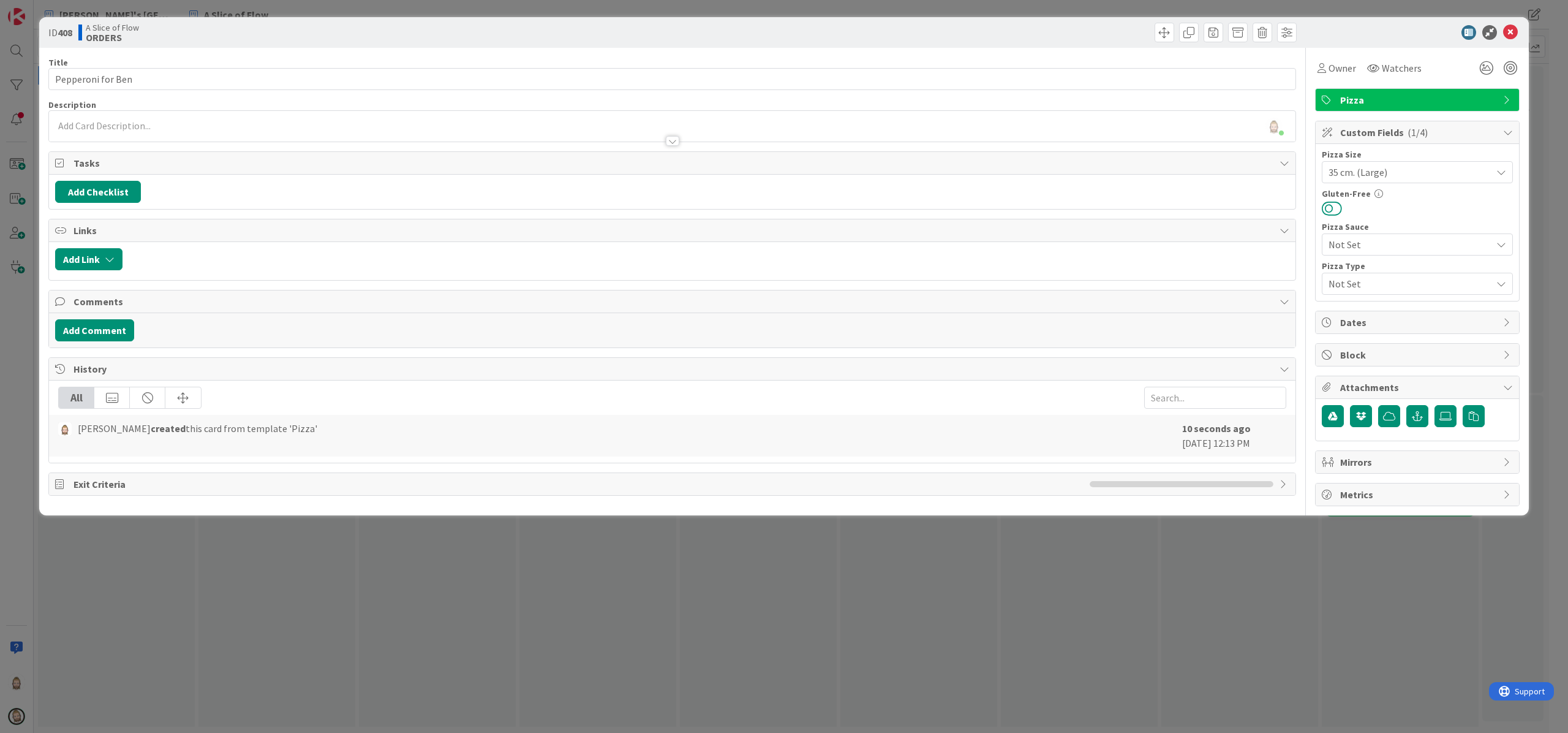
click at [1333, 210] on button at bounding box center [1332, 208] width 20 height 16
click at [1285, 33] on span at bounding box center [1287, 32] width 20 height 20
click at [1329, 36] on div at bounding box center [1411, 32] width 217 height 15
click at [1420, 282] on span "Not Set" at bounding box center [1406, 283] width 157 height 17
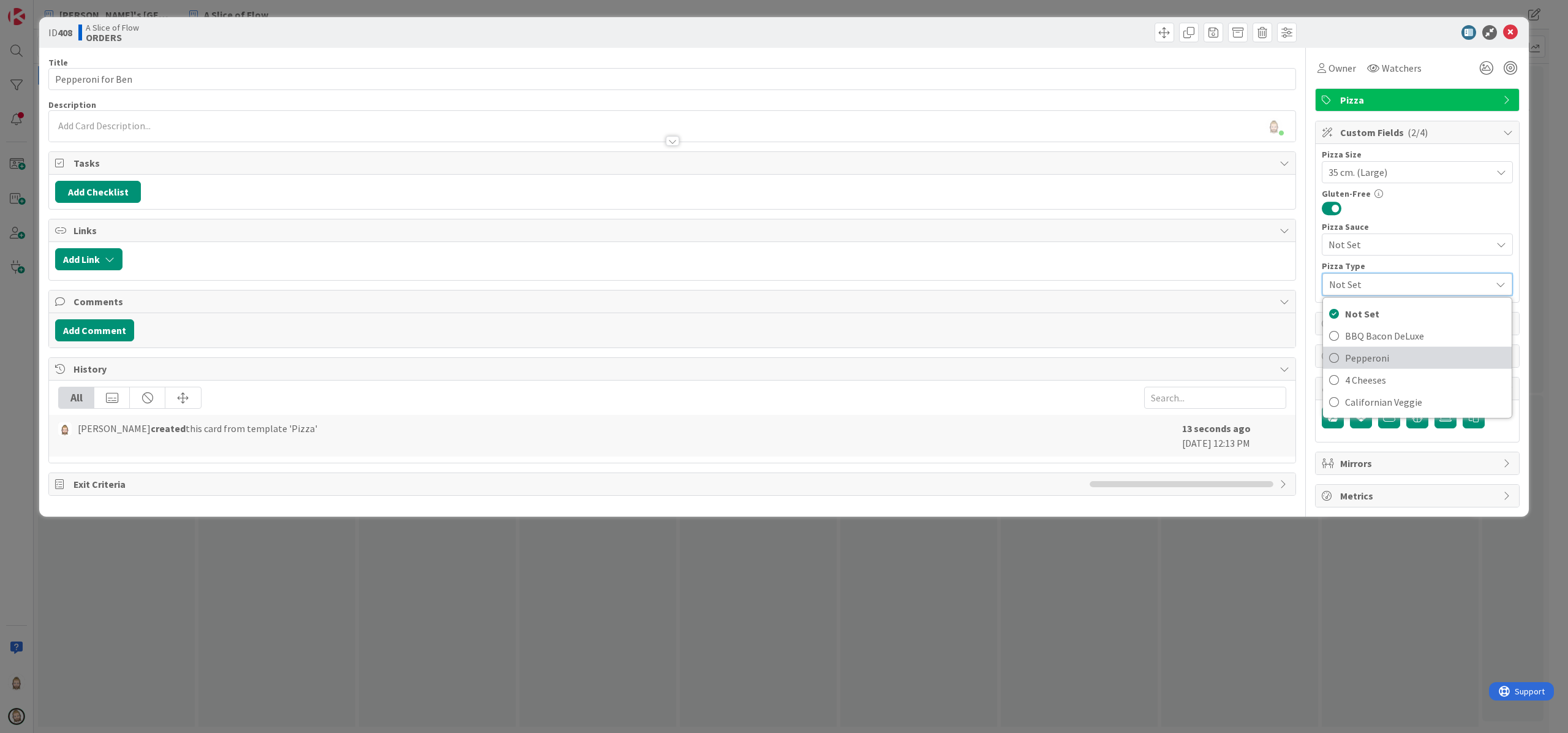
click at [1399, 353] on span "Pepperoni" at bounding box center [1425, 358] width 160 height 19
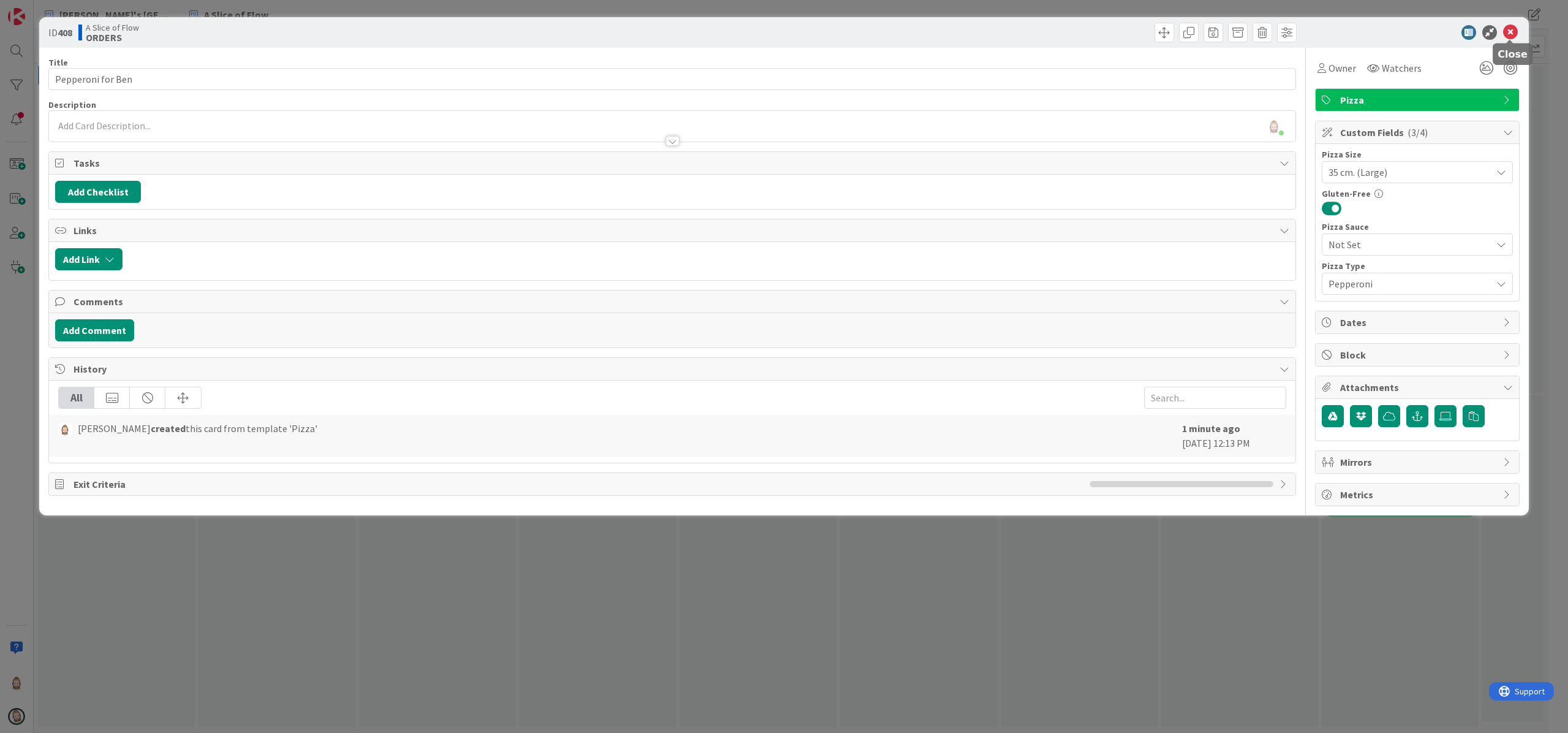
click at [1510, 32] on icon at bounding box center [1510, 32] width 15 height 15
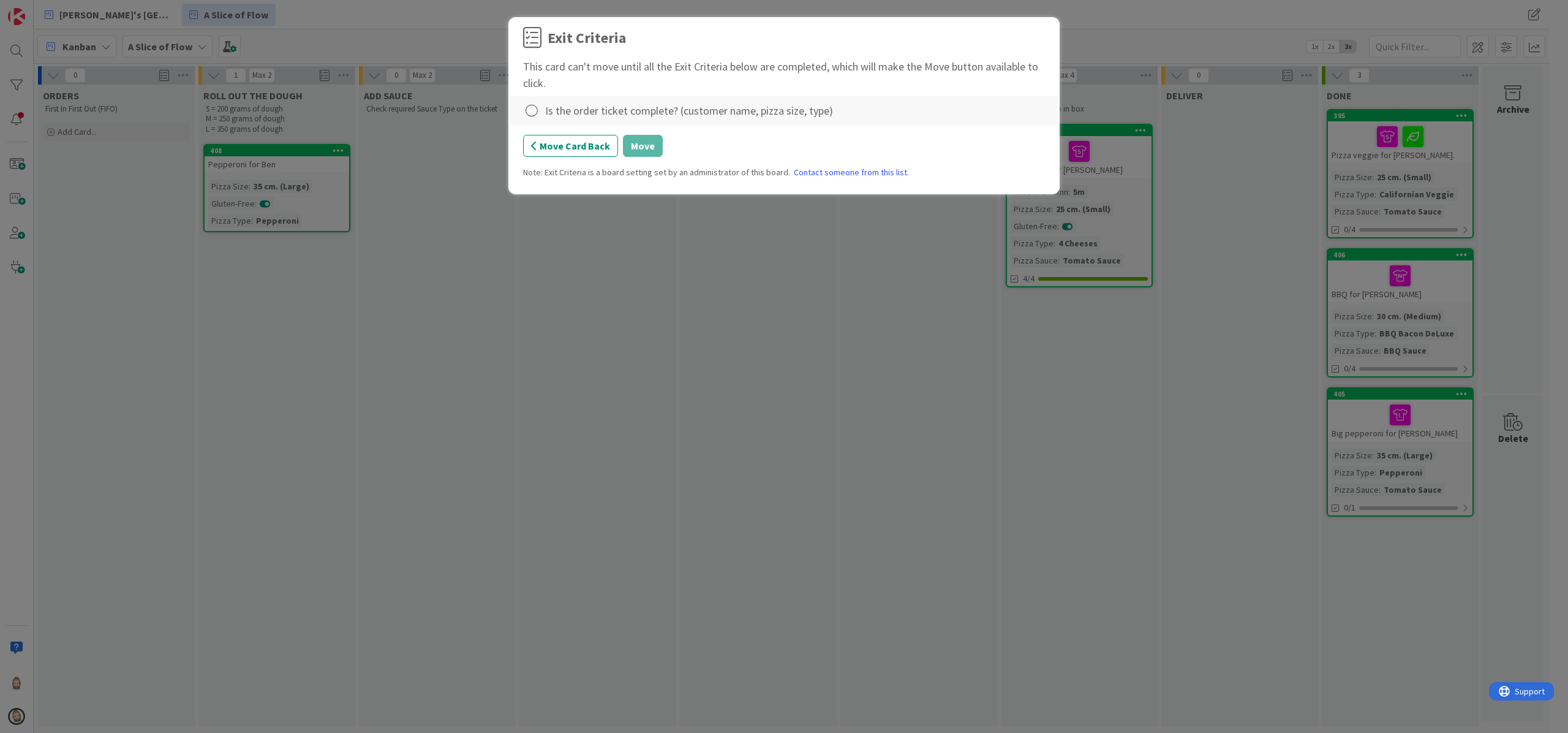
click at [591, 108] on div "Is the order ticket complete? (customer name, pizza size, type)" at bounding box center [689, 111] width 288 height 17
click at [528, 108] on icon at bounding box center [531, 111] width 17 height 17
click at [633, 136] on link "Complete" at bounding box center [600, 137] width 153 height 18
click at [638, 143] on button "Move" at bounding box center [643, 146] width 40 height 22
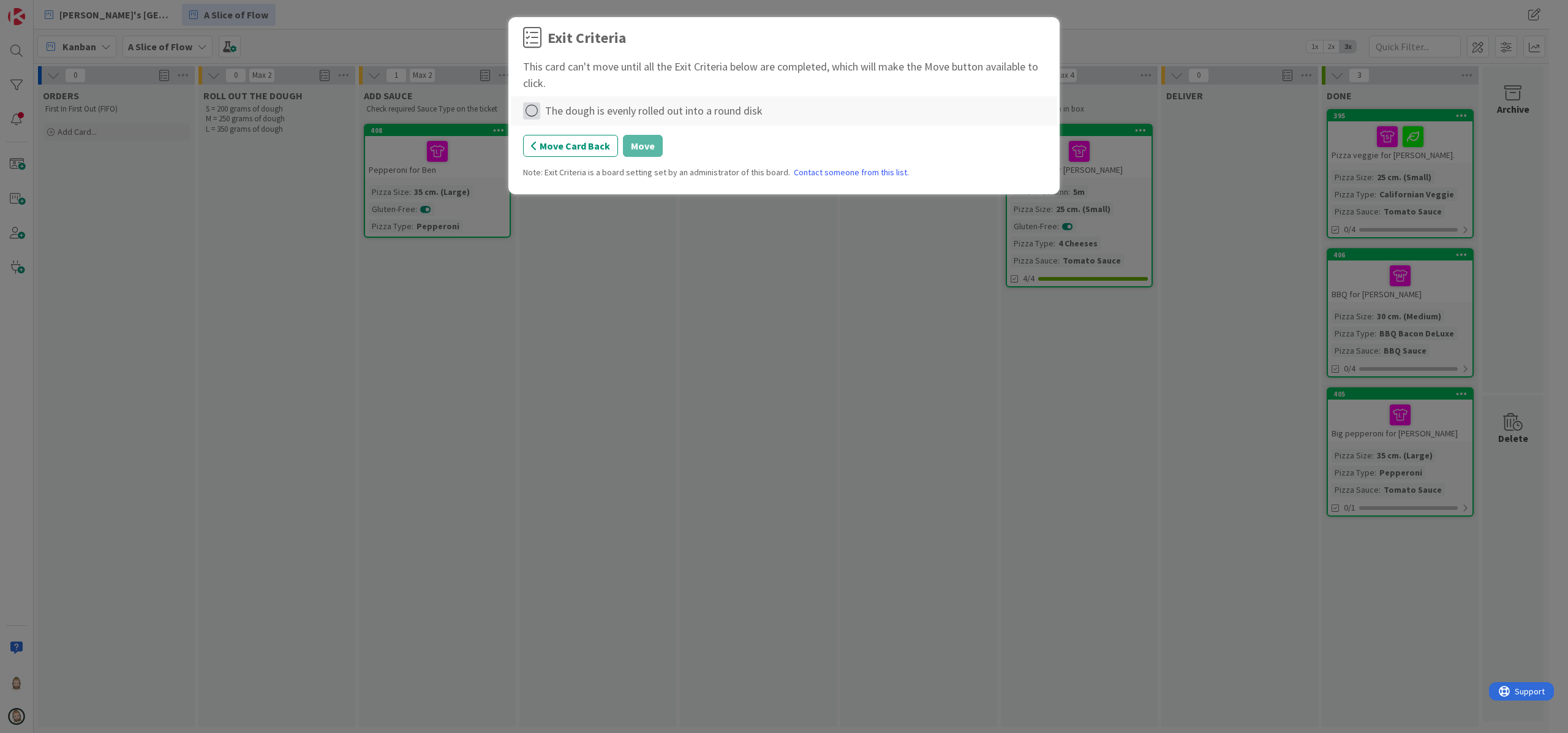
click at [535, 111] on icon at bounding box center [531, 111] width 17 height 17
click at [594, 134] on link "Complete" at bounding box center [600, 137] width 153 height 18
click at [638, 141] on button "Move" at bounding box center [643, 146] width 40 height 22
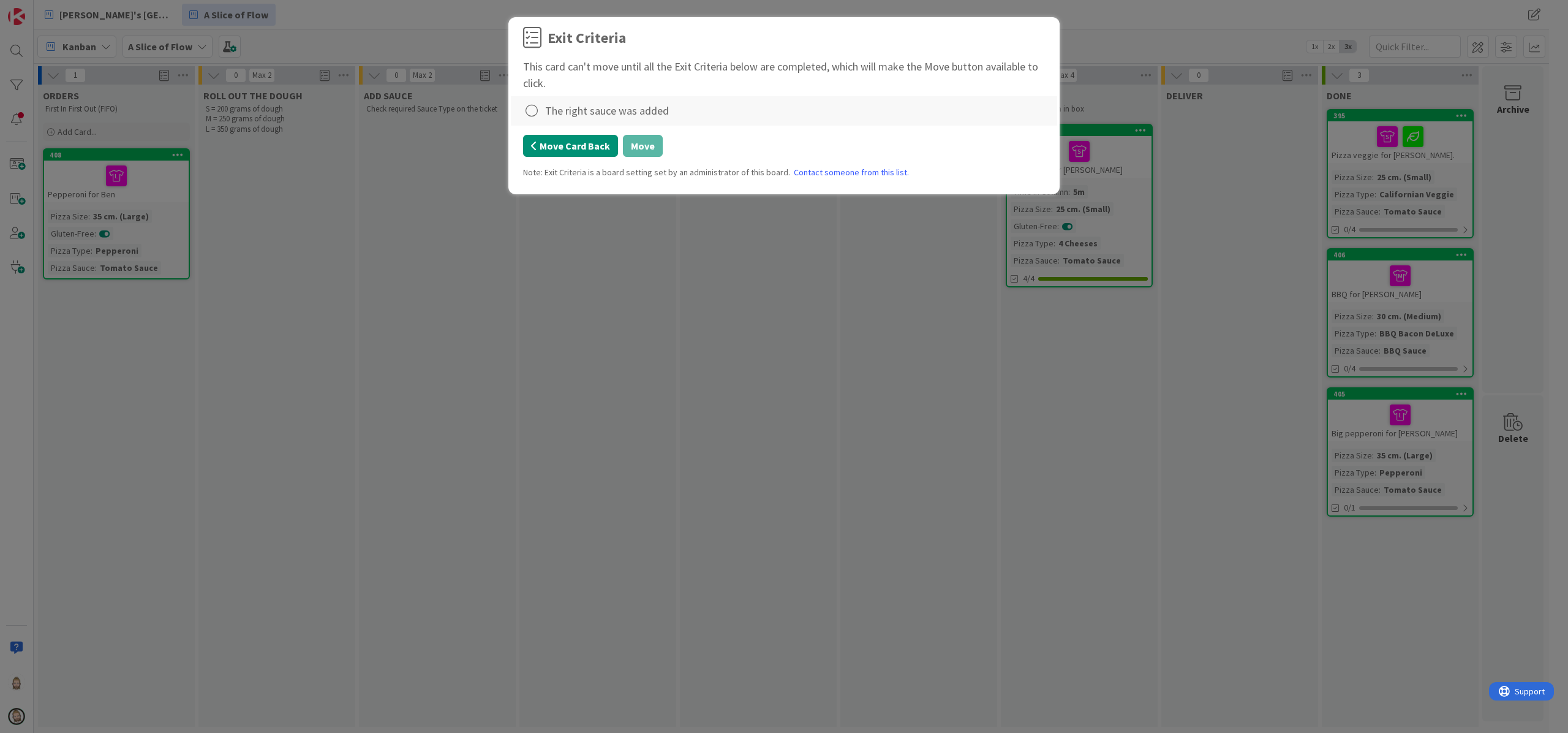
click at [591, 146] on button "Move Card Back" at bounding box center [570, 146] width 95 height 22
click at [532, 109] on icon at bounding box center [531, 111] width 17 height 17
click at [603, 138] on link "Complete" at bounding box center [600, 137] width 153 height 18
click at [648, 145] on button "Move" at bounding box center [643, 146] width 40 height 22
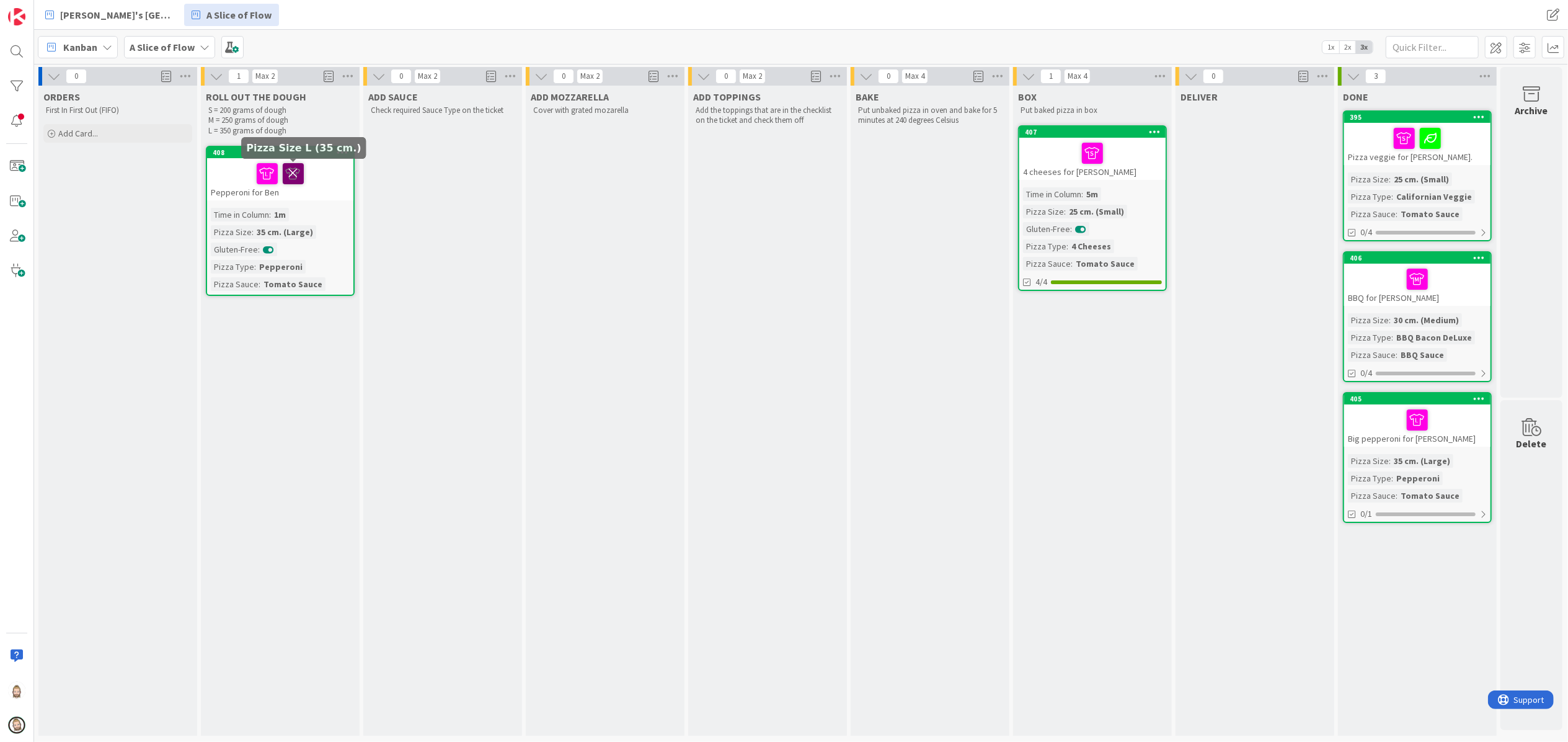
click at [293, 171] on icon at bounding box center [293, 173] width 21 height 20
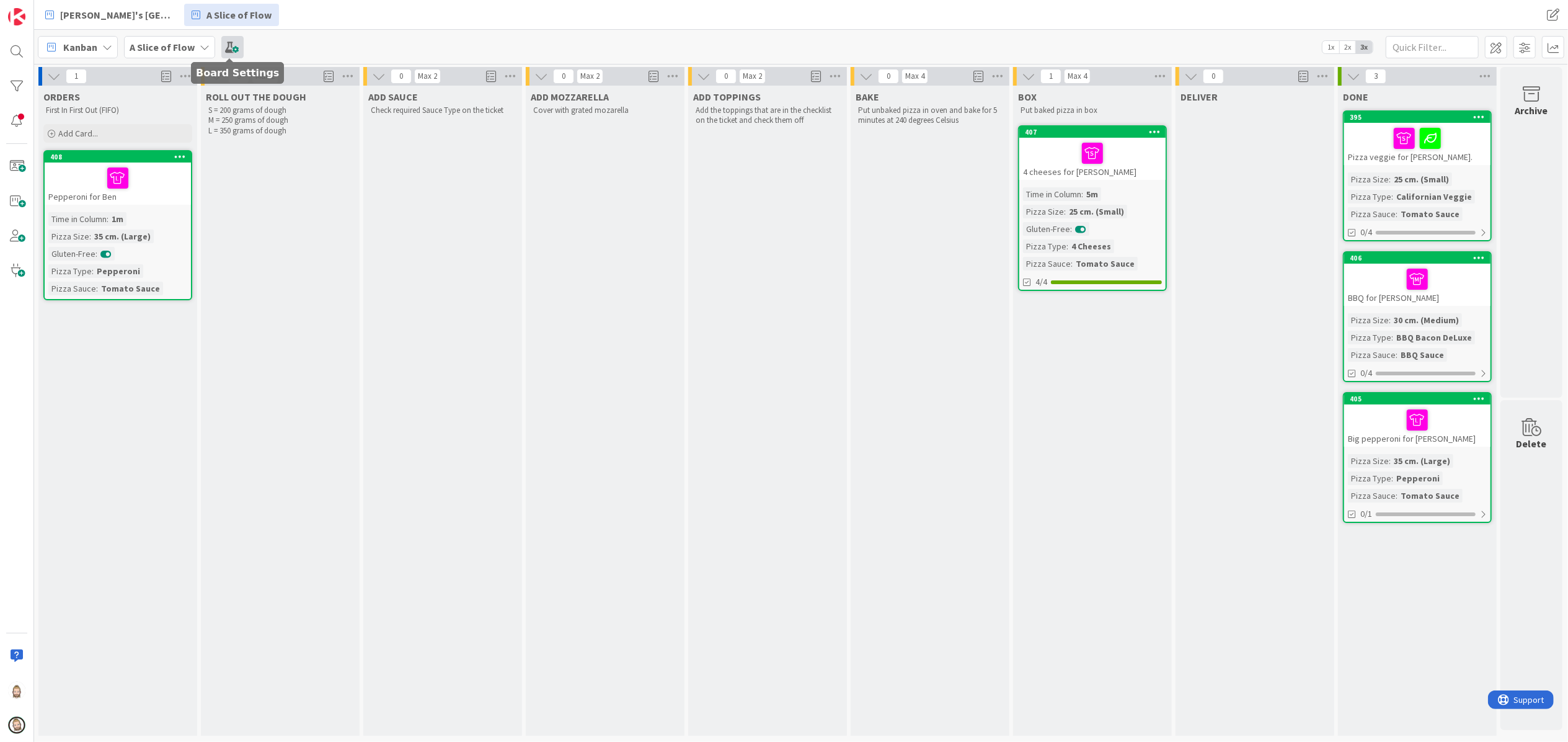
click at [230, 39] on span at bounding box center [232, 47] width 22 height 22
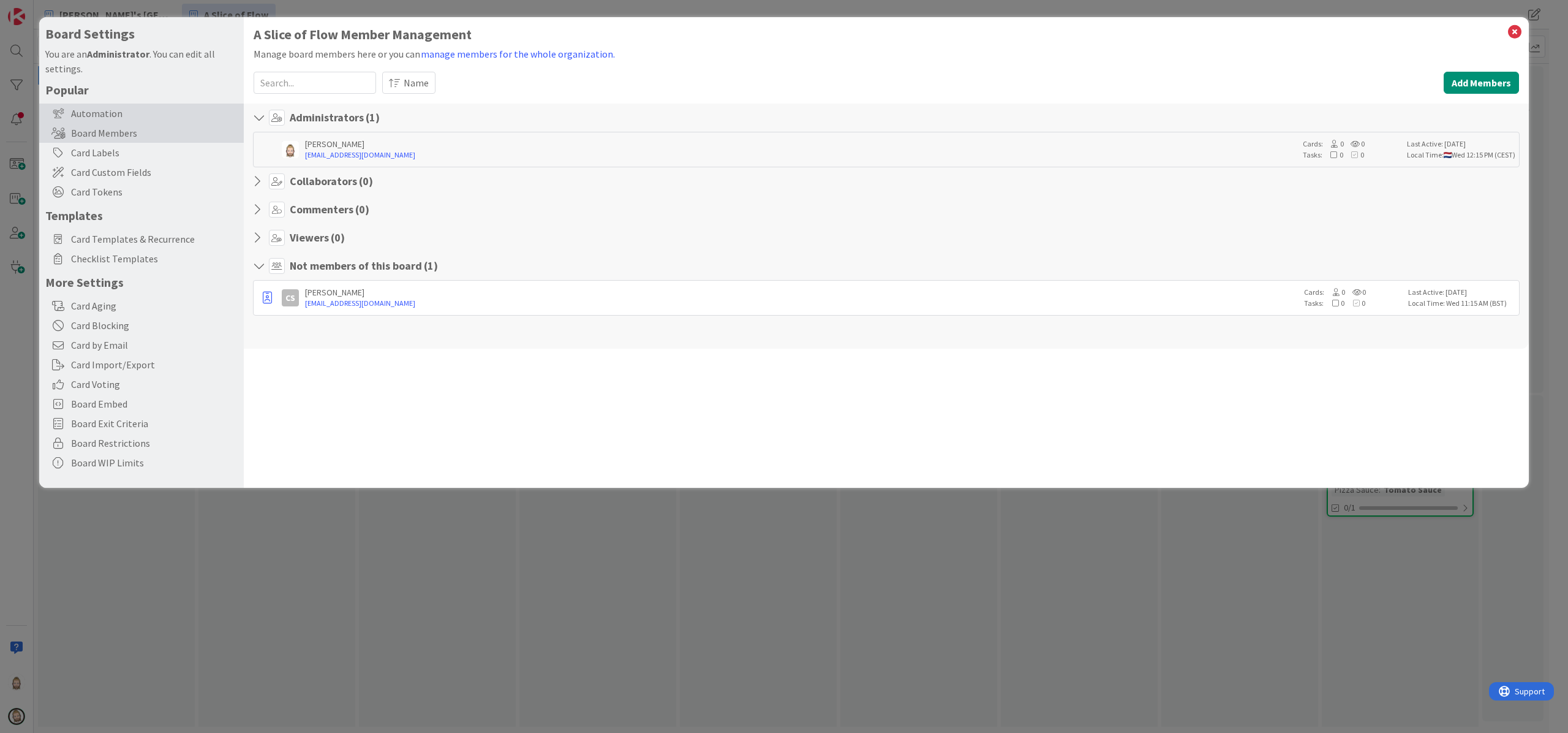
click at [154, 104] on div "Automation" at bounding box center [141, 113] width 205 height 20
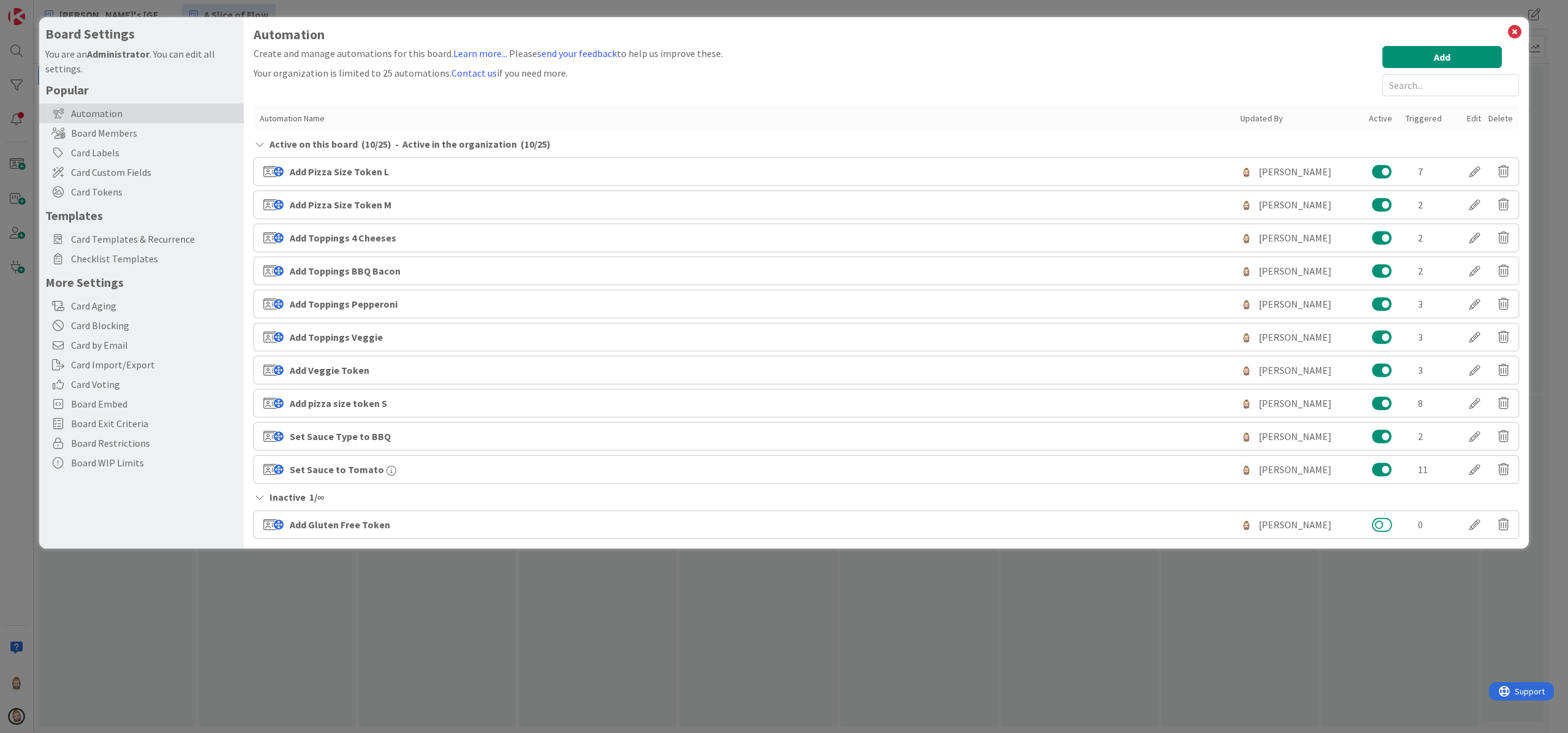
click at [1387, 522] on button at bounding box center [1382, 524] width 20 height 16
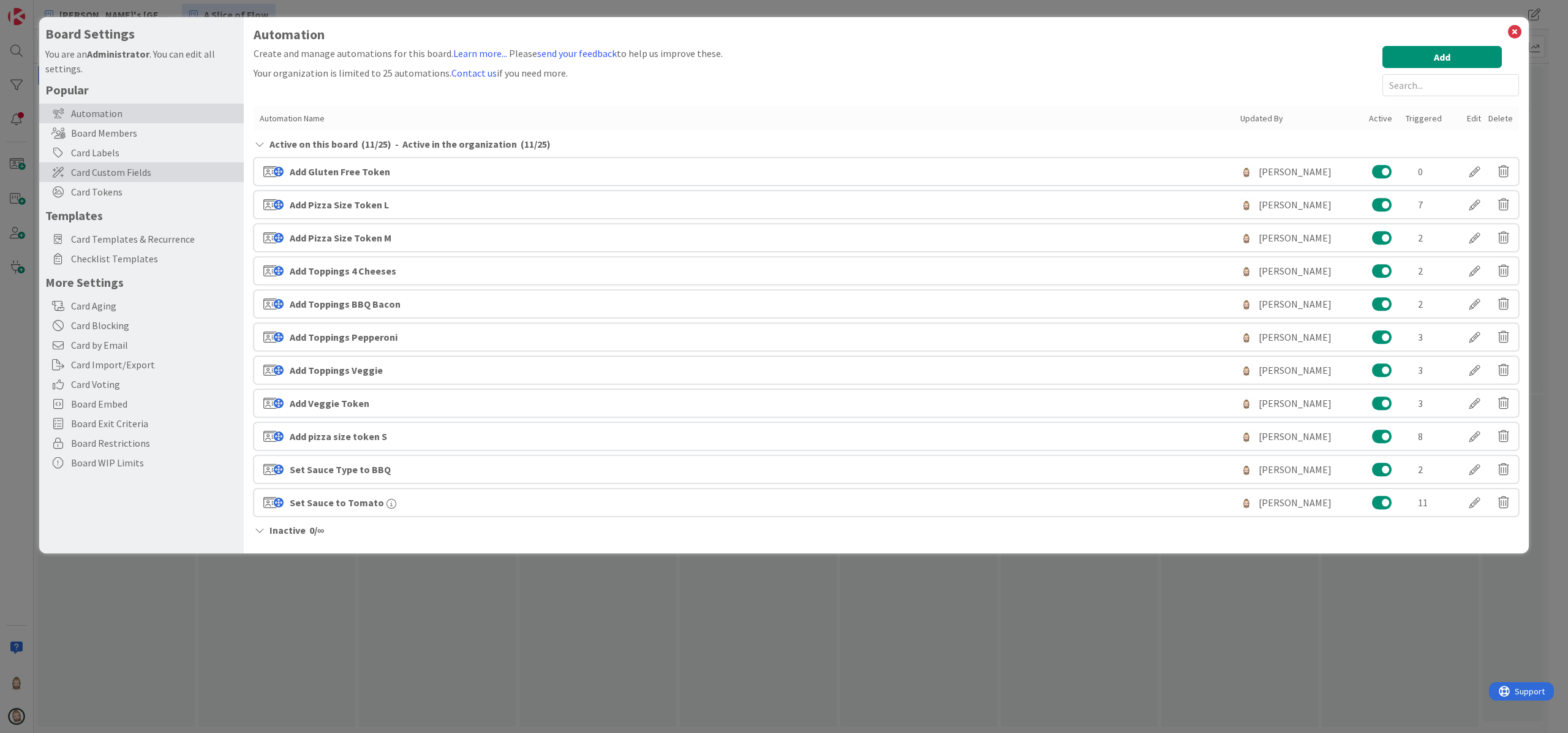
click at [152, 166] on span "Card Custom Fields" at bounding box center [154, 172] width 167 height 15
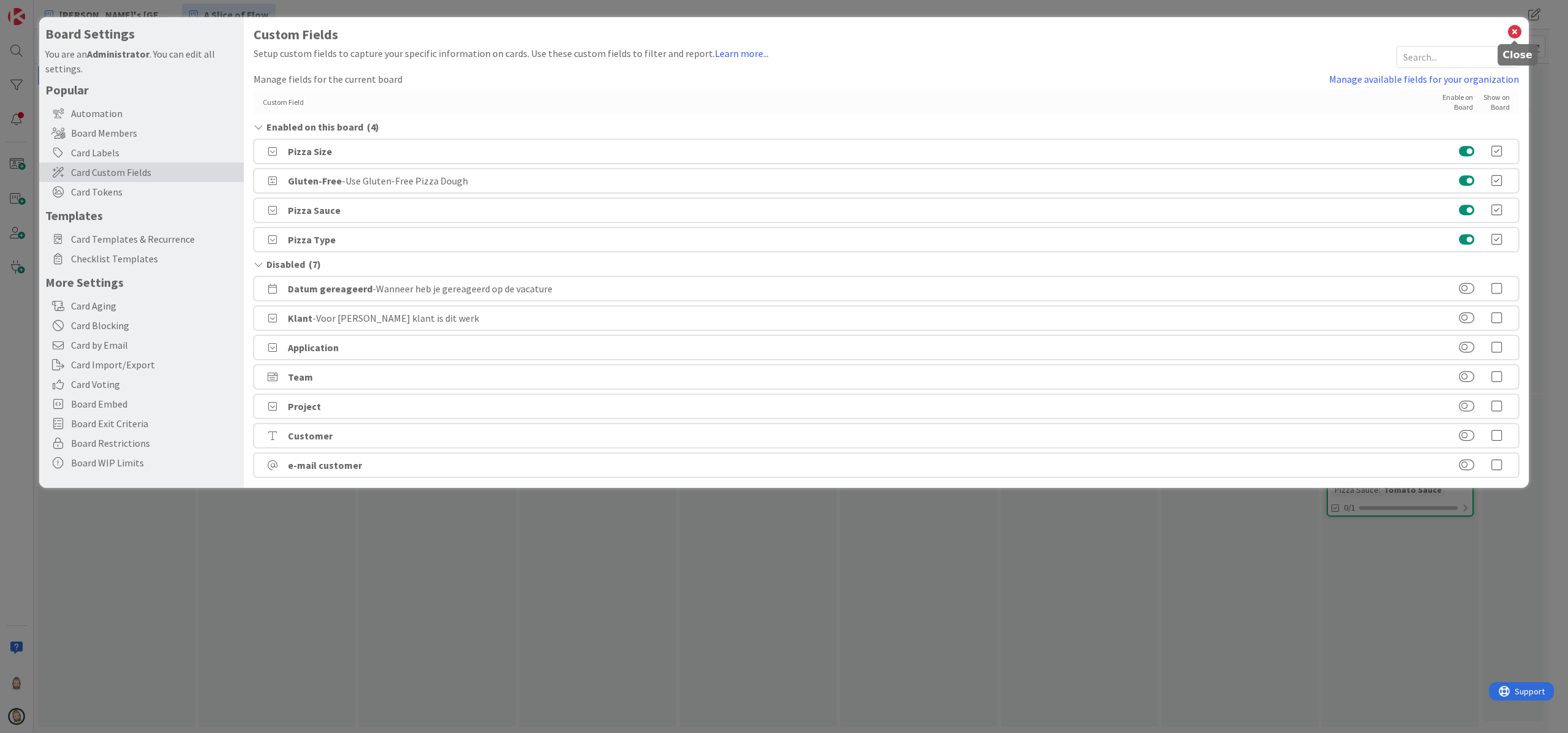
click at [1518, 26] on icon at bounding box center [1514, 31] width 16 height 17
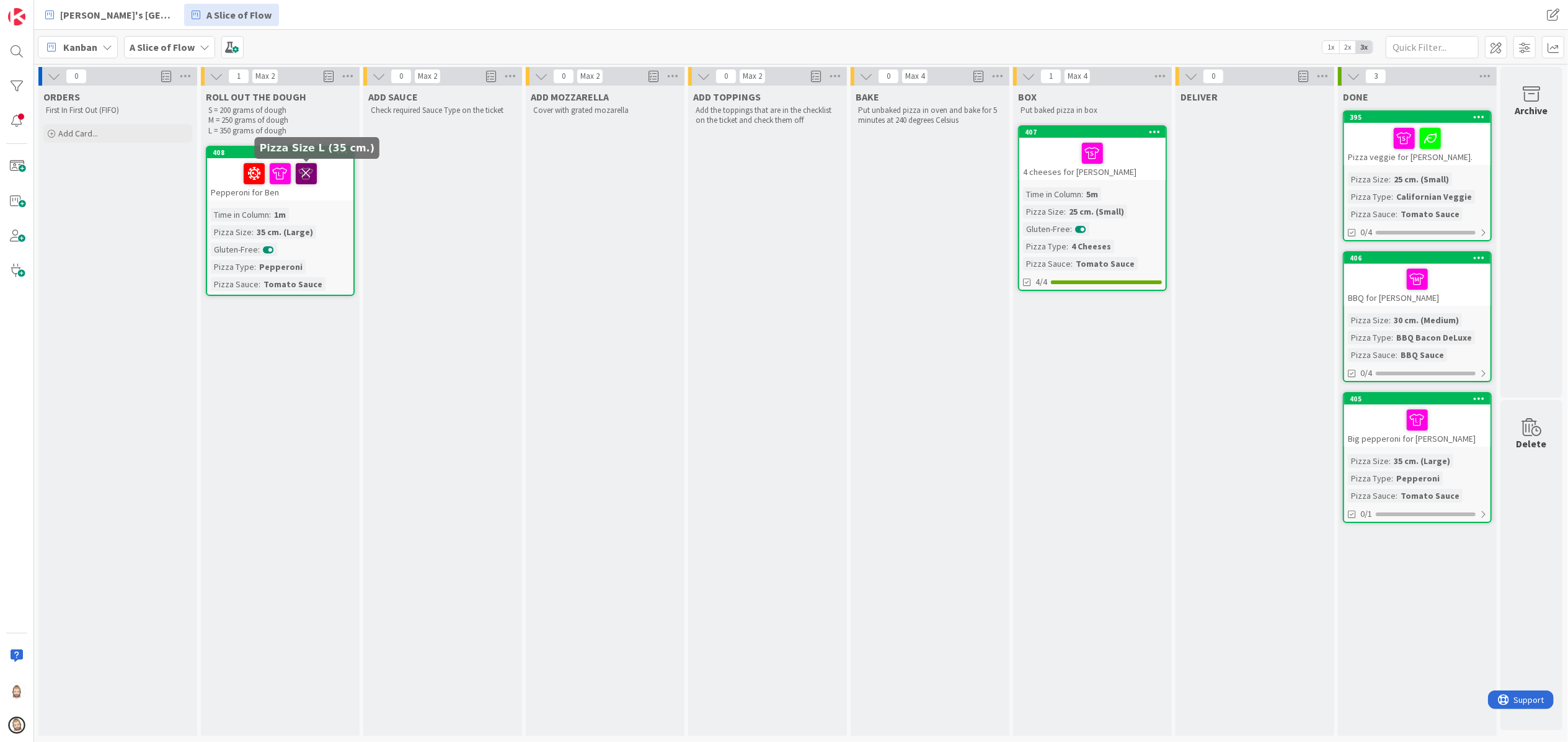
click at [305, 171] on icon at bounding box center [306, 173] width 21 height 20
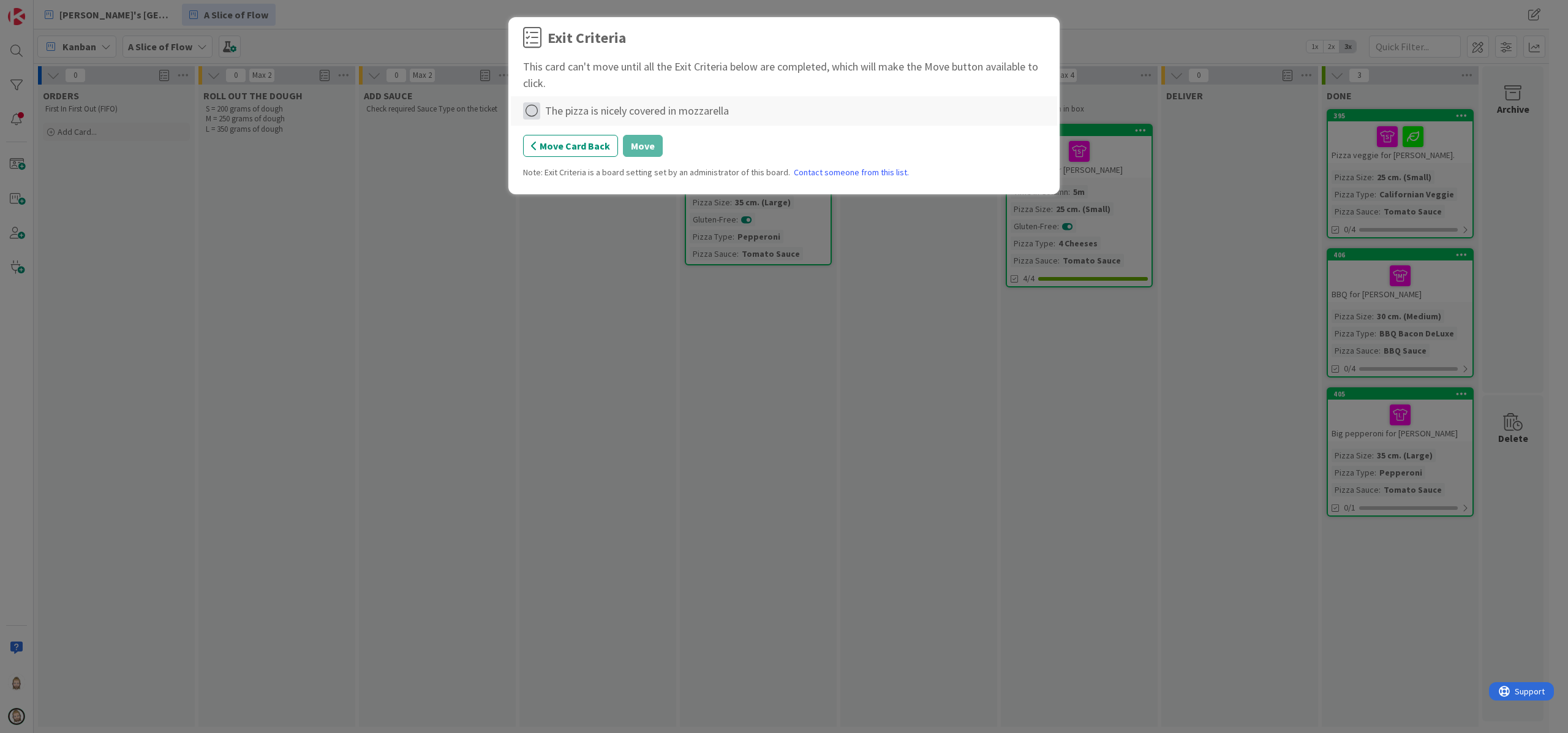
click at [537, 111] on icon at bounding box center [531, 111] width 17 height 17
click at [598, 134] on link "Complete" at bounding box center [600, 137] width 153 height 18
click at [638, 144] on button "Move" at bounding box center [643, 146] width 40 height 22
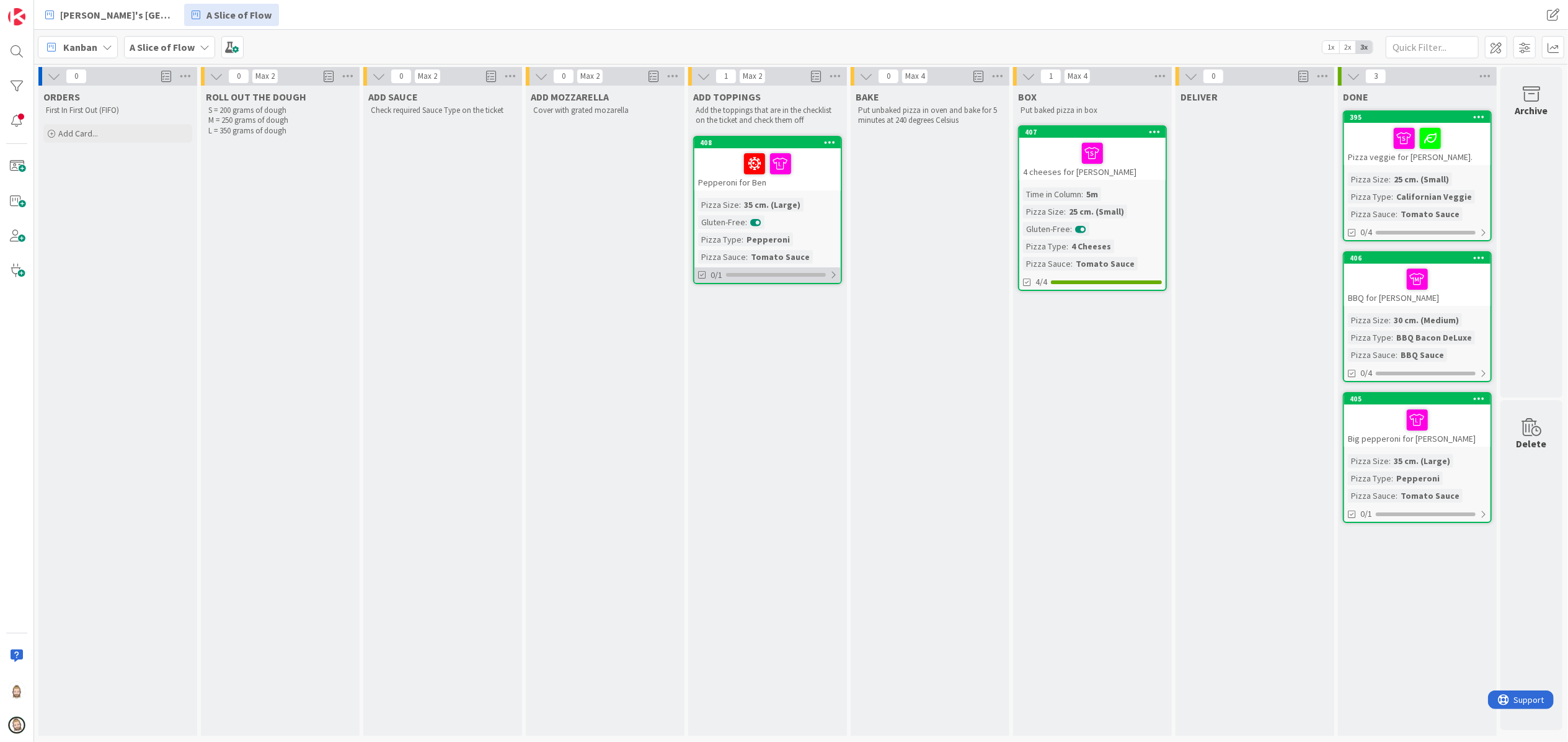
click at [810, 275] on div at bounding box center [776, 275] width 100 height 4
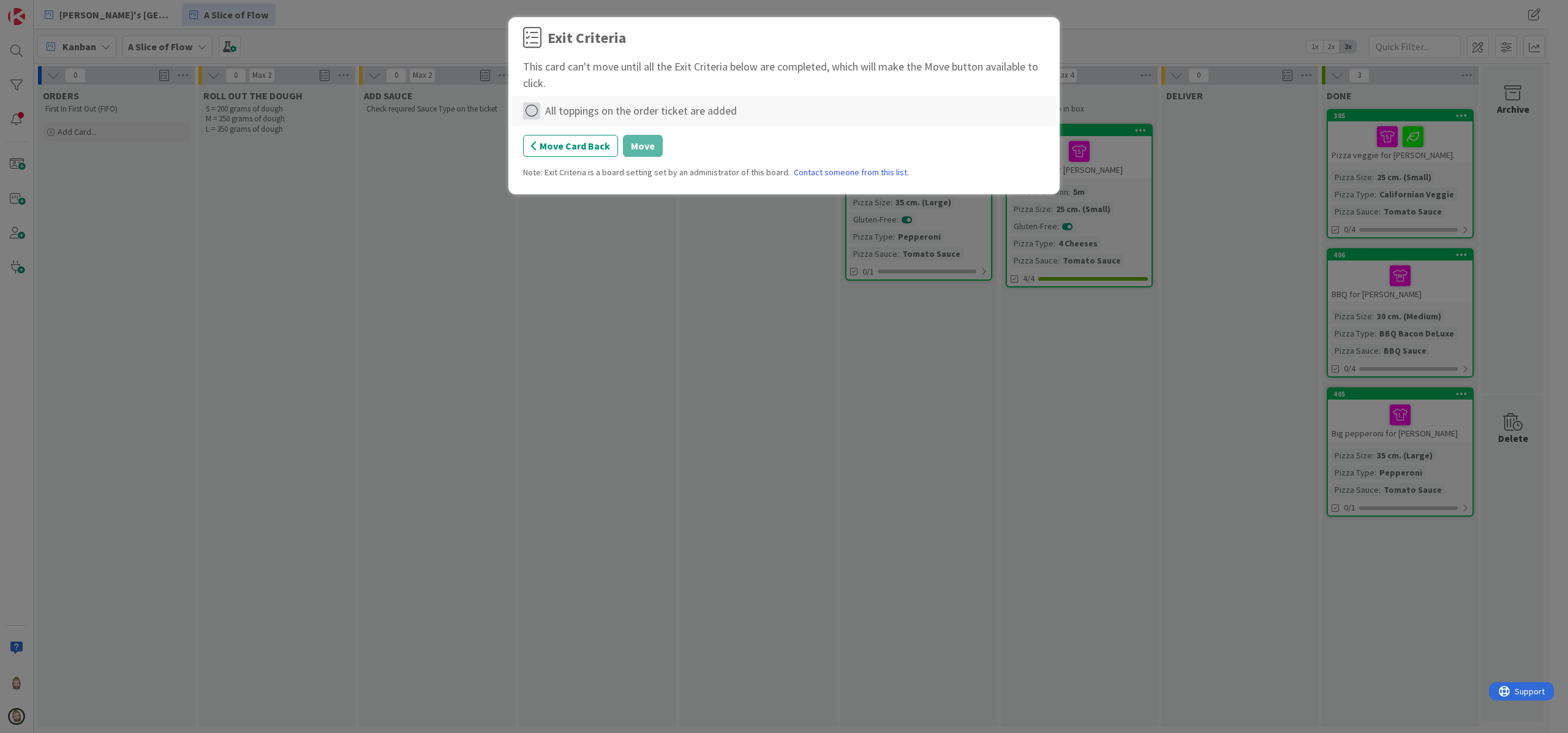
click at [535, 110] on icon at bounding box center [531, 111] width 17 height 17
click at [593, 138] on link "Complete" at bounding box center [600, 137] width 153 height 18
click at [644, 143] on button "Move" at bounding box center [643, 146] width 40 height 22
